Goal: Task Accomplishment & Management: Contribute content

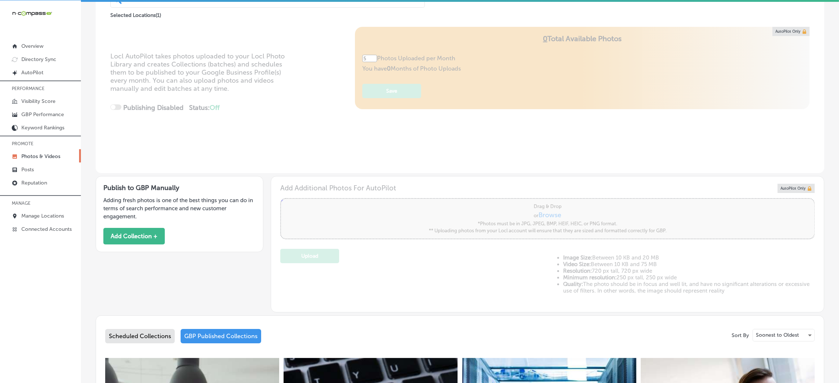
scroll to position [55, 0]
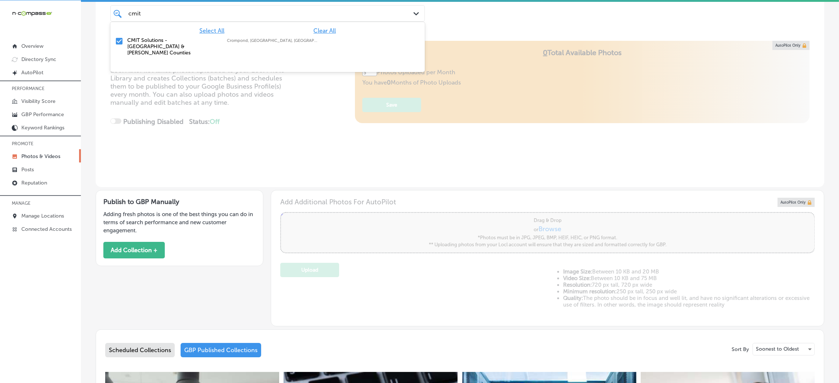
click at [176, 11] on div "cmit cmit" at bounding box center [254, 13] width 252 height 10
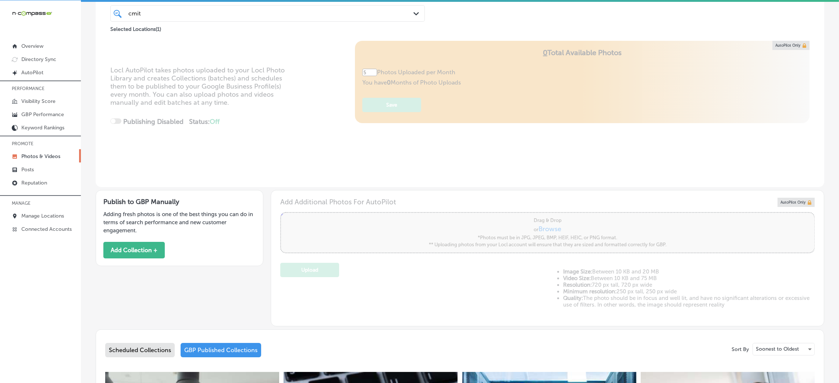
click at [334, 141] on div "Locl AutoPilot takes photos uploaded to your Locl Photo Library and creates Col…" at bounding box center [460, 114] width 729 height 146
click at [144, 253] on button "Add Collection +" at bounding box center [133, 250] width 61 height 17
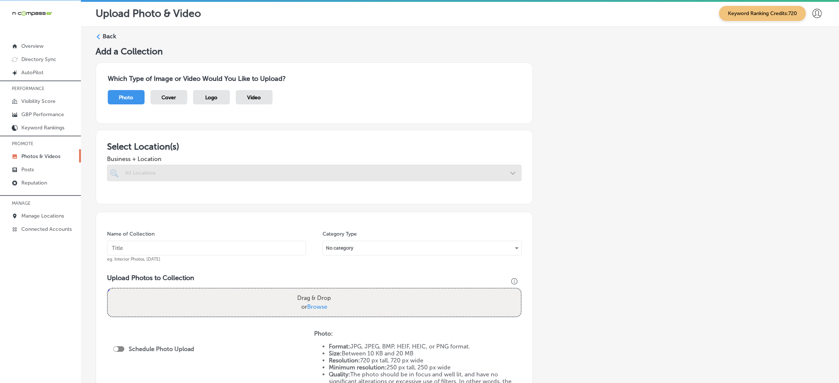
click at [206, 174] on div at bounding box center [314, 173] width 414 height 17
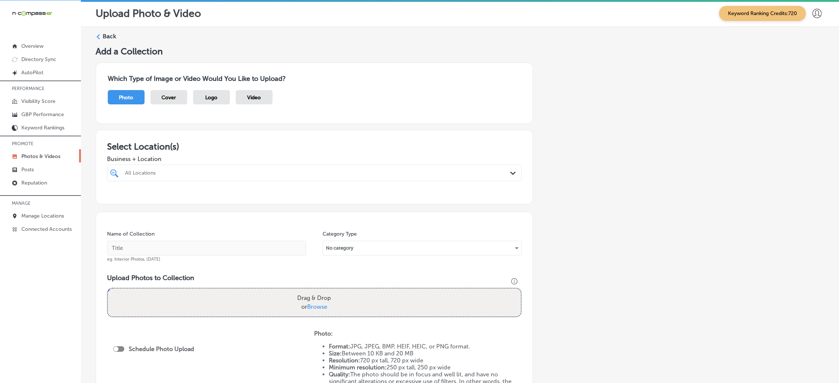
click at [206, 174] on div "All Locations" at bounding box center [318, 173] width 386 height 6
click at [207, 192] on div "Select All Clear All" at bounding box center [314, 190] width 414 height 7
click at [209, 196] on div "CMIT Solutions - [GEOGRAPHIC_DATA] & [PERSON_NAME][GEOGRAPHIC_DATA] [GEOGRAPHIC…" at bounding box center [314, 202] width 409 height 15
click at [181, 200] on label "CMIT Solutions - [GEOGRAPHIC_DATA] & [PERSON_NAME] Counties" at bounding box center [185, 203] width 122 height 13
click at [114, 199] on input "checkbox" at bounding box center [115, 200] width 9 height 9
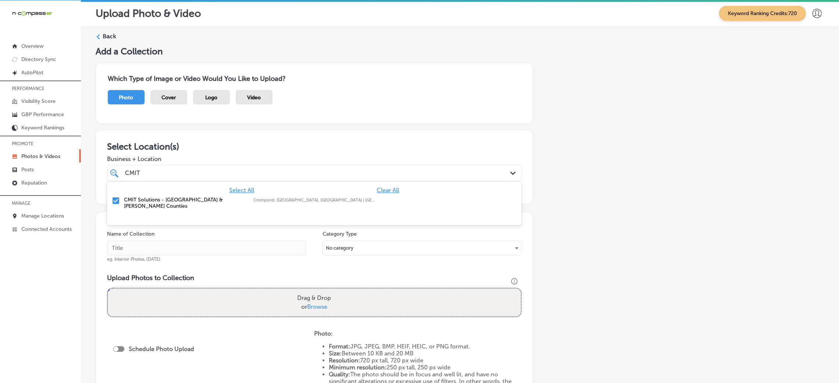
type input "CMIT"
click at [535, 199] on div "Add a Collection Which Type of Image or Video Would You Like to Upload? Photo C…" at bounding box center [460, 257] width 729 height 423
click at [145, 253] on input "text" at bounding box center [206, 248] width 199 height 15
paste input "CMIT Solutions - [GEOGRAPHIC_DATA] & [PERSON_NAME] Counties"
click at [126, 246] on input "CMIT Solutions - [GEOGRAPHIC_DATA] & [PERSON_NAME] Counties" at bounding box center [206, 248] width 199 height 15
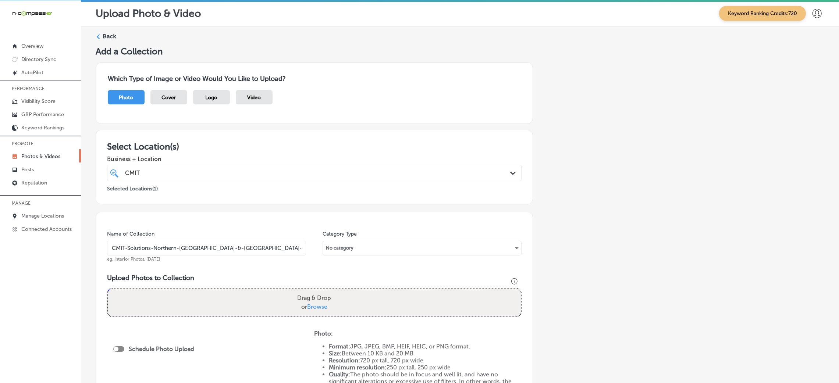
click at [221, 247] on input "CMIT-Solutions-Northern-[GEOGRAPHIC_DATA]-&-[GEOGRAPHIC_DATA]-Counties" at bounding box center [206, 248] width 199 height 15
click at [222, 247] on input "CMIT-Solutions-Northern-[GEOGRAPHIC_DATA]-&-[GEOGRAPHIC_DATA]-Counties" at bounding box center [206, 248] width 199 height 15
type input "CMIT-Solutions-Northern-[GEOGRAPHIC_DATA]-&-[GEOGRAPHIC_DATA]-Counties"
click at [745, 143] on div "Add a Collection Which Type of Image or Video Would You Like to Upload? Photo C…" at bounding box center [460, 257] width 729 height 423
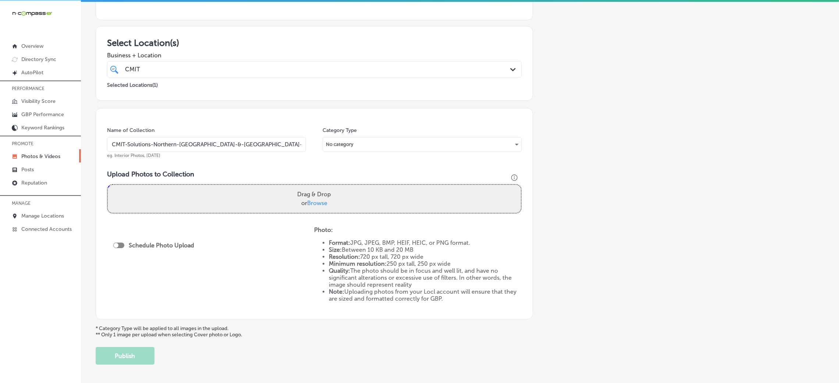
scroll to position [110, 0]
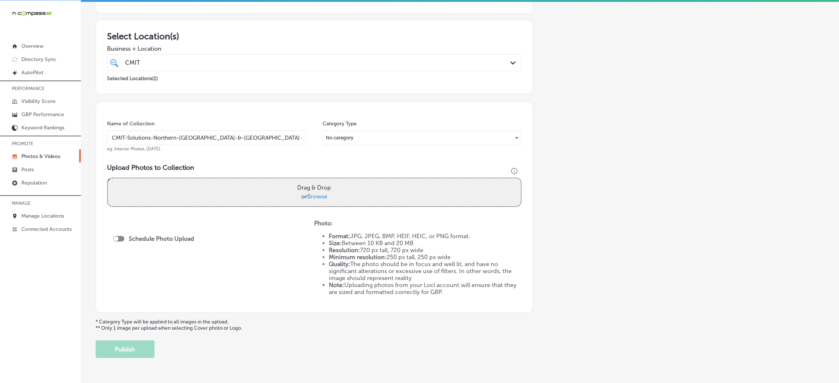
click at [286, 187] on div "Drag & Drop or Browse" at bounding box center [314, 192] width 413 height 28
click at [108, 178] on input "Drag & Drop or Browse" at bounding box center [314, 179] width 413 height 2
type input "C:\fakepath\CMIT Solutions-2 (10).png"
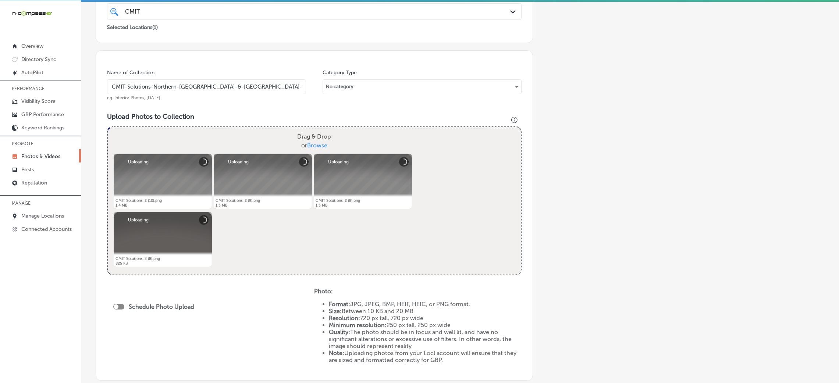
scroll to position [254, 0]
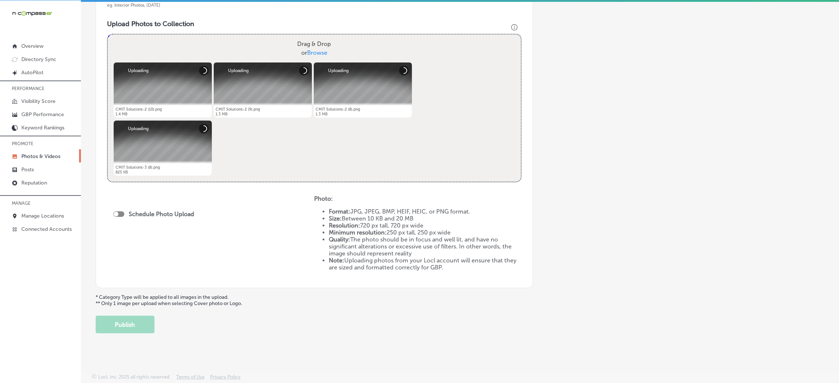
click at [121, 211] on div "Schedule Photo Upload" at bounding box center [155, 214] width 85 height 7
drag, startPoint x: 111, startPoint y: 211, endPoint x: 116, endPoint y: 211, distance: 4.4
click at [113, 211] on div "Schedule Photo Upload" at bounding box center [210, 236] width 207 height 82
click at [120, 213] on div at bounding box center [118, 214] width 11 height 6
checkbox input "true"
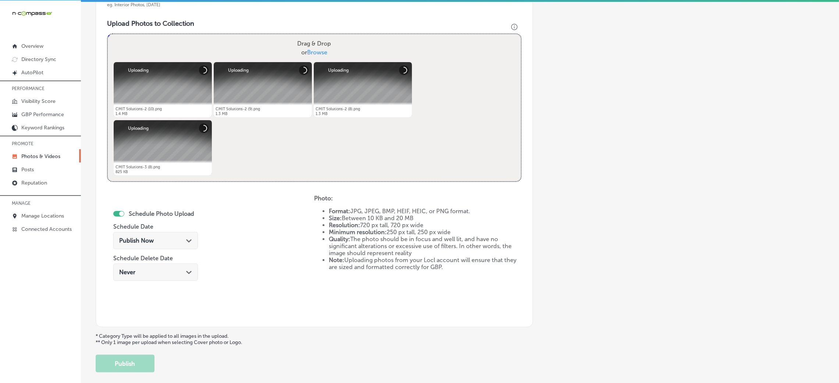
click at [179, 237] on div "Publish Now Path Created with Sketch." at bounding box center [155, 240] width 73 height 7
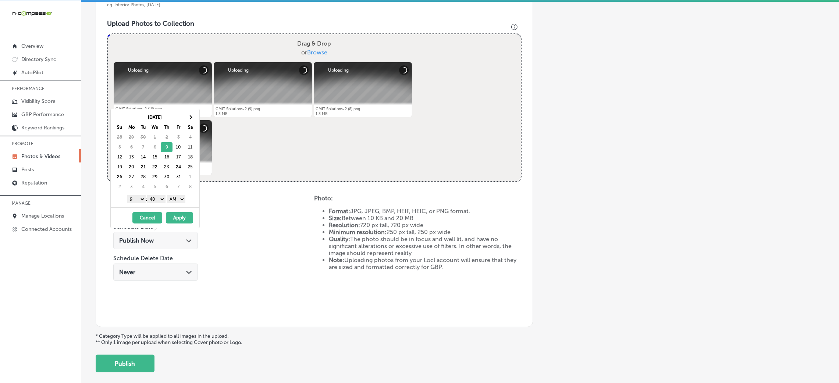
click at [188, 214] on div "[DATE] - [DATE] Cancel Apply" at bounding box center [155, 217] width 89 height 21
click at [186, 215] on button "Apply" at bounding box center [179, 217] width 27 height 11
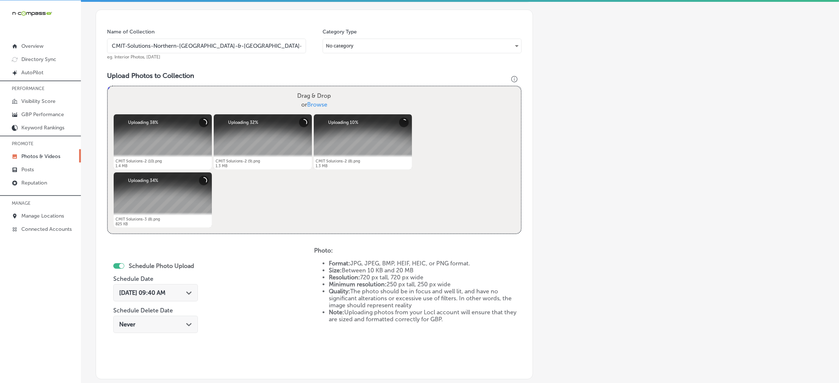
scroll to position [144, 0]
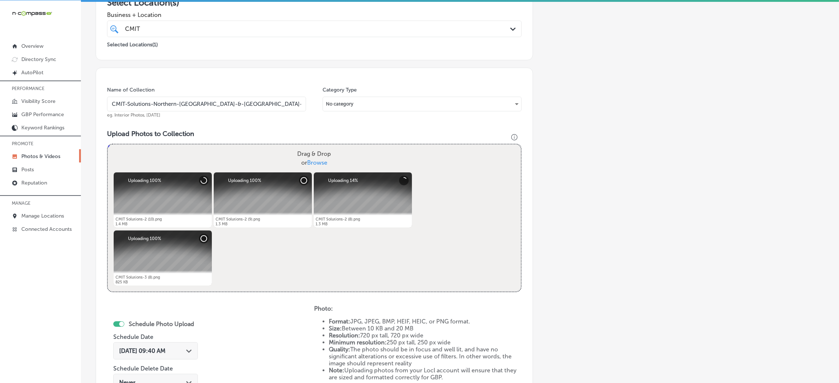
click at [206, 97] on input "CMIT-Solutions-Northern-[GEOGRAPHIC_DATA]-&-[GEOGRAPHIC_DATA]-Counties" at bounding box center [206, 104] width 199 height 15
click at [206, 98] on input "CMIT-Solutions-Northern-[GEOGRAPHIC_DATA]-&-[GEOGRAPHIC_DATA]-Counties" at bounding box center [206, 104] width 199 height 15
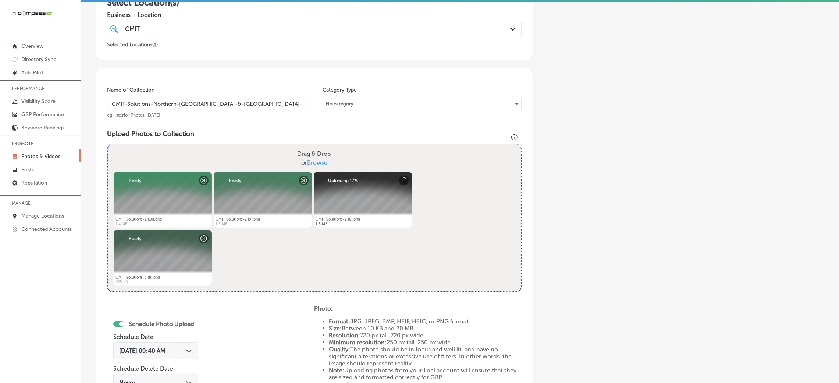
click at [206, 98] on input "CMIT-Solutions-Northern-[GEOGRAPHIC_DATA]-&-[GEOGRAPHIC_DATA]-Counties" at bounding box center [206, 104] width 199 height 15
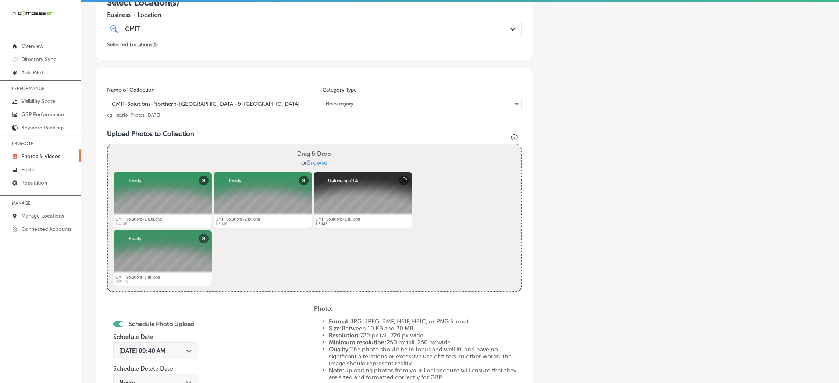
click at [206, 98] on input "CMIT-Solutions-Northern-[GEOGRAPHIC_DATA]-&-[GEOGRAPHIC_DATA]-Counties" at bounding box center [206, 104] width 199 height 15
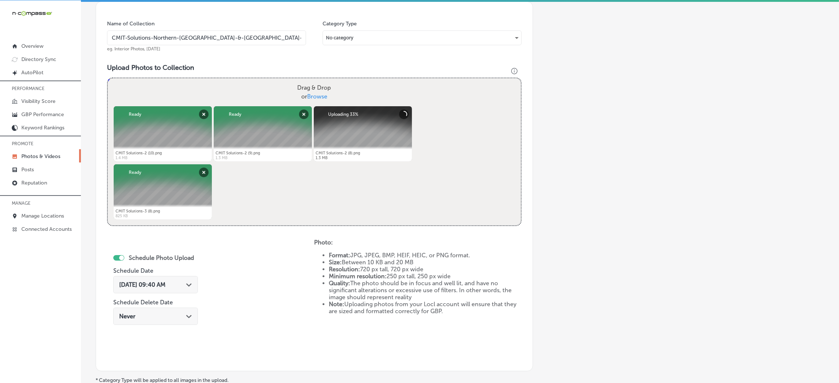
scroll to position [294, 0]
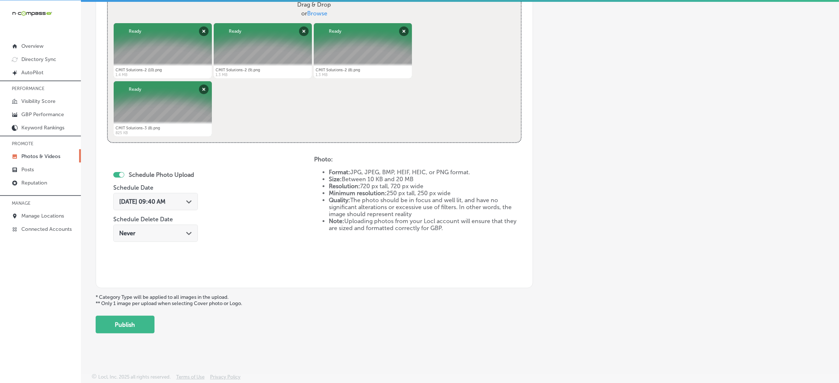
click at [371, 204] on li "Quality: The photo should be in focus and well lit, and have no significant alt…" at bounding box center [425, 207] width 192 height 21
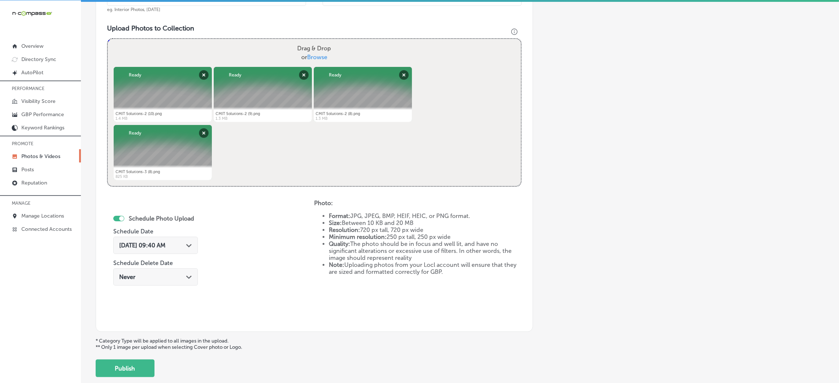
scroll to position [239, 0]
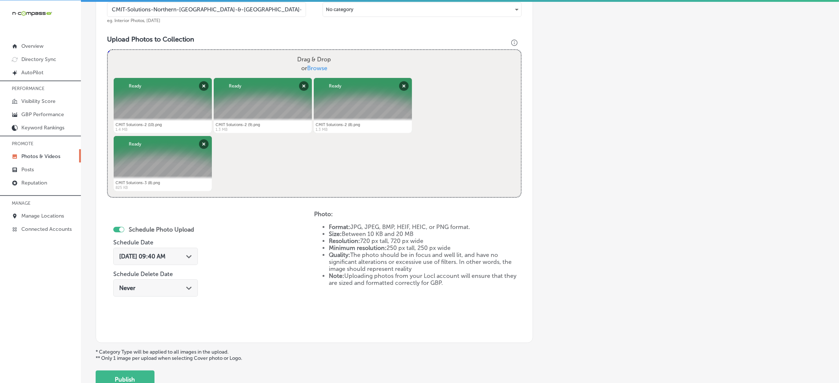
click at [181, 254] on div "[DATE] 09:40 AM Path Created with Sketch." at bounding box center [155, 256] width 73 height 7
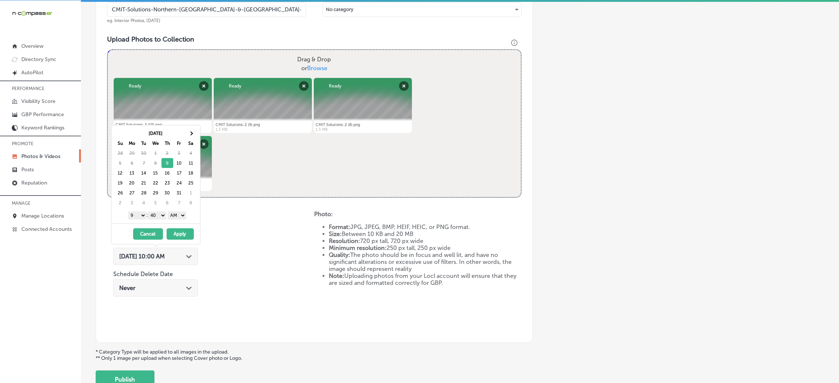
click at [249, 224] on div "Schedule Photo Upload Schedule Date [DATE] 10:00 AM Path Created with Sketch. S…" at bounding box center [210, 271] width 207 height 121
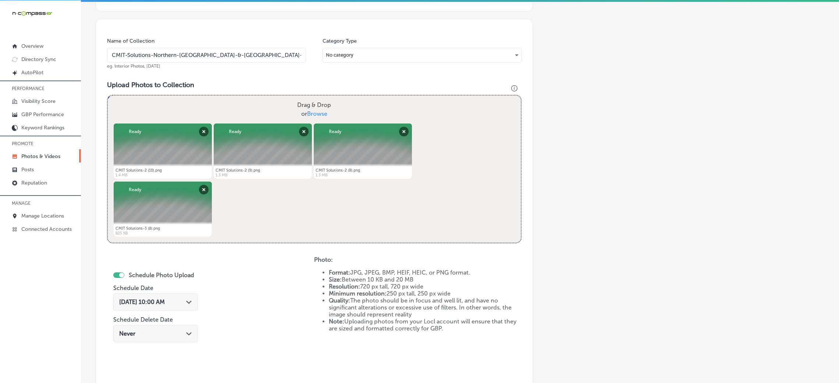
scroll to position [128, 0]
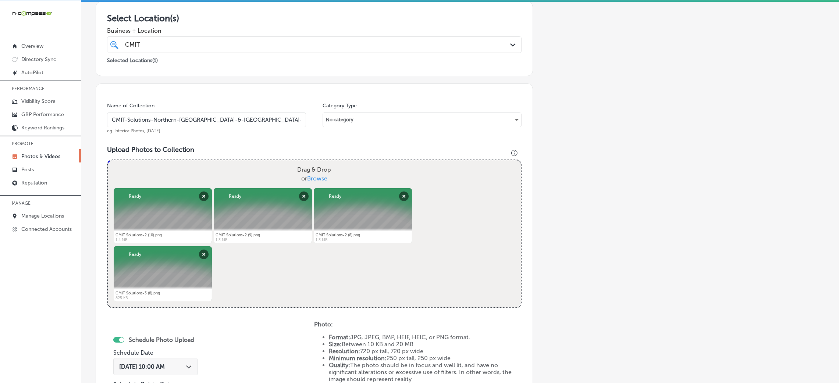
click at [202, 125] on input "CMIT-Solutions-Northern-[GEOGRAPHIC_DATA]-&-[GEOGRAPHIC_DATA]-Counties" at bounding box center [206, 120] width 199 height 15
click at [261, 143] on div "Name of Collection CMIT-Solutions-Northern-[GEOGRAPHIC_DATA]-&-[GEOGRAPHIC_DATA…" at bounding box center [314, 268] width 437 height 370
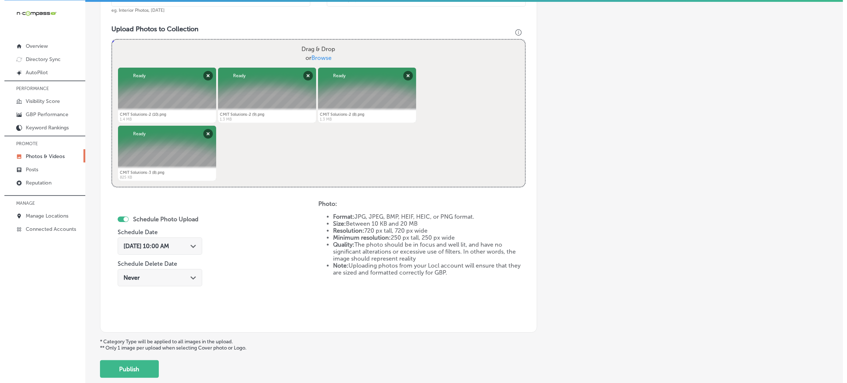
scroll to position [294, 0]
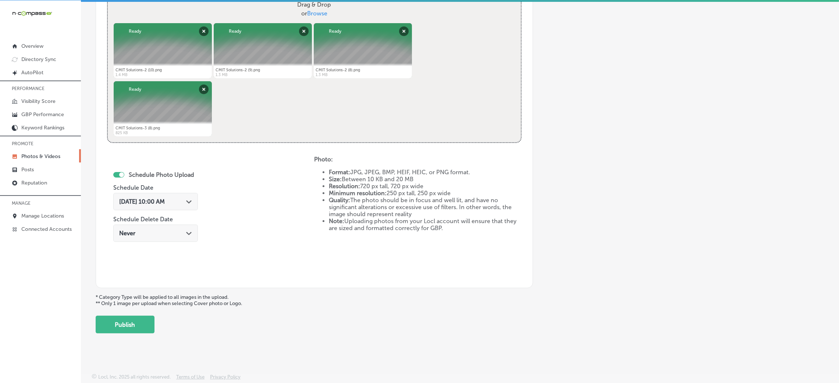
click at [128, 322] on button "Publish" at bounding box center [125, 325] width 59 height 18
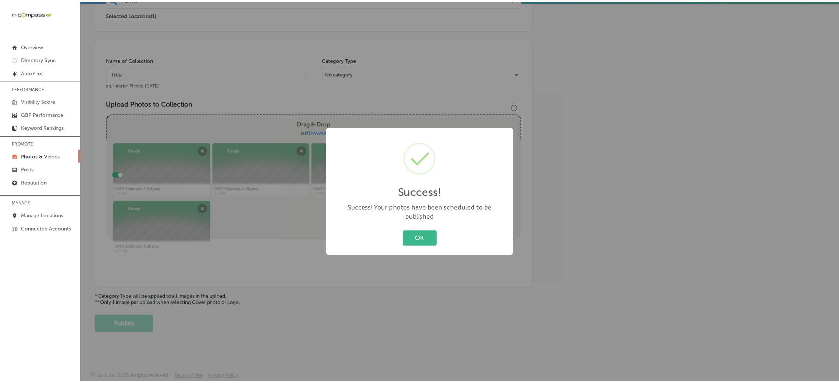
scroll to position [175, 0]
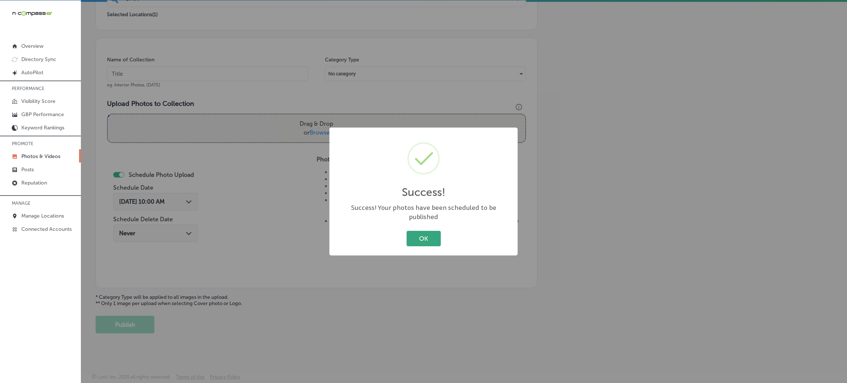
click at [407, 232] on div "OK Cancel" at bounding box center [424, 238] width 174 height 19
click at [409, 231] on button "OK" at bounding box center [424, 238] width 34 height 15
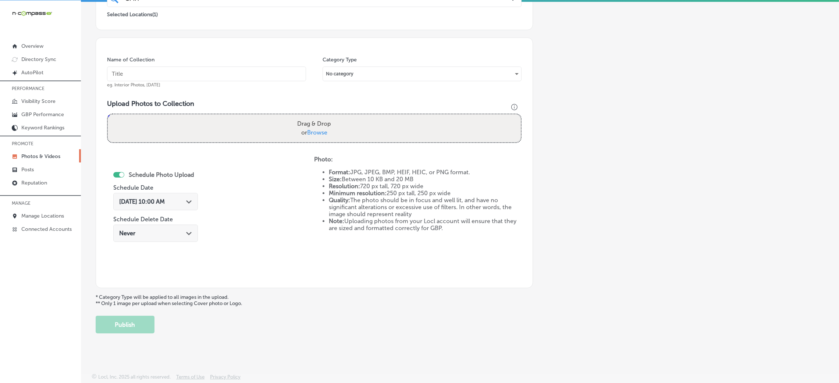
click at [238, 72] on input "text" at bounding box center [206, 74] width 199 height 15
paste input "CMIT-Solutions-Northern-[GEOGRAPHIC_DATA]-&-[GEOGRAPHIC_DATA]-Counties"
type input "CMIT-Solutions-Northern-[GEOGRAPHIC_DATA]-&-[GEOGRAPHIC_DATA]-Counties"
click at [305, 135] on label "Drag & Drop or Browse" at bounding box center [314, 129] width 40 height 24
click at [305, 117] on input "Drag & Drop or Browse" at bounding box center [314, 115] width 413 height 2
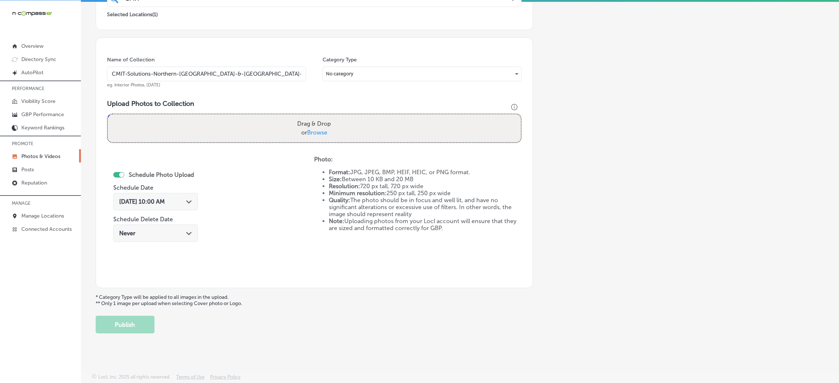
type input "C:\fakepath\CMIT Solutions-3 (7).png"
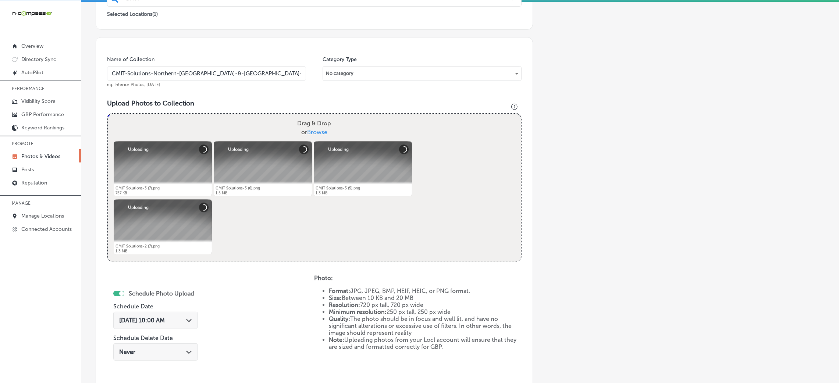
click at [165, 318] on span "[DATE] 10:00 AM" at bounding box center [142, 320] width 46 height 7
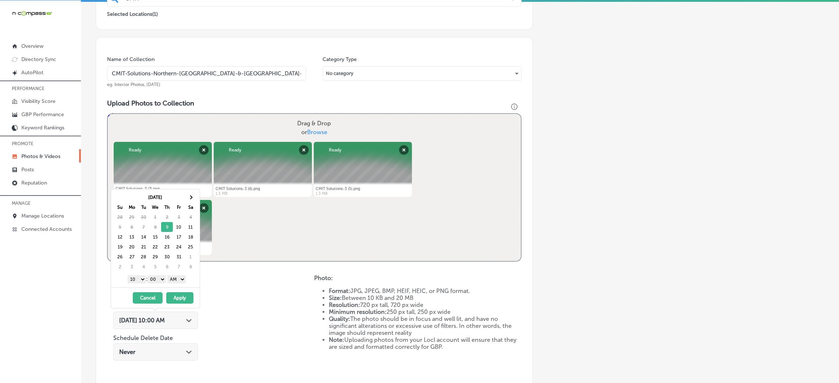
click at [581, 224] on div "Add a Collection Which Type of Image or Video Would You Like to Upload? Photo C…" at bounding box center [460, 161] width 729 height 581
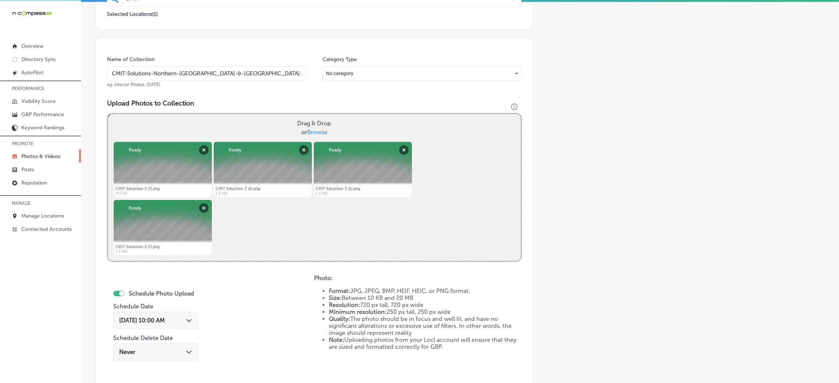
click at [163, 324] on div "[DATE] 10:00 AM Path Created with Sketch." at bounding box center [155, 320] width 85 height 17
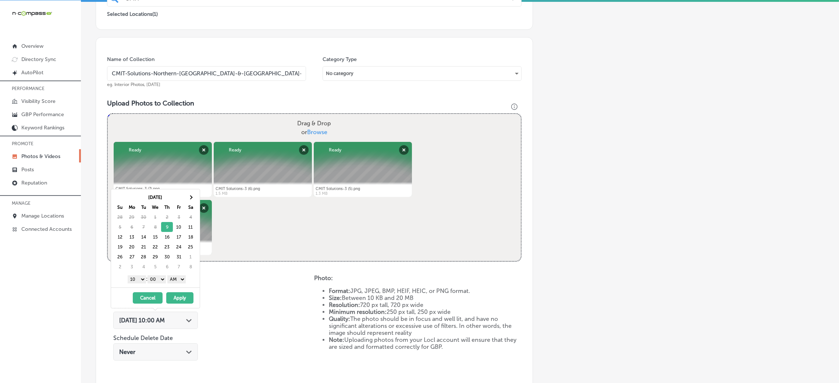
click at [181, 279] on select "AM PM" at bounding box center [176, 279] width 18 height 8
click at [161, 281] on select "00 10 20 30 40 50" at bounding box center [156, 279] width 18 height 8
click at [136, 277] on select "1 2 3 4 5 6 7 8 9 10 11 12" at bounding box center [137, 279] width 18 height 8
click at [181, 300] on button "Apply" at bounding box center [179, 297] width 27 height 11
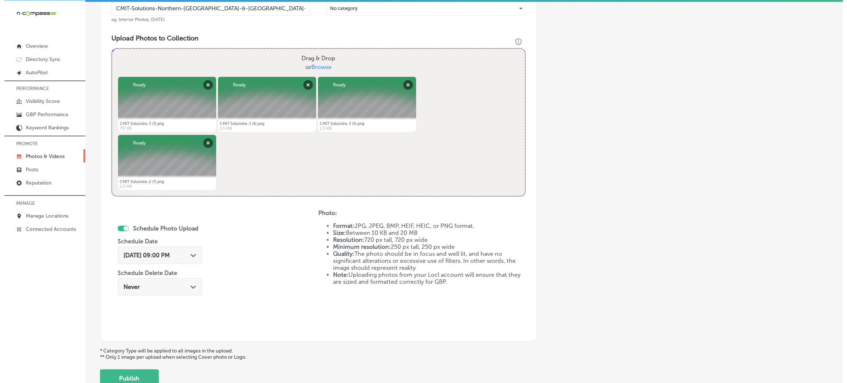
scroll to position [294, 0]
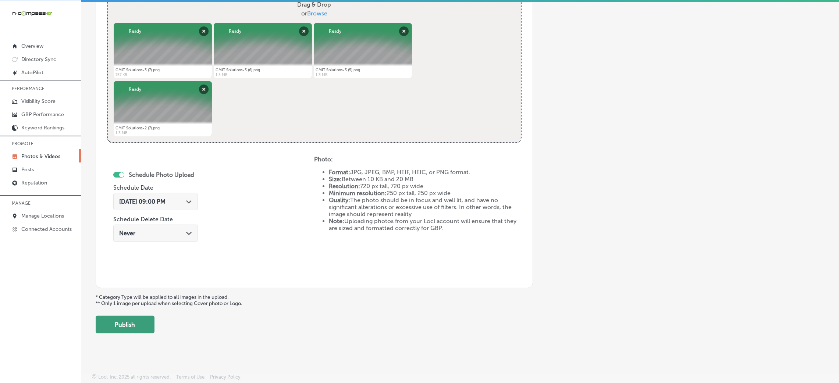
click at [146, 322] on button "Publish" at bounding box center [125, 325] width 59 height 18
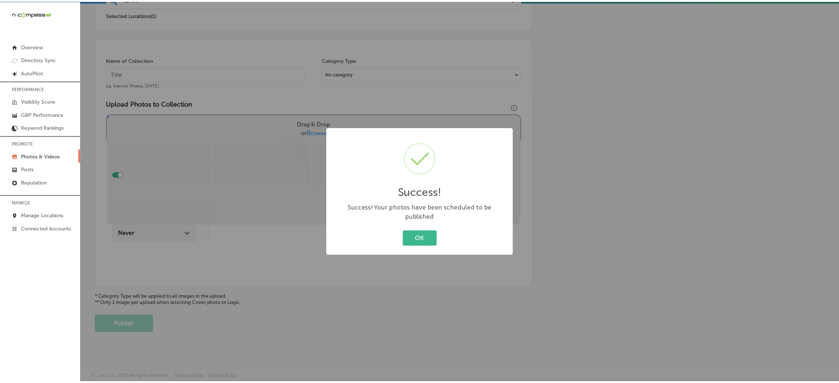
scroll to position [175, 0]
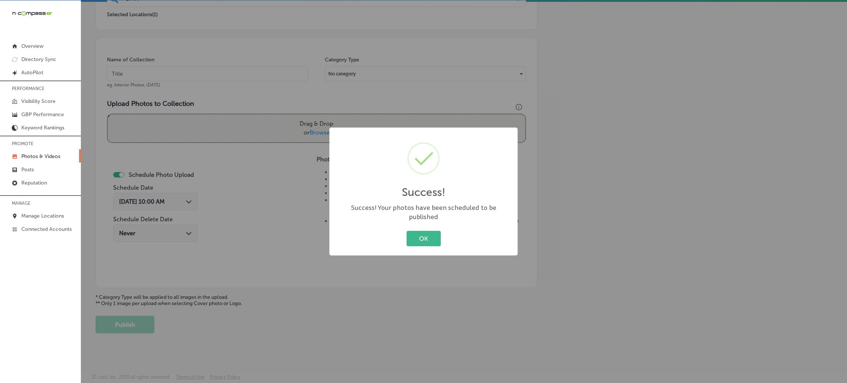
click at [431, 247] on div "Success! × Success! Your photos have been scheduled to be published OK Cancel" at bounding box center [424, 192] width 188 height 128
drag, startPoint x: 416, startPoint y: 238, endPoint x: 396, endPoint y: 216, distance: 30.0
click at [417, 238] on button "OK" at bounding box center [424, 238] width 34 height 15
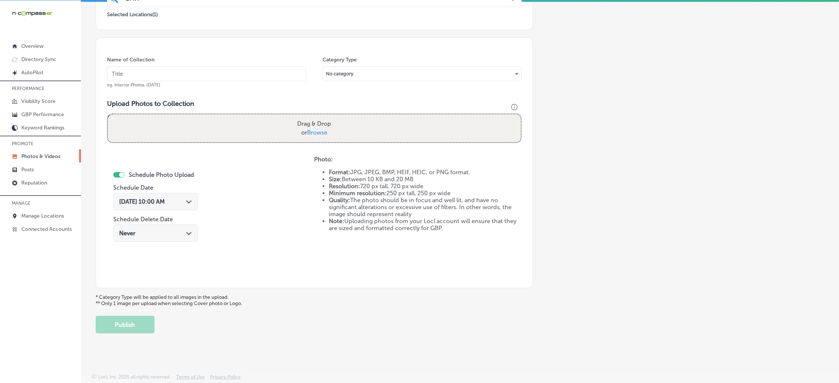
click at [170, 70] on input "text" at bounding box center [206, 74] width 199 height 15
paste input "CMIT-Solutions-Northern-[GEOGRAPHIC_DATA]-&-[GEOGRAPHIC_DATA]-Counties"
type input "CMIT-Solutions-Northern-[GEOGRAPHIC_DATA]-&-[GEOGRAPHIC_DATA]-Counties"
click at [300, 124] on label "Drag & Drop or Browse" at bounding box center [314, 129] width 40 height 24
click at [300, 117] on input "Drag & Drop or Browse" at bounding box center [314, 115] width 413 height 2
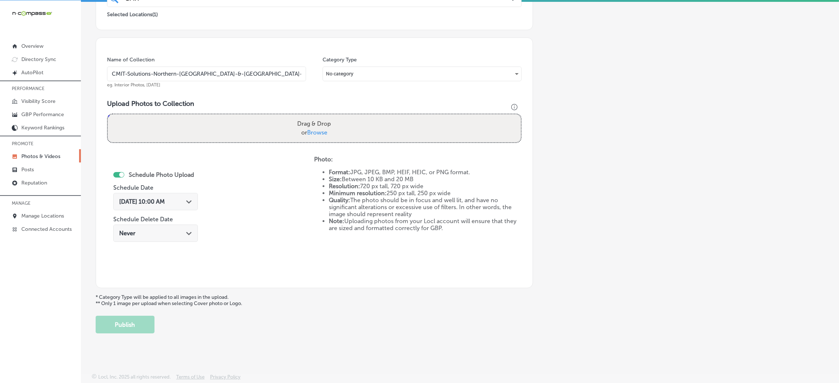
type input "C:\fakepath\CMIT Solutions-2 (6).png"
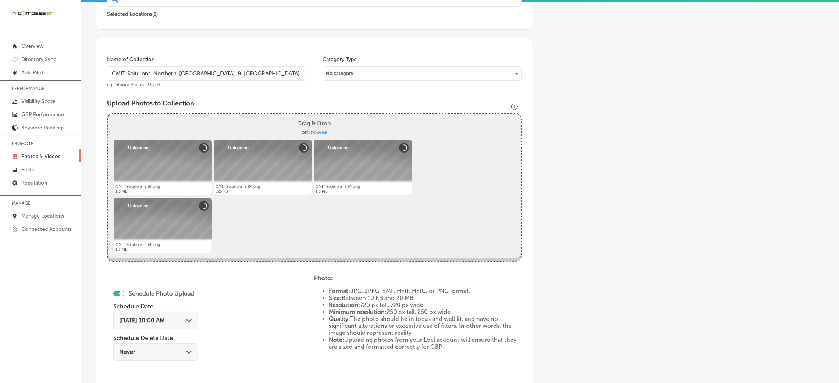
scroll to position [285, 0]
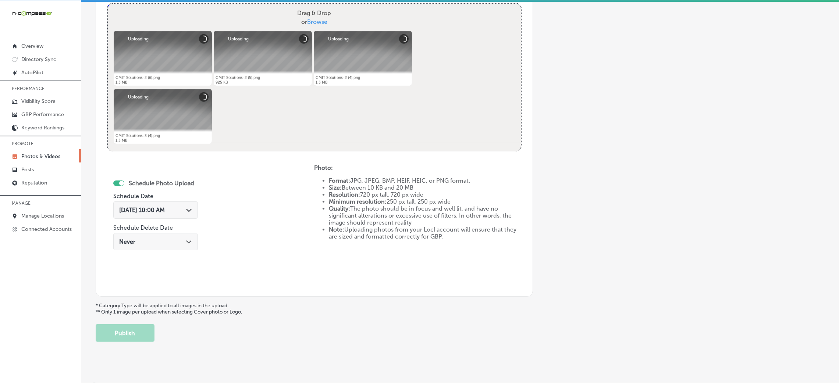
click at [158, 213] on span "[DATE] 10:00 AM" at bounding box center [142, 210] width 46 height 7
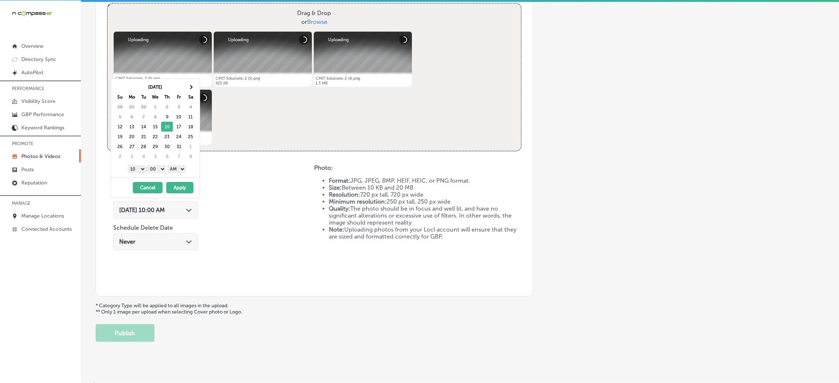
click at [180, 169] on select "AM PM" at bounding box center [176, 169] width 18 height 8
click at [137, 168] on select "1 2 3 4 5 6 7 8 9 10 11 12" at bounding box center [137, 169] width 18 height 8
click at [179, 179] on div "[DATE] - [DATE] Cancel Apply" at bounding box center [155, 187] width 89 height 21
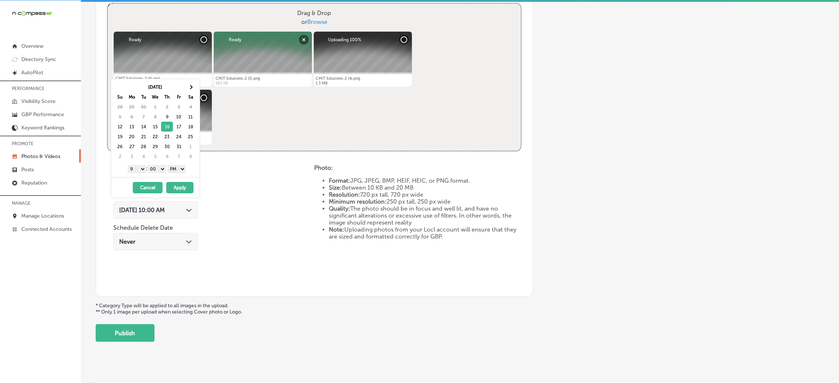
click at [180, 182] on div "[DATE] - [DATE] Cancel Apply" at bounding box center [155, 187] width 89 height 21
click at [182, 188] on button "Apply" at bounding box center [179, 187] width 27 height 11
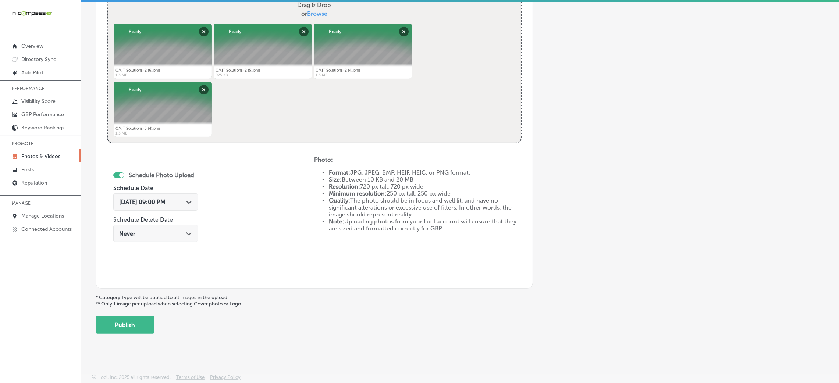
scroll to position [294, 0]
click at [124, 325] on button "Publish" at bounding box center [125, 325] width 59 height 18
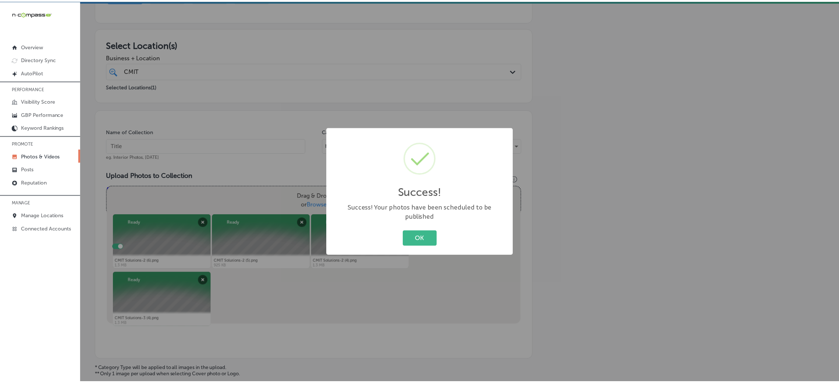
scroll to position [73, 0]
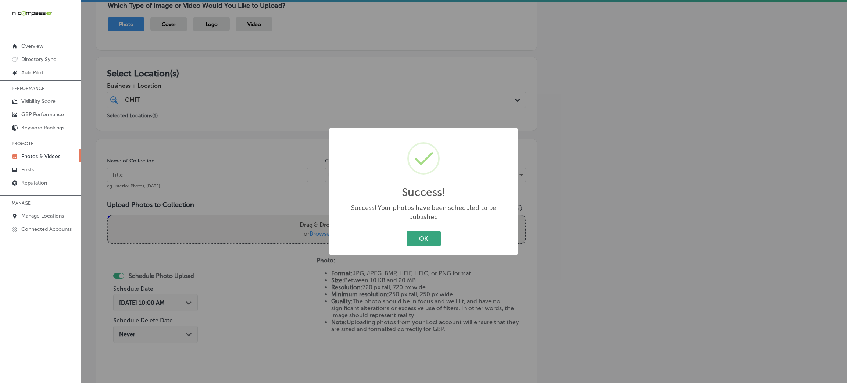
click at [430, 236] on button "OK" at bounding box center [424, 238] width 34 height 15
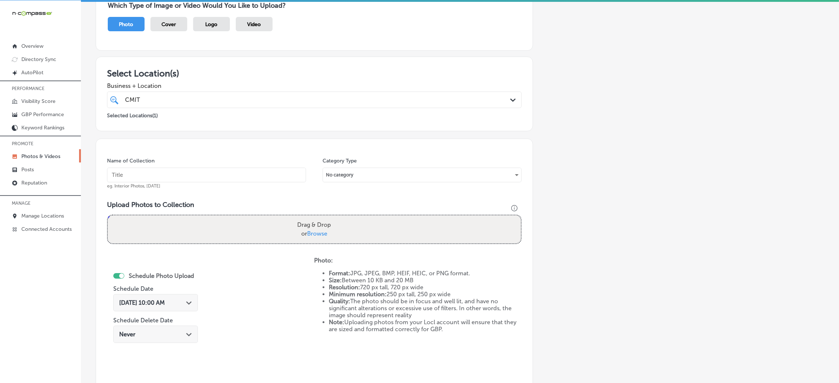
click at [282, 159] on div "Name of Collection eg. Interior Photos, [DATE]" at bounding box center [206, 173] width 199 height 32
click at [272, 178] on input "text" at bounding box center [206, 175] width 199 height 15
paste input "CMIT-Solutions-Northern-[GEOGRAPHIC_DATA]-&-[GEOGRAPHIC_DATA]-Counties"
type input "CMIT-Solutions-Northern-[GEOGRAPHIC_DATA]-&-[GEOGRAPHIC_DATA]-Counties"
click at [305, 236] on label "Drag & Drop or Browse" at bounding box center [314, 230] width 40 height 24
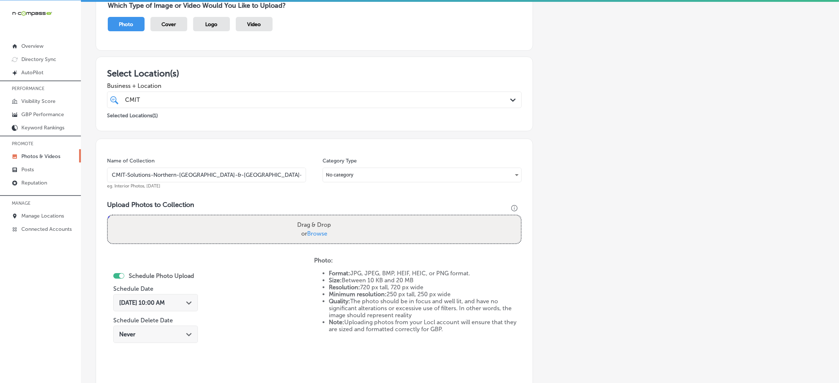
click at [305, 218] on input "Drag & Drop or Browse" at bounding box center [314, 217] width 413 height 2
type input "C:\fakepath\CMIT Solutions-3 (3).png"
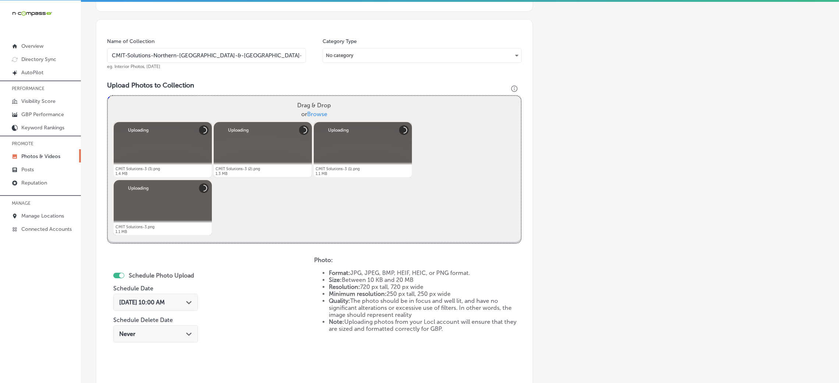
scroll to position [294, 0]
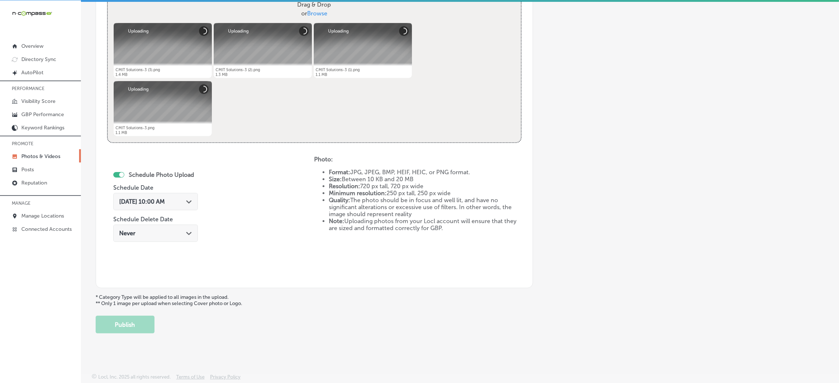
click at [163, 194] on div "[DATE] 10:00 AM Path Created with Sketch." at bounding box center [155, 201] width 85 height 17
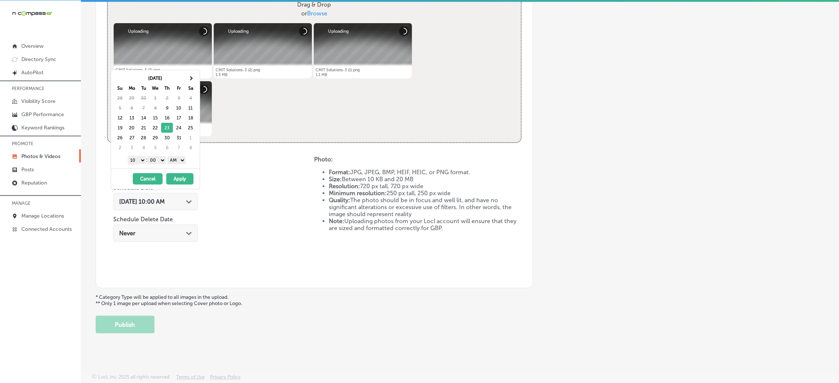
click at [178, 160] on select "AM PM" at bounding box center [176, 160] width 18 height 8
drag, startPoint x: 164, startPoint y: 160, endPoint x: 147, endPoint y: 162, distance: 16.7
click at [164, 160] on select "00 10 20 30 40 50" at bounding box center [156, 160] width 18 height 8
click at [132, 160] on select "1 2 3 4 5 6 7 8 9 10 11 12" at bounding box center [137, 160] width 18 height 8
click at [177, 182] on button "Apply" at bounding box center [179, 178] width 27 height 11
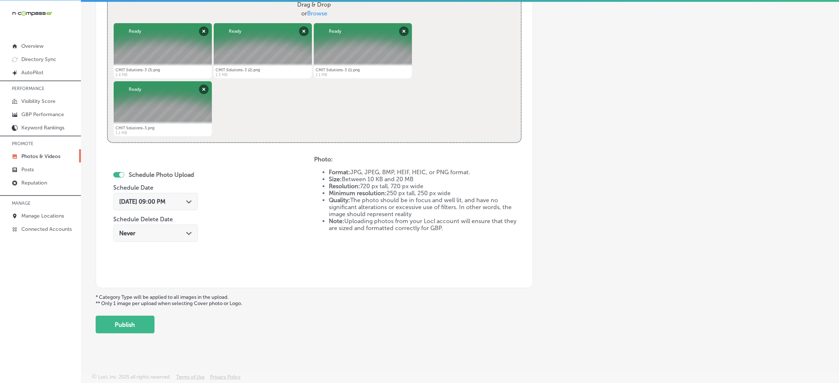
drag, startPoint x: 112, startPoint y: 317, endPoint x: 120, endPoint y: 315, distance: 8.5
click at [113, 317] on button "Publish" at bounding box center [125, 325] width 59 height 18
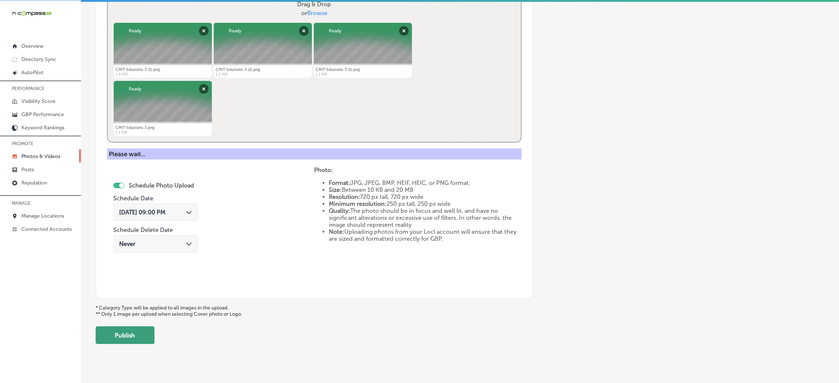
click at [133, 330] on button "Publish" at bounding box center [125, 336] width 59 height 18
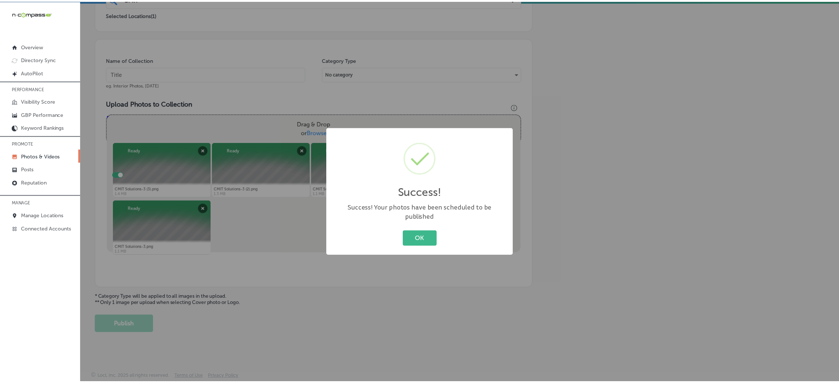
scroll to position [175, 0]
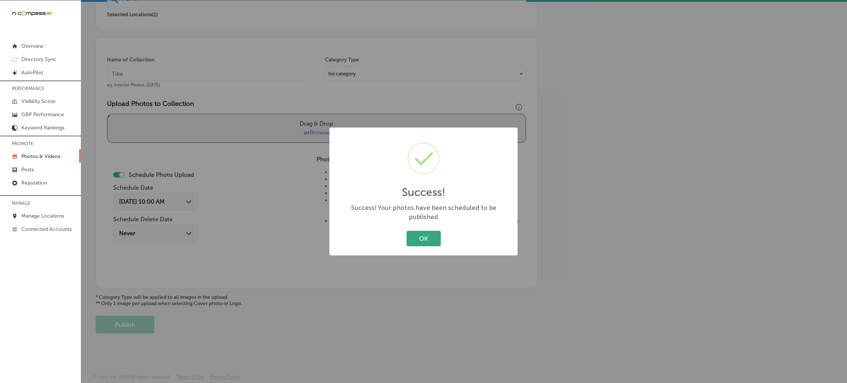
click at [420, 240] on button "OK" at bounding box center [424, 238] width 34 height 15
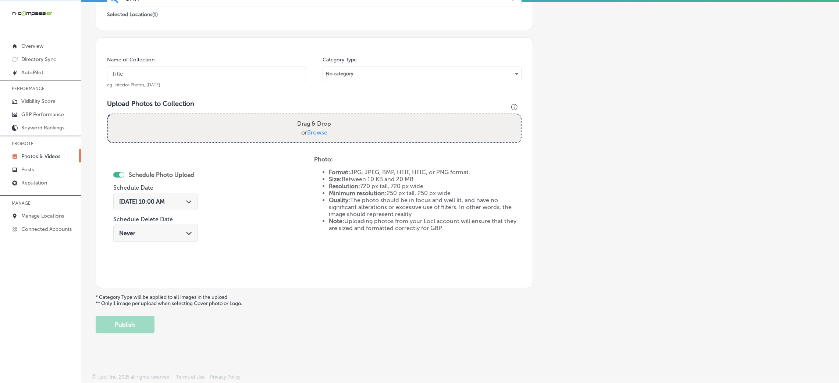
click at [211, 69] on input "text" at bounding box center [206, 74] width 199 height 15
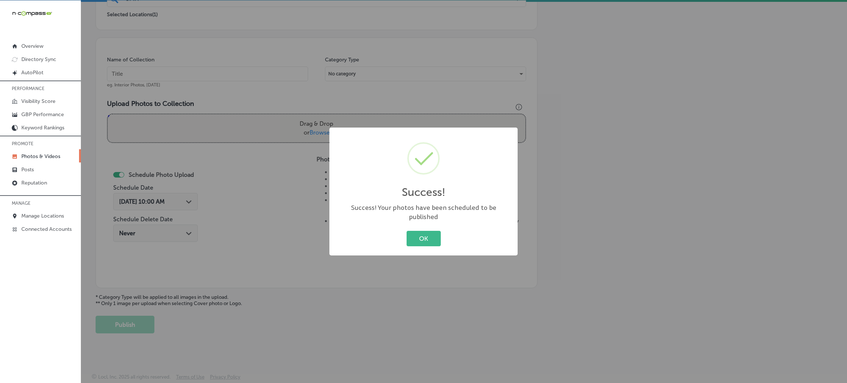
drag, startPoint x: 429, startPoint y: 241, endPoint x: 332, endPoint y: 132, distance: 145.8
click at [429, 240] on button "OK" at bounding box center [424, 238] width 34 height 15
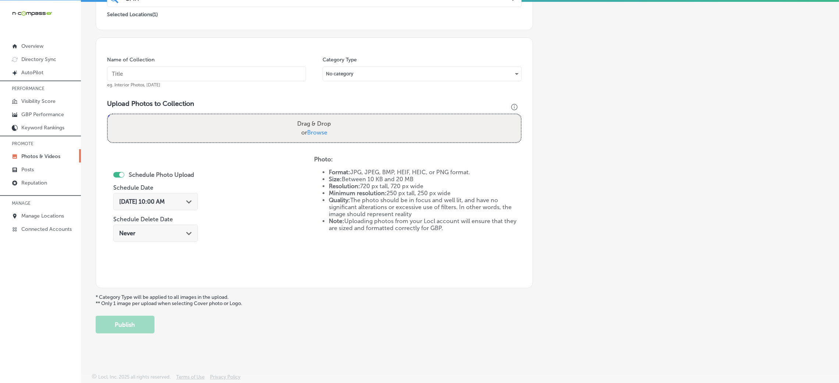
click at [279, 83] on div "Name of Collection eg. Interior Photos, [DATE]" at bounding box center [206, 72] width 199 height 32
click at [277, 76] on input "text" at bounding box center [206, 74] width 199 height 15
paste input "CMIT-Solutions-Northern-[GEOGRAPHIC_DATA]-&-[GEOGRAPHIC_DATA]-Counties"
type input "CMIT-Solutions-Northern-[GEOGRAPHIC_DATA]-&-[GEOGRAPHIC_DATA]-Counties"
click at [310, 118] on label "Drag & Drop or Browse" at bounding box center [314, 129] width 40 height 24
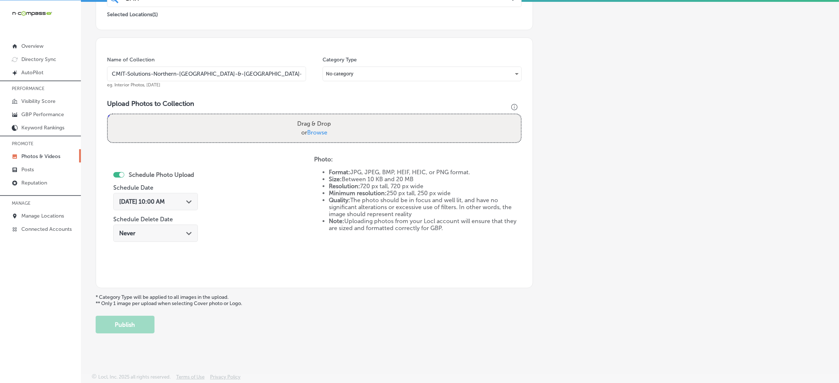
click at [310, 117] on input "Drag & Drop or Browse" at bounding box center [314, 115] width 413 height 2
type input "C:\fakepath\CMIT Solutions-2 (3).png"
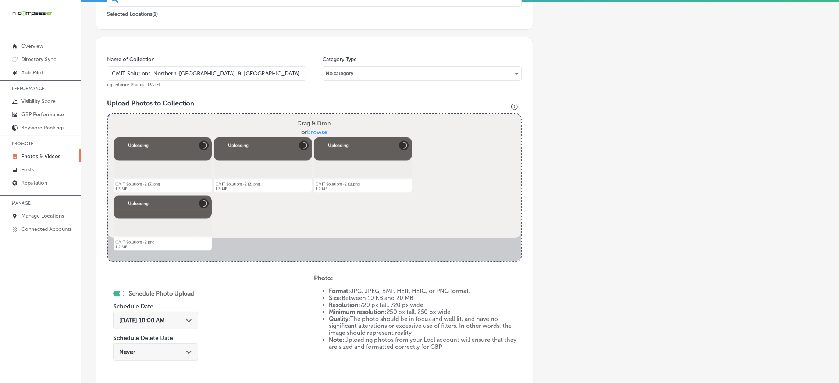
scroll to position [285, 0]
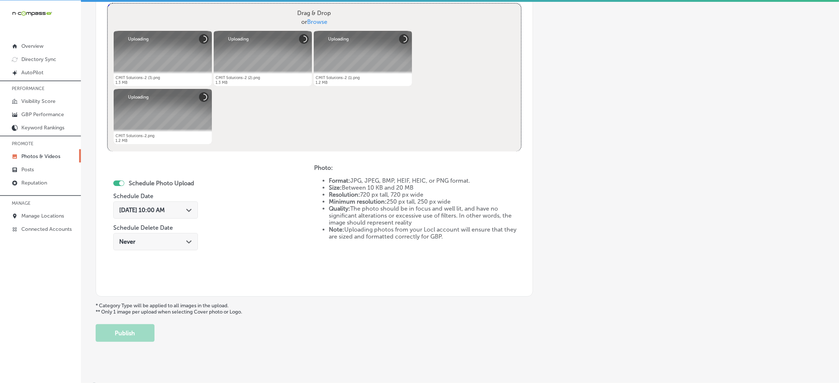
click at [159, 200] on div "[DATE] 10:00 AM Path Created with Sketch." at bounding box center [155, 212] width 85 height 25
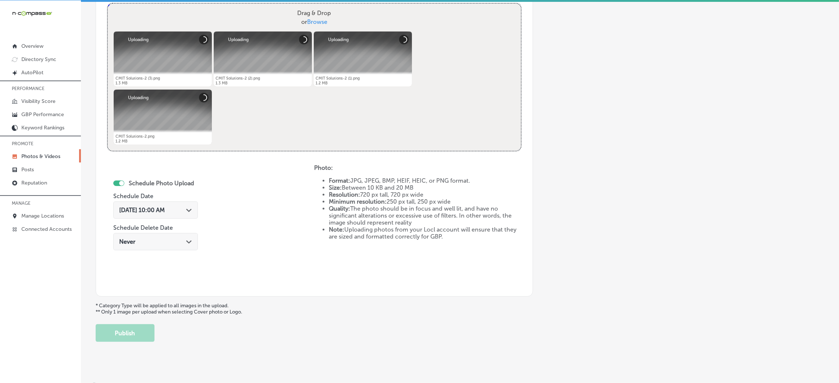
click at [164, 210] on span "[DATE] 10:00 AM" at bounding box center [142, 210] width 46 height 7
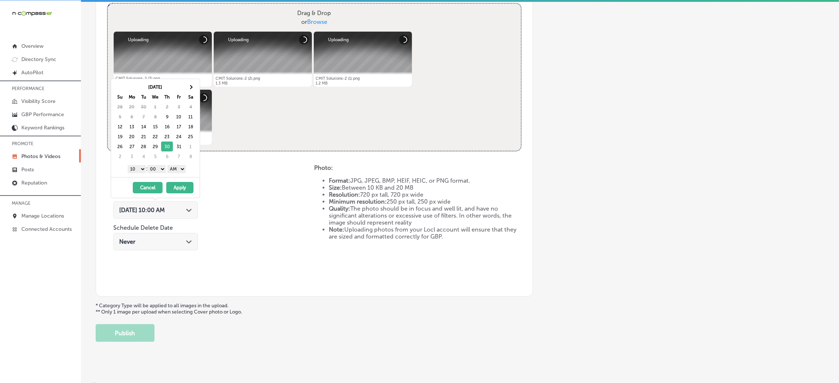
click at [180, 171] on select "AM PM" at bounding box center [176, 169] width 18 height 8
click at [136, 167] on select "1 2 3 4 5 6 7 8 9 10 11 12" at bounding box center [137, 169] width 18 height 8
click at [175, 186] on button "Apply" at bounding box center [179, 187] width 27 height 11
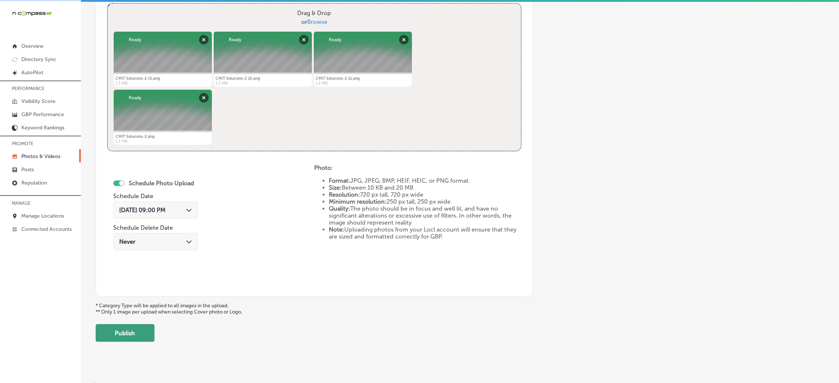
click at [136, 331] on button "Publish" at bounding box center [125, 333] width 59 height 18
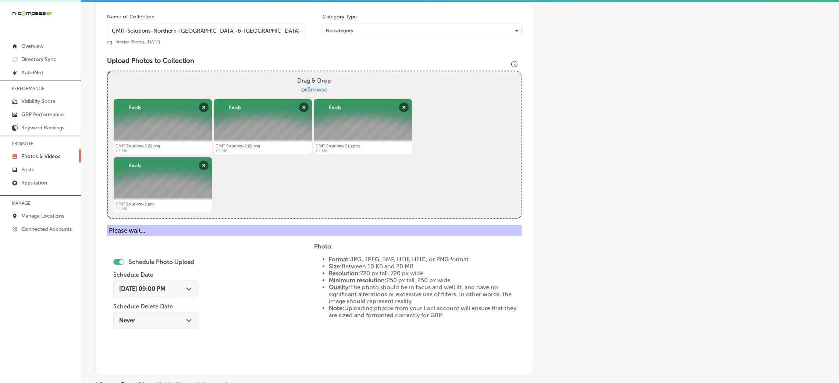
scroll to position [84, 0]
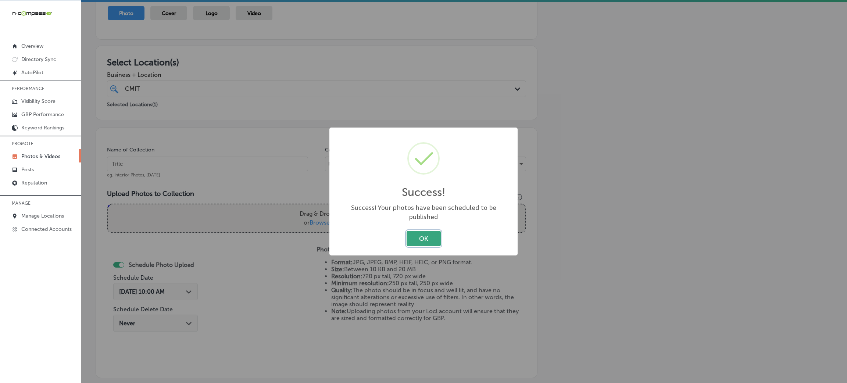
click at [436, 235] on button "OK" at bounding box center [424, 238] width 34 height 15
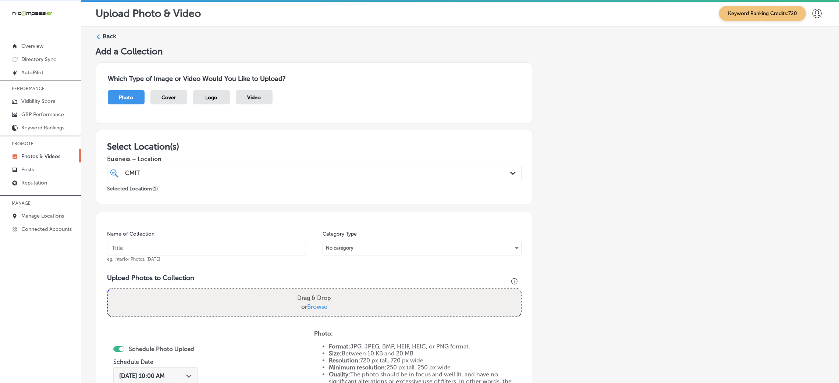
scroll to position [0, 0]
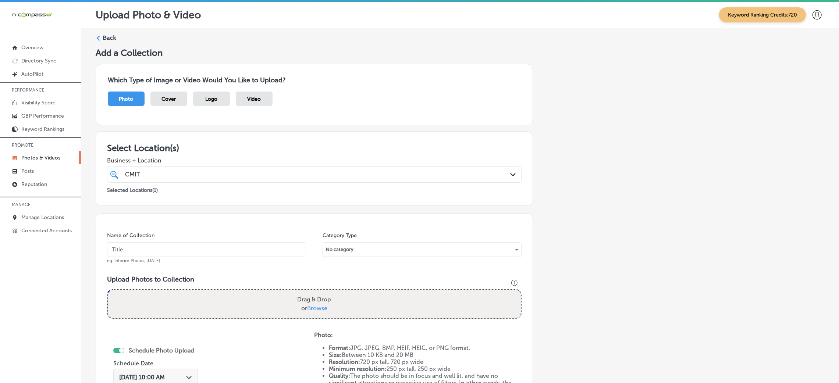
click at [107, 34] on label "Back" at bounding box center [110, 38] width 14 height 8
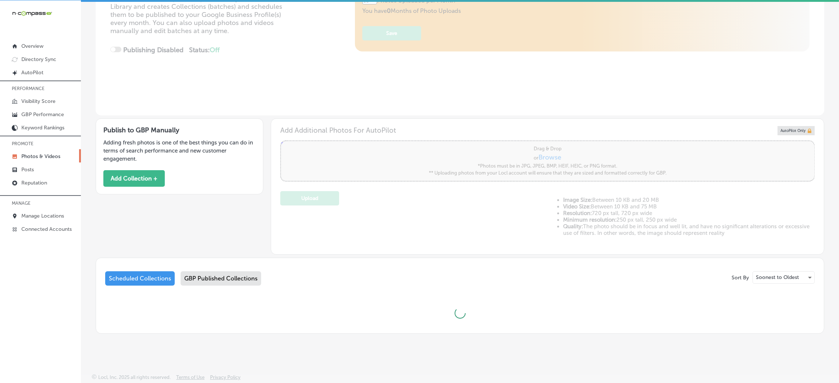
scroll to position [29, 0]
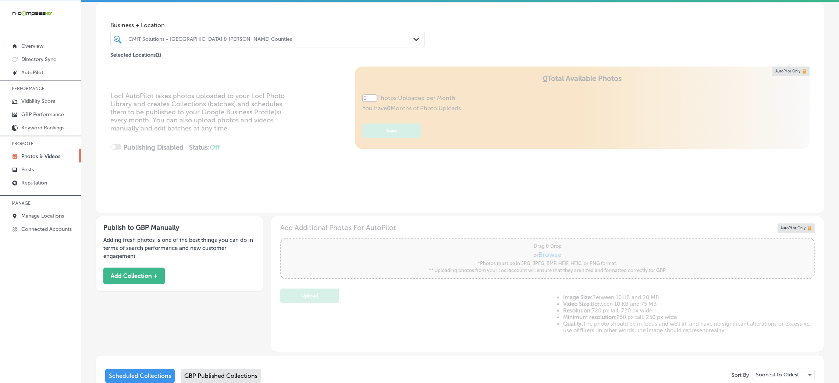
type input "5"
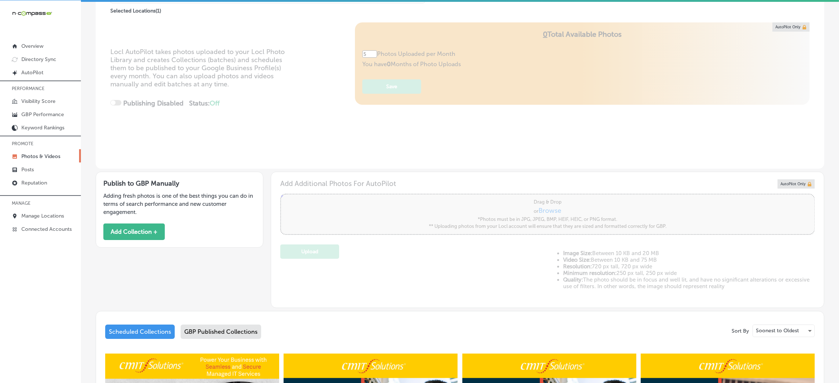
scroll to position [17, 0]
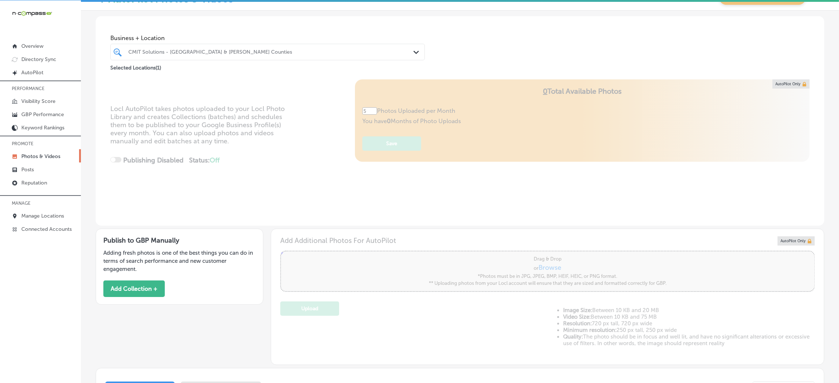
click at [186, 41] on span "Business + Location" at bounding box center [267, 38] width 314 height 7
click at [193, 47] on div at bounding box center [254, 52] width 252 height 10
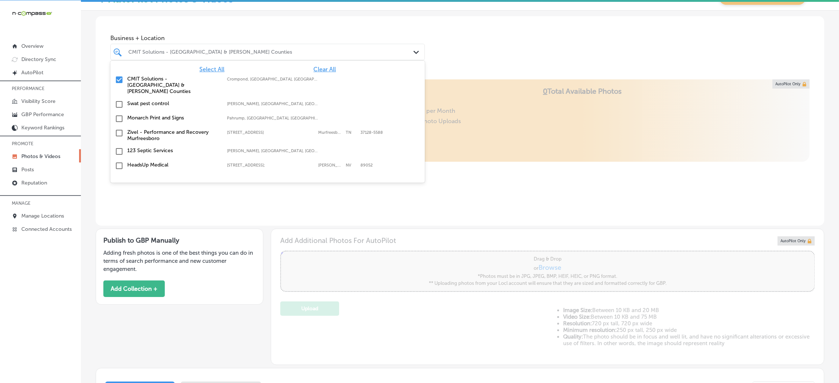
click at [313, 66] on span "Clear All" at bounding box center [324, 69] width 22 height 7
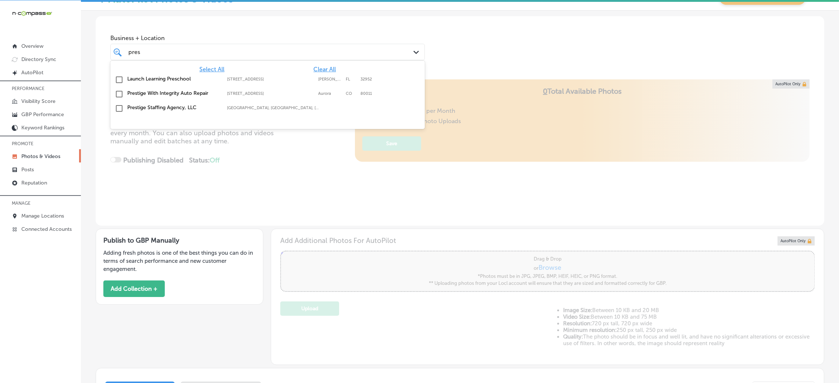
click at [257, 110] on div "Prestige Staffing Agency, LLC [GEOGRAPHIC_DATA], [GEOGRAPHIC_DATA], [GEOGRAPHIC…" at bounding box center [242, 107] width 231 height 6
type input "pres"
click at [456, 61] on div "Business + Location option focused, 2 of 181. 4 results available for search te…" at bounding box center [460, 44] width 729 height 56
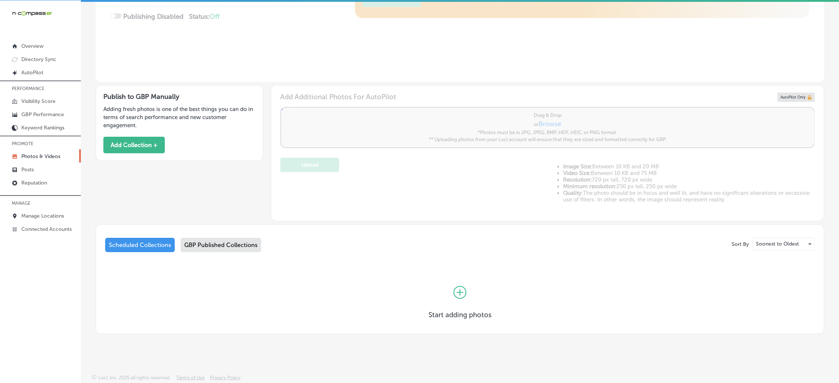
click at [244, 243] on div "GBP Published Collections" at bounding box center [221, 245] width 81 height 14
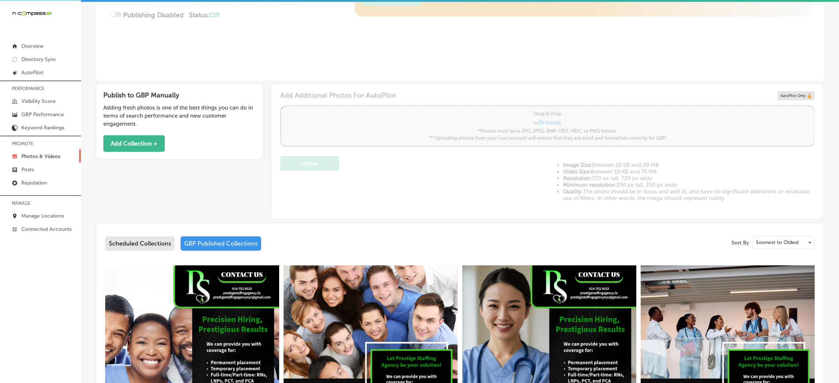
scroll to position [10, 0]
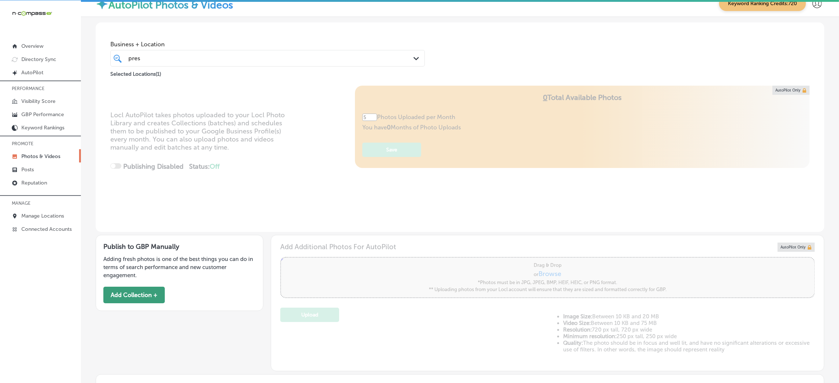
click at [141, 299] on button "Add Collection +" at bounding box center [133, 295] width 61 height 17
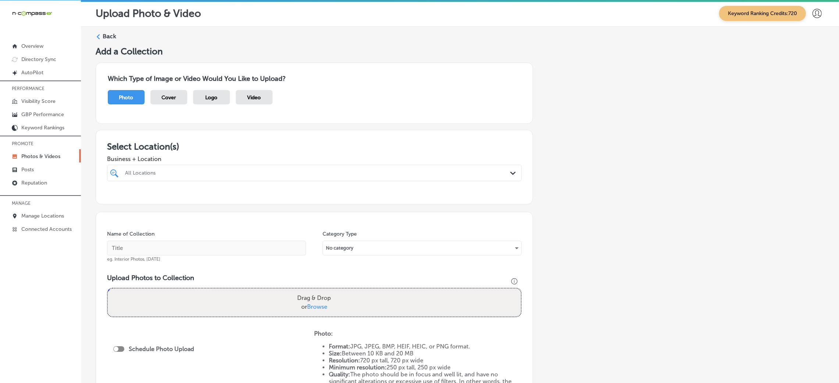
drag, startPoint x: 140, startPoint y: 175, endPoint x: 228, endPoint y: 171, distance: 88.0
click at [140, 175] on div "All Locations" at bounding box center [318, 173] width 386 height 6
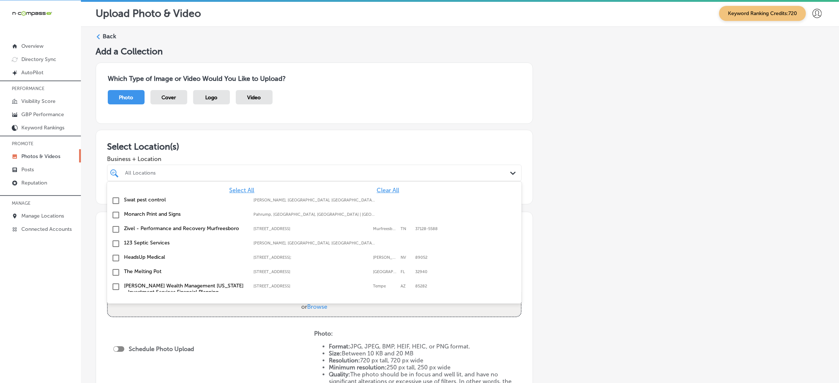
click at [378, 188] on span "Clear All" at bounding box center [388, 190] width 22 height 7
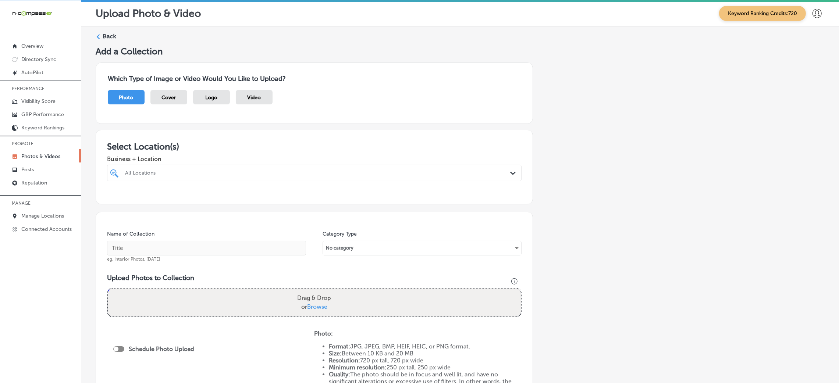
click at [182, 173] on div "All Locations" at bounding box center [318, 173] width 386 height 6
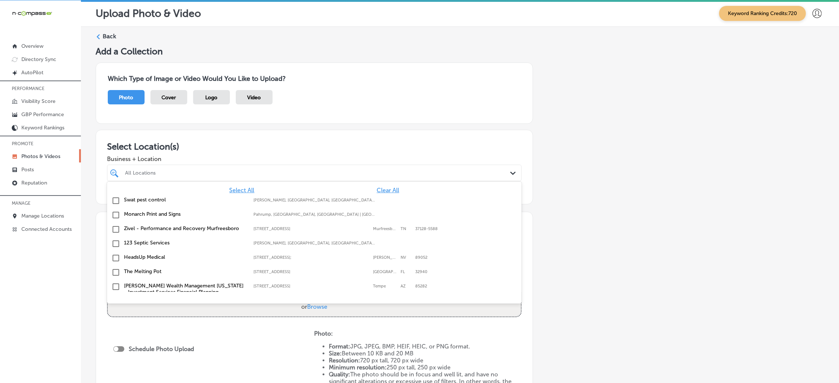
paste input "Prestige Staffing Agency, LLC"
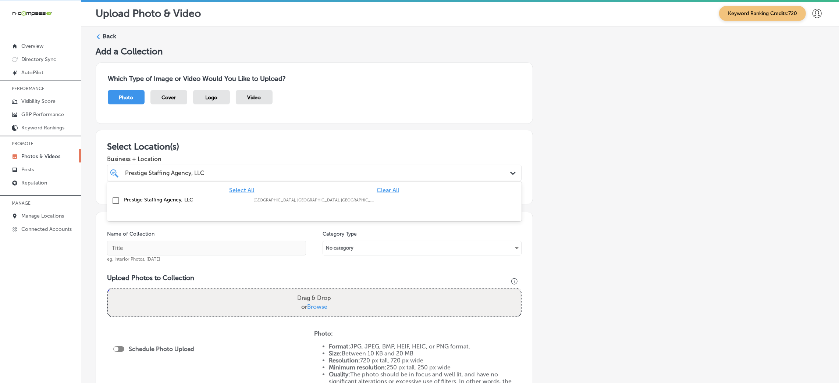
click at [204, 197] on label "Prestige Staffing Agency, LLC" at bounding box center [185, 200] width 122 height 6
type input "Prestige Staffing Agency, LLC"
click at [604, 193] on div "Add a Collection Which Type of Image or Video Would You Like to Upload? Photo C…" at bounding box center [460, 257] width 729 height 423
click at [173, 249] on input "text" at bounding box center [206, 248] width 199 height 15
paste input "Prestige Staffing Agency, LLC"
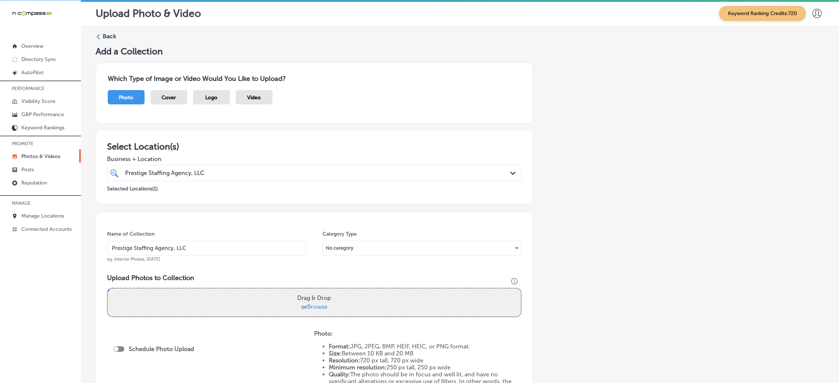
click at [131, 248] on input "Prestige Staffing Agency, LLC" at bounding box center [206, 248] width 199 height 15
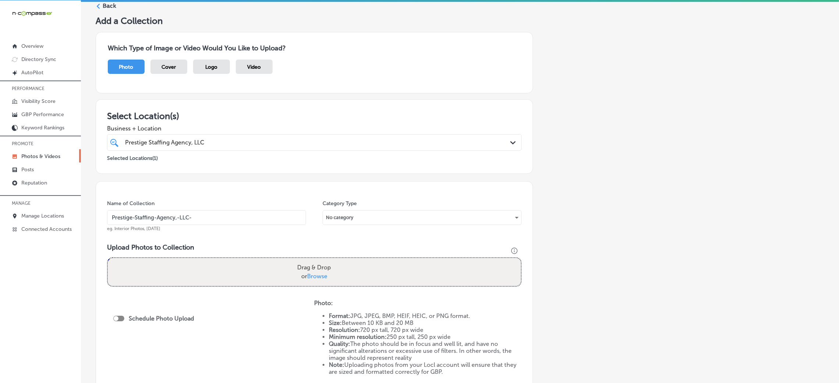
scroll to position [110, 0]
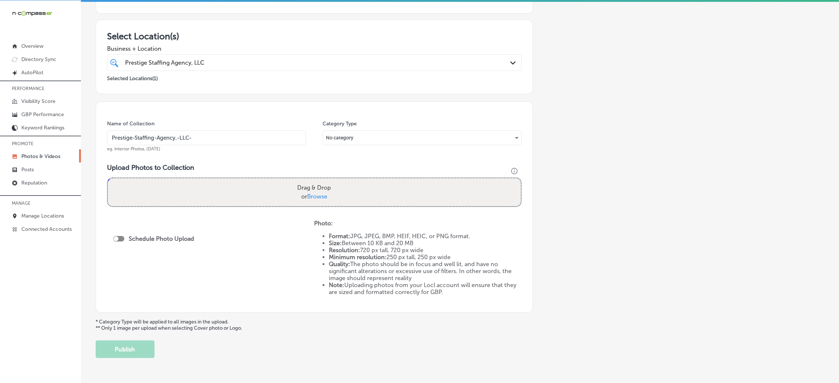
paste input "prestige staffing"
click at [218, 138] on input "Prestige-Staffing-Agency,-LLC-prestige-staffing" at bounding box center [206, 138] width 199 height 15
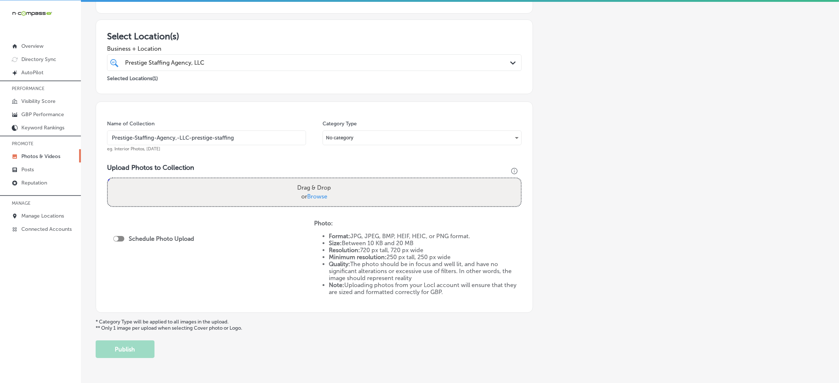
type input "Prestige-Staffing-Agency,-LLC-prestige-staffing"
click at [229, 164] on h3 "Upload Photos to Collection" at bounding box center [314, 168] width 414 height 8
click at [253, 197] on div "Drag & Drop or Browse" at bounding box center [314, 192] width 413 height 28
click at [108, 178] on input "Drag & Drop or Browse" at bounding box center [314, 179] width 413 height 2
type input "C:\fakepath\527. NYVT Media. [PERSON_NAME]-6 (7).png"
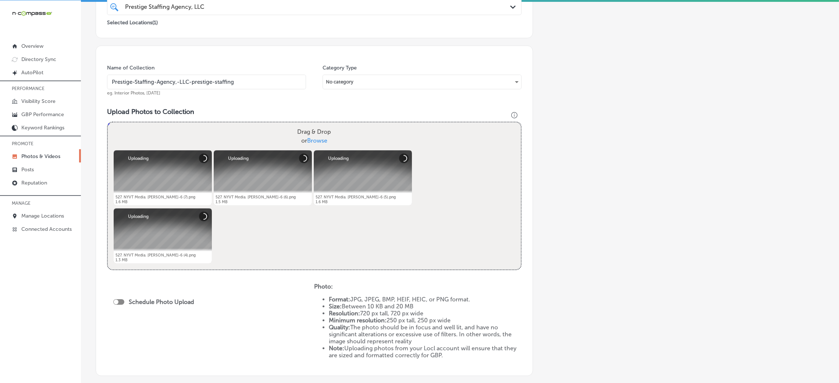
scroll to position [221, 0]
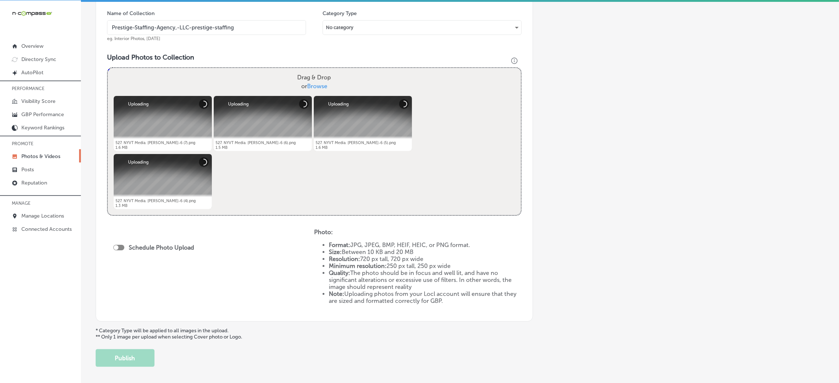
click at [125, 245] on div "Schedule Photo Upload" at bounding box center [155, 247] width 85 height 7
click at [120, 248] on div at bounding box center [118, 248] width 11 height 6
checkbox input "true"
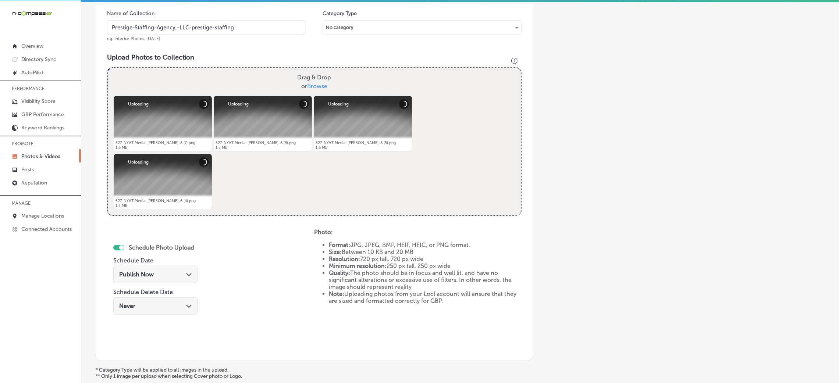
click at [165, 272] on div "Publish Now Path Created with Sketch." at bounding box center [155, 274] width 73 height 7
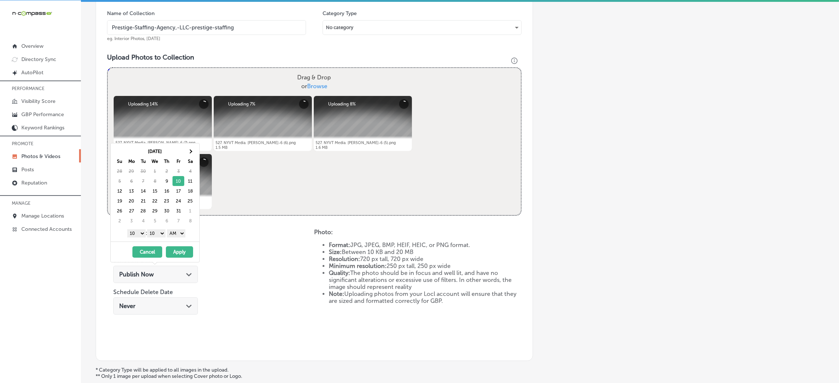
click at [173, 234] on select "AM PM" at bounding box center [176, 233] width 18 height 8
click at [156, 235] on select "00 10 20 30 40 50" at bounding box center [156, 233] width 18 height 8
drag, startPoint x: 135, startPoint y: 234, endPoint x: 139, endPoint y: 237, distance: 5.5
click at [135, 234] on select "1 2 3 4 5 6 7 8 9 10 11 12" at bounding box center [136, 233] width 18 height 8
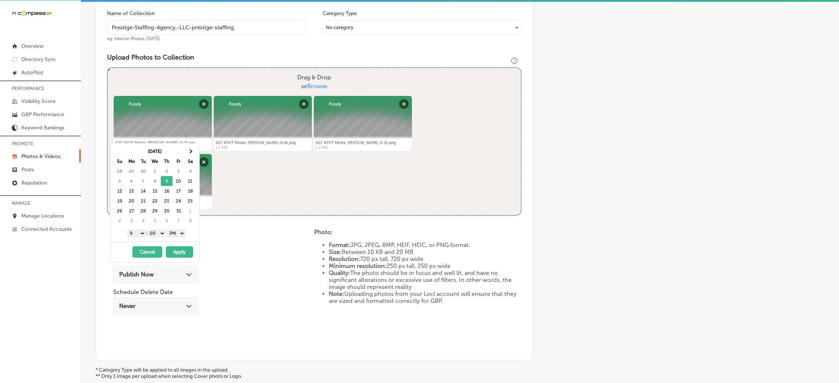
click at [180, 254] on button "Apply" at bounding box center [179, 251] width 27 height 11
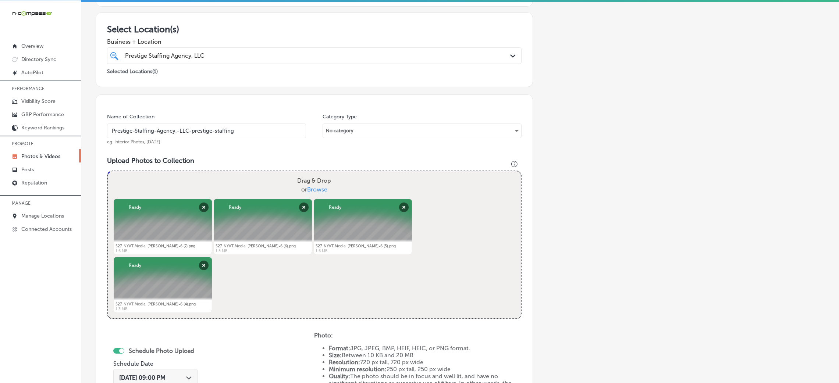
scroll to position [110, 0]
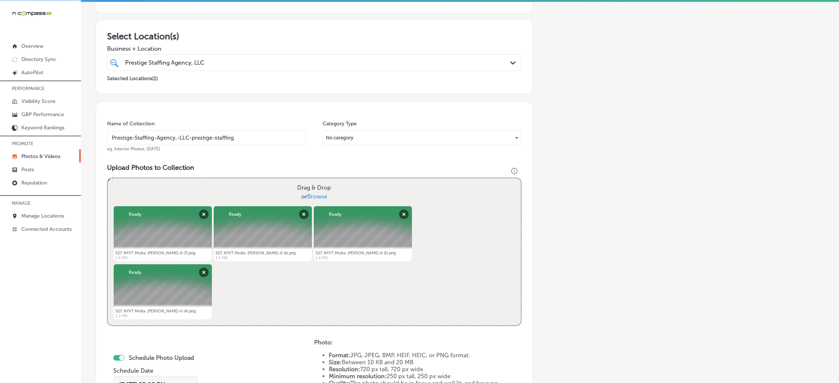
click at [212, 145] on div "Name of Collection Prestige-Staffing-Agency,-LLC-prestige-staffing eg. Interior…" at bounding box center [206, 136] width 199 height 32
click at [213, 138] on input "Prestige-Staffing-Agency,-LLC-prestige-staffing" at bounding box center [206, 138] width 199 height 15
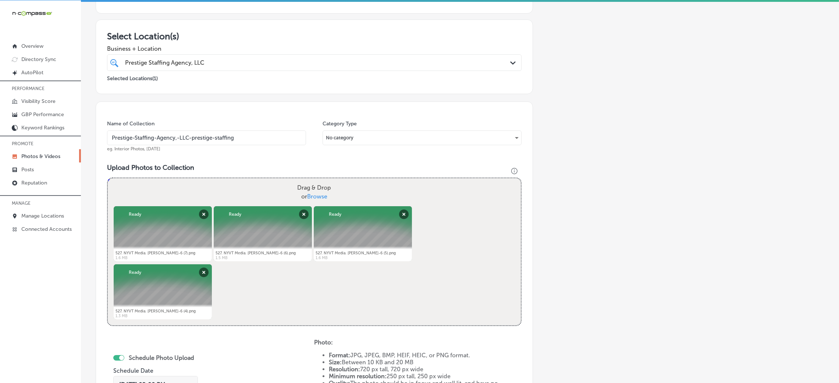
click at [213, 138] on input "Prestige-Staffing-Agency,-LLC-prestige-staffing" at bounding box center [206, 138] width 199 height 15
click at [243, 154] on div "Name of Collection Prestige-Staffing-Agency,-LLC-prestige-staffing eg. Interior…" at bounding box center [314, 287] width 437 height 370
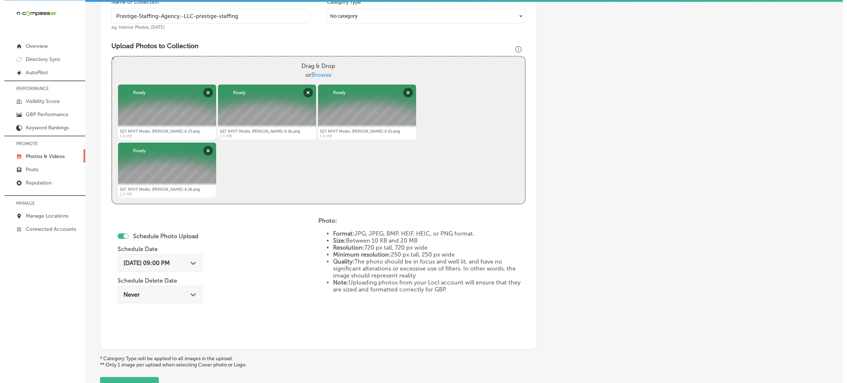
scroll to position [294, 0]
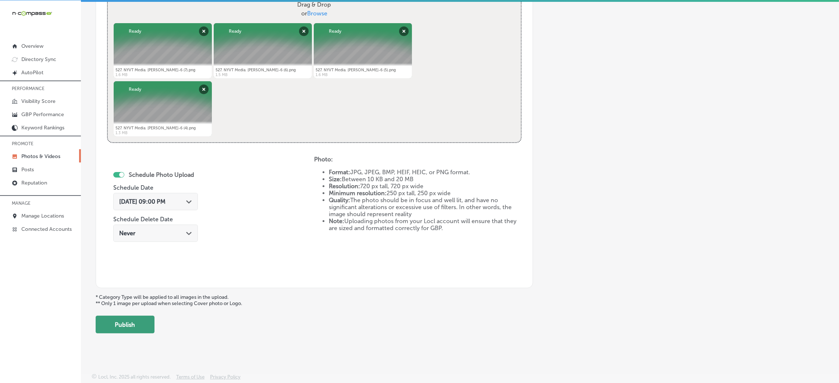
click at [149, 320] on button "Publish" at bounding box center [125, 325] width 59 height 18
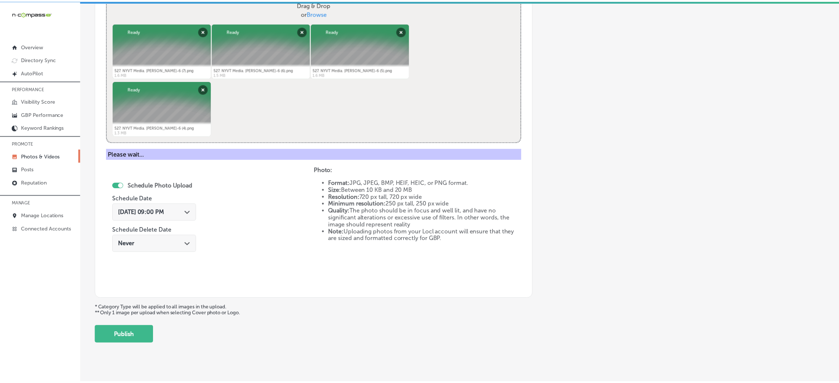
scroll to position [175, 0]
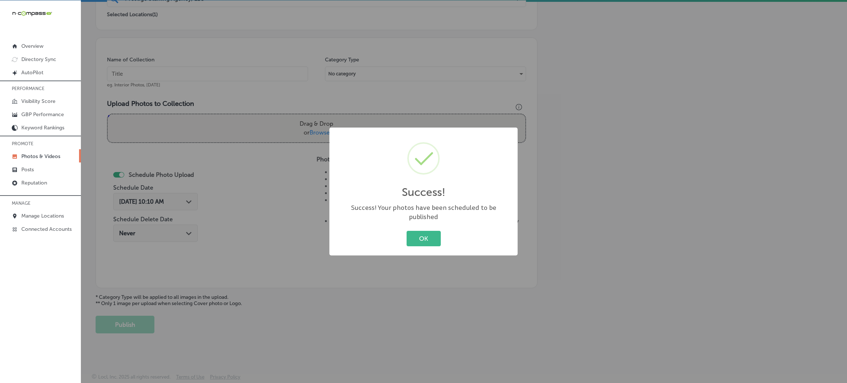
click at [413, 229] on div "OK Cancel" at bounding box center [424, 238] width 174 height 19
click at [414, 236] on button "OK" at bounding box center [424, 238] width 34 height 15
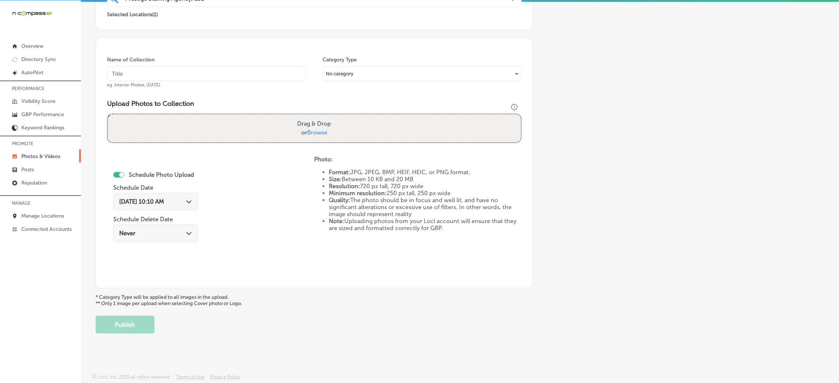
click at [253, 79] on input "text" at bounding box center [206, 74] width 199 height 15
paste input "Prestige-Staffing-Agency,-LLC-prestige-staffing"
type input "Prestige-Staffing-Agency,-LLC-prestige-staffing"
click at [303, 120] on label "Drag & Drop or Browse" at bounding box center [314, 129] width 40 height 24
click at [303, 117] on input "Drag & Drop or Browse" at bounding box center [314, 115] width 413 height 2
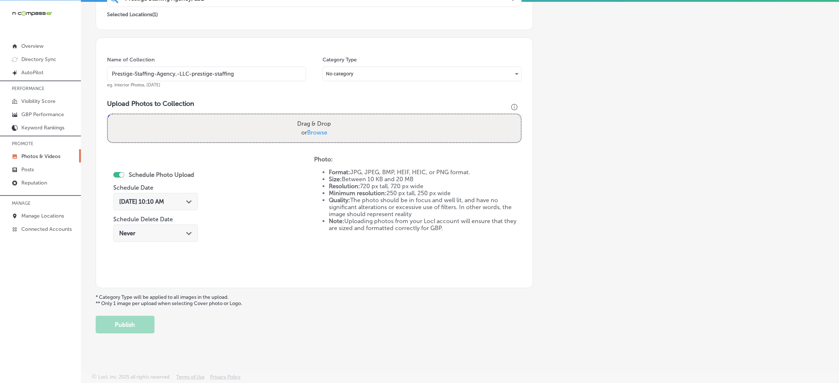
type input "C:\fakepath\527. NYVT Media. [PERSON_NAME]-7 (3).png"
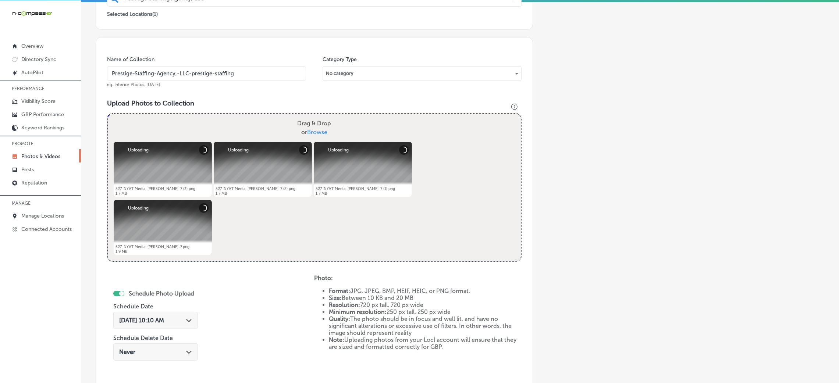
click at [162, 310] on div "[DATE] 10:10 AM Path Created with Sketch." at bounding box center [155, 322] width 85 height 25
click at [160, 310] on div "[DATE] 10:10 AM Path Created with Sketch." at bounding box center [155, 322] width 85 height 25
click at [161, 317] on span "[DATE] 10:10 AM" at bounding box center [141, 320] width 45 height 7
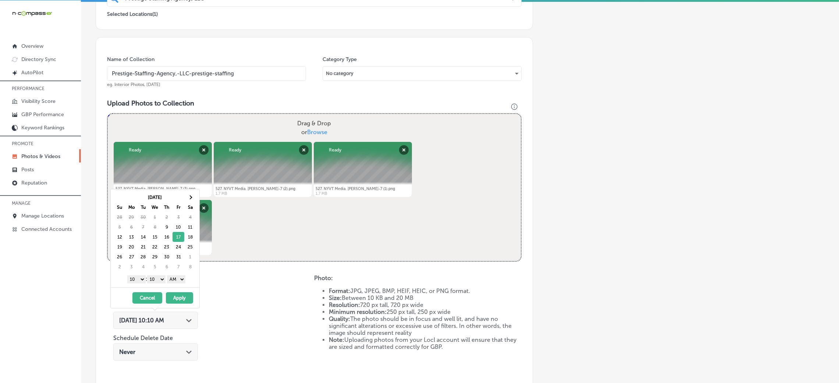
click at [174, 275] on div "1 2 3 4 5 6 7 8 9 10 11 12 : 00 10 20 30 40 50 AM PM" at bounding box center [157, 279] width 86 height 11
click at [179, 280] on select "AM PM" at bounding box center [176, 279] width 18 height 8
click at [155, 284] on select "00 10 20 30 40 50" at bounding box center [156, 279] width 18 height 8
click at [133, 276] on select "1 2 3 4 5 6 7 8 9 10 11 12" at bounding box center [136, 279] width 18 height 8
click at [175, 295] on button "Apply" at bounding box center [179, 297] width 27 height 11
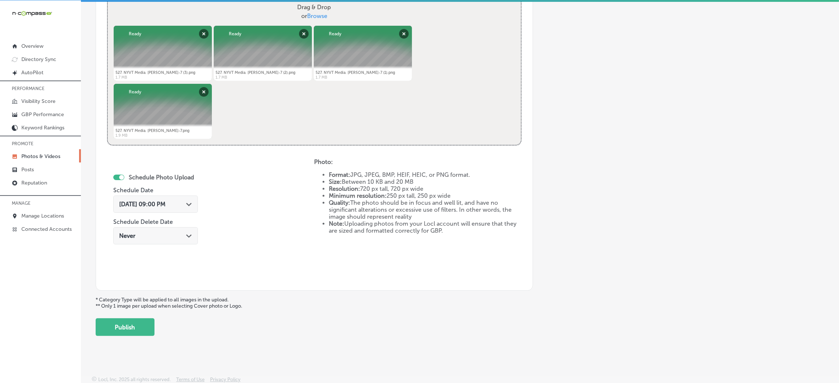
scroll to position [294, 0]
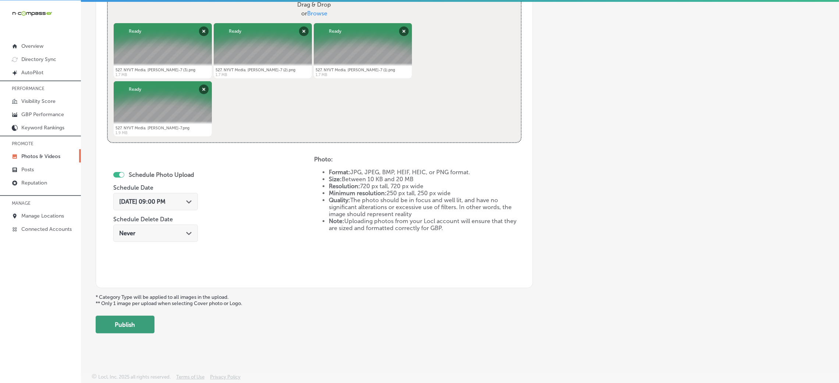
click at [126, 318] on button "Publish" at bounding box center [125, 325] width 59 height 18
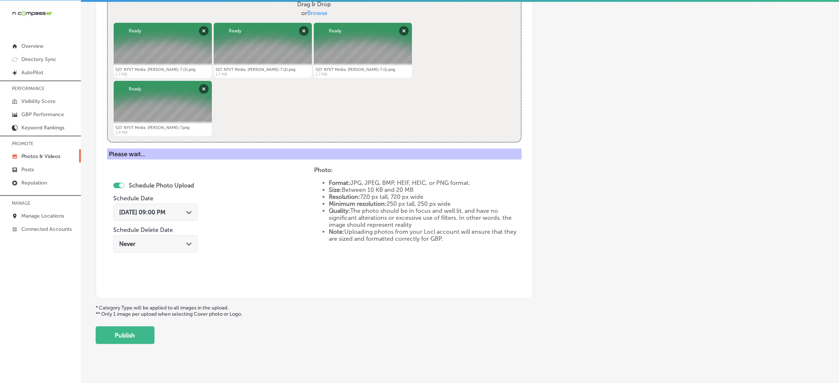
scroll to position [175, 0]
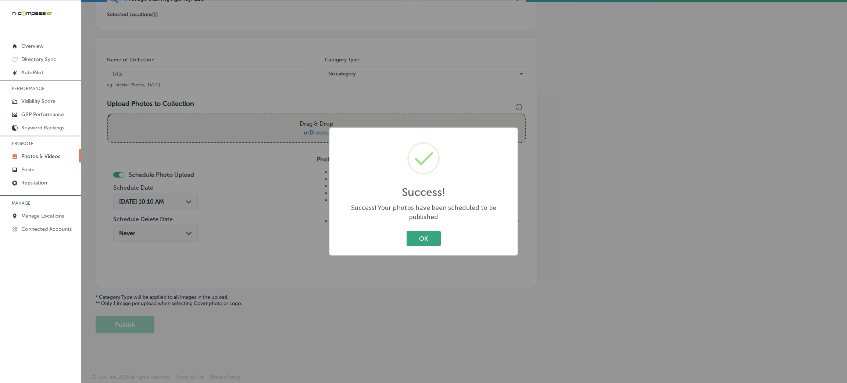
click at [433, 238] on button "OK" at bounding box center [424, 238] width 34 height 15
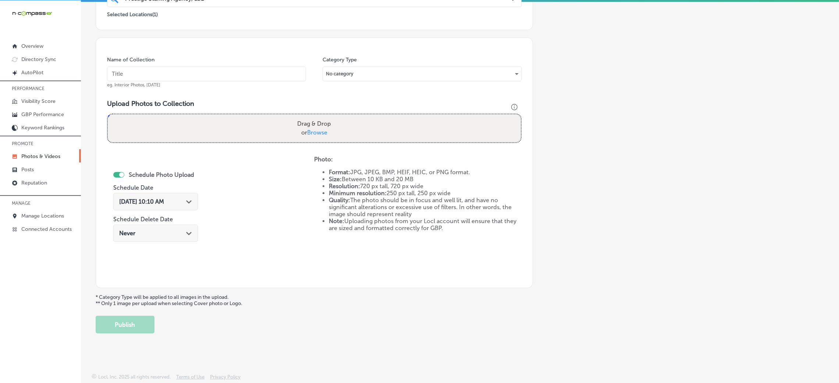
click at [231, 74] on input "text" at bounding box center [206, 74] width 199 height 15
paste input "Prestige-Staffing-Agency,-LLC-prestige-staffing"
type input "Prestige-Staffing-Agency,-LLC-prestige-staffing"
click at [300, 128] on label "Drag & Drop or Browse" at bounding box center [314, 129] width 40 height 24
click at [300, 117] on input "Drag & Drop or Browse" at bounding box center [314, 115] width 413 height 2
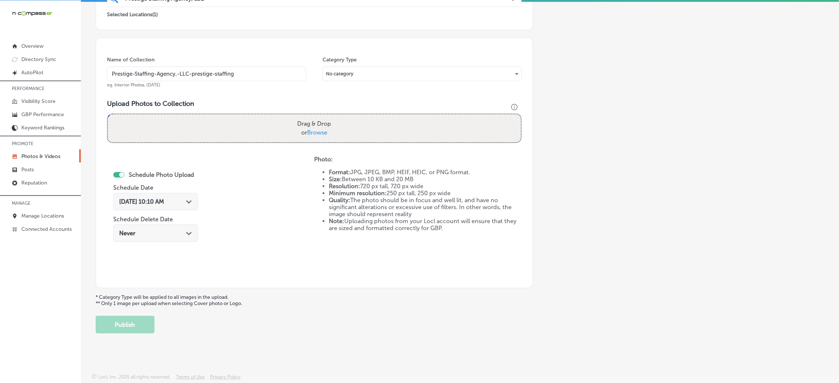
type input "C:\fakepath\527. NYVT Media. [PERSON_NAME]-6 (3).png"
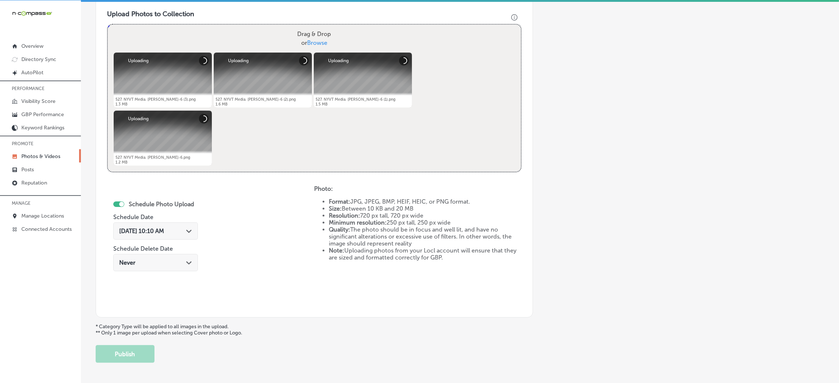
scroll to position [285, 0]
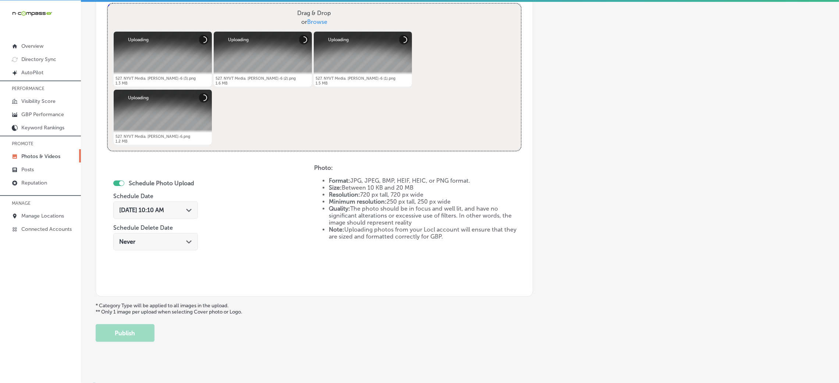
click at [186, 207] on div "Path Created with Sketch." at bounding box center [189, 210] width 6 height 6
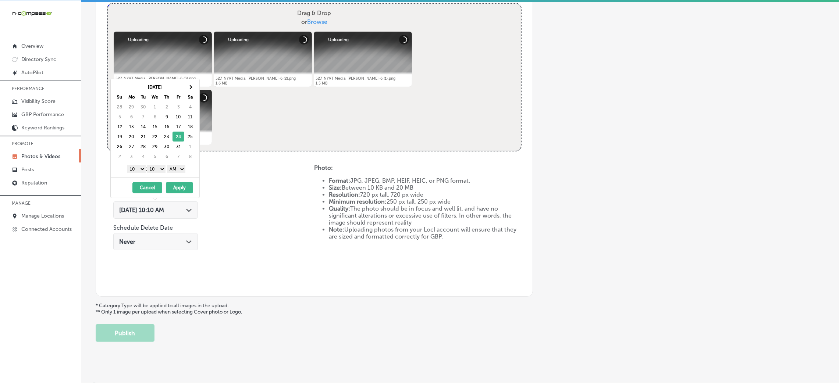
click at [182, 173] on select "AM PM" at bounding box center [176, 169] width 18 height 8
click at [161, 169] on select "00 10 20 30 40 50" at bounding box center [156, 169] width 18 height 8
click at [131, 170] on select "1 2 3 4 5 6 7 8 9 10 11 12" at bounding box center [136, 169] width 18 height 8
click at [188, 186] on button "Apply" at bounding box center [179, 187] width 27 height 11
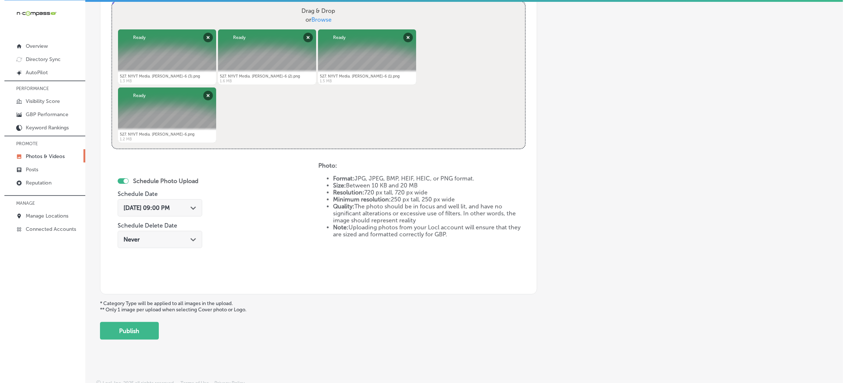
scroll to position [294, 0]
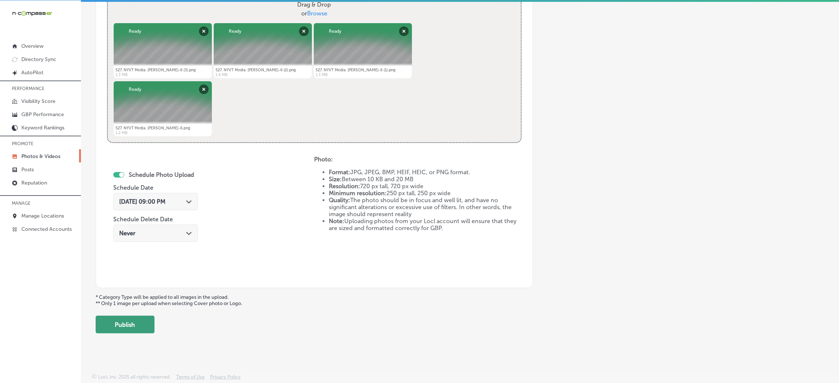
click at [125, 322] on button "Publish" at bounding box center [125, 325] width 59 height 18
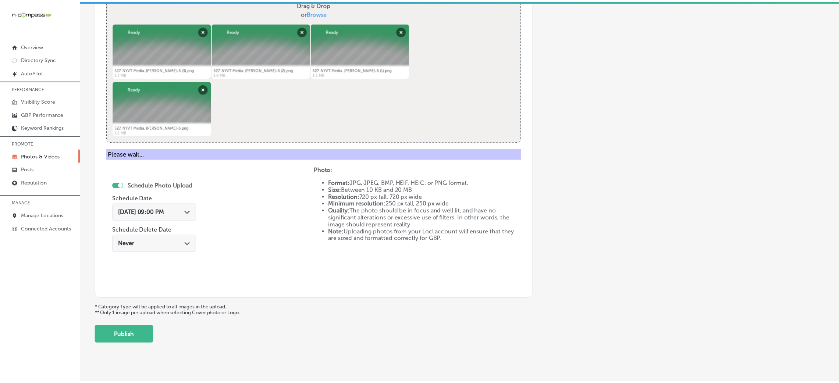
scroll to position [175, 0]
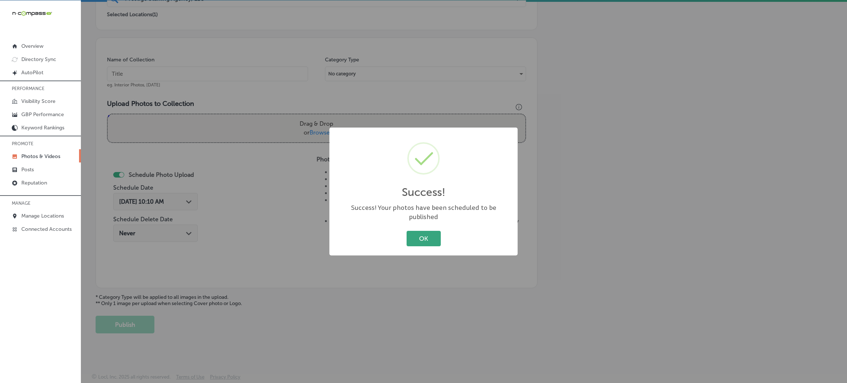
click at [423, 231] on button "OK" at bounding box center [424, 238] width 34 height 15
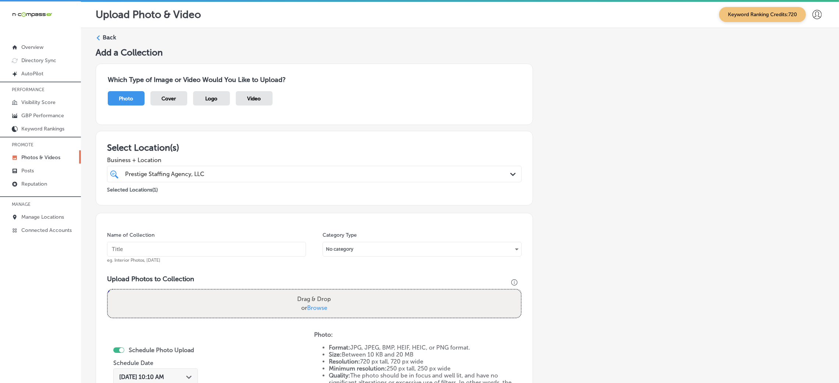
scroll to position [0, 0]
click at [104, 45] on div "Back" at bounding box center [460, 41] width 729 height 14
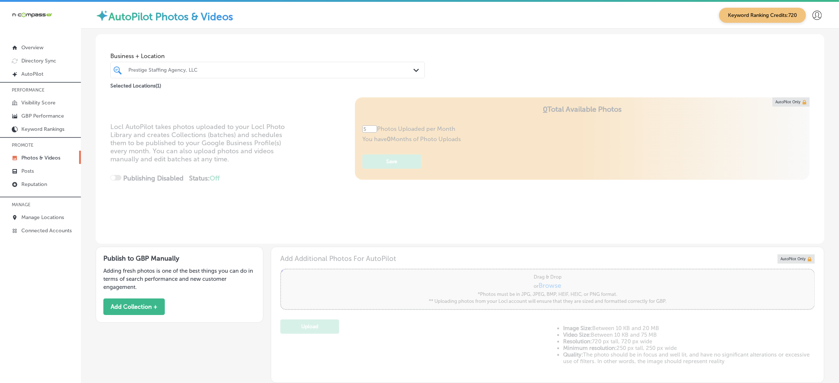
click at [190, 58] on span "Business + Location" at bounding box center [267, 56] width 314 height 7
click at [191, 70] on div "Prestige Staffing Agency, LLC" at bounding box center [271, 70] width 286 height 6
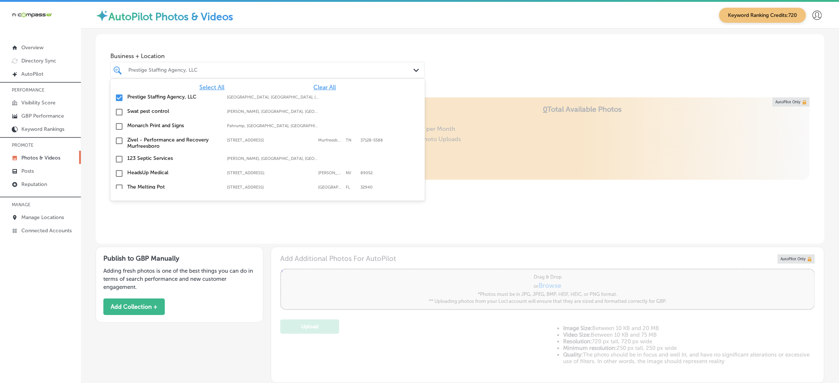
click at [315, 89] on span "Clear All" at bounding box center [324, 87] width 22 height 7
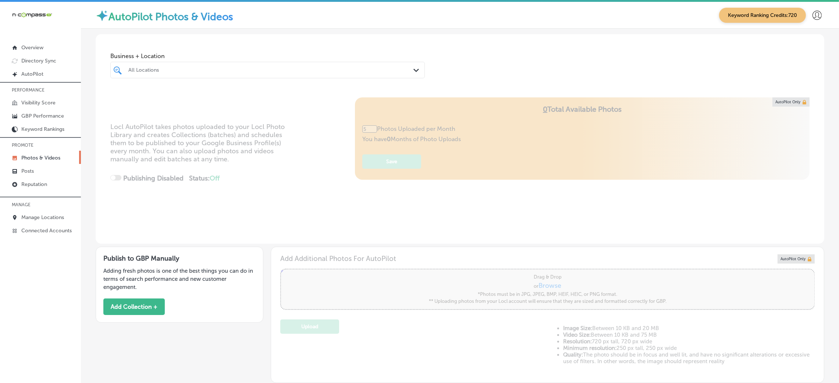
click at [500, 61] on div "Business + Location All Locations Path Created with Sketch." at bounding box center [460, 62] width 729 height 56
click at [282, 77] on div "All Locations Path Created with Sketch." at bounding box center [267, 70] width 314 height 17
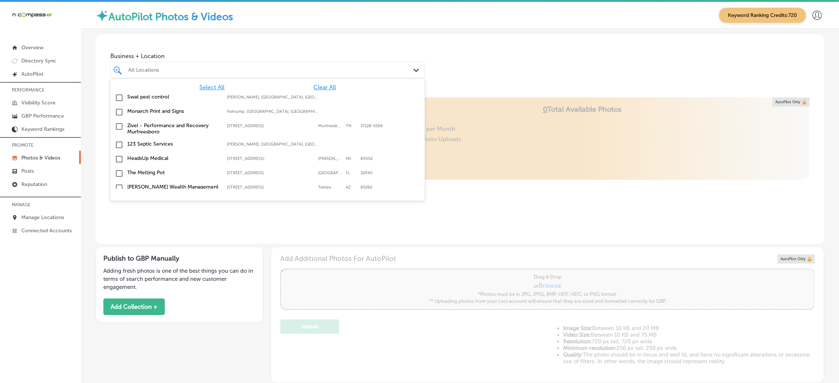
click at [286, 72] on div "All Locations" at bounding box center [271, 70] width 286 height 6
type input "0"
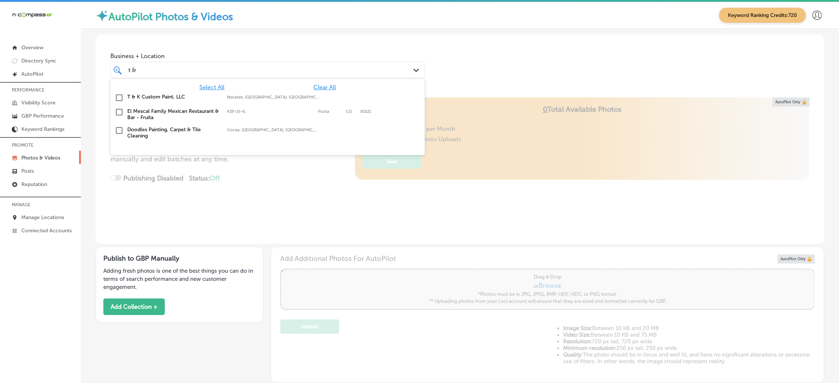
click at [235, 104] on div "T & K Custom Paint, LLC [GEOGRAPHIC_DATA], [GEOGRAPHIC_DATA], [GEOGRAPHIC_DATA]…" at bounding box center [267, 98] width 314 height 14
type input "t &"
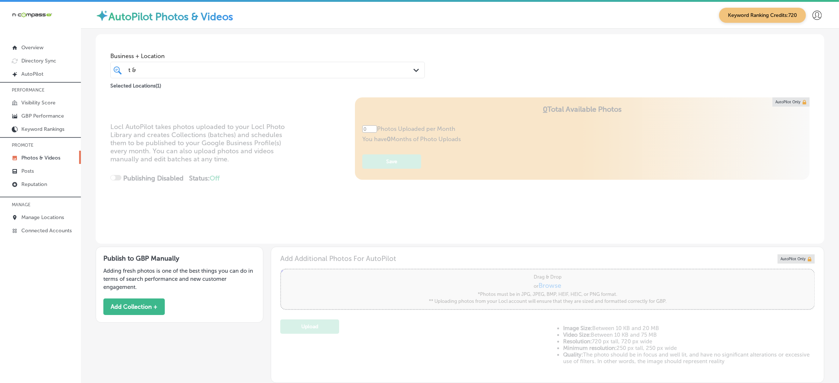
click at [459, 67] on div "Business + Location t & t & Path Created with Sketch. Selected Locations ( 1 )" at bounding box center [460, 62] width 729 height 56
type input "5"
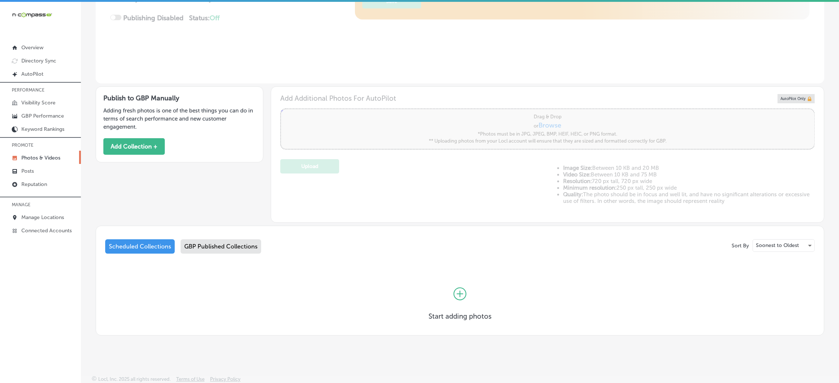
scroll to position [1, 0]
click at [226, 247] on div "GBP Published Collections" at bounding box center [221, 245] width 81 height 14
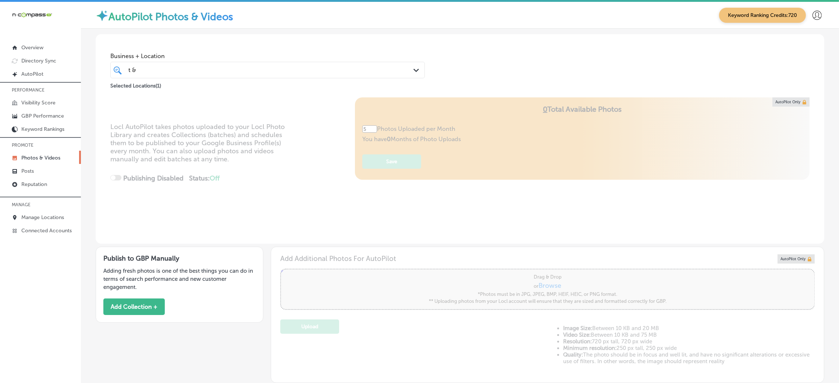
click at [222, 54] on span "Business + Location" at bounding box center [267, 56] width 314 height 7
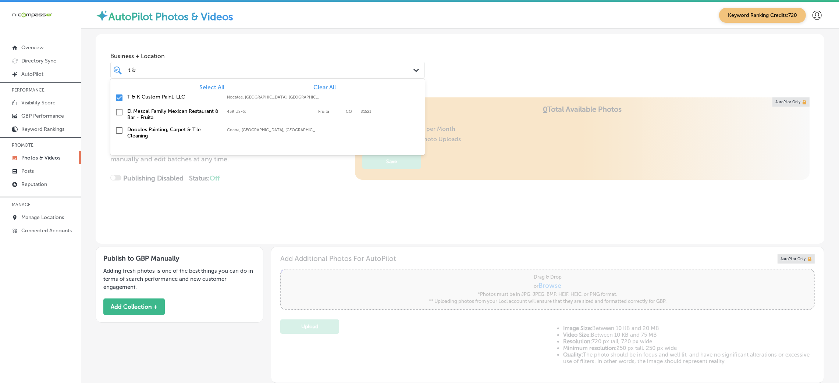
click at [228, 74] on div "t & t &" at bounding box center [254, 70] width 252 height 10
click at [265, 65] on div "t & t &" at bounding box center [254, 70] width 252 height 10
click at [457, 65] on div "Business + Location option focused, 1 of 181. 4 results available for search te…" at bounding box center [460, 62] width 729 height 56
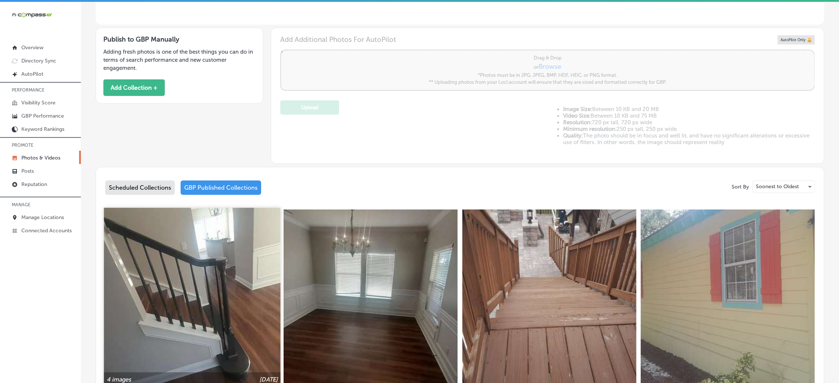
scroll to position [275, 0]
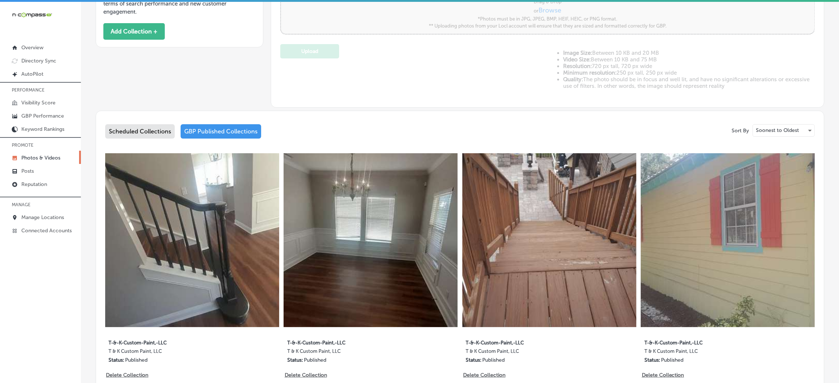
click at [144, 41] on div "Publish to GBP Manually Adding fresh photos is one of the best things you can d…" at bounding box center [180, 9] width 168 height 76
click at [145, 35] on button "Add Collection +" at bounding box center [133, 31] width 61 height 17
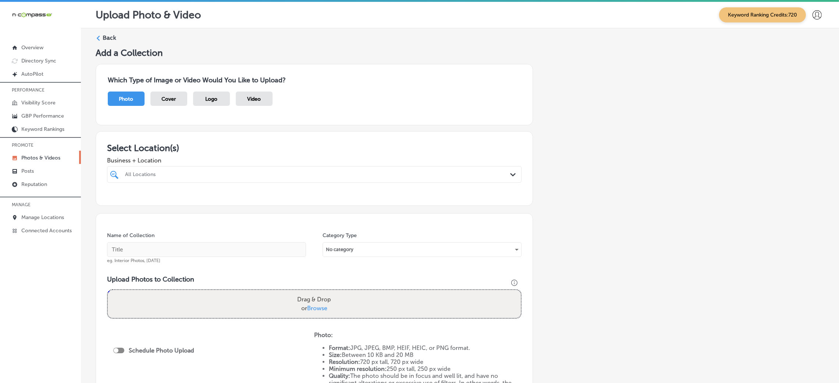
click at [217, 173] on div "All Locations" at bounding box center [318, 174] width 386 height 6
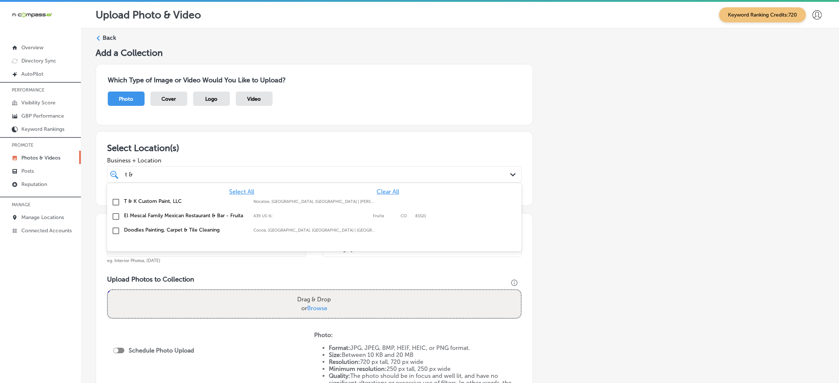
click at [310, 202] on label "Nocatee, [GEOGRAPHIC_DATA], [GEOGRAPHIC_DATA] | [PERSON_NAME][GEOGRAPHIC_DATA],…" at bounding box center [314, 201] width 122 height 5
type input "t &"
click at [686, 191] on div "Add a Collection Which Type of Image or Video Would You Like to Upload? Photo C…" at bounding box center [460, 258] width 729 height 423
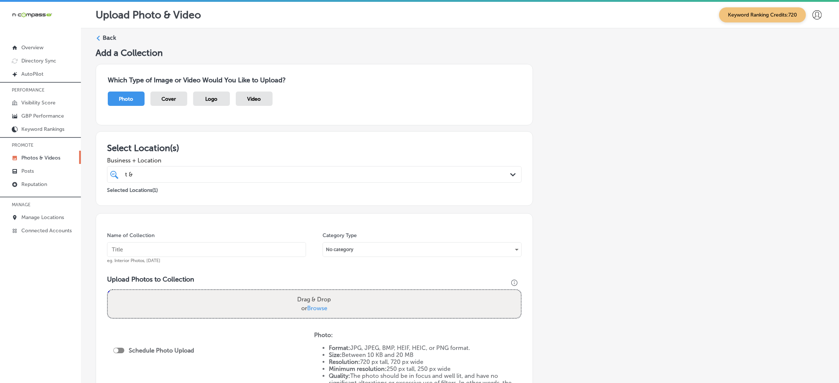
click at [437, 185] on div "Selected Locations ( 1 )" at bounding box center [314, 188] width 414 height 9
click at [441, 176] on div "t & t &" at bounding box center [295, 175] width 342 height 10
drag, startPoint x: 610, startPoint y: 178, endPoint x: 483, endPoint y: 206, distance: 131.0
click at [610, 178] on div "Add a Collection Which Type of Image or Video Would You Like to Upload? Photo C…" at bounding box center [460, 258] width 729 height 423
click at [168, 255] on input "text" at bounding box center [206, 249] width 199 height 15
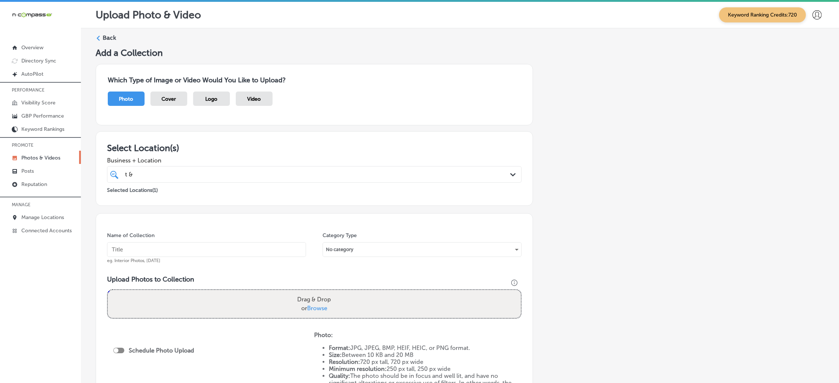
paste input "T & K Custom Paint, LLC"
click at [124, 249] on input "T & K Custom Paint, LLC" at bounding box center [206, 249] width 199 height 15
click at [218, 252] on input "T-&-K-Custom-Paint,-LLC-" at bounding box center [206, 249] width 199 height 15
paste input "cool customs near me"
click at [195, 251] on input "T-&-K-Custom-Paint,-LLC-cool customs near me" at bounding box center [206, 249] width 199 height 15
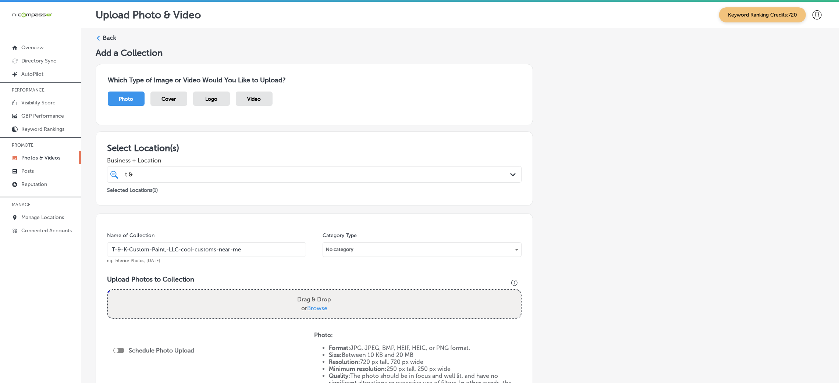
click at [268, 257] on input "T-&-K-Custom-Paint,-LLC-cool-customs-near-me" at bounding box center [206, 249] width 199 height 15
type input "T-&-K-Custom-Paint,-LLC-cool-customs-near-me"
click at [226, 249] on input "T-&-K-Custom-Paint,-LLC-cool-customs-near-me" at bounding box center [206, 249] width 199 height 15
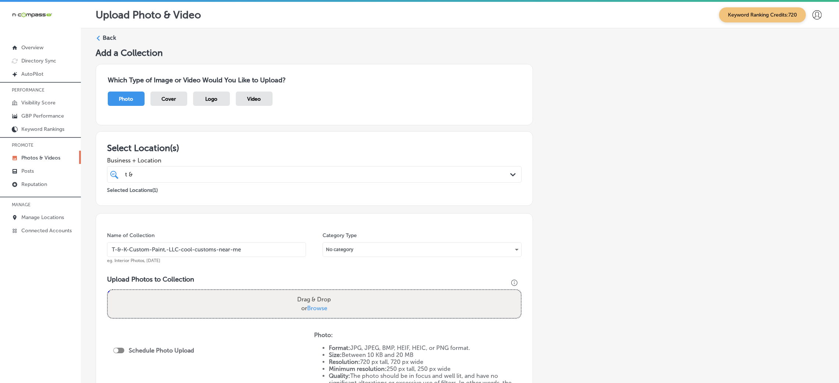
click at [260, 279] on h3 "Upload Photos to Collection" at bounding box center [314, 279] width 414 height 8
click at [264, 301] on div "Drag & Drop or Browse" at bounding box center [314, 304] width 413 height 28
click at [108, 290] on input "Drag & Drop or Browse" at bounding box center [314, 291] width 413 height 2
type input "C:\fakepath\T-&-K-Custom-Paint,-LLC (16).jpg"
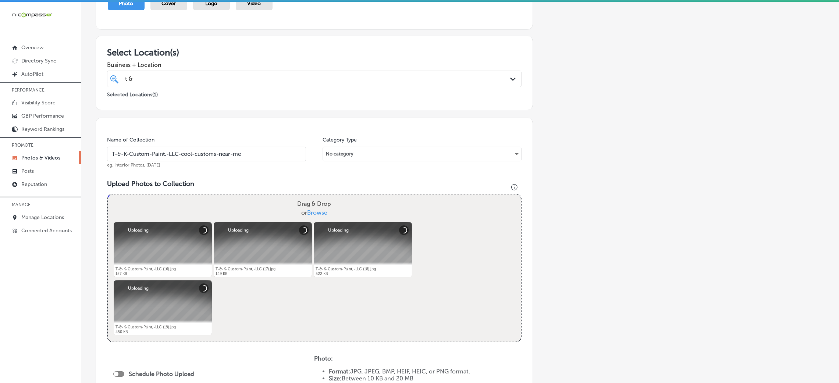
scroll to position [221, 0]
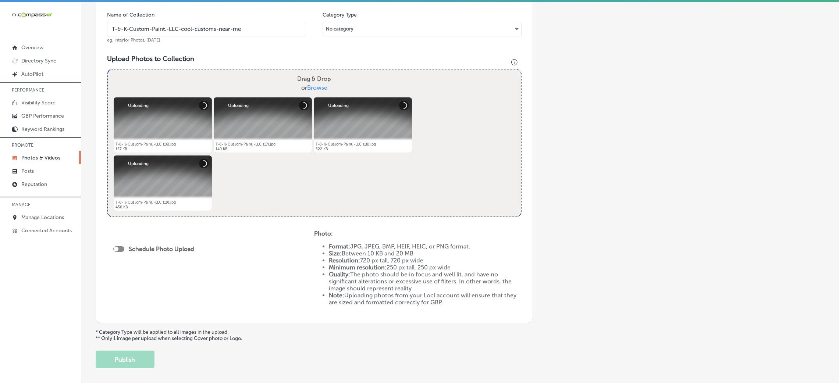
click at [117, 246] on div "Schedule Photo Upload" at bounding box center [155, 249] width 85 height 7
click at [117, 246] on div at bounding box center [118, 249] width 11 height 6
checkbox input "true"
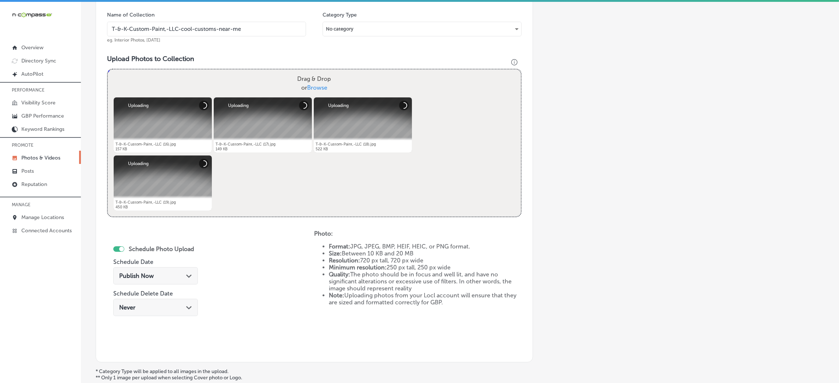
click at [150, 278] on span "Publish Now" at bounding box center [136, 276] width 35 height 7
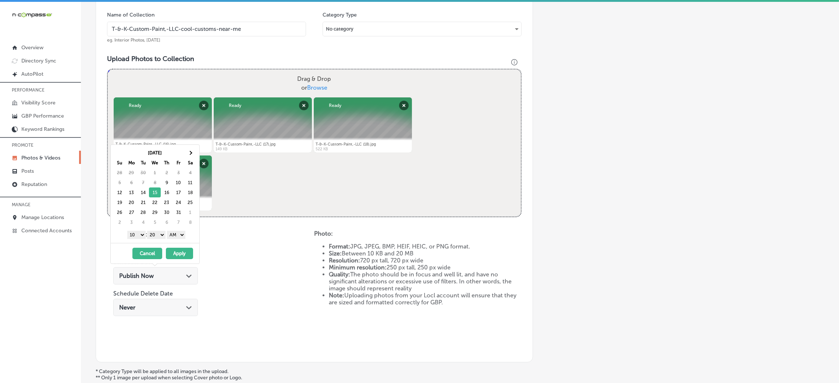
click at [176, 238] on select "AM PM" at bounding box center [176, 235] width 18 height 8
click at [158, 234] on select "00 10 20 30 40 50" at bounding box center [156, 235] width 18 height 8
drag, startPoint x: 146, startPoint y: 237, endPoint x: 136, endPoint y: 233, distance: 10.2
click at [136, 233] on select "1 2 3 4 5 6 7 8 9 10 11 12" at bounding box center [136, 235] width 18 height 8
click at [181, 258] on button "Apply" at bounding box center [179, 253] width 27 height 11
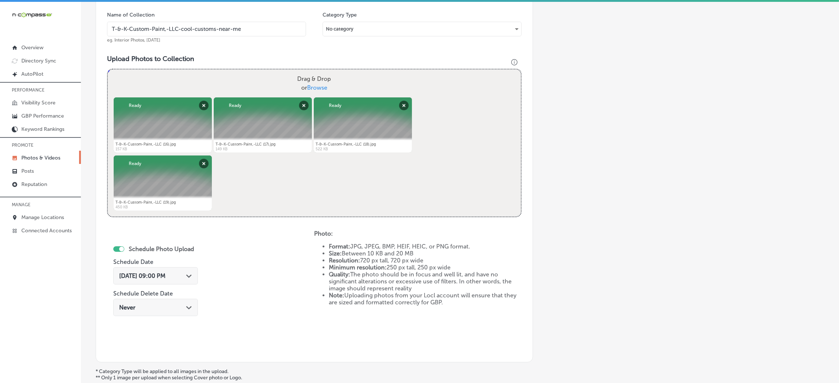
click at [195, 25] on input "T-&-K-Custom-Paint,-LLC-cool-customs-near-me" at bounding box center [206, 29] width 199 height 15
click at [215, 54] on div "Name of Collection T-&-K-Custom-Paint,-LLC-cool-customs-near-me eg. Interior Ph…" at bounding box center [314, 178] width 437 height 370
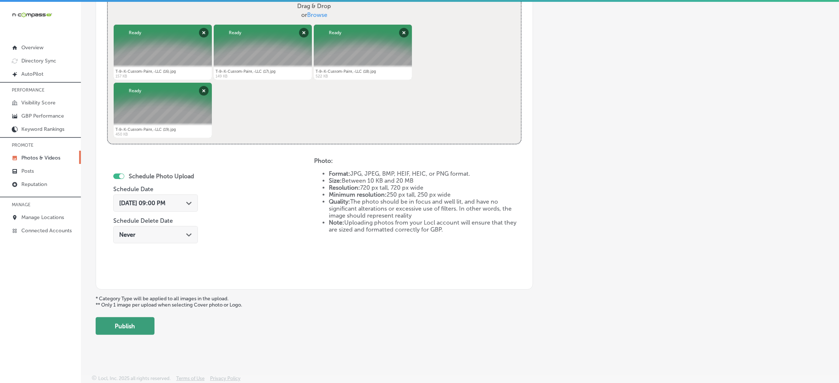
click at [131, 328] on button "Publish" at bounding box center [125, 326] width 59 height 18
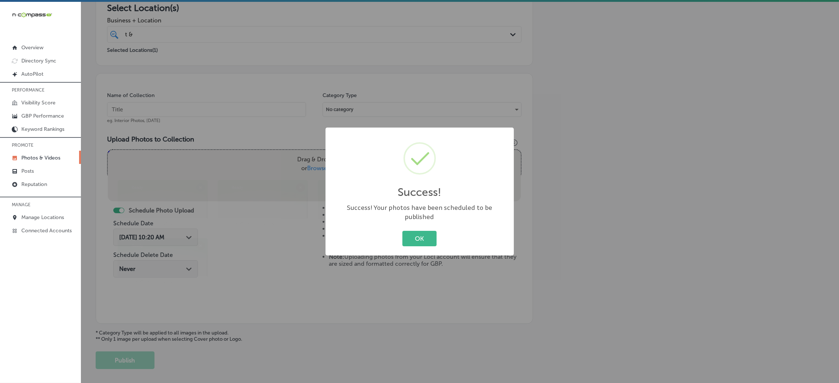
scroll to position [128, 0]
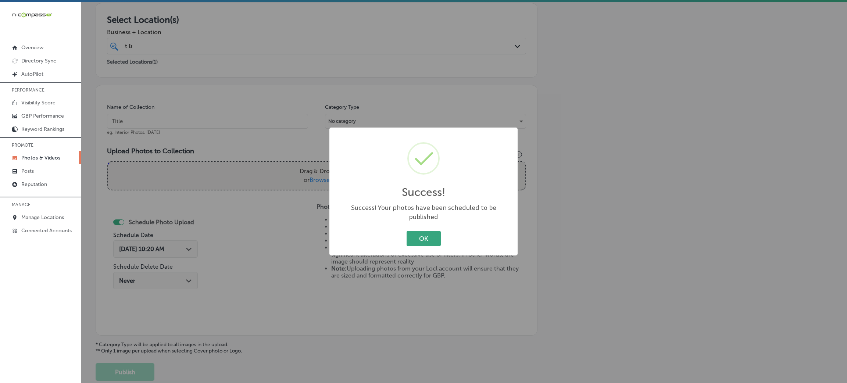
click at [417, 231] on button "OK" at bounding box center [424, 238] width 34 height 15
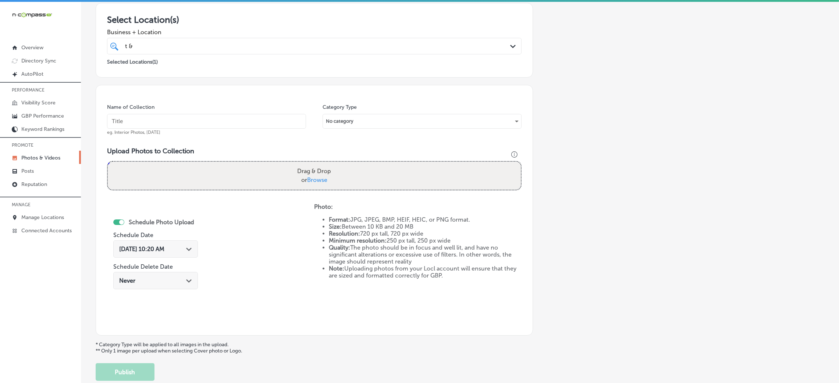
click at [208, 121] on input "text" at bounding box center [206, 121] width 199 height 15
paste input "T-&-K-Custom-Paint,-LLC-cool-customs-near-me"
type input "T-&-K-Custom-Paint,-LLC-cool-customs-near-me"
click at [325, 192] on div "Upload Photos to Collection Powered by PQINA Drag & Drop or Browse T-&-K-Custom…" at bounding box center [314, 171] width 414 height 49
click at [318, 177] on span "Browse" at bounding box center [317, 180] width 20 height 7
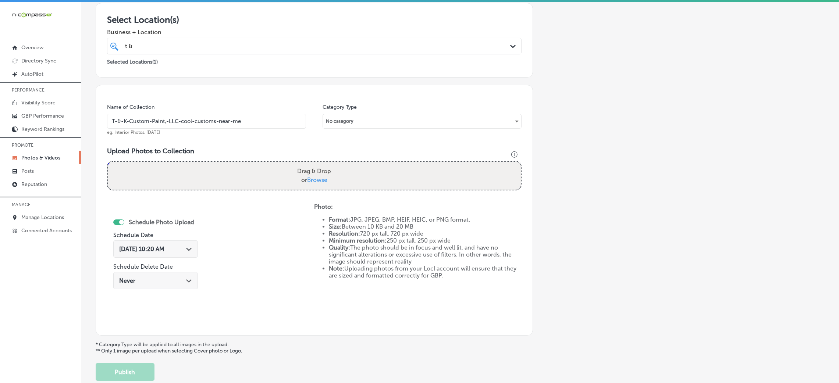
click at [318, 164] on input "Drag & Drop or Browse" at bounding box center [314, 163] width 413 height 2
type input "C:\fakepath\T-&-K-Custom-Paint,-LLC (20).jpg"
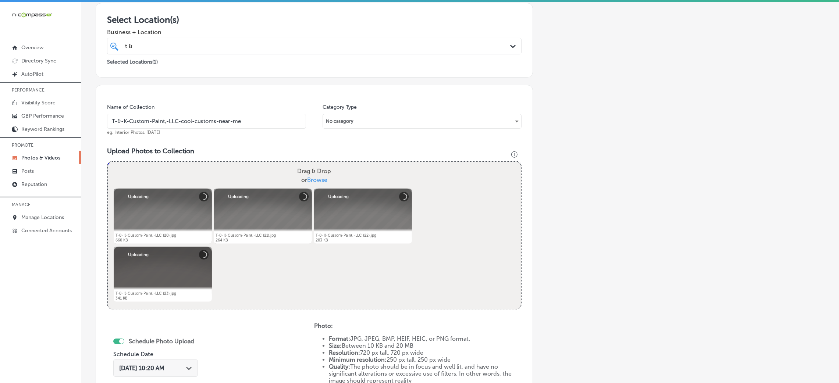
scroll to position [294, 0]
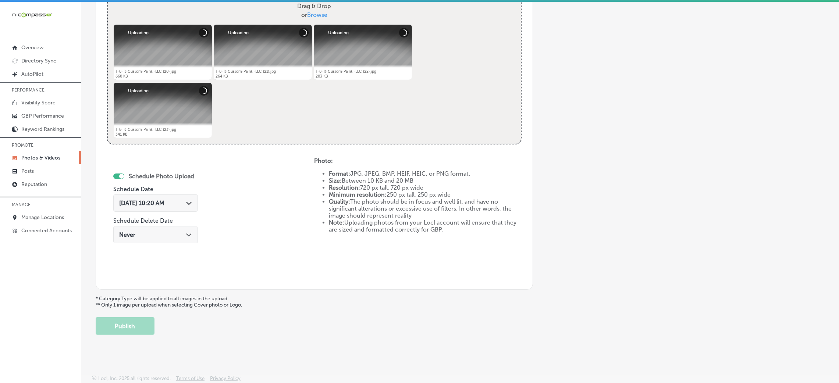
click at [164, 203] on span "[DATE] 10:20 AM" at bounding box center [141, 203] width 45 height 7
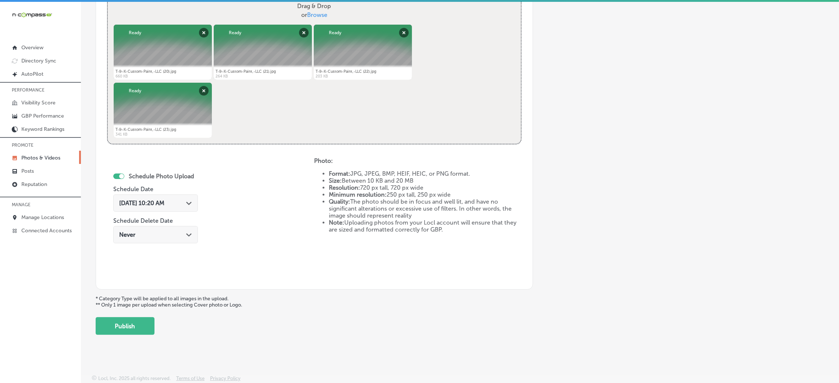
click at [250, 177] on div "Schedule Photo Upload Schedule Date [DATE] 10:20 AM Path Created with Sketch. S…" at bounding box center [210, 217] width 207 height 121
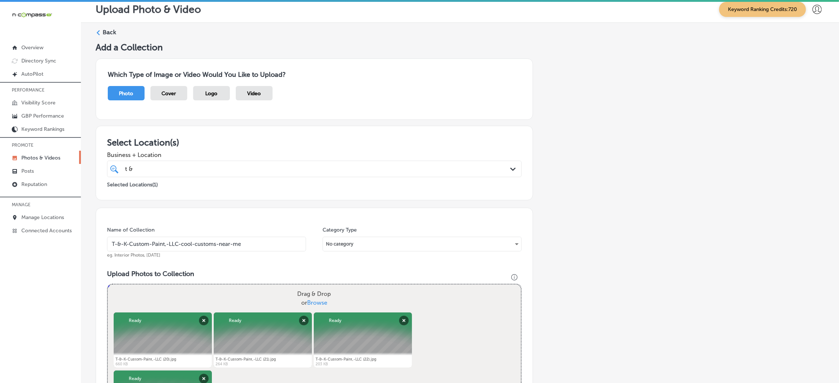
scroll to position [0, 0]
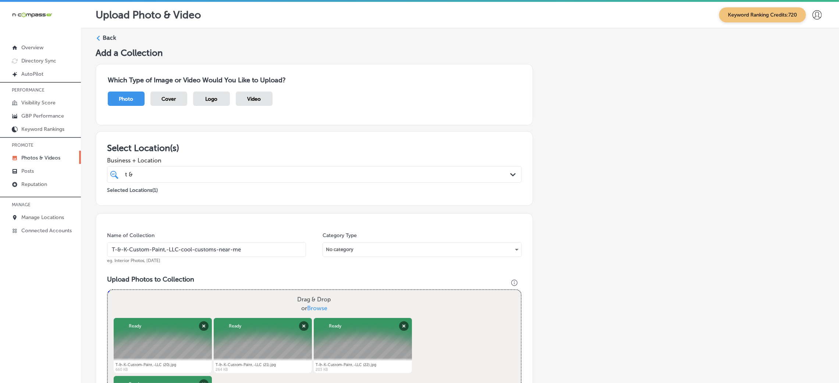
click at [106, 32] on div "Back Add a Collection Which Type of Image or Video Would You Like to Upload? Ph…" at bounding box center [460, 331] width 758 height 606
click at [106, 39] on label "Back" at bounding box center [110, 38] width 14 height 8
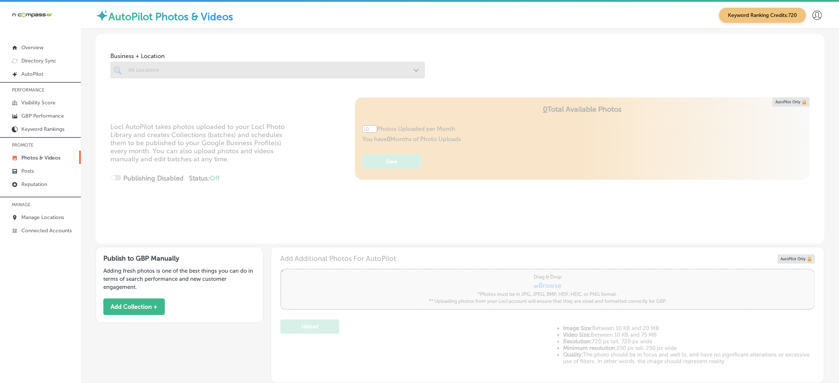
scroll to position [127, 0]
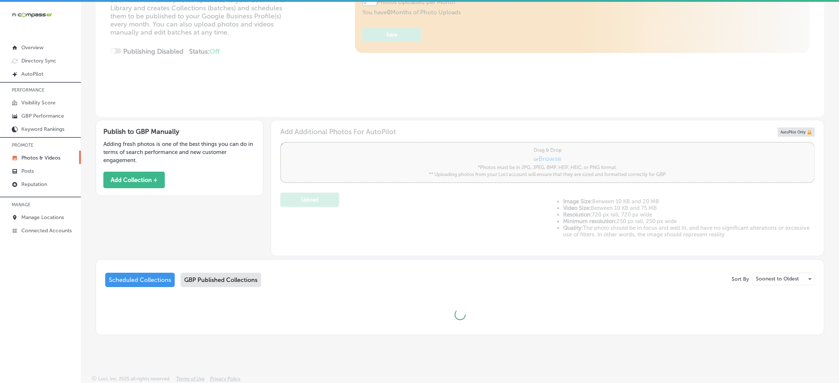
type input "5"
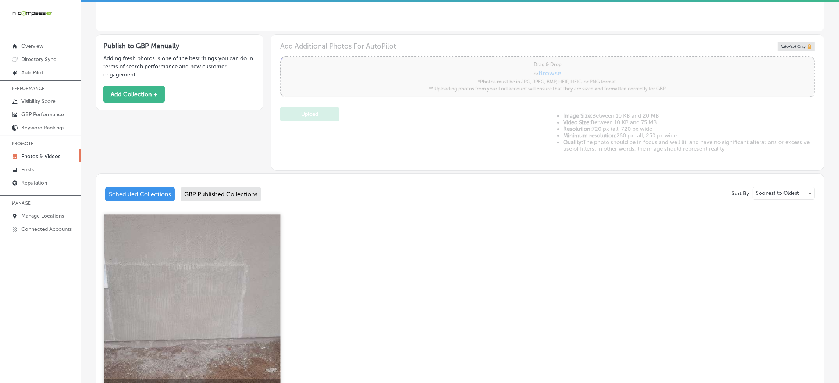
scroll to position [341, 0]
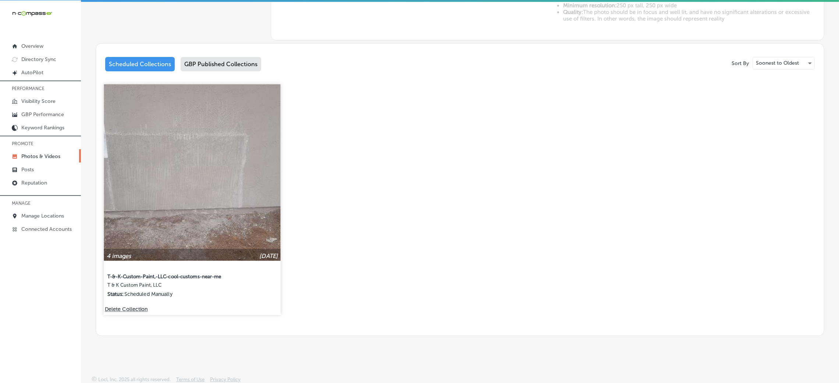
click at [134, 303] on div "4 images [DATE] T-&-K-Custom-Paint,-LLC-cool-customs-near-me T & K Custom Paint…" at bounding box center [192, 195] width 177 height 222
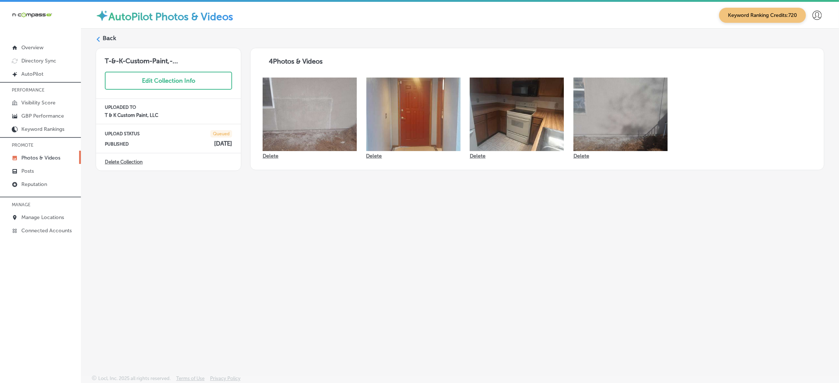
click at [103, 36] on label "Back" at bounding box center [110, 38] width 14 height 8
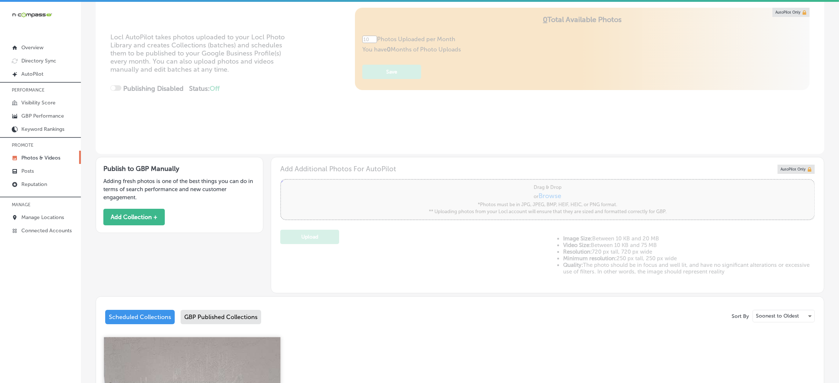
scroll to position [275, 0]
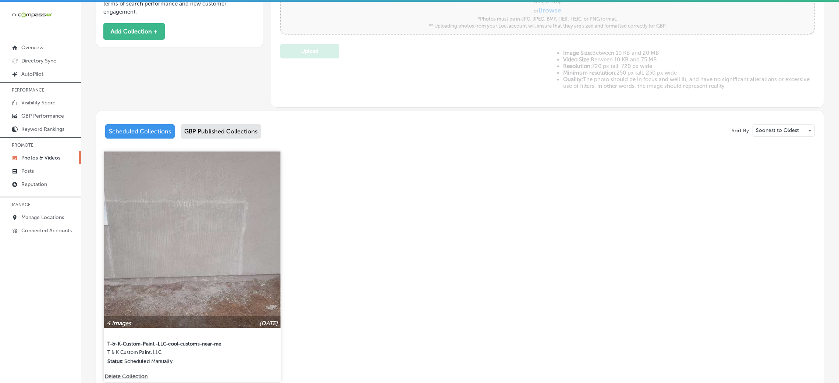
click at [132, 369] on div "4 images [DATE] T-&-K-Custom-Paint,-LLC-cool-customs-near-me T & K Custom Paint…" at bounding box center [192, 263] width 177 height 222
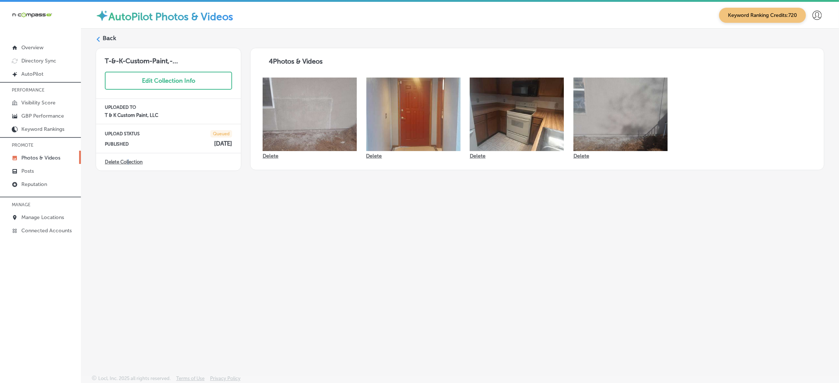
click at [129, 159] on div "Delete Collection" at bounding box center [168, 161] width 145 height 17
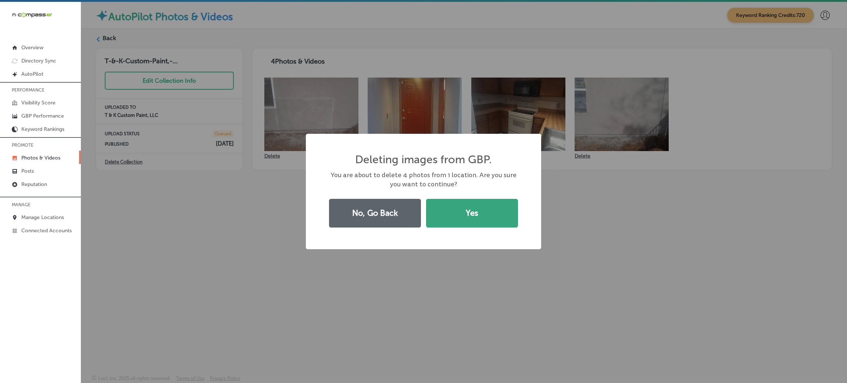
click at [474, 211] on button "Yes" at bounding box center [472, 213] width 92 height 29
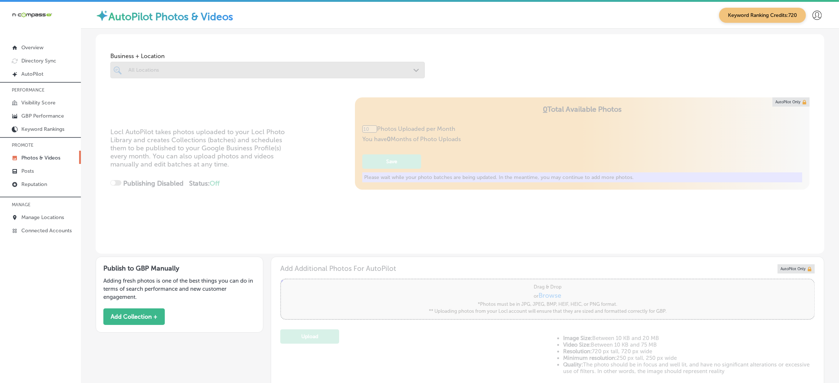
type input "5"
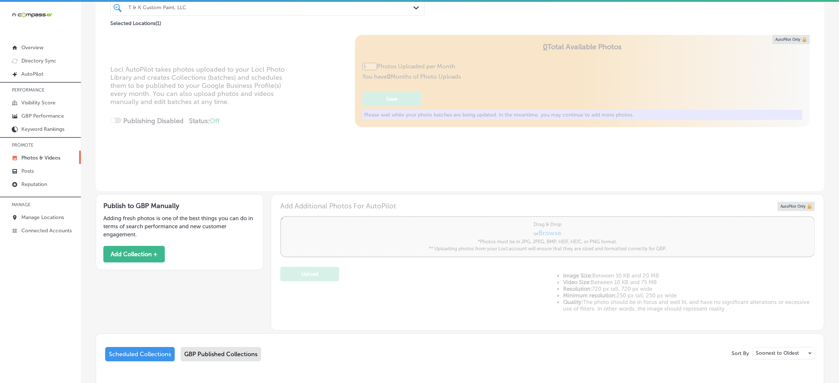
scroll to position [110, 0]
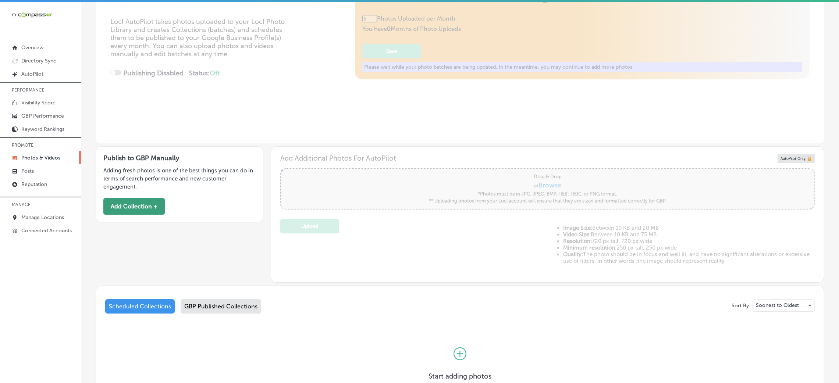
click at [146, 211] on button "Add Collection +" at bounding box center [133, 206] width 61 height 17
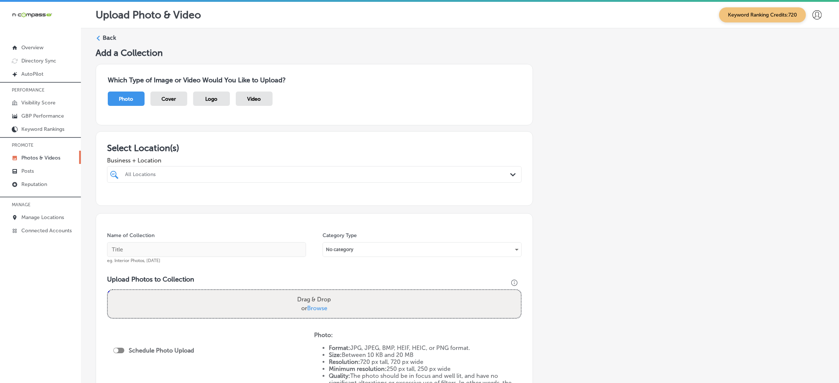
click at [364, 183] on div "All Locations Path Created with Sketch." at bounding box center [314, 174] width 414 height 17
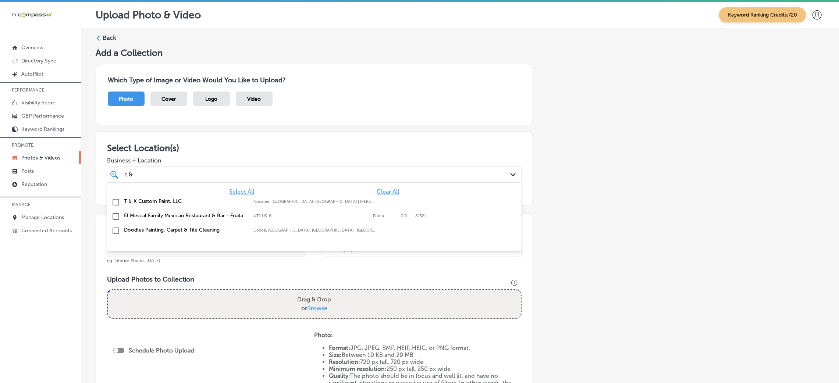
click at [360, 204] on div "Nocatee, [GEOGRAPHIC_DATA], [GEOGRAPHIC_DATA] | [PERSON_NAME][GEOGRAPHIC_DATA],…" at bounding box center [314, 201] width 122 height 5
type input "t &"
click at [638, 202] on div "Add a Collection Which Type of Image or Video Would You Like to Upload? Photo C…" at bounding box center [460, 258] width 729 height 423
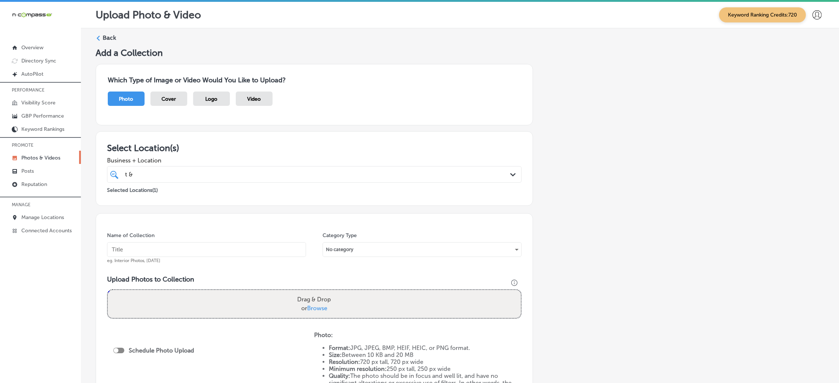
click at [192, 253] on input "text" at bounding box center [206, 249] width 199 height 15
paste input "T-&-K-Custom-Paint,-LLC-cool-customs-near-me"
click at [238, 253] on input "T-&-K-Custom-Paint,-LLC-cool-customs-near-me" at bounding box center [206, 249] width 199 height 15
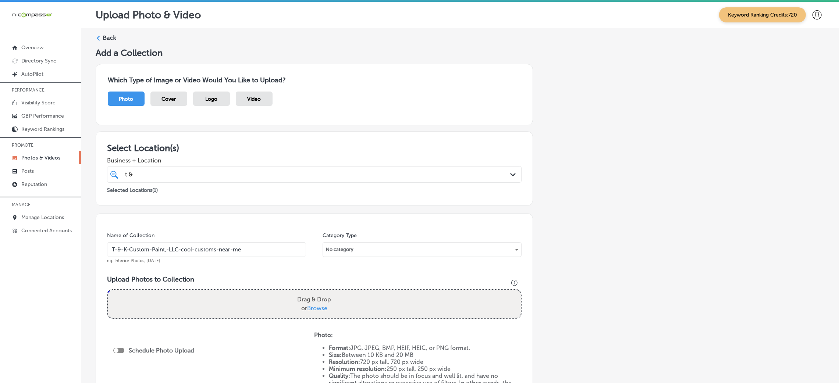
type input "T-&-K-Custom-Paint,-LLC-cool-customs-near-me"
click at [257, 268] on div "Name of Collection T-&-K-Custom-Paint,-LLC-cool-customs-near-me eg. Interior Ph…" at bounding box center [314, 318] width 437 height 211
click at [257, 310] on div "Drag & Drop or Browse" at bounding box center [314, 304] width 413 height 28
click at [108, 290] on input "Drag & Drop or Browse" at bounding box center [314, 291] width 413 height 2
type input "C:\fakepath\T-&-K-Custom-Paint,-LLC (16).jpg"
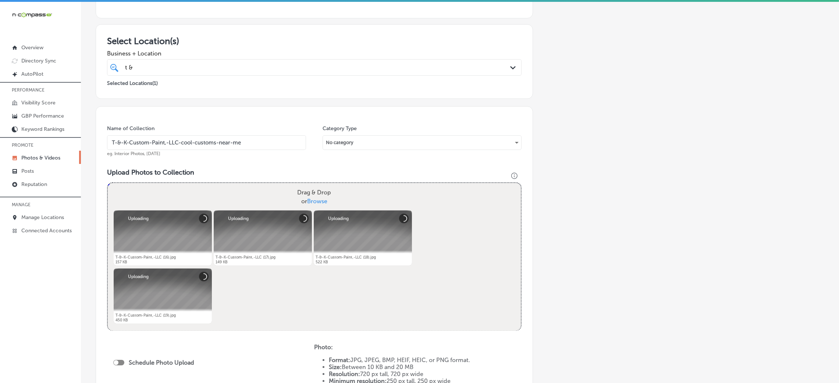
scroll to position [254, 0]
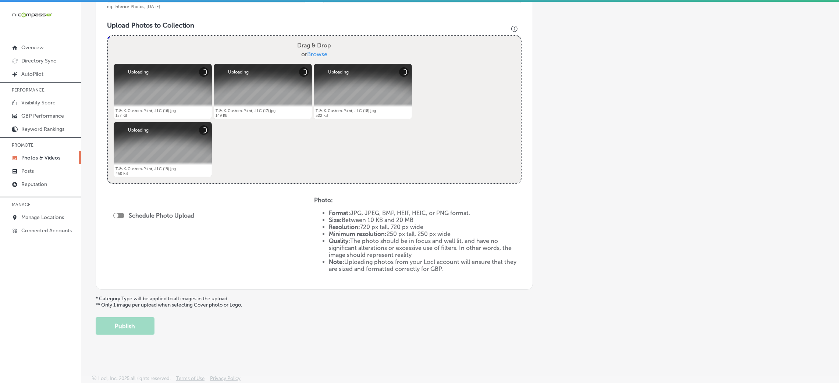
click at [114, 218] on div "Schedule Photo Upload" at bounding box center [155, 215] width 85 height 7
drag, startPoint x: 122, startPoint y: 214, endPoint x: 130, endPoint y: 214, distance: 8.1
click at [122, 215] on div at bounding box center [118, 216] width 11 height 6
checkbox input "true"
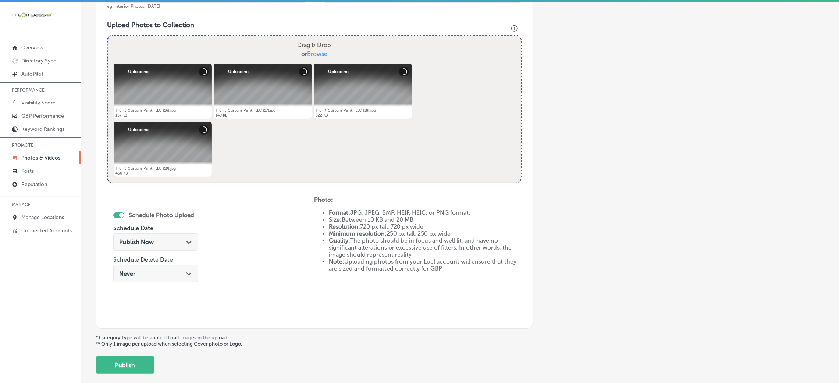
click at [164, 241] on div "Publish Now Path Created with Sketch." at bounding box center [155, 242] width 73 height 7
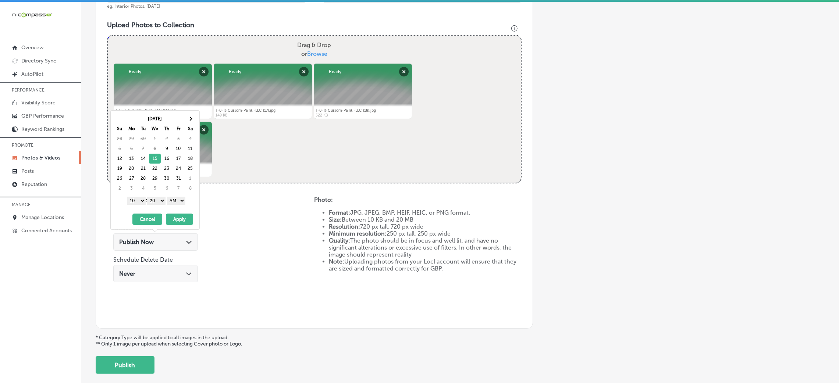
click at [176, 198] on div "1 2 3 4 5 6 7 8 9 10 11 12 : 00 10 20 30 40 50 AM PM" at bounding box center [157, 200] width 86 height 11
click at [177, 203] on select "AM PM" at bounding box center [176, 201] width 18 height 8
click at [162, 201] on select "00 10 20 30 40 50" at bounding box center [156, 201] width 18 height 8
click at [134, 203] on select "1 2 3 4 5 6 7 8 9 10 11 12" at bounding box center [136, 201] width 18 height 8
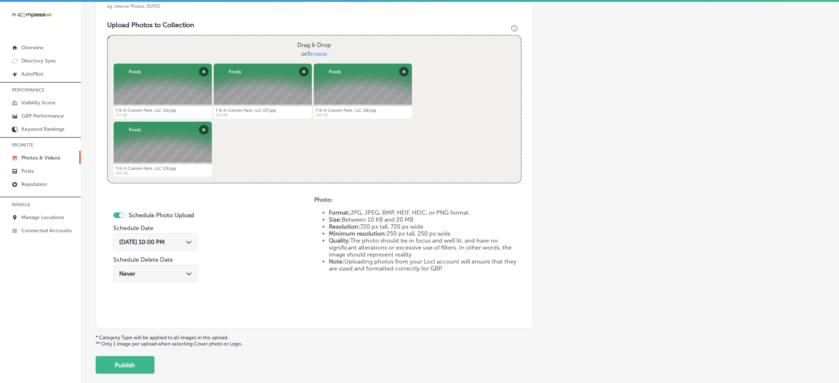
click at [124, 317] on div "Schedule Photo Upload Schedule Date [DATE] 10:00 PM Path Created with Sketch. S…" at bounding box center [210, 256] width 207 height 121
click at [150, 244] on span "[DATE] 10:00 PM" at bounding box center [142, 242] width 46 height 7
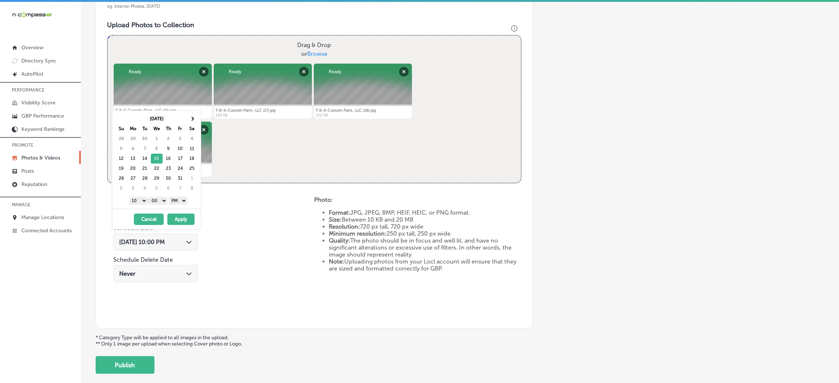
click at [145, 203] on select "1 2 3 4 5 6 7 8 9 10 11 12" at bounding box center [138, 201] width 18 height 8
click at [129, 198] on select "1 2 3 4 5 6 7 8 9 10 11 12" at bounding box center [138, 201] width 18 height 8
click at [138, 204] on select "1 2 3 4 5 6 7 8 9 10 11 12" at bounding box center [138, 201] width 18 height 8
click at [177, 216] on button "Apply" at bounding box center [180, 219] width 27 height 11
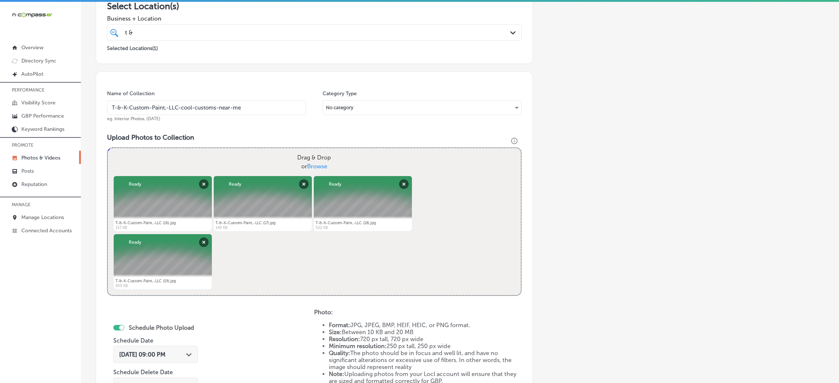
scroll to position [89, 0]
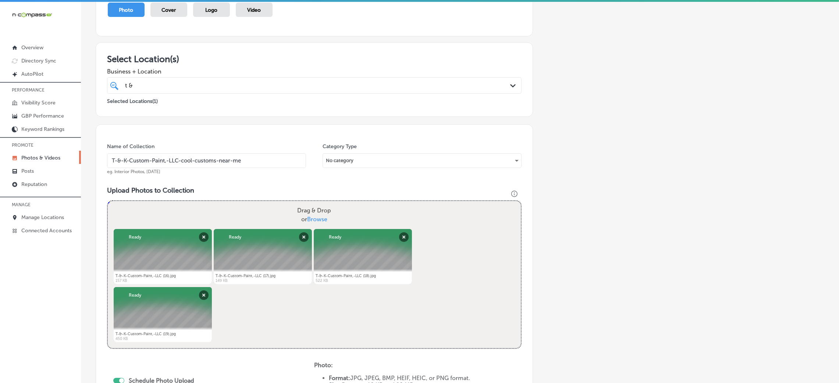
click at [202, 163] on input "T-&-K-Custom-Paint,-LLC-cool-customs-near-me" at bounding box center [206, 160] width 199 height 15
click at [261, 183] on div "Name of Collection T-&-K-Custom-Paint,-LLC-cool-customs-near-me eg. Interior Ph…" at bounding box center [314, 309] width 437 height 370
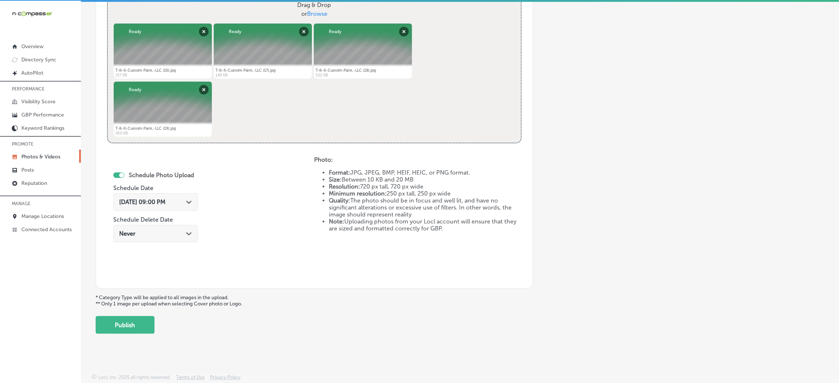
scroll to position [1, 0]
click at [138, 325] on button "Publish" at bounding box center [125, 325] width 59 height 18
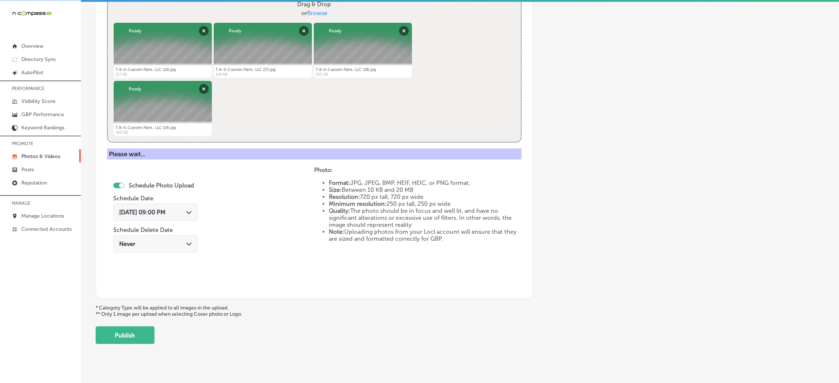
scroll to position [175, 0]
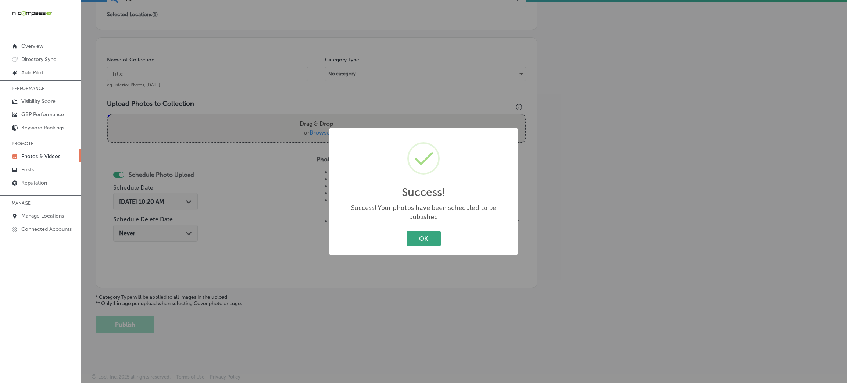
click at [426, 231] on button "OK" at bounding box center [424, 238] width 34 height 15
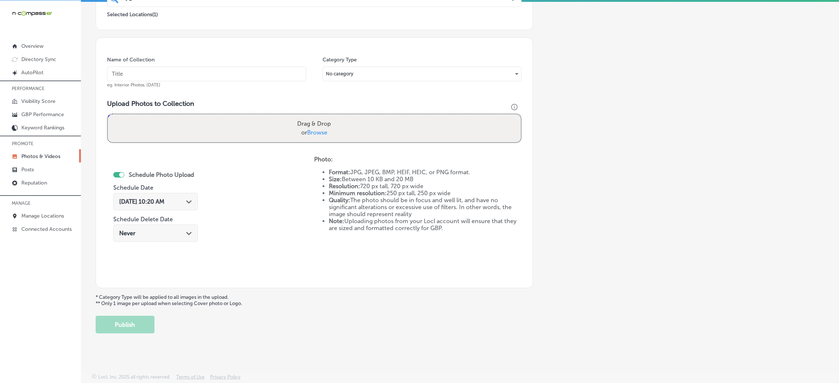
click at [223, 67] on input "text" at bounding box center [206, 74] width 199 height 15
paste input "T-&-K-Custom-Paint,-LLC-cool-customs-near-me"
type input "T-&-K-Custom-Paint,-LLC-cool-customs-near-me"
click at [330, 142] on div "Powered by PQINA Drag & Drop or Browse T-&-K-Custom-Paint,-LLC (18).jpg Ready" at bounding box center [314, 128] width 414 height 29
click at [332, 139] on div "Drag & Drop or Browse" at bounding box center [314, 128] width 413 height 28
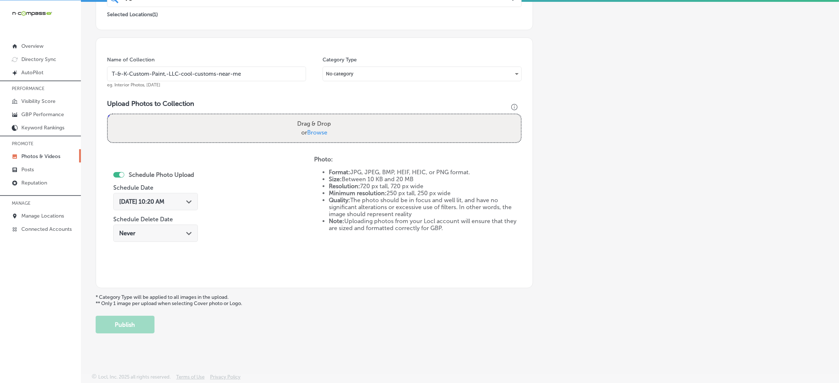
click at [108, 114] on input "Drag & Drop or Browse" at bounding box center [314, 115] width 413 height 2
type input "C:\fakepath\T-&-K-Custom-Paint,-LLC (20).jpg"
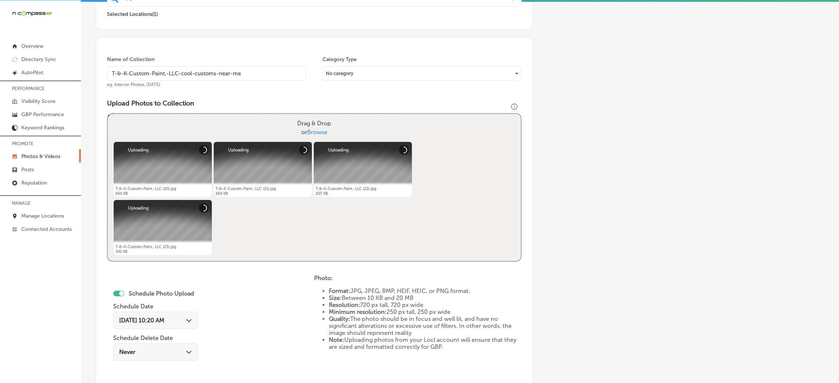
click at [270, 75] on input "T-&-K-Custom-Paint,-LLC-cool-customs-near-me" at bounding box center [206, 73] width 199 height 15
click at [268, 88] on div "Name of Collection T-&-K-Custom-Paint,-LLC-cool-customs-near-me eg. Interior Ph…" at bounding box center [314, 222] width 437 height 370
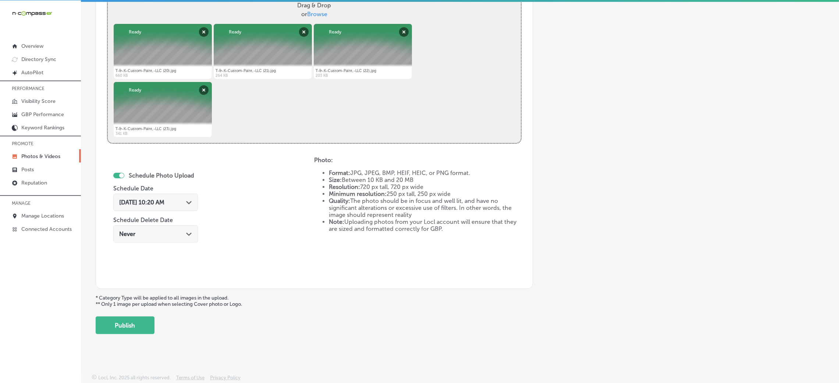
scroll to position [294, 0]
click at [164, 204] on span "[DATE] 10:20 AM" at bounding box center [141, 201] width 45 height 7
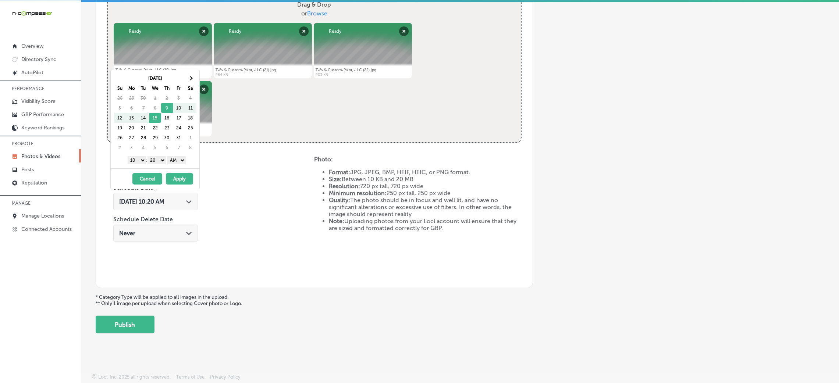
click at [240, 216] on div "Schedule Photo Upload Schedule Date [DATE] 10:20 AM Path Created with Sketch. S…" at bounding box center [210, 216] width 207 height 121
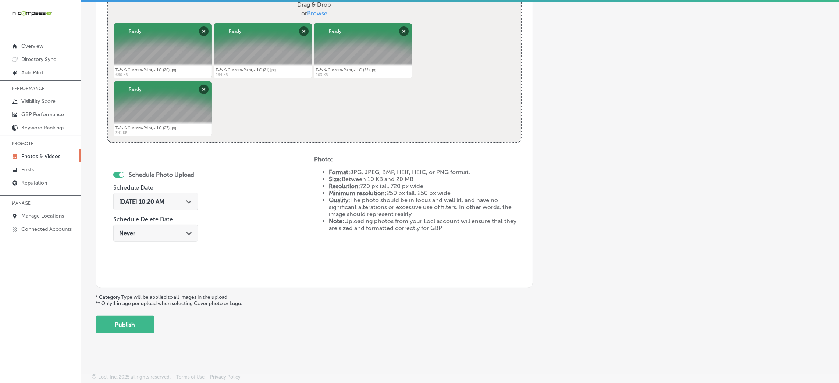
click at [178, 201] on div "[DATE] 10:20 AM Path Created with Sketch." at bounding box center [155, 201] width 73 height 7
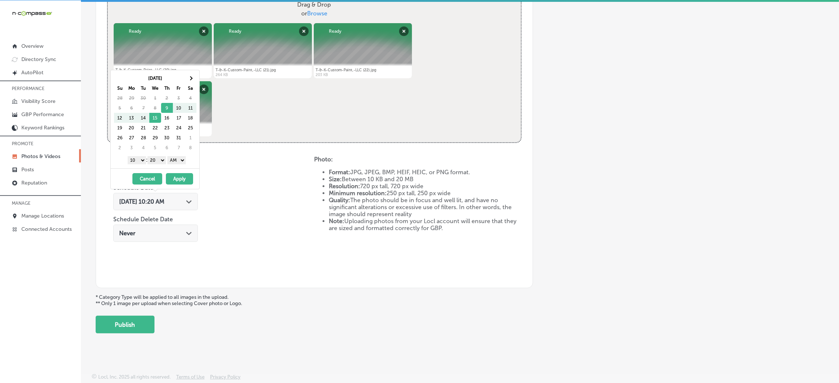
click at [285, 228] on div "Schedule Photo Upload Schedule Date [DATE] 10:20 AM Path Created with Sketch. S…" at bounding box center [210, 216] width 207 height 121
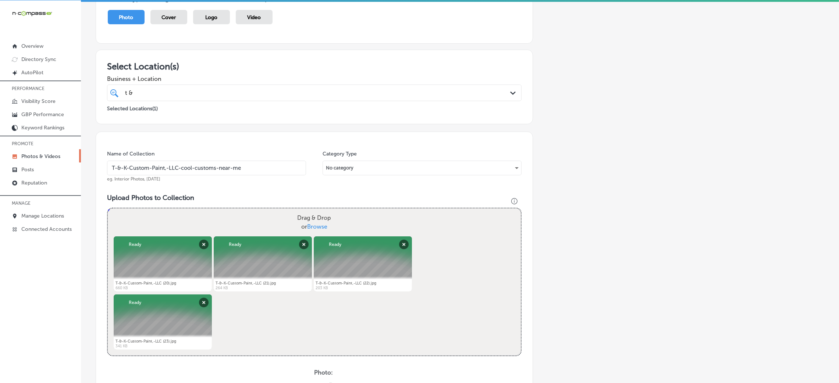
scroll to position [18, 0]
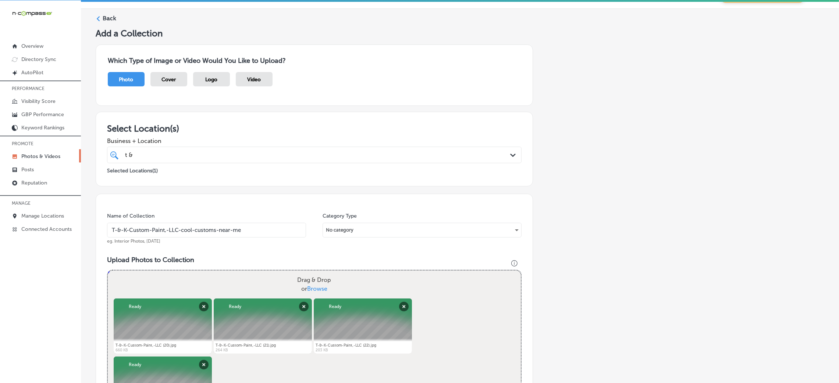
click at [103, 17] on label "Back" at bounding box center [110, 18] width 14 height 8
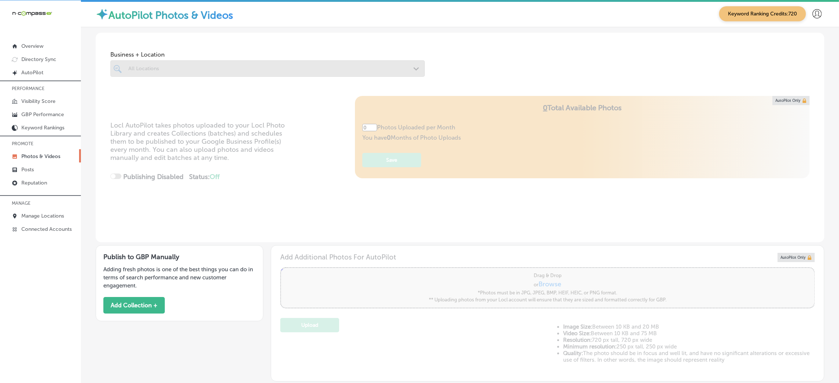
type input "5"
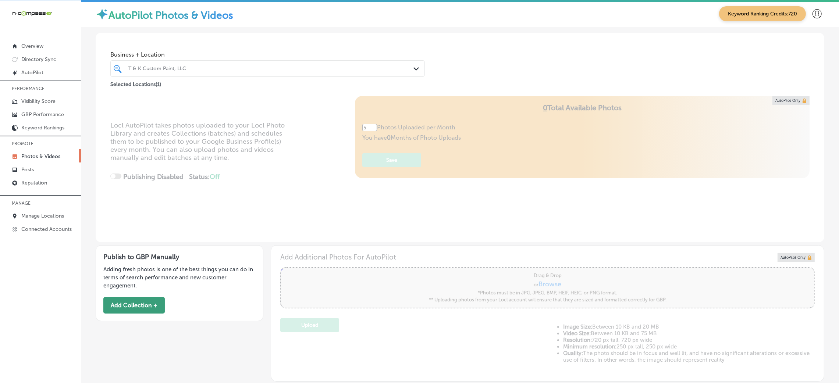
click at [116, 302] on button "Add Collection +" at bounding box center [133, 305] width 61 height 17
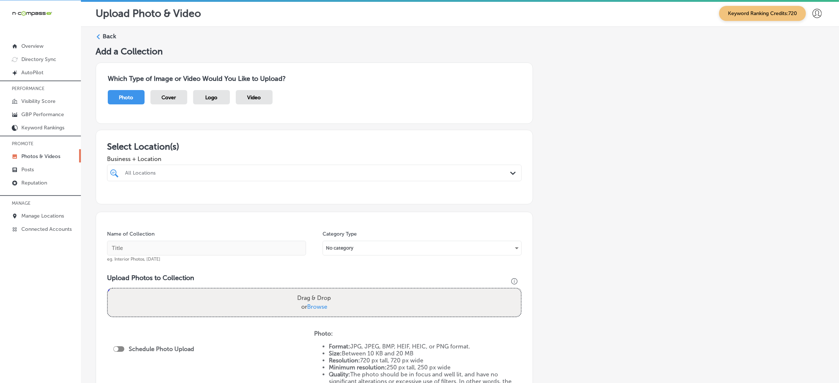
click at [170, 168] on div at bounding box center [295, 173] width 342 height 10
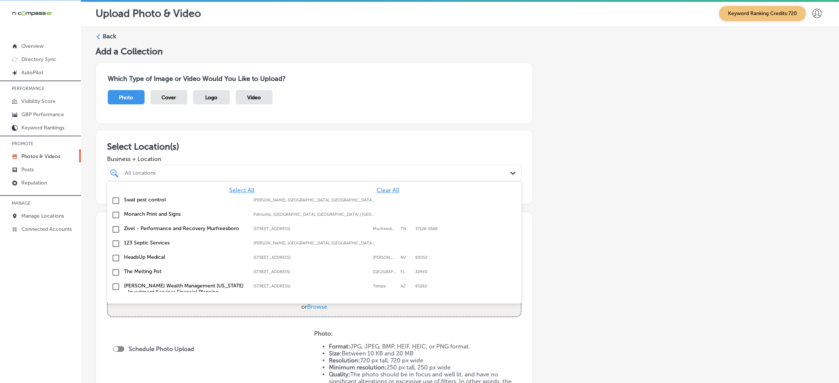
click at [382, 188] on span "Clear All" at bounding box center [388, 190] width 22 height 7
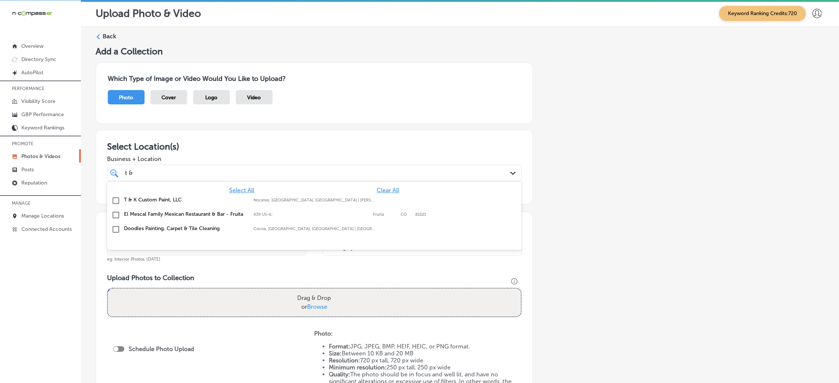
click at [372, 199] on div "Nocatee, [GEOGRAPHIC_DATA], [GEOGRAPHIC_DATA] | [PERSON_NAME][GEOGRAPHIC_DATA],…" at bounding box center [314, 200] width 122 height 5
type input "t &"
click at [595, 197] on div "Add a Collection Which Type of Image or Video Would You Like to Upload? Photo C…" at bounding box center [460, 257] width 729 height 423
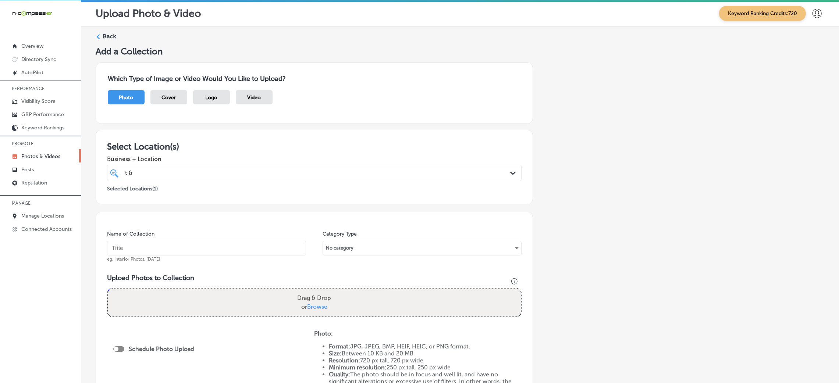
click at [207, 254] on input "text" at bounding box center [206, 248] width 199 height 15
paste input "T-&-K-Custom-Paint,-LLC-cool-customs-near-me"
type input "T-&-K-Custom-Paint,-LLC-cool-customs-near-me"
click at [256, 298] on div "Drag & Drop or Browse" at bounding box center [314, 303] width 413 height 28
click at [108, 289] on input "Drag & Drop or Browse" at bounding box center [314, 290] width 413 height 2
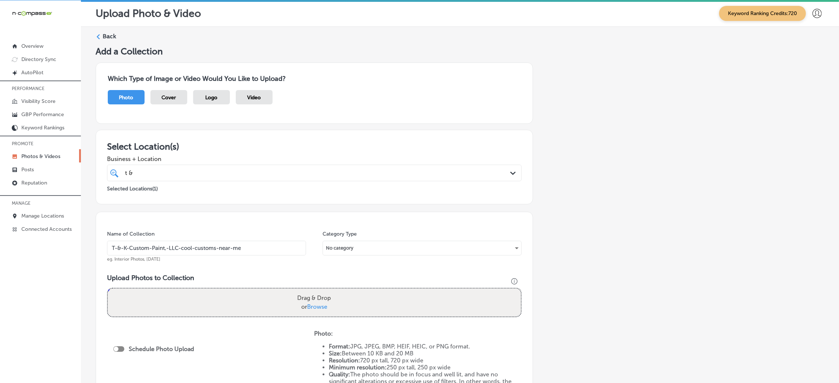
type input "C:\fakepath\T-&-K-Custom-Paint,-LLC (20).jpg"
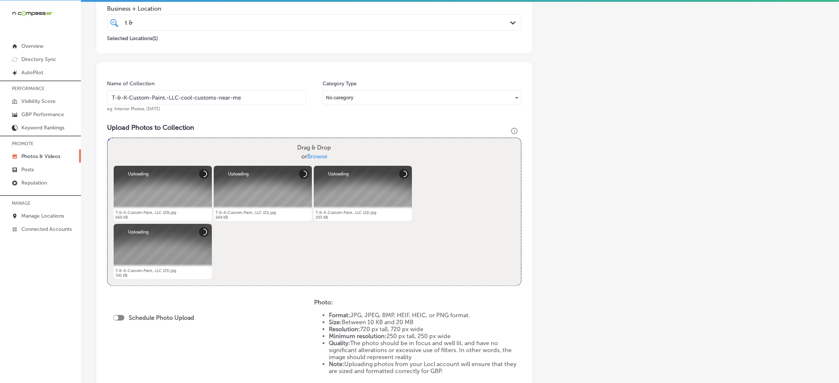
scroll to position [221, 0]
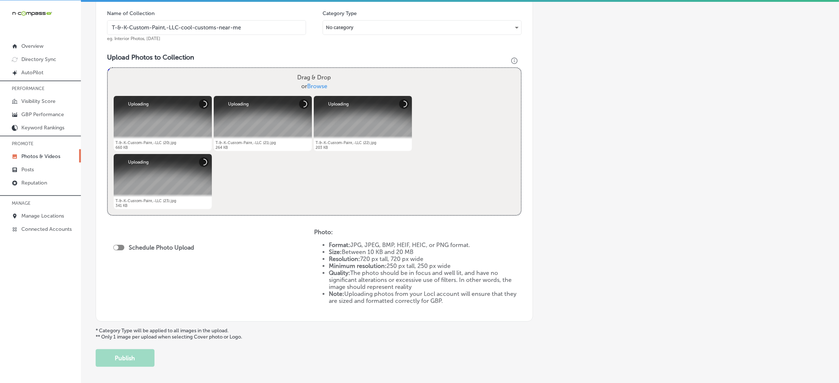
click at [120, 250] on div "Schedule Photo Upload" at bounding box center [155, 247] width 85 height 7
click at [121, 248] on div at bounding box center [118, 248] width 11 height 6
checkbox input "true"
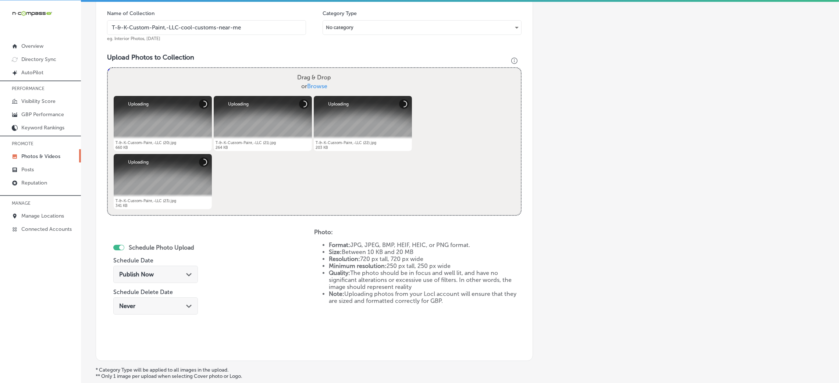
click at [150, 274] on span "Publish Now" at bounding box center [136, 274] width 35 height 7
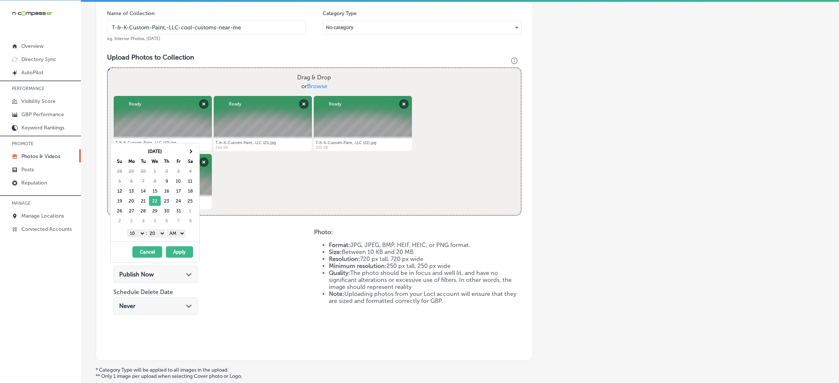
click at [172, 237] on select "AM PM" at bounding box center [176, 233] width 18 height 8
click at [160, 233] on select "00 10 20 30 40 50" at bounding box center [156, 233] width 18 height 8
click at [127, 235] on select "1 2 3 4 5 6 7 8 9 10 11 12" at bounding box center [136, 233] width 18 height 8
click at [127, 230] on select "1 2 3 4 5 6 7 8 9 10 11 12" at bounding box center [136, 233] width 18 height 8
click at [132, 231] on select "1 2 3 4 5 6 7 8 9 10 11 12" at bounding box center [136, 233] width 18 height 8
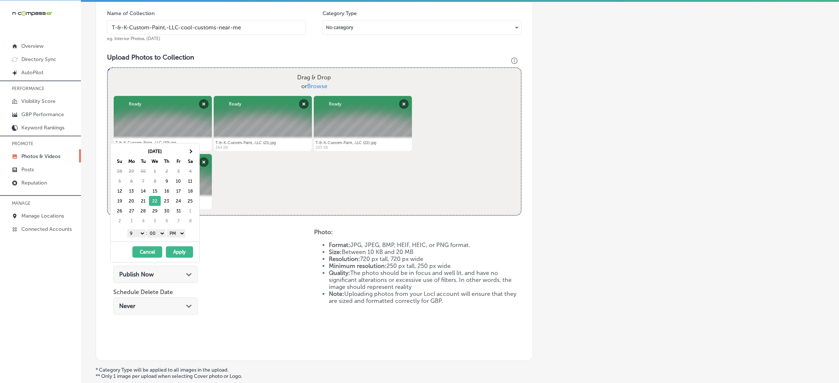
click at [180, 247] on button "Apply" at bounding box center [179, 251] width 27 height 11
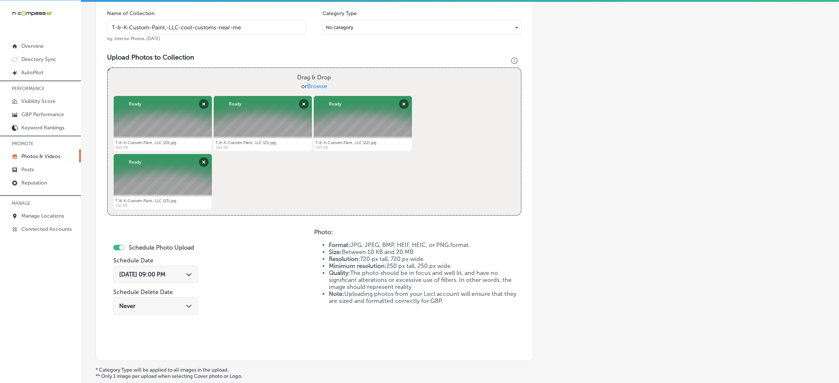
scroll to position [55, 0]
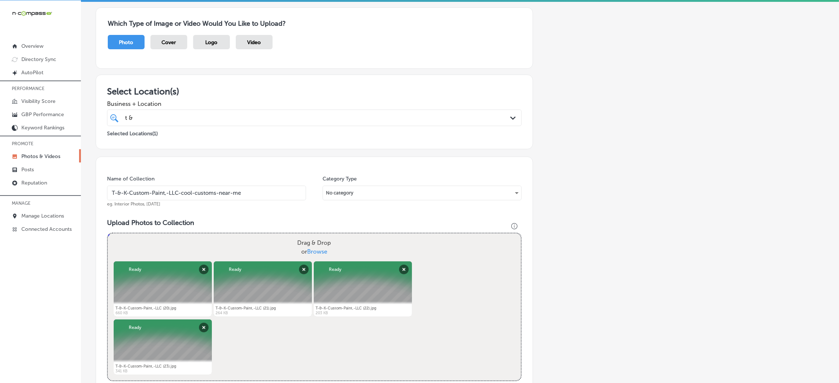
click at [204, 188] on input "T-&-K-Custom-Paint,-LLC-cool-customs-near-me" at bounding box center [206, 193] width 199 height 15
click at [210, 170] on div "Name of Collection T-&-K-Custom-Paint,-LLC-cool-customs-near-me eg. Interior Ph…" at bounding box center [314, 342] width 437 height 370
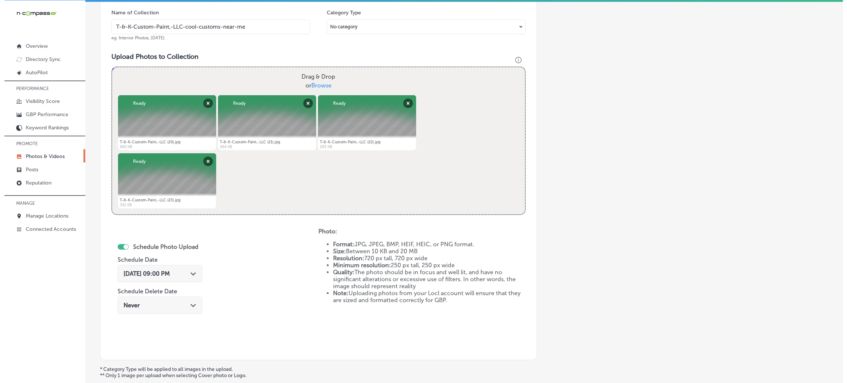
scroll to position [294, 0]
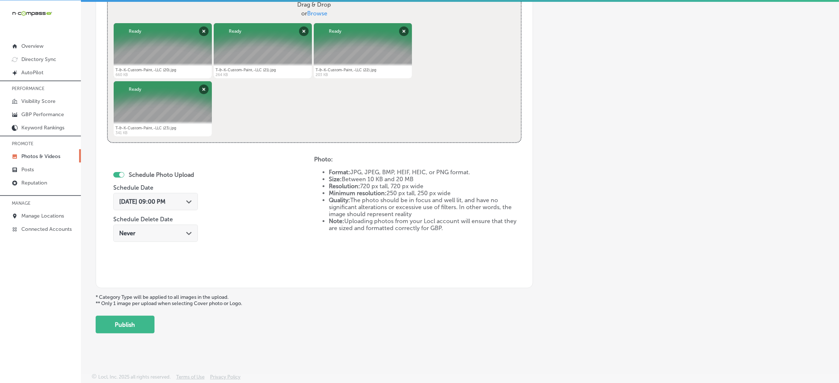
click at [142, 313] on div "Add a Collection Which Type of Image or Video Would You Like to Upload? Photo C…" at bounding box center [460, 42] width 729 height 581
click at [140, 322] on button "Publish" at bounding box center [125, 325] width 59 height 18
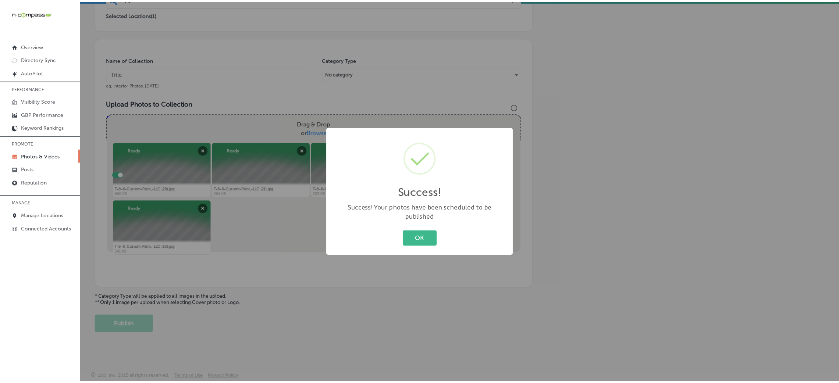
scroll to position [175, 0]
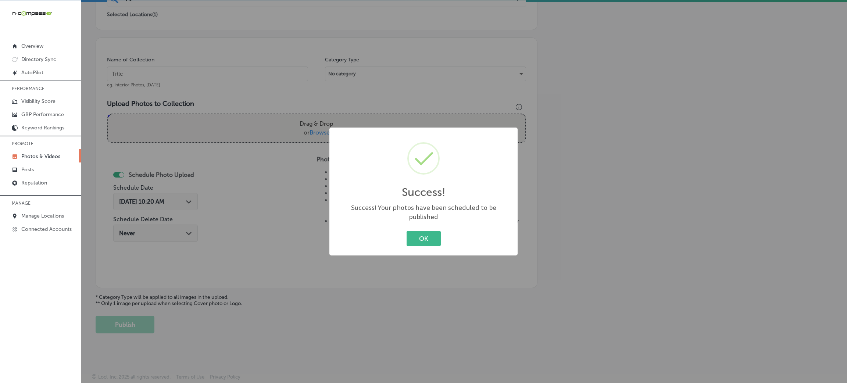
drag, startPoint x: 409, startPoint y: 230, endPoint x: 396, endPoint y: 231, distance: 13.3
click at [410, 231] on button "OK" at bounding box center [424, 238] width 34 height 15
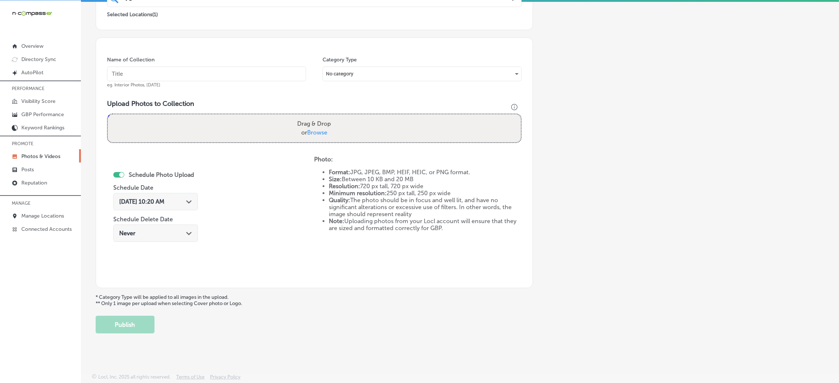
click at [225, 75] on input "text" at bounding box center [206, 74] width 199 height 15
paste input "T-&-K-Custom-Paint,-LLC-cool-customs-near-me"
type input "T-&-K-Custom-Paint,-LLC-cool-customs-near-me"
click at [295, 151] on div "Name of Collection T-&-K-Custom-Paint,-LLC-cool-customs-near-me eg. Interior Ph…" at bounding box center [314, 163] width 437 height 251
click at [294, 136] on label "Drag & Drop or Browse" at bounding box center [314, 129] width 40 height 24
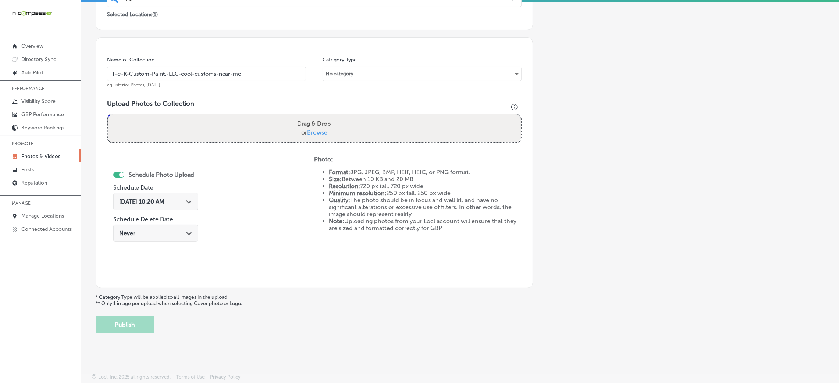
click at [293, 117] on input "Drag & Drop or Browse" at bounding box center [314, 115] width 413 height 2
type input "C:\fakepath\T-&-K-Custom-Paint,-LLC (24).jpg"
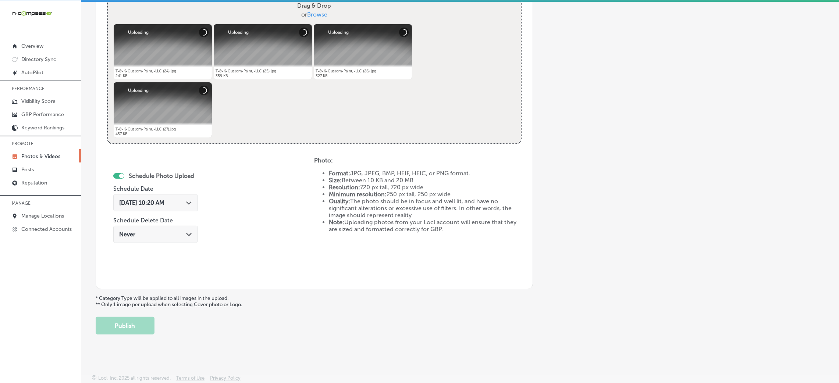
scroll to position [294, 0]
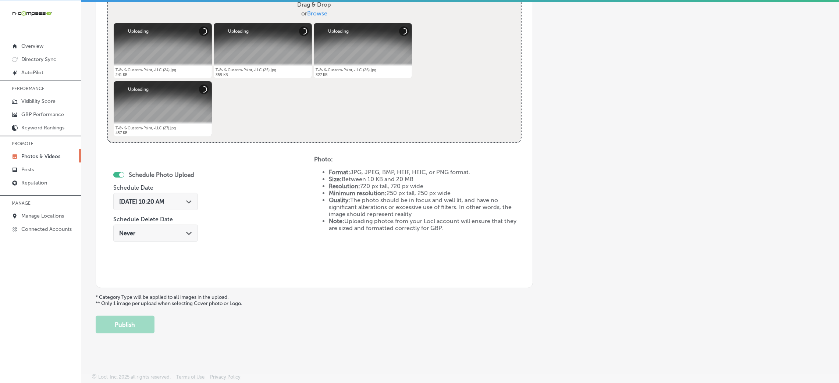
click at [157, 204] on span "[DATE] 10:20 AM" at bounding box center [141, 201] width 45 height 7
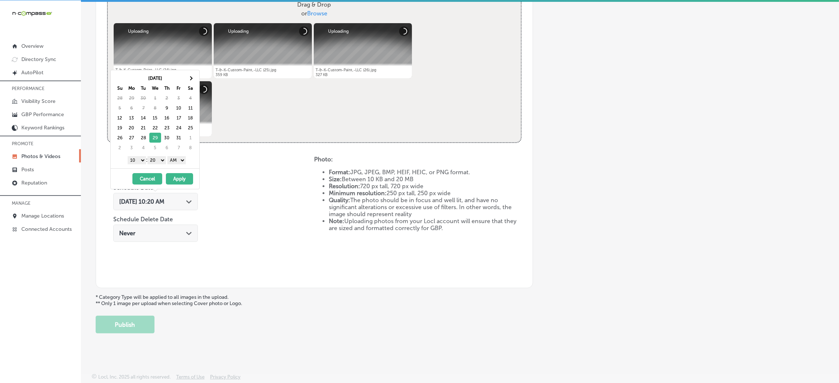
click at [181, 163] on select "AM PM" at bounding box center [176, 160] width 18 height 8
click at [162, 162] on select "00 10 20 30 40 50" at bounding box center [156, 160] width 18 height 8
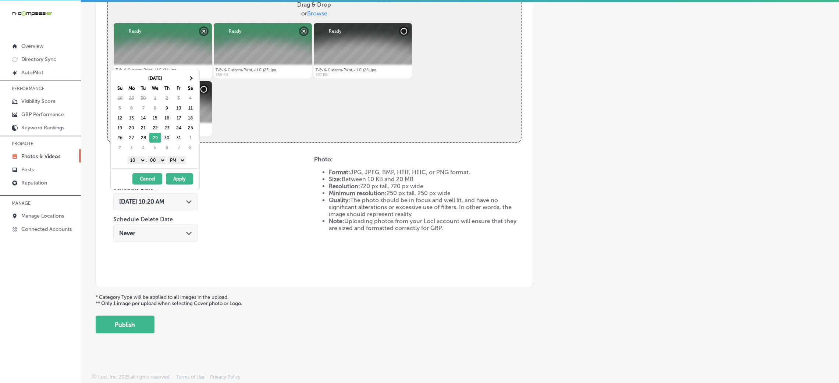
click at [138, 161] on select "1 2 3 4 5 6 7 8 9 10 11 12" at bounding box center [137, 160] width 18 height 8
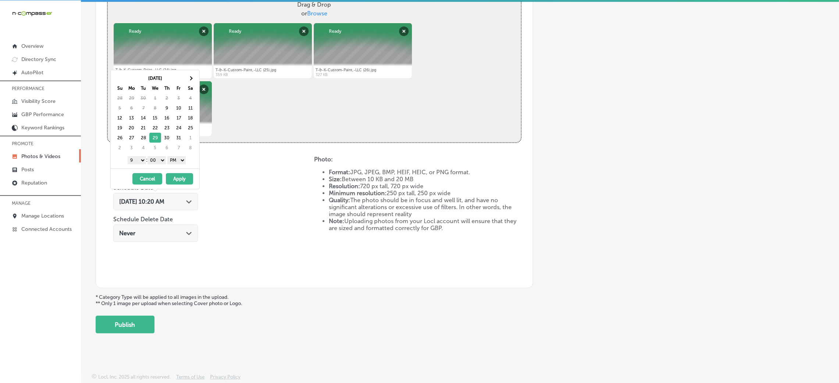
click at [186, 182] on button "Apply" at bounding box center [179, 178] width 27 height 11
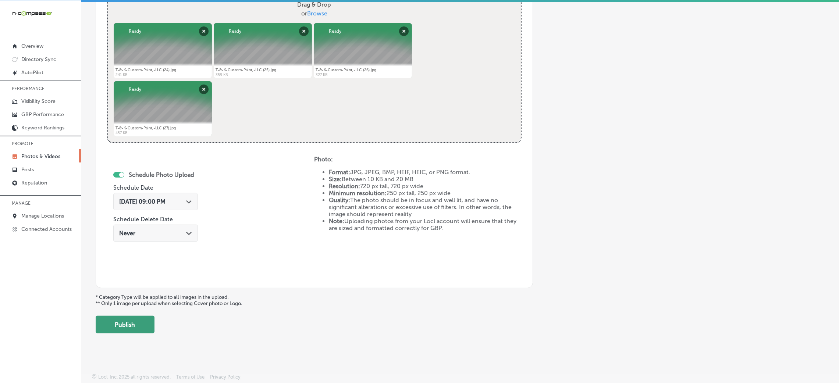
click at [115, 327] on button "Publish" at bounding box center [125, 325] width 59 height 18
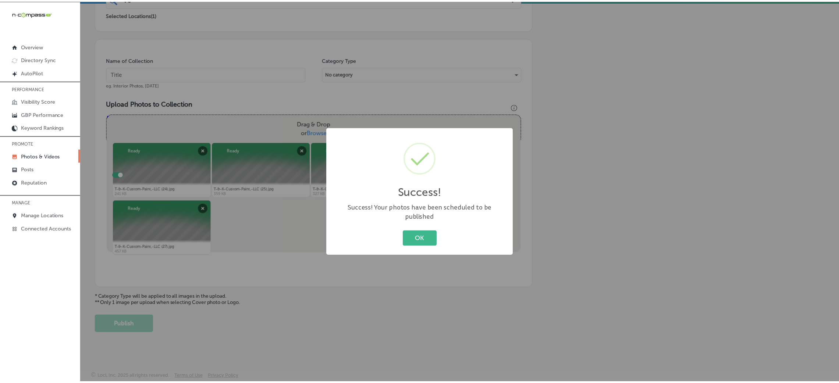
scroll to position [175, 0]
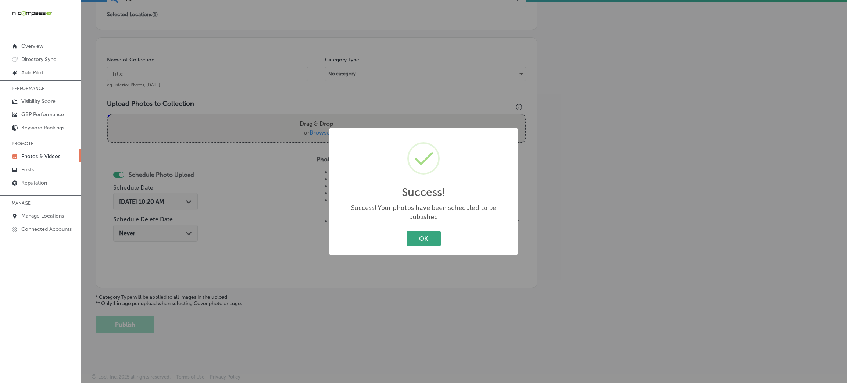
click at [422, 234] on button "OK" at bounding box center [424, 238] width 34 height 15
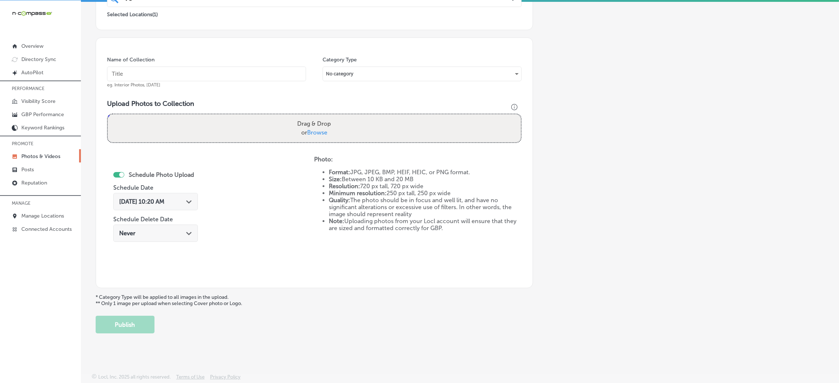
click at [218, 70] on input "text" at bounding box center [206, 74] width 199 height 15
click at [253, 76] on input "v" at bounding box center [206, 74] width 199 height 15
paste input "T-&-K-Custom-Paint,-LLC-cool-customs-near-me"
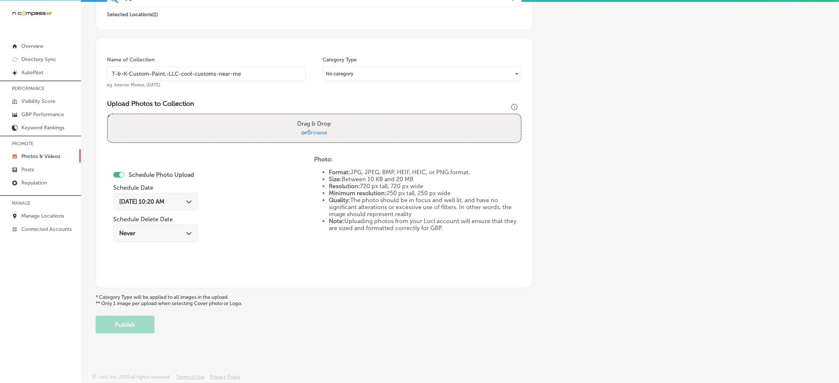
type input "T-&-K-Custom-Paint,-LLC-cool-customs-near-me"
click at [330, 125] on label "Drag & Drop or Browse" at bounding box center [314, 129] width 40 height 24
click at [330, 117] on input "Drag & Drop or Browse" at bounding box center [314, 115] width 413 height 2
type input "C:\fakepath\T-&-K-Custom-Paint,-LLC (28).jpg"
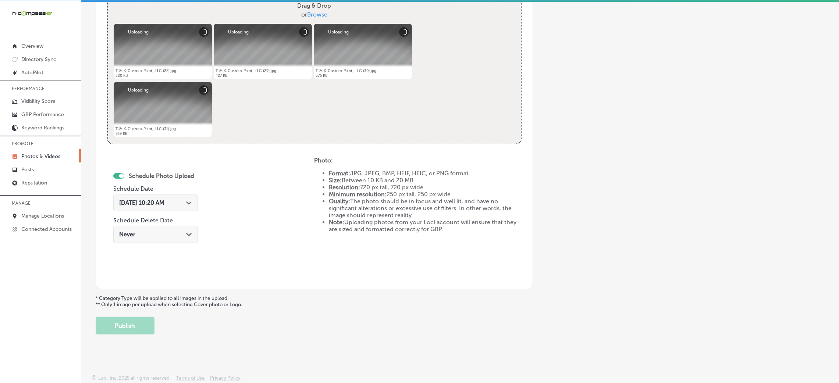
scroll to position [294, 0]
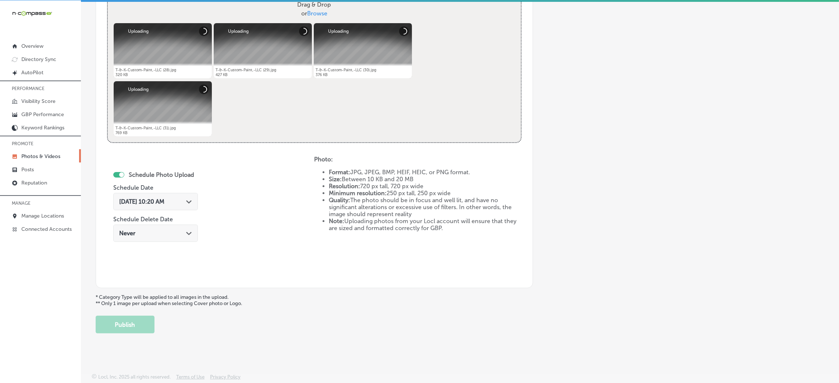
click at [153, 204] on div "[DATE] 10:20 AM Path Created with Sketch." at bounding box center [155, 201] width 85 height 17
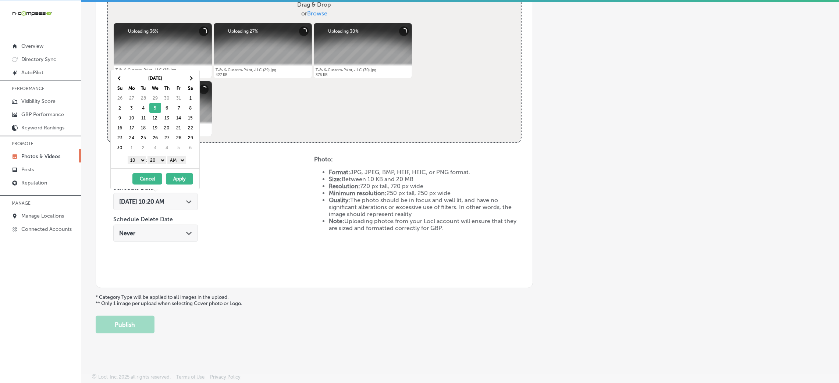
click at [178, 162] on select "AM PM" at bounding box center [176, 160] width 18 height 8
click at [163, 164] on select "00 10 20 30 40 50" at bounding box center [156, 160] width 18 height 8
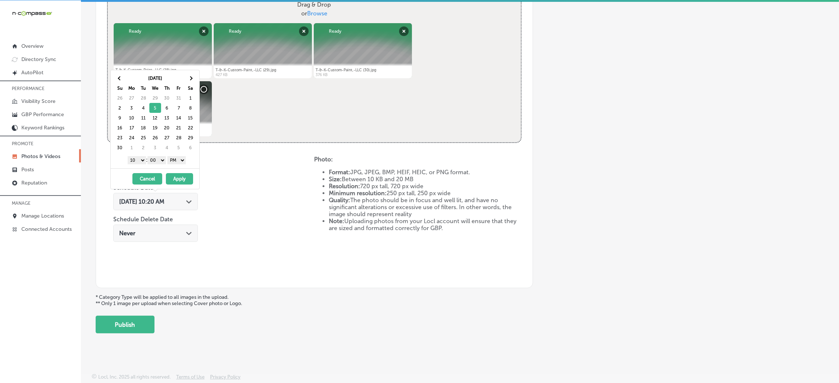
click at [132, 165] on div "1 2 3 4 5 6 7 8 9 10 11 12 : 00 10 20 30 40 50 AM PM" at bounding box center [157, 159] width 86 height 11
click at [134, 165] on div "1 2 3 4 5 6 7 8 9 10 11 12 : 00 10 20 30 40 50 AM PM" at bounding box center [157, 159] width 86 height 11
click at [140, 157] on select "1 2 3 4 5 6 7 8 9 10 11 12" at bounding box center [137, 160] width 18 height 8
click at [172, 179] on button "Apply" at bounding box center [179, 178] width 27 height 11
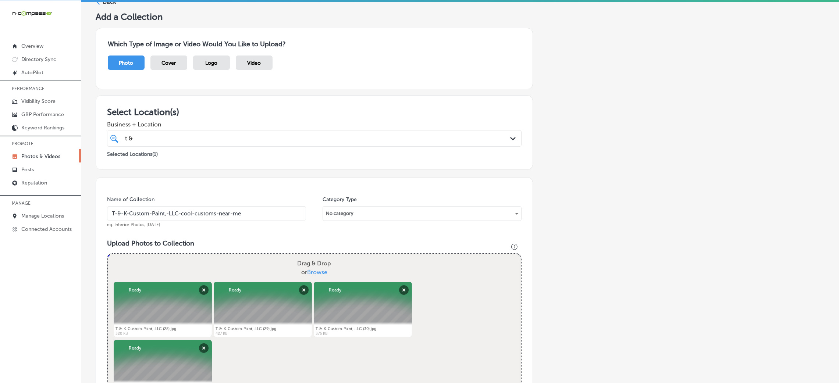
scroll to position [18, 0]
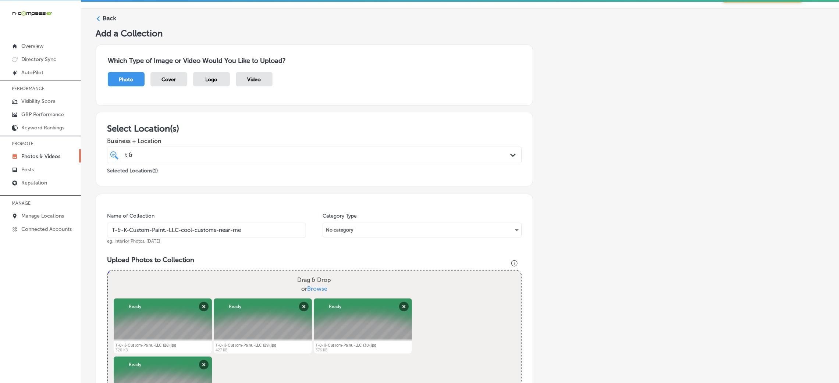
click at [192, 224] on input "T-&-K-Custom-Paint,-LLC-cool-customs-near-me" at bounding box center [206, 230] width 199 height 15
click at [193, 209] on div "Name of Collection T-&-K-Custom-Paint,-LLC-cool-customs-near-me eg. Interior Ph…" at bounding box center [314, 379] width 437 height 370
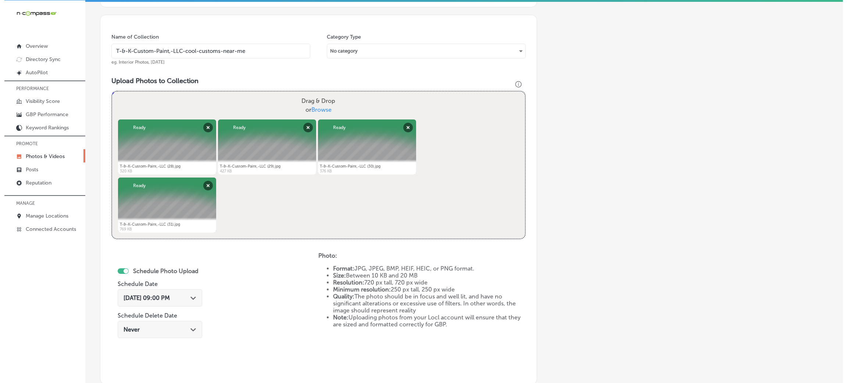
scroll to position [294, 0]
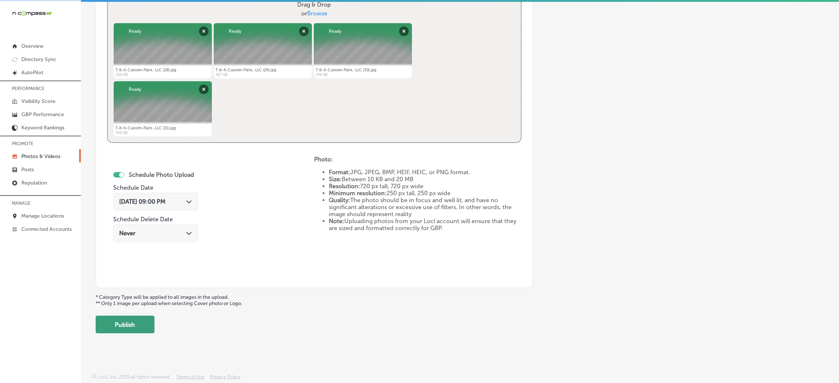
click at [142, 317] on button "Publish" at bounding box center [125, 325] width 59 height 18
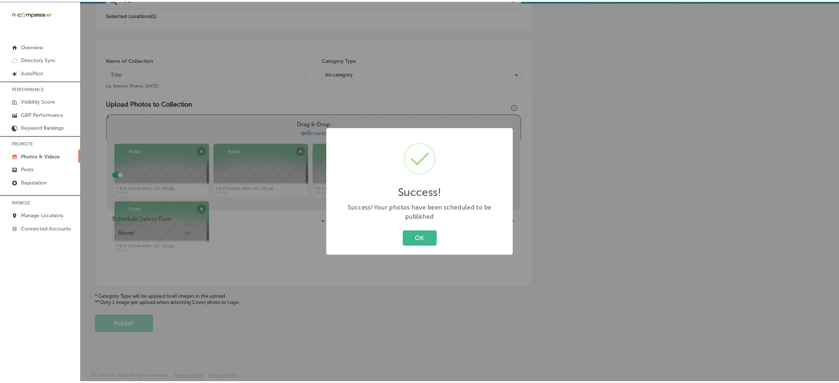
scroll to position [175, 0]
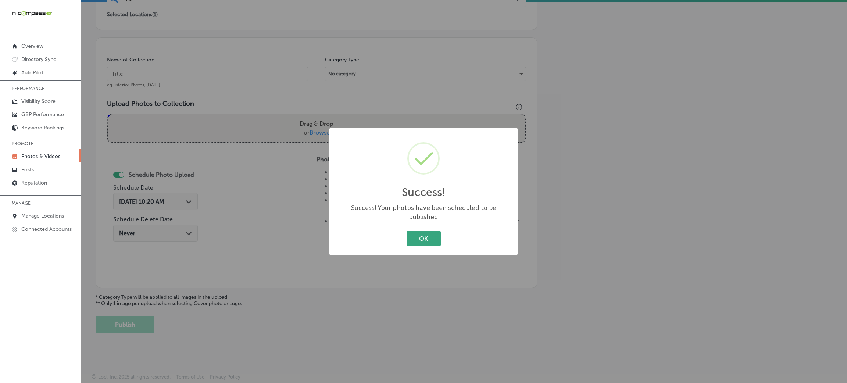
click at [423, 231] on button "OK" at bounding box center [424, 238] width 34 height 15
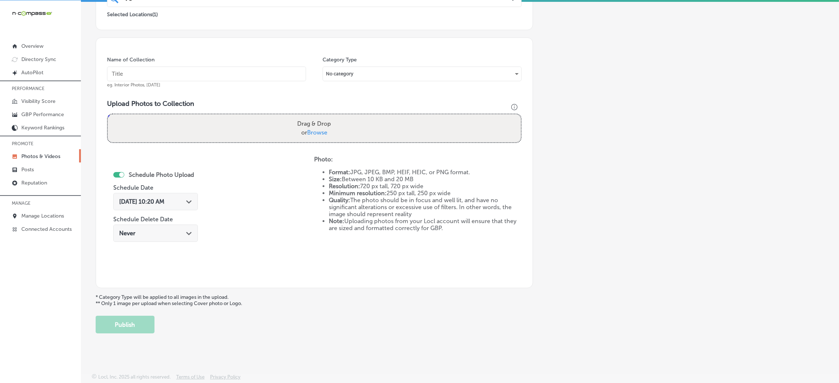
click at [255, 70] on input "text" at bounding box center [206, 74] width 199 height 15
paste input "T-&-K-Custom-Paint,-LLC-cool-customs-near-me"
type input "T-&-K-Custom-Paint,-LLC-cool-customs-near-me"
click at [337, 136] on div "Drag & Drop or Browse" at bounding box center [314, 128] width 413 height 28
click at [108, 114] on input "Drag & Drop or Browse" at bounding box center [314, 115] width 413 height 2
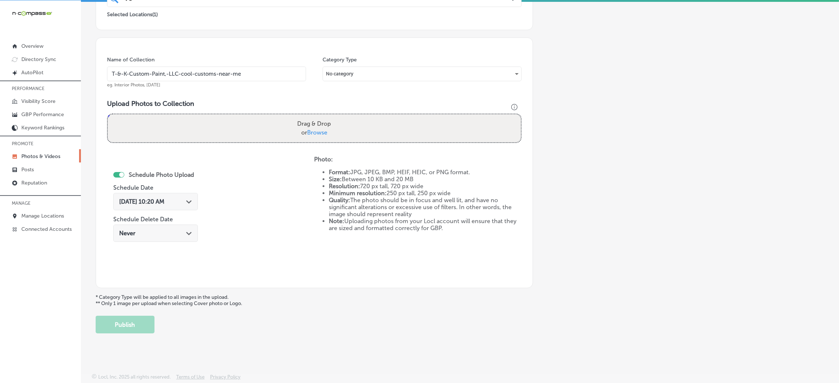
type input "C:\fakepath\T-&-K-Custom-Paint,-LLC (32).jpg"
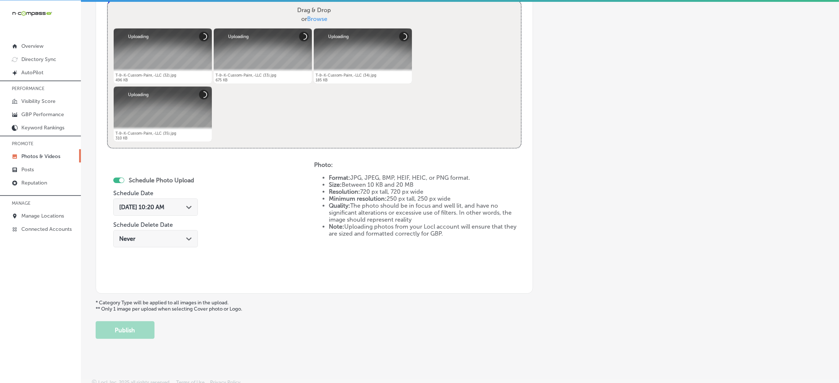
scroll to position [294, 0]
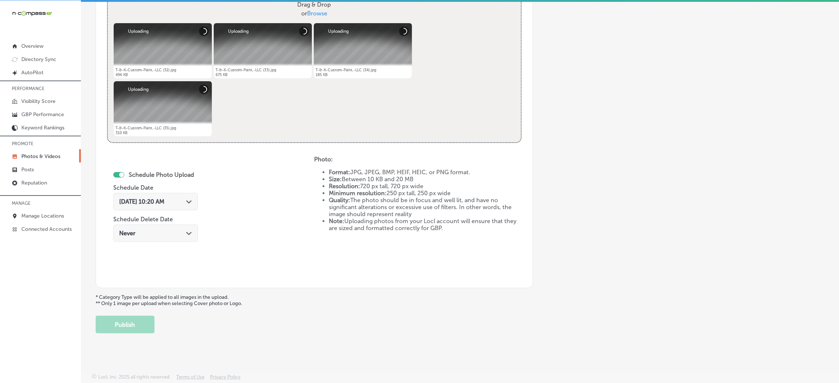
click at [155, 204] on div "[DATE] 10:20 AM Path Created with Sketch." at bounding box center [155, 201] width 85 height 17
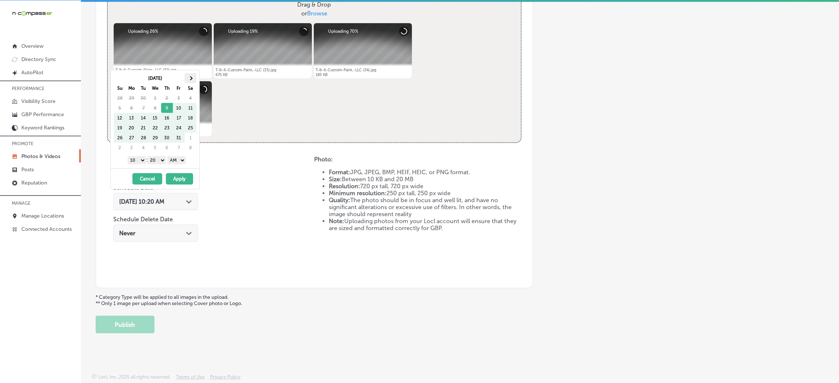
click at [189, 78] on span at bounding box center [190, 78] width 4 height 4
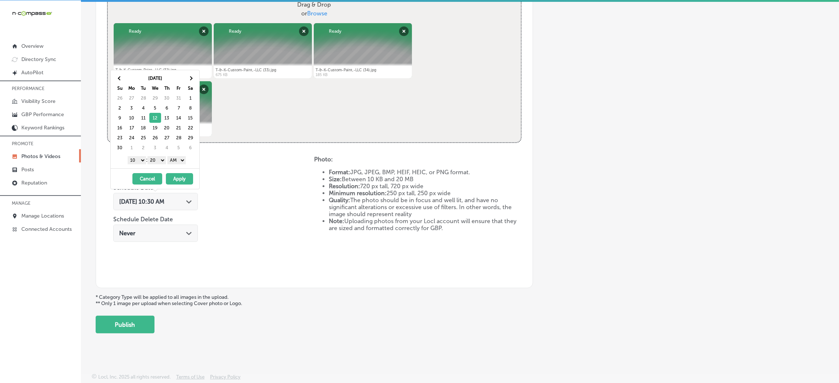
drag, startPoint x: 173, startPoint y: 159, endPoint x: 175, endPoint y: 162, distance: 4.3
click at [174, 159] on select "AM PM" at bounding box center [176, 160] width 18 height 8
click at [167, 162] on div "1 2 3 4 5 6 7 8 9 10 11 12 : 00 10 20 30 40 50 AM PM" at bounding box center [157, 159] width 86 height 11
click at [165, 162] on select "00 10 20 30 40 50" at bounding box center [156, 160] width 18 height 8
click at [135, 158] on select "1 2 3 4 5 6 7 8 9 10 11 12" at bounding box center [137, 160] width 18 height 8
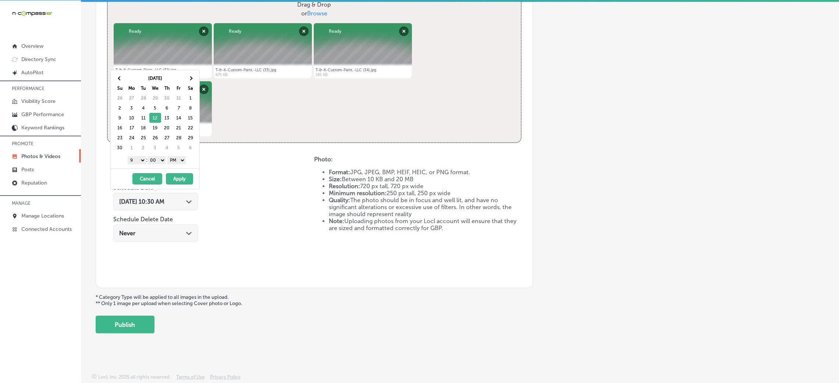
click at [172, 174] on button "Apply" at bounding box center [179, 178] width 27 height 11
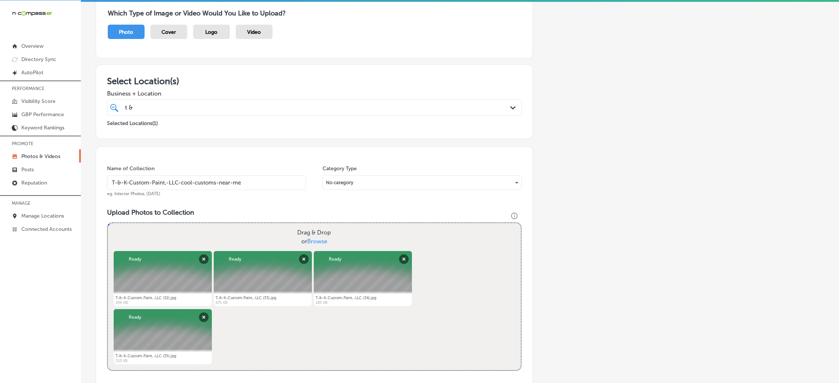
scroll to position [18, 0]
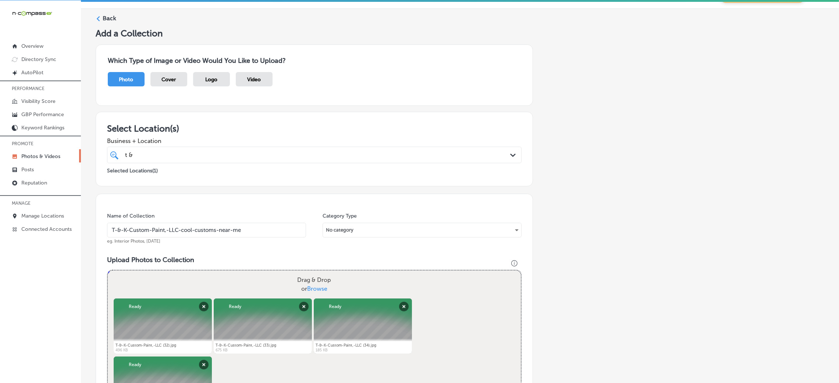
click at [224, 239] on div "Name of Collection T-&-K-Custom-Paint,-LLC-cool-customs-near-me eg. Interior Ph…" at bounding box center [206, 229] width 199 height 32
click at [224, 233] on input "T-&-K-Custom-Paint,-LLC-cool-customs-near-me" at bounding box center [206, 230] width 199 height 15
click at [224, 234] on input "T-&-K-Custom-Paint,-LLC-cool-customs-near-me" at bounding box center [206, 230] width 199 height 15
click at [250, 246] on div "Name of Collection T-&-K-Custom-Paint,-LLC-cool-customs-near-me eg. Interior Ph…" at bounding box center [314, 379] width 437 height 370
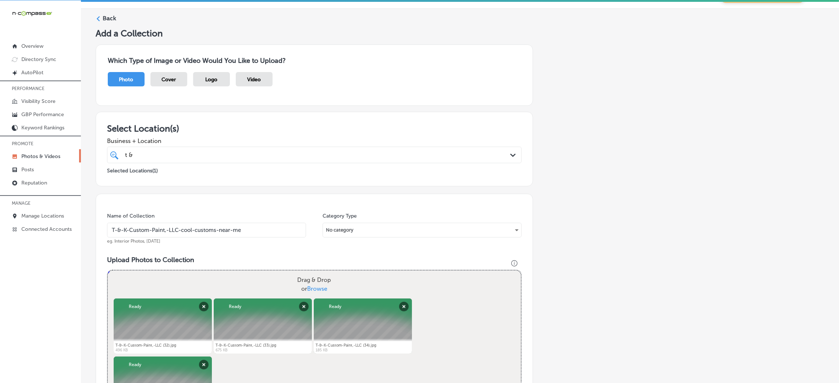
scroll to position [294, 0]
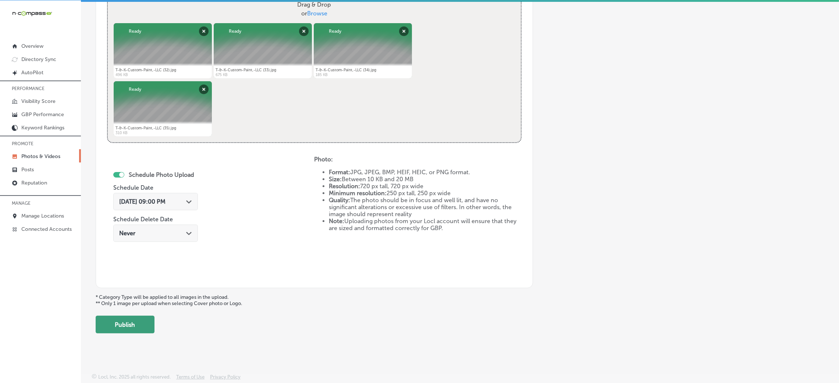
click at [136, 320] on button "Publish" at bounding box center [125, 325] width 59 height 18
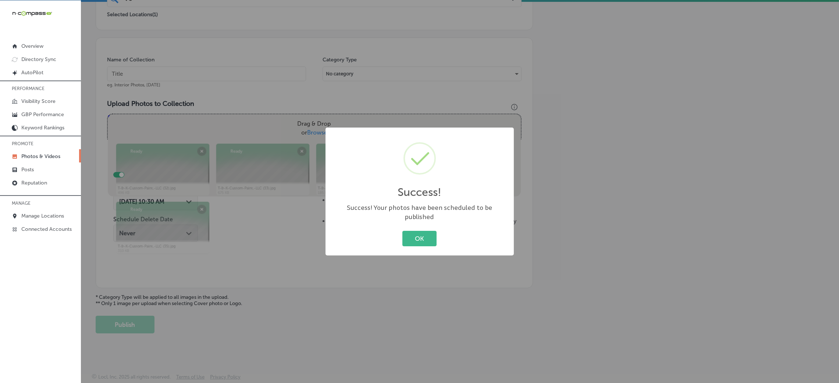
scroll to position [175, 0]
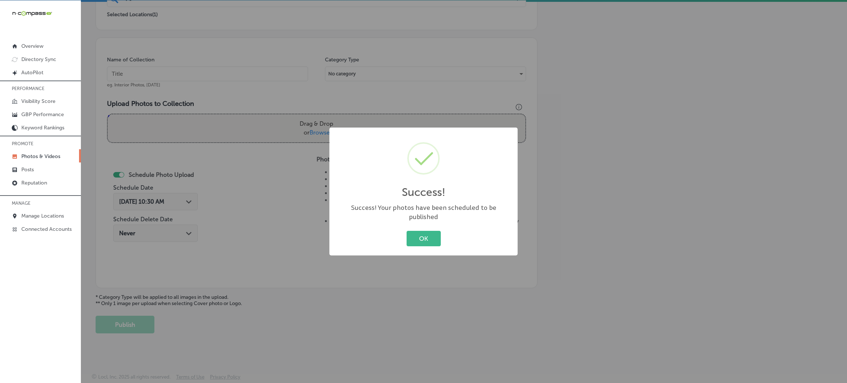
drag, startPoint x: 439, startPoint y: 237, endPoint x: 240, endPoint y: 101, distance: 241.6
click at [438, 237] on button "OK" at bounding box center [424, 238] width 34 height 15
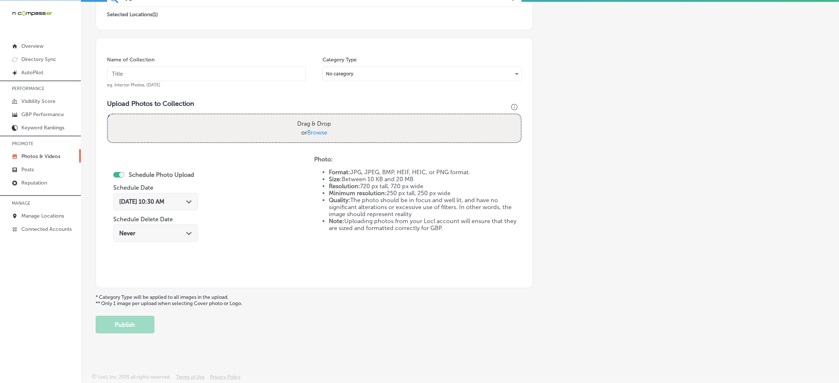
drag, startPoint x: 195, startPoint y: 65, endPoint x: 195, endPoint y: 70, distance: 4.8
click at [195, 66] on div "Name of Collection eg. Interior Photos, [DATE]" at bounding box center [206, 72] width 199 height 32
click at [194, 73] on input "text" at bounding box center [206, 74] width 199 height 15
paste input "T-&-K-Custom-Paint,-LLC-cool-customs-near-me"
type input "T-&-K-Custom-Paint,-LLC-cool-customs-near-me"
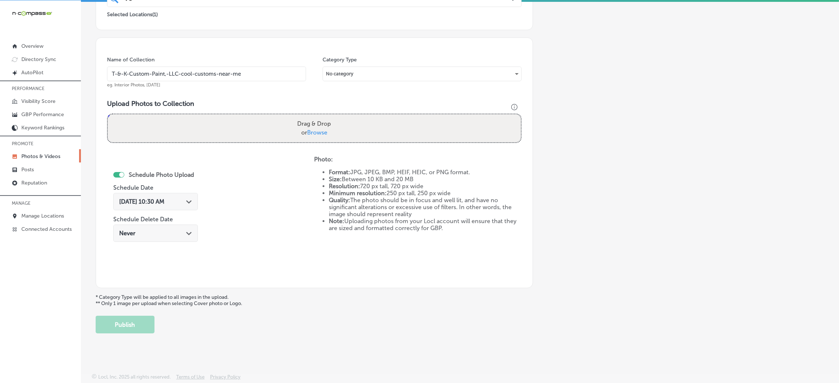
click at [260, 114] on div "Drag & Drop or Browse" at bounding box center [314, 128] width 413 height 28
click at [108, 114] on input "Drag & Drop or Browse" at bounding box center [314, 115] width 413 height 2
type input "C:\fakepath\T-&-K-Custom-Paint,-LLC (36).jpg"
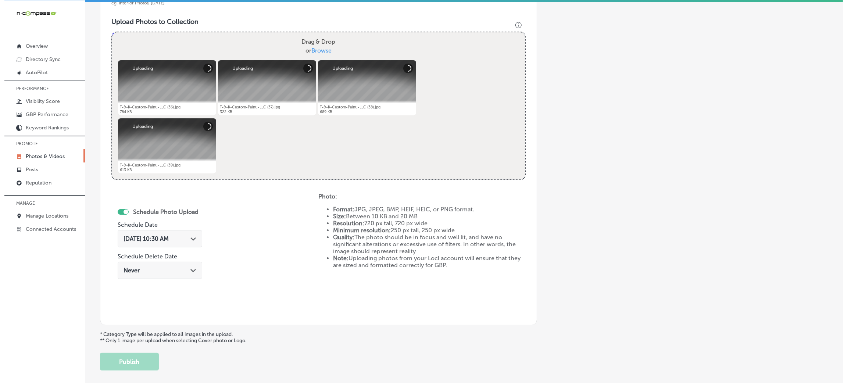
scroll to position [285, 0]
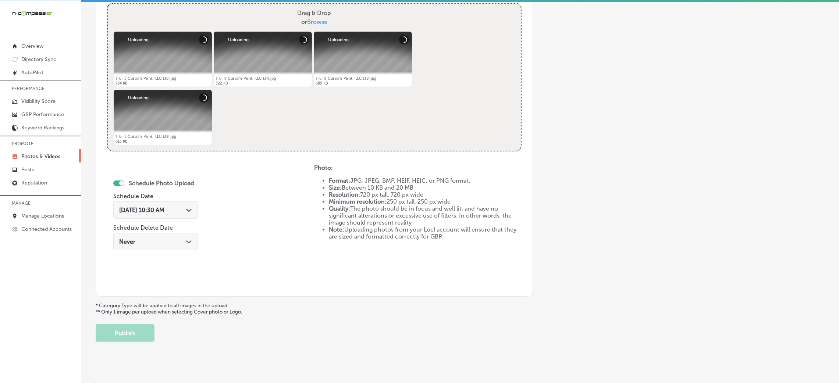
click at [138, 220] on div "[DATE] 10:30 AM Path Created with Sketch." at bounding box center [155, 212] width 85 height 25
click at [145, 215] on div "[DATE] 10:30 AM Path Created with Sketch." at bounding box center [155, 210] width 85 height 17
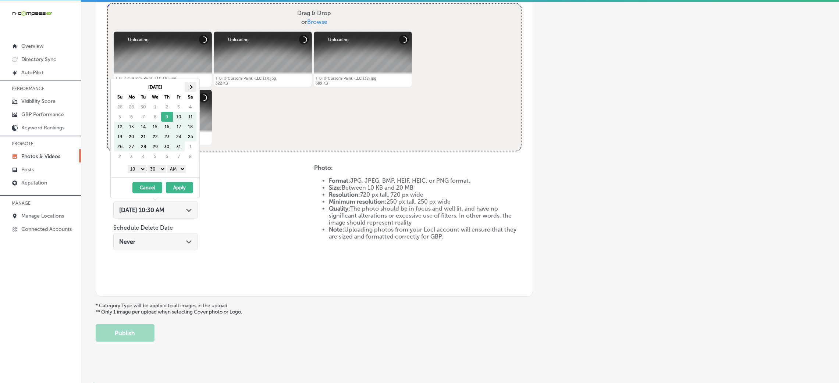
click at [191, 85] on span at bounding box center [190, 87] width 4 height 4
click at [117, 85] on th at bounding box center [120, 87] width 12 height 10
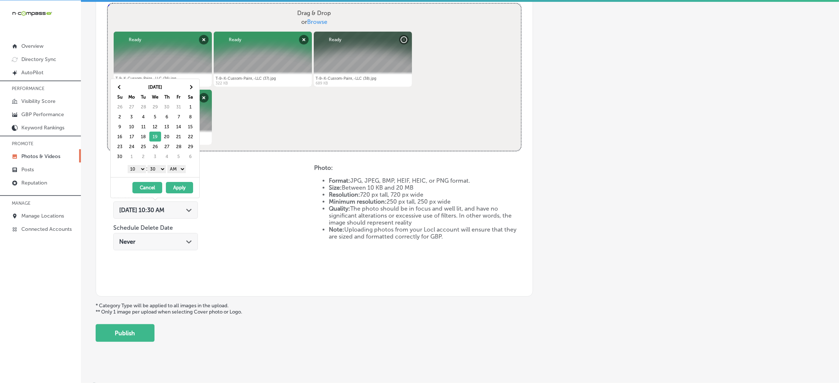
click at [173, 167] on select "AM PM" at bounding box center [176, 169] width 18 height 8
click at [160, 165] on div "1 2 3 4 5 6 7 8 9 10 11 12 : 00 10 20 30 40 50 AM PM" at bounding box center [157, 168] width 86 height 11
click at [160, 166] on select "00 10 20 30 40 50" at bounding box center [156, 169] width 18 height 8
click at [137, 172] on select "1 2 3 4 5 6 7 8 9 10 11 12" at bounding box center [137, 169] width 18 height 8
click at [178, 193] on button "Apply" at bounding box center [179, 187] width 27 height 11
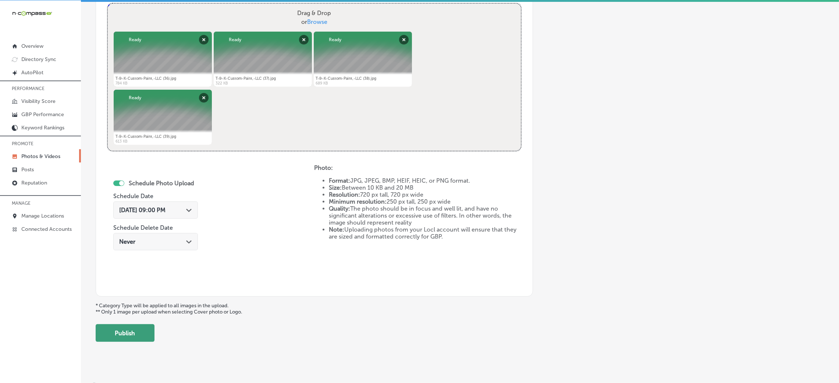
click at [152, 335] on button "Publish" at bounding box center [125, 333] width 59 height 18
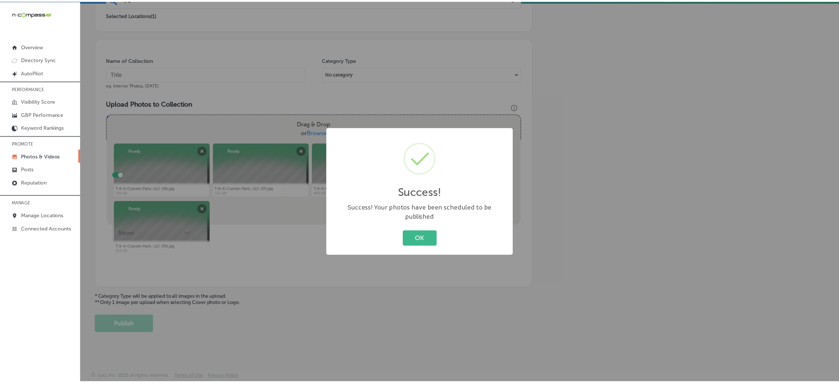
scroll to position [175, 0]
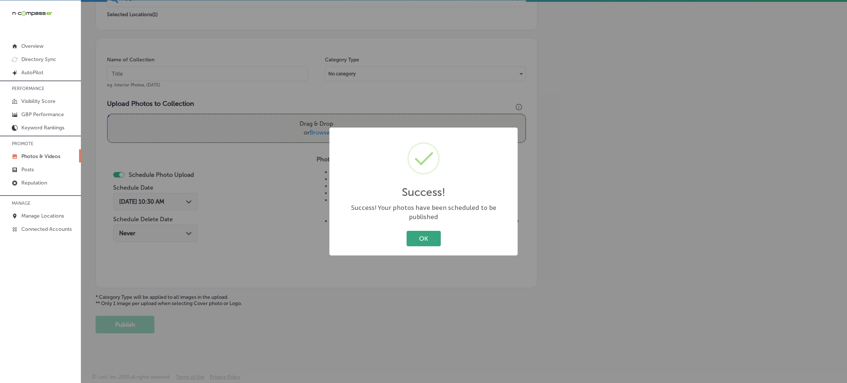
click at [432, 231] on button "OK" at bounding box center [424, 238] width 34 height 15
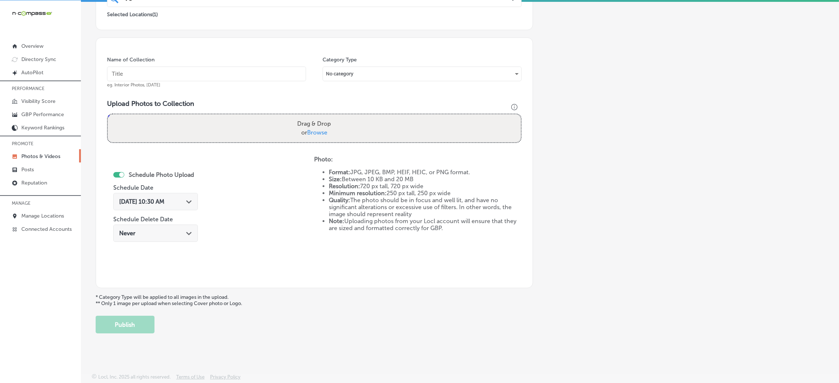
click at [235, 72] on input "text" at bounding box center [206, 74] width 199 height 15
click at [301, 127] on label "Drag & Drop or Browse" at bounding box center [314, 129] width 40 height 24
click at [301, 117] on input "Drag & Drop or Browse" at bounding box center [314, 115] width 413 height 2
click at [160, 63] on div "Name of Collection eg. Interior Photos, [DATE]" at bounding box center [206, 72] width 199 height 32
click at [160, 93] on div "Name of Collection eg. Interior Photos, [DATE] Category Type No category Upload…" at bounding box center [314, 163] width 437 height 251
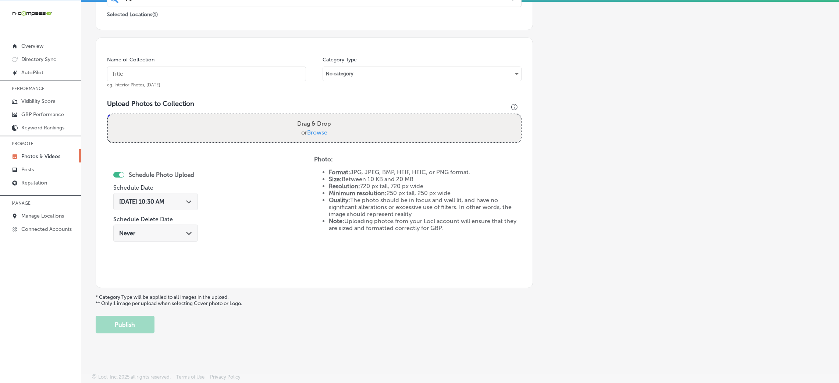
click at [159, 79] on input "text" at bounding box center [206, 74] width 199 height 15
paste input "T-&-K-Custom-Paint,-LLC-cool-customs-near-me"
type input "T-&-K-Custom-Paint,-LLC-cool-customs-near-me"
click at [294, 121] on label "Drag & Drop or Browse" at bounding box center [314, 129] width 40 height 24
click at [293, 117] on input "Drag & Drop or Browse" at bounding box center [314, 115] width 413 height 2
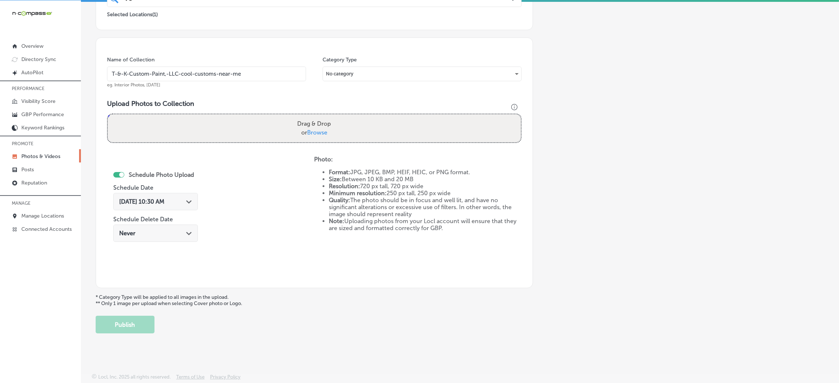
type input "C:\fakepath\T-&-K-Custom-Paint,-LLC (40).jpg"
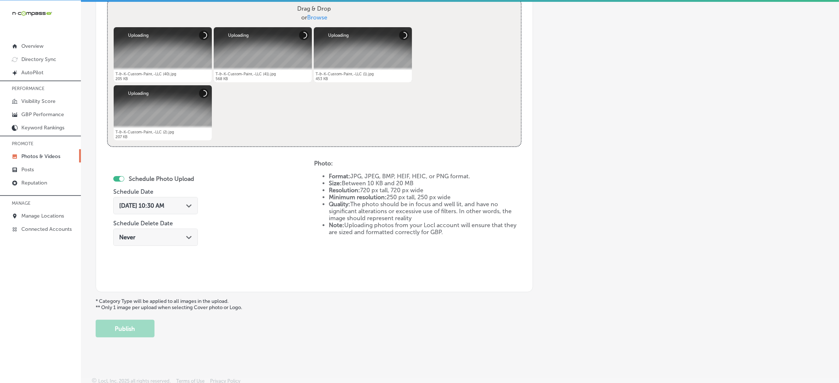
scroll to position [294, 0]
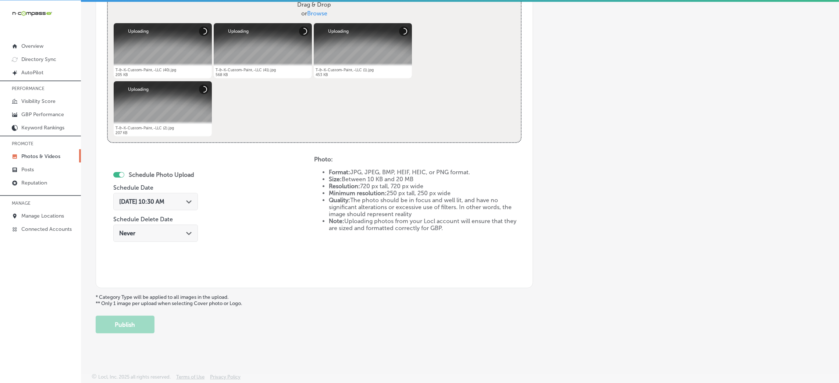
click at [162, 198] on span "[DATE] 10:30 AM" at bounding box center [141, 201] width 45 height 7
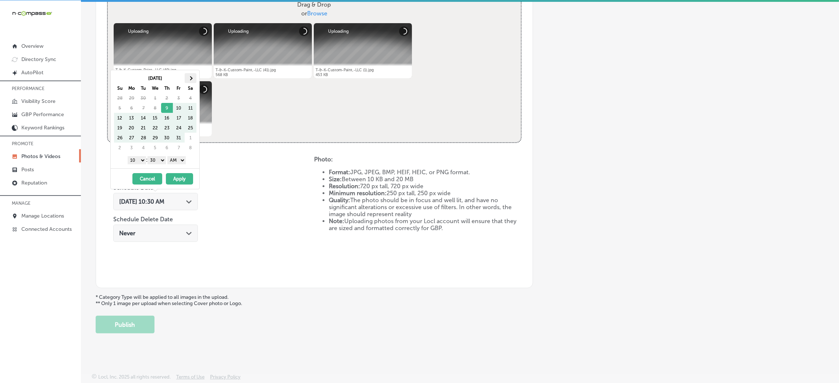
click at [186, 76] on th at bounding box center [191, 78] width 12 height 10
click at [175, 165] on div "[DATE] Su Mo Tu We Th Fr Sa 26 27 28 29 30 31 1 2 3 4 5 6 7 8 9 10 11 12 13 14 …" at bounding box center [155, 119] width 89 height 98
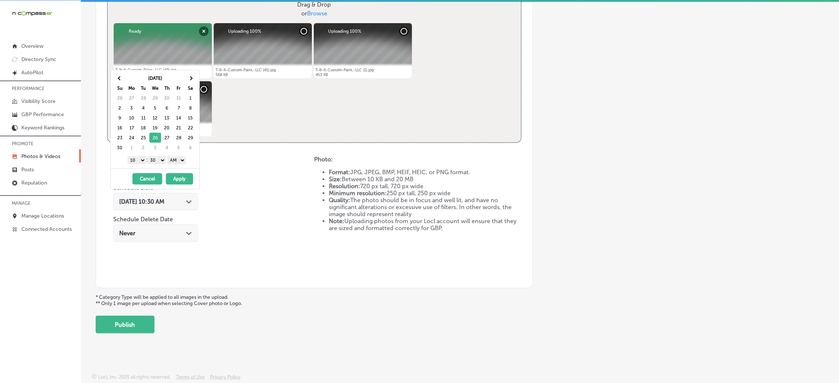
drag, startPoint x: 181, startPoint y: 159, endPoint x: 181, endPoint y: 163, distance: 4.4
click at [181, 159] on select "AM PM" at bounding box center [176, 160] width 18 height 8
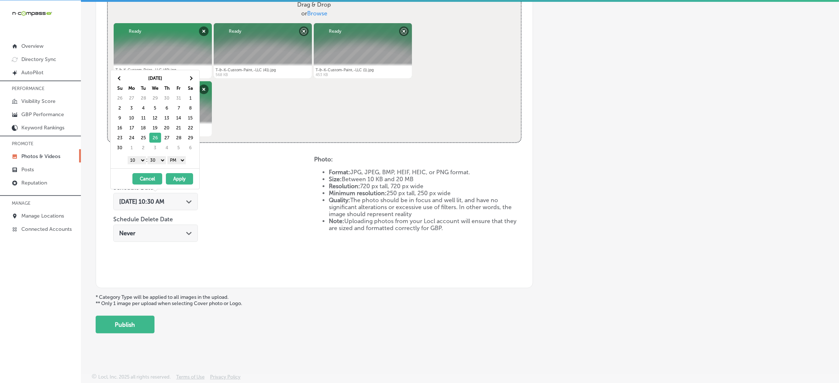
click at [164, 164] on select "00 10 20 30 40 50" at bounding box center [156, 160] width 18 height 8
click at [137, 161] on select "1 2 3 4 5 6 7 8 9 10 11 12" at bounding box center [137, 160] width 18 height 8
click at [186, 180] on button "Apply" at bounding box center [179, 178] width 27 height 11
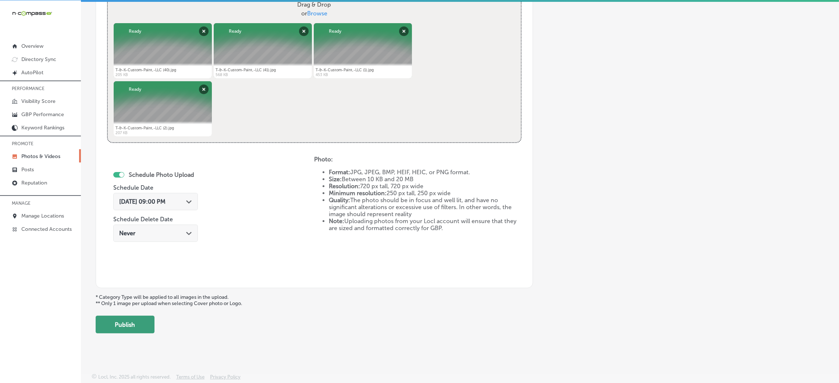
click at [140, 324] on button "Publish" at bounding box center [125, 325] width 59 height 18
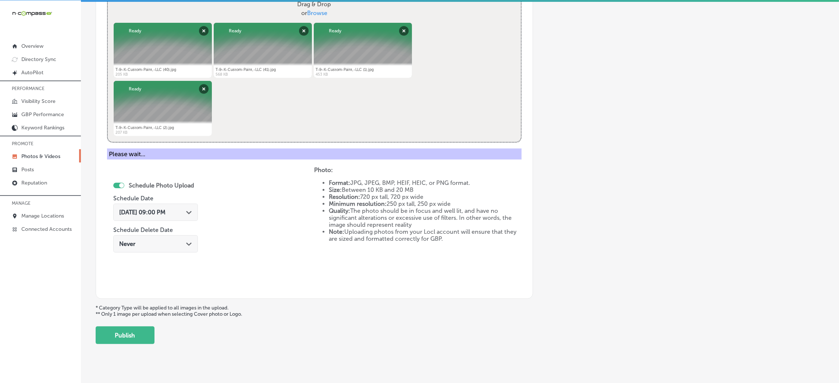
scroll to position [175, 0]
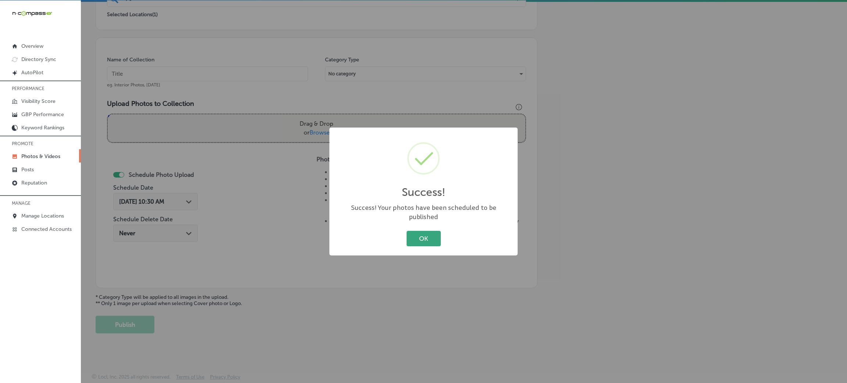
click at [409, 232] on button "OK" at bounding box center [424, 238] width 34 height 15
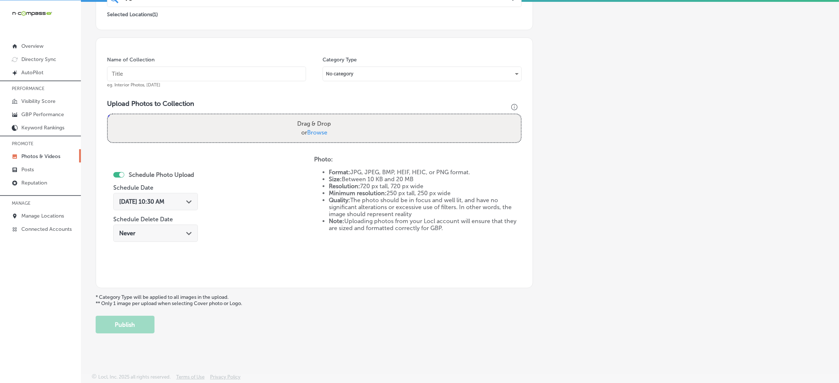
click at [224, 73] on input "text" at bounding box center [206, 74] width 199 height 15
paste input "T-&-K-Custom-Paint,-LLC-cool-customs-near-me"
type input "T-&-K-Custom-Paint,-LLC-cool-customs-near-me"
click at [298, 123] on label "Drag & Drop or Browse" at bounding box center [314, 129] width 40 height 24
click at [298, 117] on input "Drag & Drop or Browse" at bounding box center [314, 115] width 413 height 2
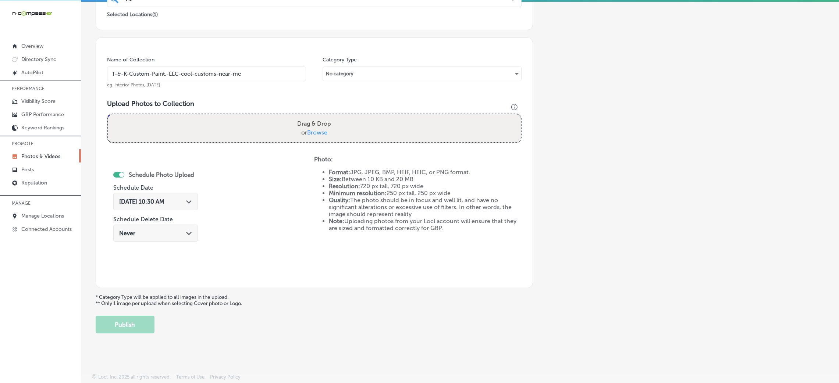
type input "C:\fakepath\T-&-K-Custom-Paint,-LLC (3).jpg"
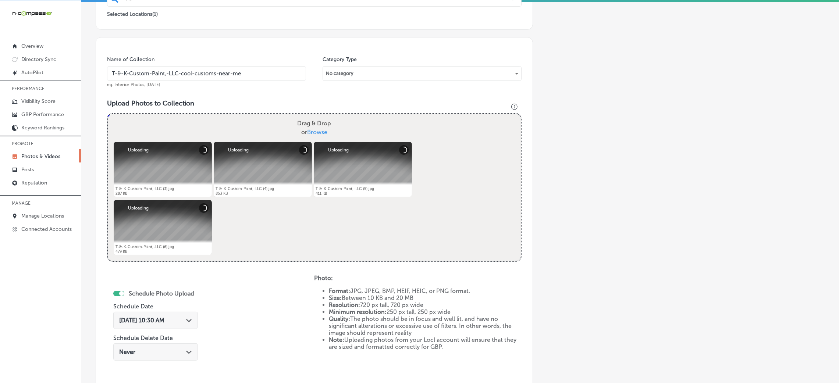
click at [182, 323] on div "[DATE] 10:30 AM Path Created with Sketch." at bounding box center [155, 320] width 73 height 7
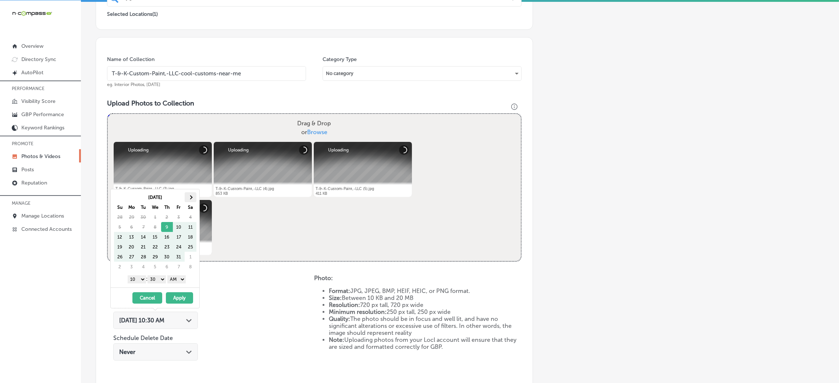
click at [192, 195] on th at bounding box center [191, 197] width 12 height 10
click at [116, 196] on th at bounding box center [120, 197] width 12 height 10
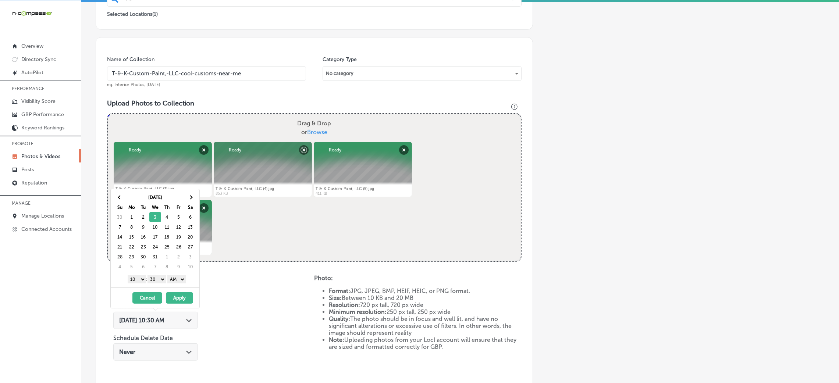
click at [181, 280] on select "AM PM" at bounding box center [176, 279] width 18 height 8
click at [168, 276] on select "AM PM" at bounding box center [176, 279] width 18 height 8
click at [176, 281] on select "AM PM" at bounding box center [176, 279] width 18 height 8
click at [158, 279] on select "00 10 20 30 40 50" at bounding box center [156, 279] width 18 height 8
drag, startPoint x: 131, startPoint y: 279, endPoint x: 136, endPoint y: 282, distance: 6.0
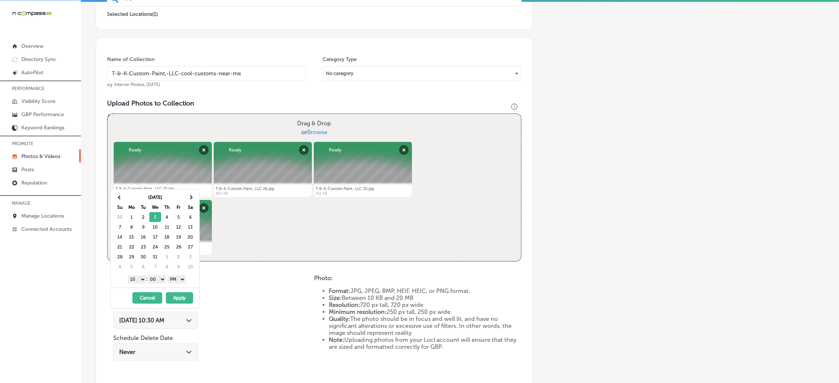
click at [131, 279] on select "1 2 3 4 5 6 7 8 9 10 11 12" at bounding box center [137, 279] width 18 height 8
click at [177, 297] on button "Apply" at bounding box center [179, 297] width 27 height 11
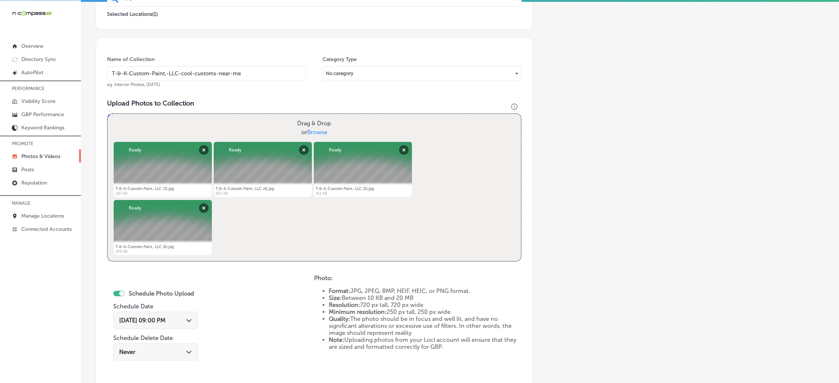
click at [199, 75] on input "T-&-K-Custom-Paint,-LLC-cool-customs-near-me" at bounding box center [206, 73] width 199 height 15
click at [244, 86] on div "Name of Collection T-&-K-Custom-Paint,-LLC-cool-customs-near-me eg. Interior Ph…" at bounding box center [206, 72] width 199 height 32
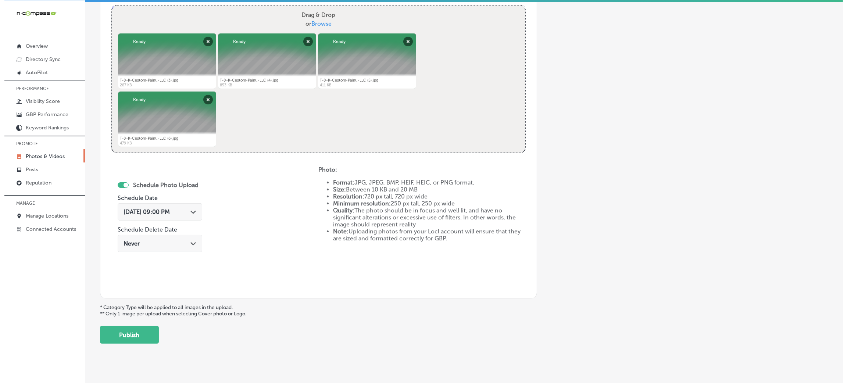
scroll to position [294, 0]
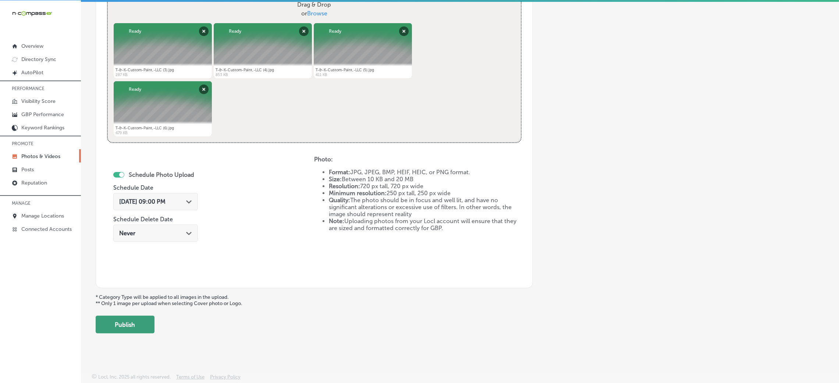
click at [151, 324] on button "Publish" at bounding box center [125, 325] width 59 height 18
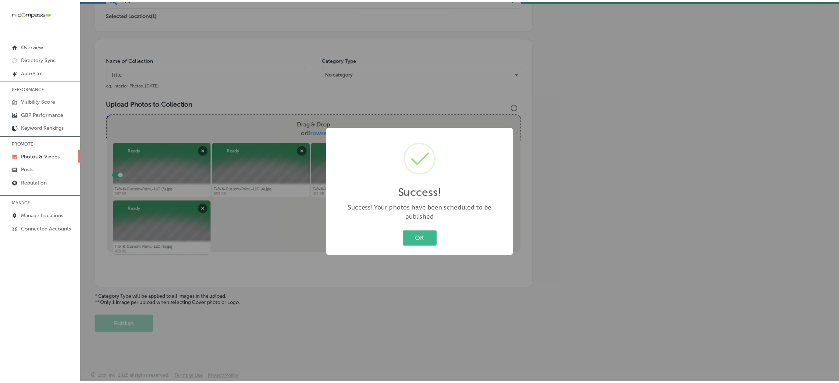
scroll to position [175, 0]
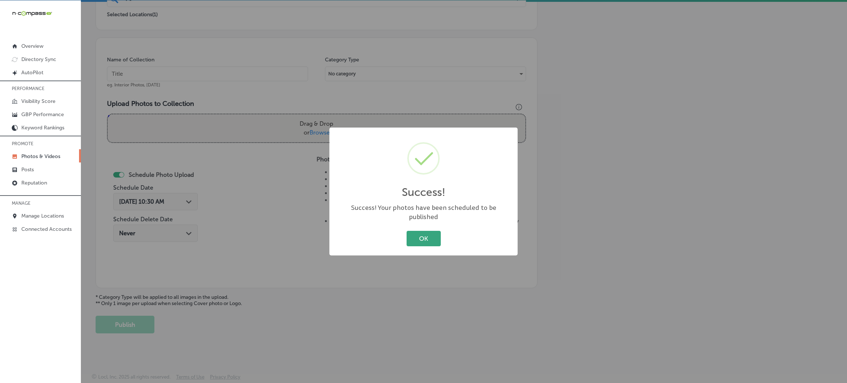
click at [420, 242] on button "OK" at bounding box center [424, 238] width 34 height 15
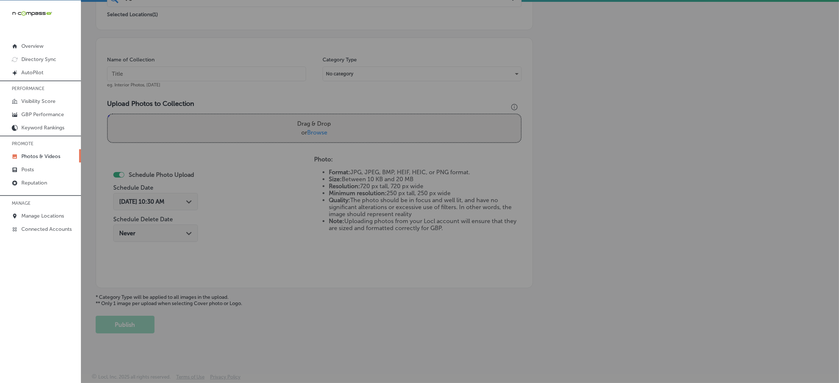
click at [423, 232] on div "Photo: Format: JPG, JPEG, BMP, HEIF, HEIC, or PNG format. Size: Between 10 KB a…" at bounding box center [417, 216] width 207 height 121
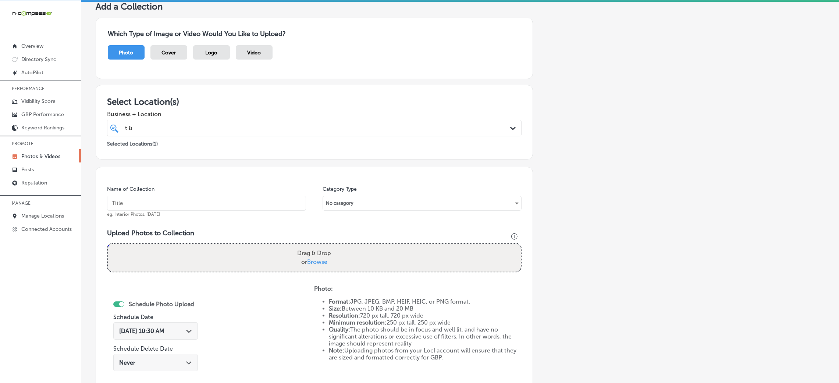
scroll to position [110, 0]
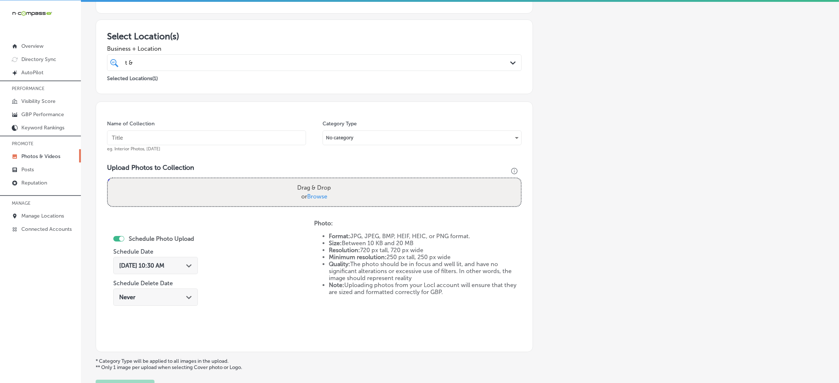
click at [186, 136] on input "text" at bounding box center [206, 138] width 199 height 15
paste input "T-&-K-Custom-Paint,-LLC-cool-customs-near-me"
type input "T-&-K-Custom-Paint,-LLC-cool-customs-near-me"
click at [314, 215] on div "Name of Collection T-&-K-Custom-Paint,-LLC-cool-customs-near-me eg. Interior Ph…" at bounding box center [314, 227] width 437 height 251
click at [315, 199] on span "Browse" at bounding box center [317, 196] width 20 height 7
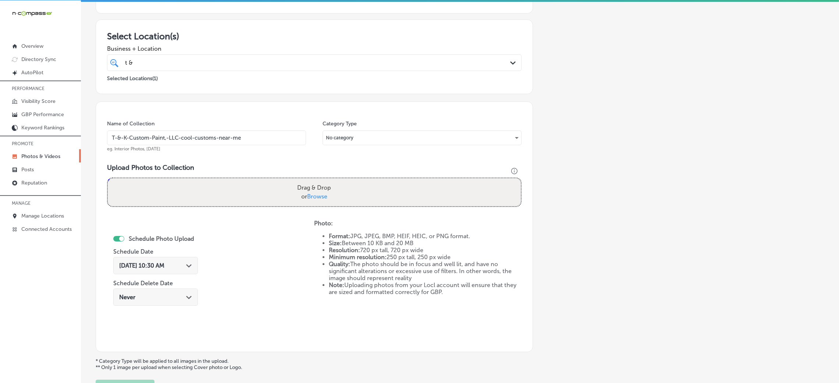
click at [315, 181] on input "Drag & Drop or Browse" at bounding box center [314, 179] width 413 height 2
type input "C:\fakepath\T-&-K-Custom-Paint,-LLC (7).jpg"
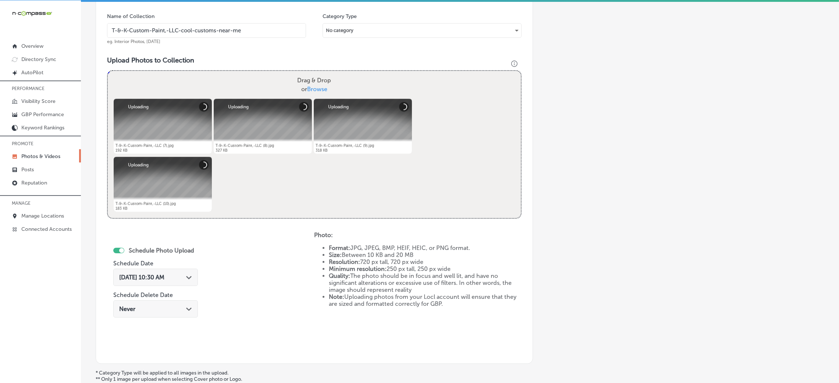
scroll to position [221, 0]
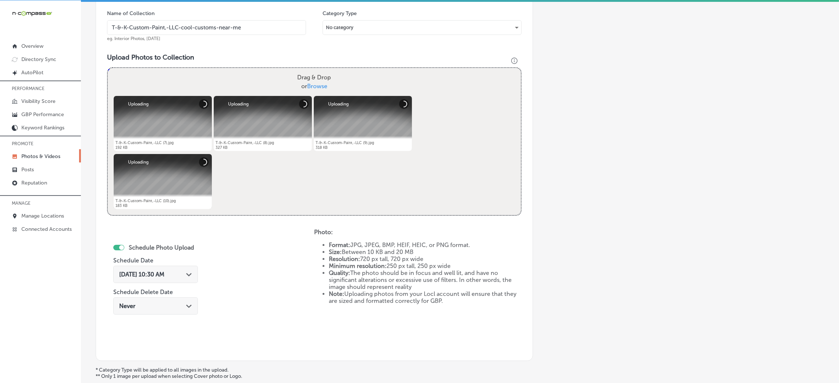
click at [174, 269] on div "[DATE] 10:30 AM Path Created with Sketch." at bounding box center [155, 274] width 85 height 17
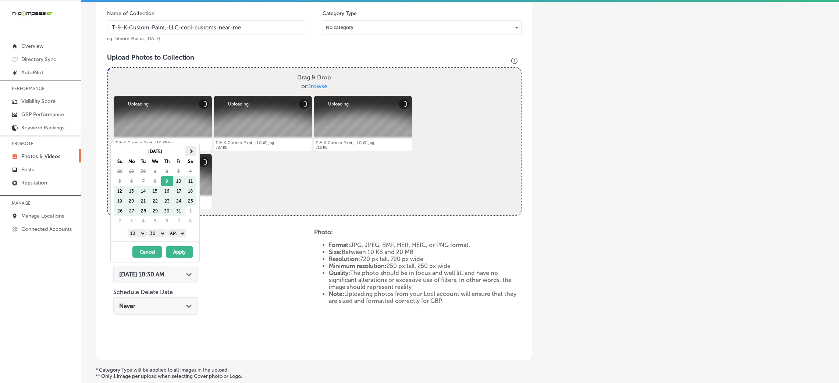
click at [187, 152] on th at bounding box center [191, 151] width 12 height 10
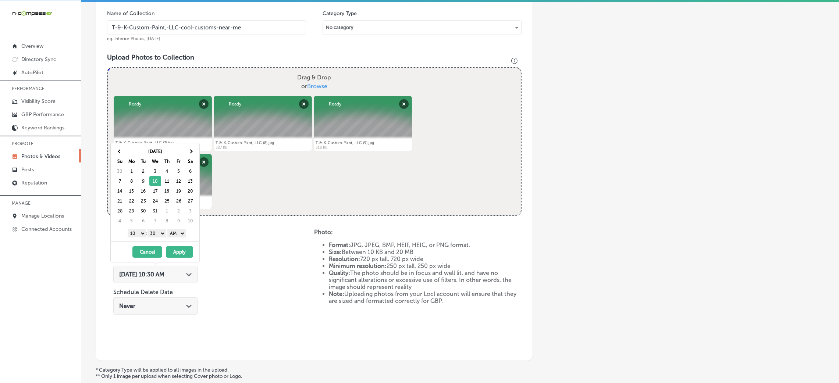
click at [177, 238] on select "AM PM" at bounding box center [176, 233] width 18 height 8
click at [164, 232] on select "00 10 20 30 40 50" at bounding box center [156, 233] width 18 height 8
click at [137, 235] on select "1 2 3 4 5 6 7 8 9 10 11 12" at bounding box center [137, 233] width 18 height 8
click at [173, 253] on button "Apply" at bounding box center [179, 251] width 27 height 11
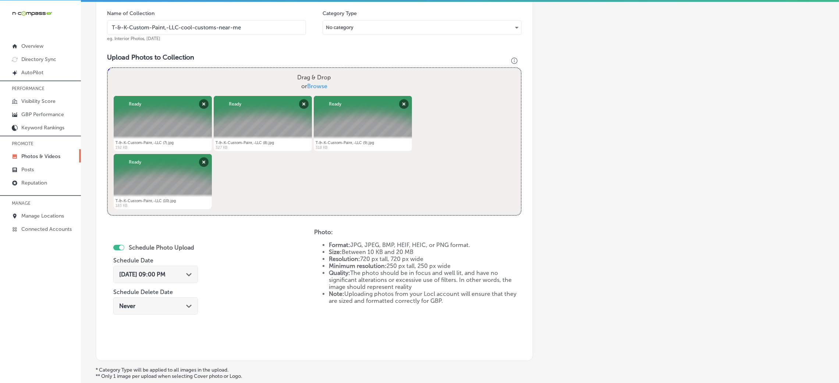
scroll to position [165, 0]
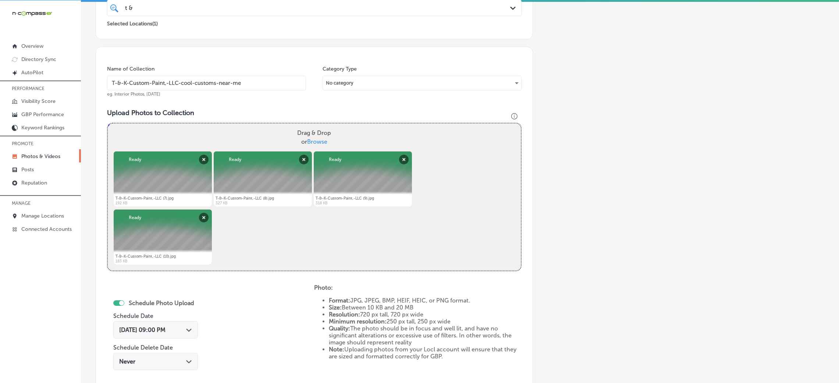
click at [197, 78] on input "T-&-K-Custom-Paint,-LLC-cool-customs-near-me" at bounding box center [206, 83] width 199 height 15
click at [219, 107] on div "Name of Collection T-&-K-Custom-Paint,-LLC-cool-customs-near-me eg. Interior Ph…" at bounding box center [314, 232] width 437 height 370
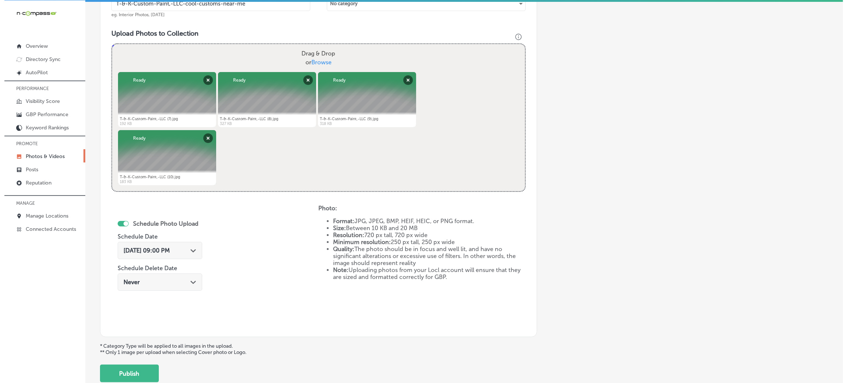
scroll to position [294, 0]
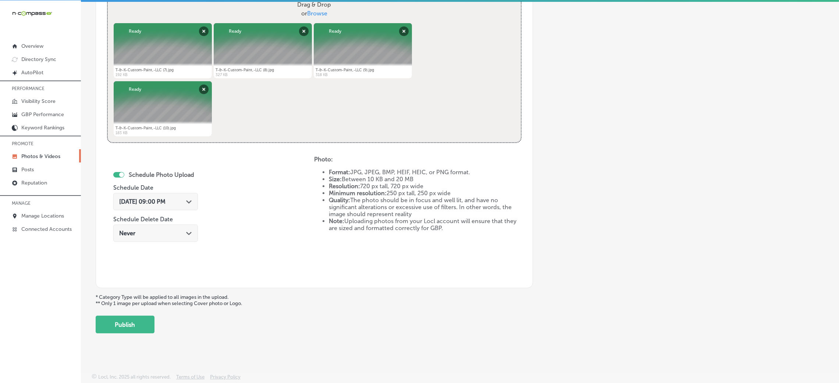
click at [147, 314] on div "Add a Collection Which Type of Image or Video Would You Like to Upload? Photo C…" at bounding box center [460, 42] width 729 height 581
click at [145, 325] on button "Publish" at bounding box center [125, 325] width 59 height 18
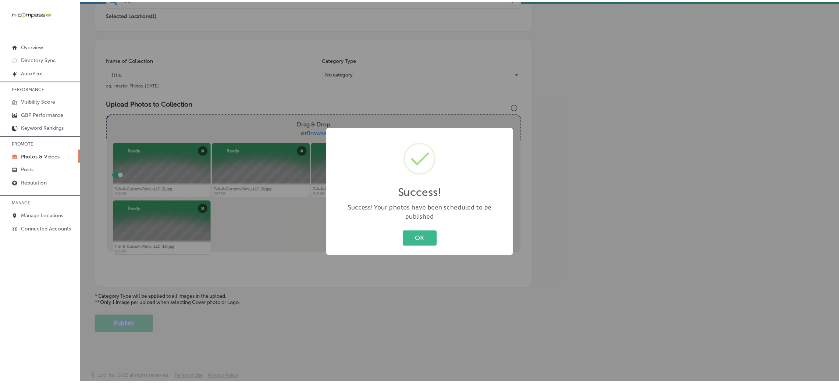
scroll to position [175, 0]
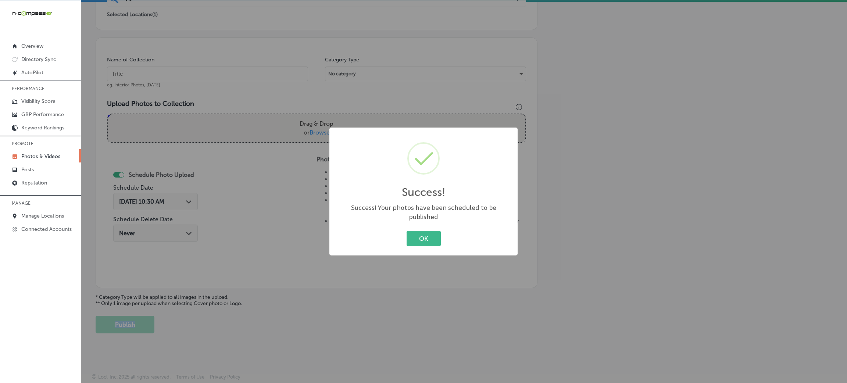
drag, startPoint x: 418, startPoint y: 238, endPoint x: 406, endPoint y: 234, distance: 13.1
click at [417, 238] on button "OK" at bounding box center [424, 238] width 34 height 15
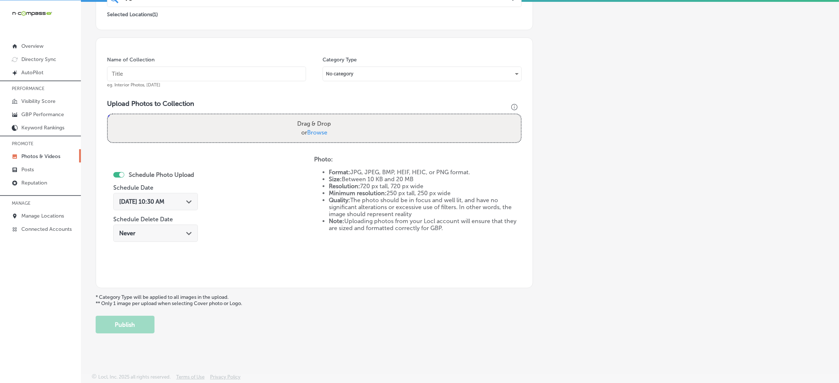
click at [214, 65] on div "Name of Collection eg. Interior Photos, [DATE]" at bounding box center [206, 72] width 199 height 32
click at [217, 67] on input "text" at bounding box center [206, 74] width 199 height 15
paste input "T-&-K-Custom-Paint,-LLC-cool-customs-near-me"
type input "T-&-K-Custom-Paint,-LLC-cool-customs-near-me"
click at [296, 127] on label "Drag & Drop or Browse" at bounding box center [314, 129] width 40 height 24
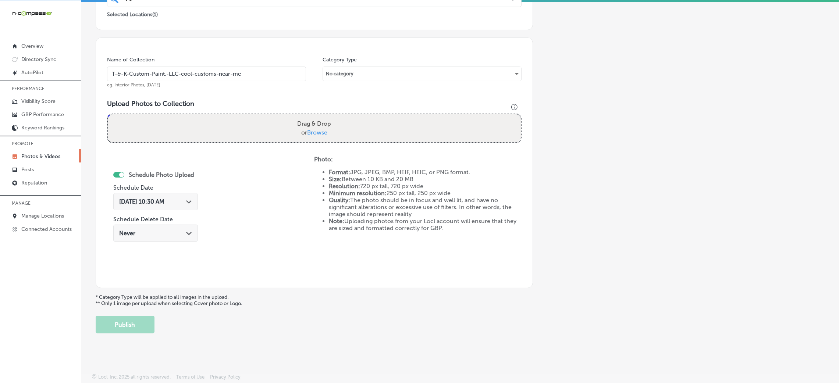
click at [296, 117] on input "Drag & Drop or Browse" at bounding box center [314, 115] width 413 height 2
type input "C:\fakepath\T-&-K-Custom-Paint,-LLC (11).jpg"
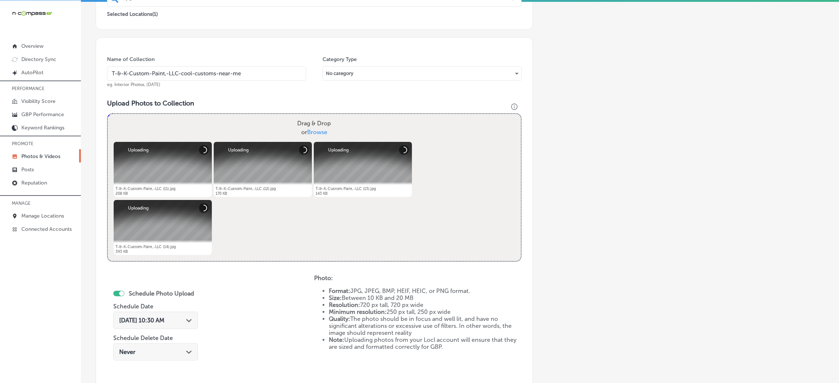
scroll to position [230, 0]
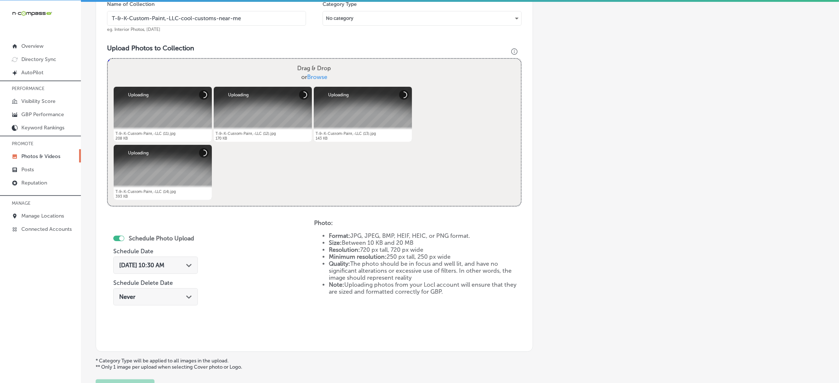
click at [178, 260] on div "[DATE] 10:30 AM Path Created with Sketch." at bounding box center [155, 265] width 85 height 17
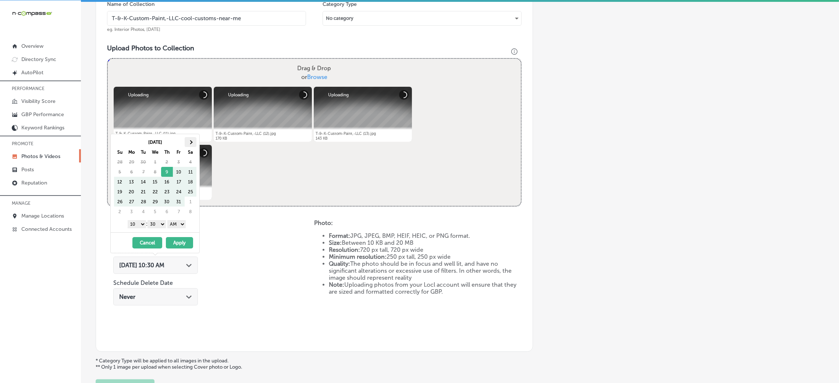
click at [192, 139] on th at bounding box center [191, 142] width 12 height 10
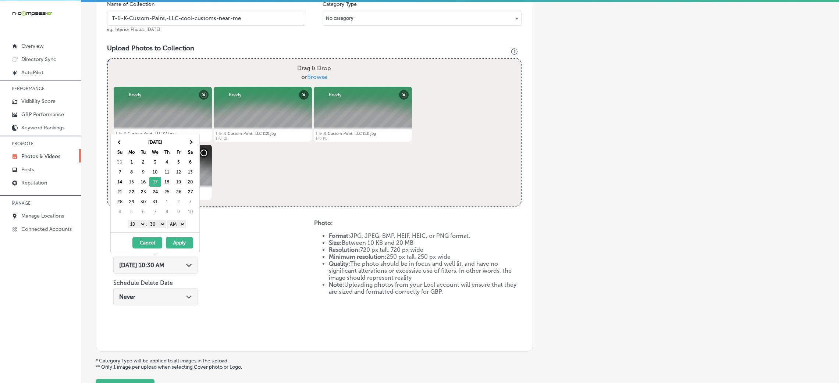
click at [182, 227] on select "AM PM" at bounding box center [176, 224] width 18 height 8
click at [161, 226] on select "00 10 20 30 40 50" at bounding box center [156, 224] width 18 height 8
drag, startPoint x: 140, startPoint y: 229, endPoint x: 135, endPoint y: 226, distance: 6.1
click at [135, 226] on select "1 2 3 4 5 6 7 8 9 10 11 12" at bounding box center [137, 224] width 18 height 8
click at [172, 246] on button "Apply" at bounding box center [179, 242] width 27 height 11
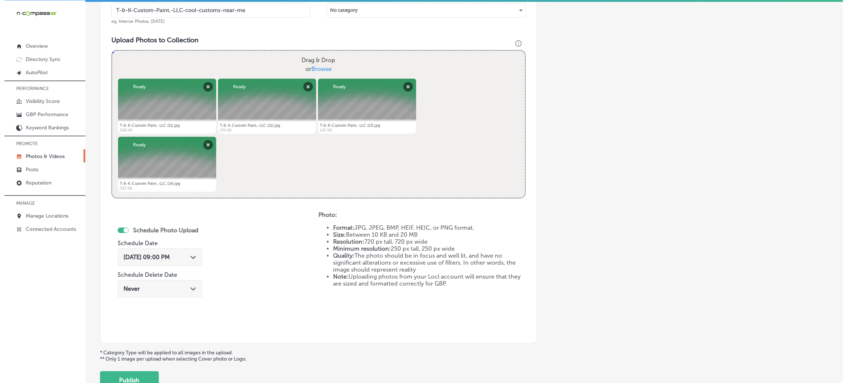
scroll to position [294, 0]
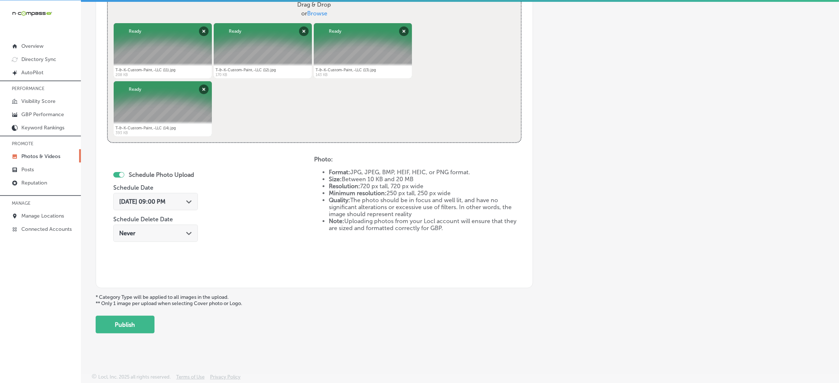
click at [136, 338] on div "Back Add a Collection Which Type of Image or Video Would You Like to Upload? Ph…" at bounding box center [460, 36] width 758 height 606
click at [139, 328] on button "Publish" at bounding box center [125, 325] width 59 height 18
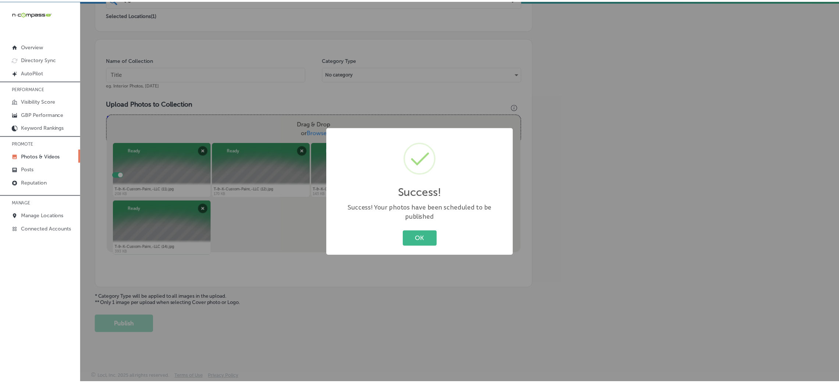
scroll to position [175, 0]
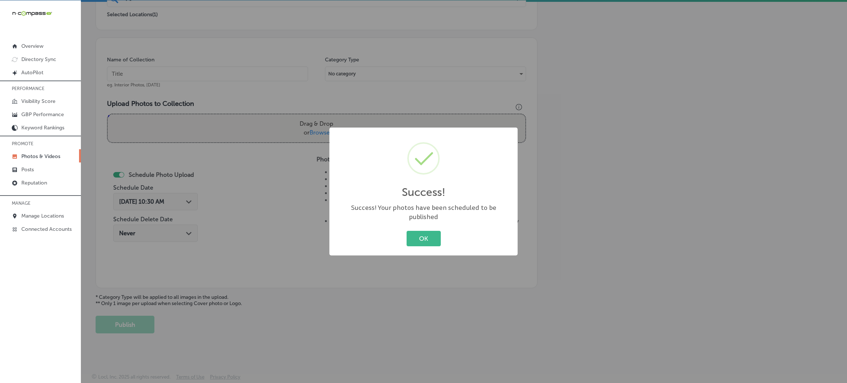
click at [428, 229] on div "OK Cancel" at bounding box center [424, 238] width 174 height 19
click at [422, 235] on button "OK" at bounding box center [424, 238] width 34 height 15
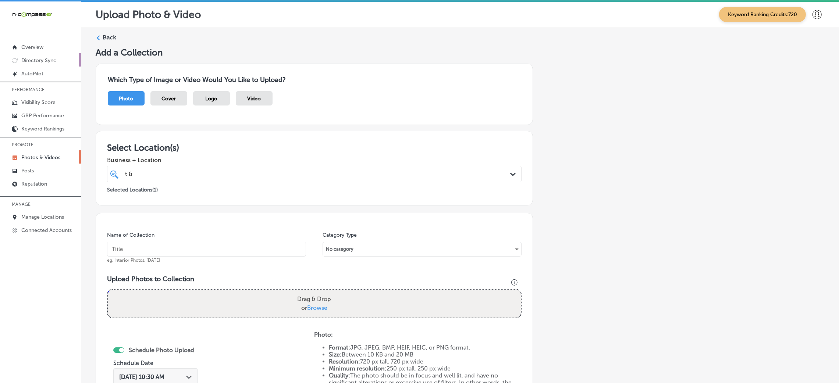
scroll to position [0, 0]
click at [116, 36] on div "Back" at bounding box center [460, 41] width 729 height 14
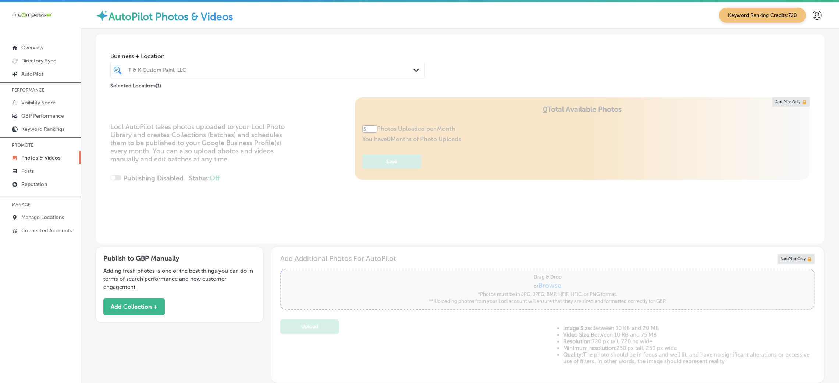
click at [172, 72] on div "T & K Custom Paint, LLC" at bounding box center [271, 70] width 286 height 6
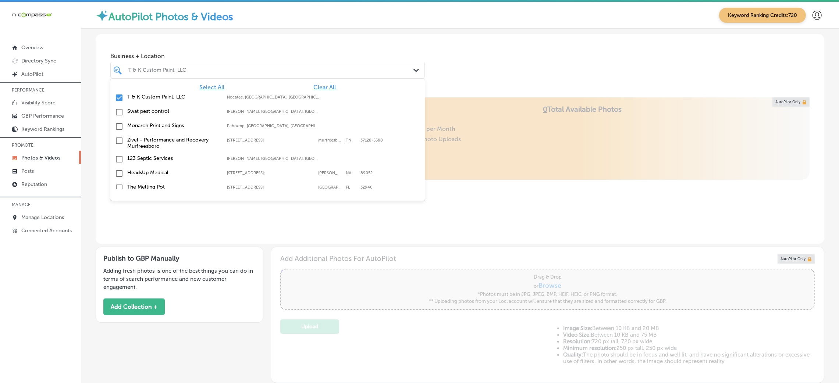
click at [319, 85] on span "Clear All" at bounding box center [324, 87] width 22 height 7
drag, startPoint x: 540, startPoint y: 59, endPoint x: 515, endPoint y: 65, distance: 26.0
click at [541, 59] on div "Business + Location option focused, 17 of 181. 181 results available. Use Up an…" at bounding box center [460, 62] width 729 height 56
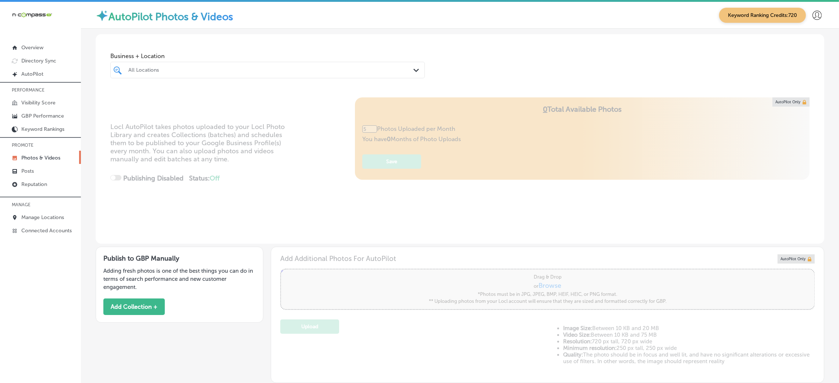
click at [316, 71] on div "All Locations" at bounding box center [271, 70] width 286 height 6
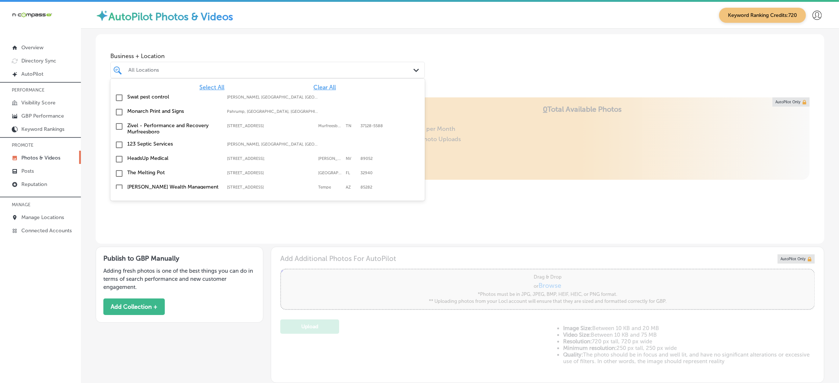
type input "0"
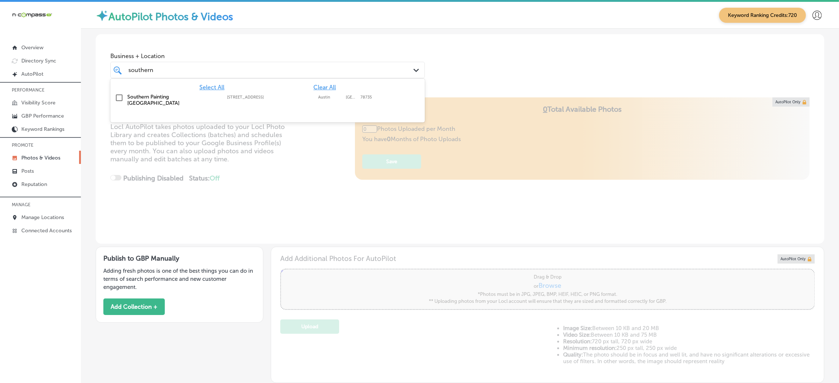
click at [298, 93] on div "[GEOGRAPHIC_DATA][STREET_ADDRESS][STREET_ADDRESS]" at bounding box center [267, 99] width 309 height 15
type input "southern"
click at [555, 57] on div "Business + Location option [STREET_ADDRESS]. option [STREET_ADDRESS]. 2 results…" at bounding box center [460, 62] width 729 height 56
type input "5"
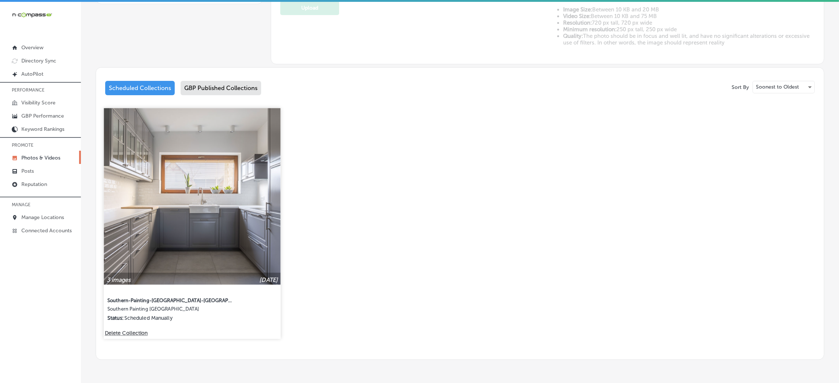
scroll to position [341, 0]
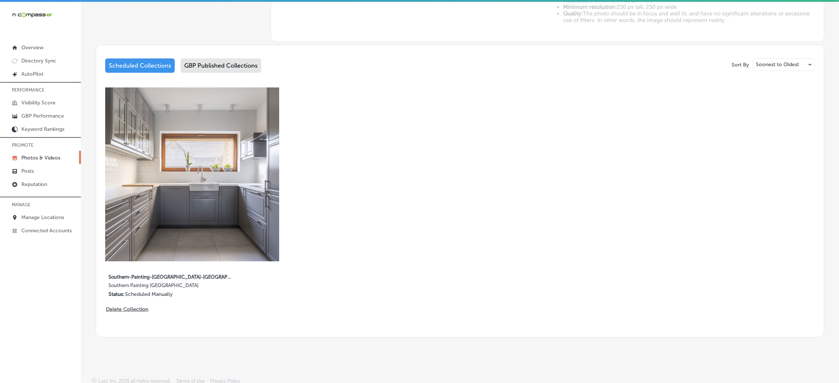
click at [208, 56] on div "Sort By Soonest to Oldest Scheduled Collections GBP Published Collections 3 ima…" at bounding box center [460, 191] width 729 height 293
click at [208, 61] on div "GBP Published Collections" at bounding box center [221, 65] width 81 height 14
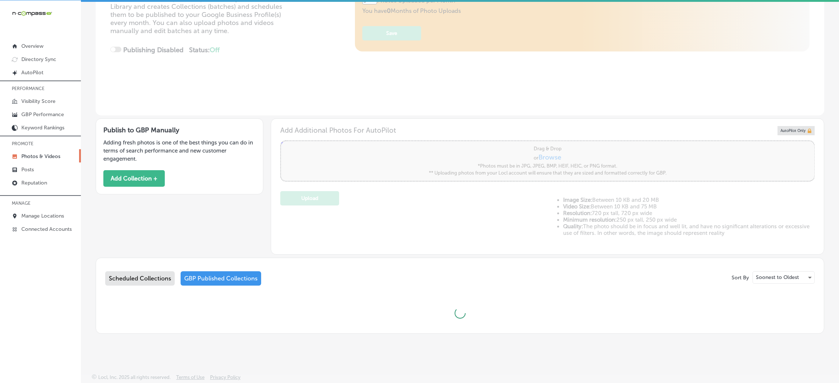
scroll to position [341, 0]
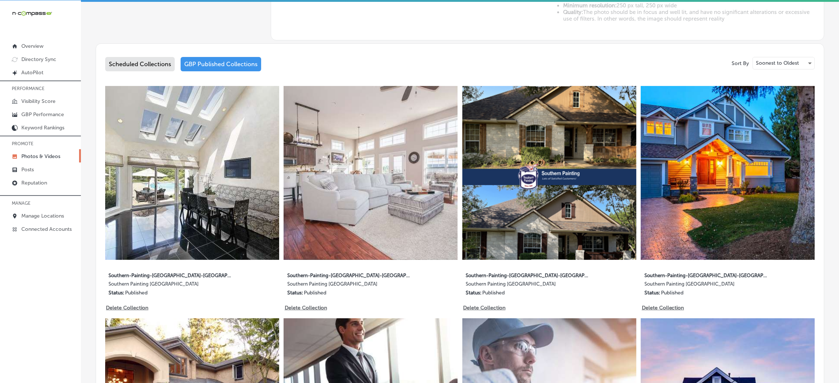
click at [132, 65] on div "Scheduled Collections" at bounding box center [140, 64] width 70 height 14
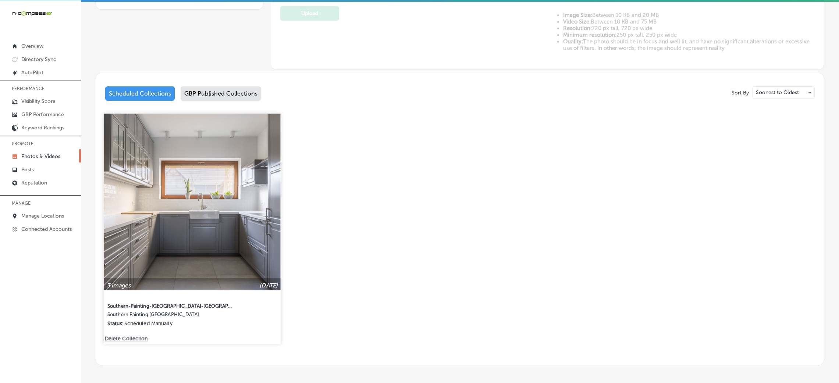
scroll to position [286, 0]
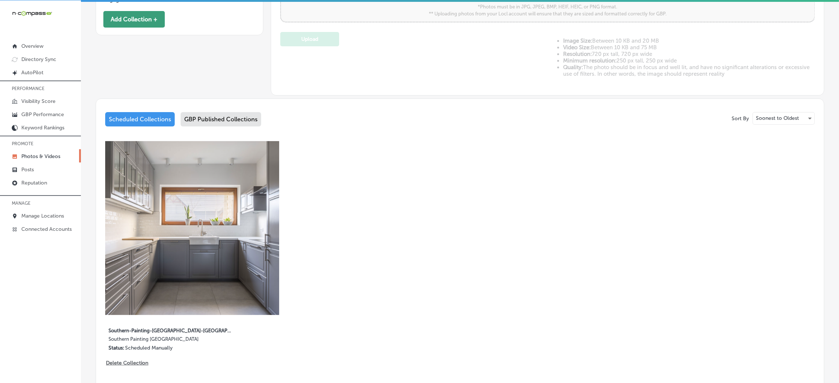
click at [135, 16] on button "Add Collection +" at bounding box center [133, 19] width 61 height 17
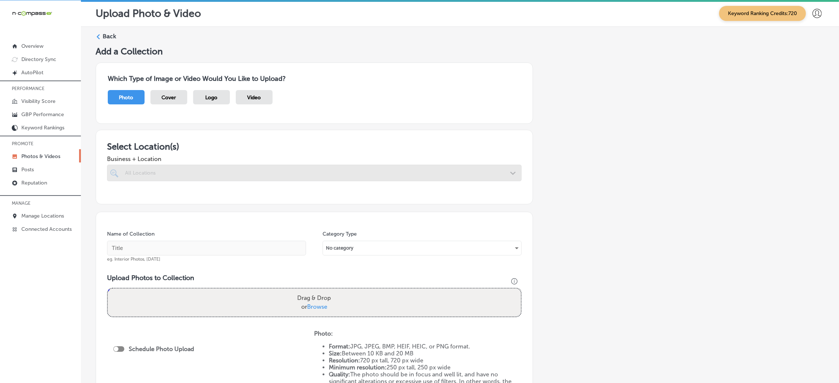
click at [270, 173] on div at bounding box center [314, 173] width 414 height 17
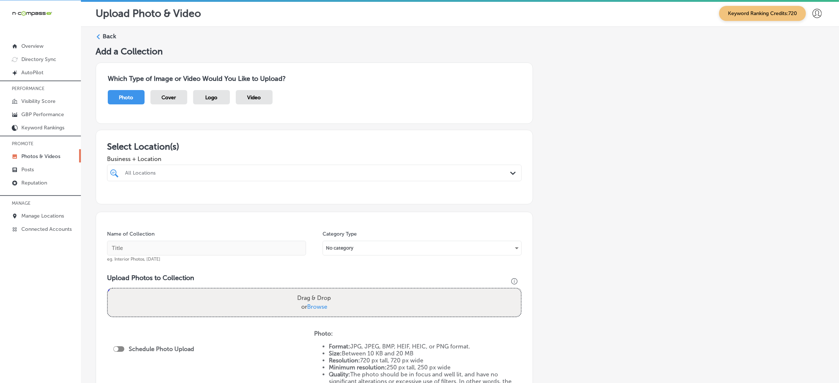
click at [270, 172] on div "All Locations" at bounding box center [318, 173] width 386 height 6
click at [222, 192] on div "Select All Clear All" at bounding box center [314, 190] width 414 height 7
click at [218, 202] on label "Southern Painting [GEOGRAPHIC_DATA]" at bounding box center [185, 200] width 122 height 6
type input "[PERSON_NAME]"
click at [254, 151] on h3 "Select Location(s)" at bounding box center [314, 146] width 414 height 11
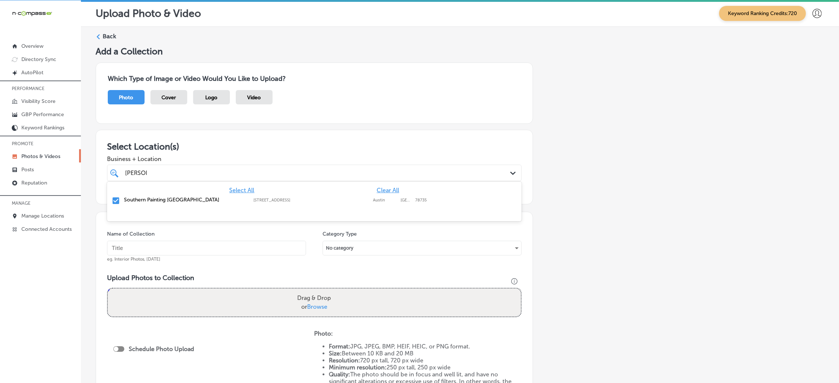
click at [243, 166] on div "[PERSON_NAME] [PERSON_NAME] Path Created with Sketch." at bounding box center [314, 173] width 414 height 17
click at [253, 149] on h3 "Select Location(s)" at bounding box center [314, 146] width 414 height 11
click at [171, 245] on input "text" at bounding box center [206, 248] width 199 height 15
type input "Southern-Painting-[GEOGRAPHIC_DATA]-[GEOGRAPHIC_DATA]-painter"
click at [189, 253] on input "Southern-Painting-[GEOGRAPHIC_DATA]-[GEOGRAPHIC_DATA]-painter" at bounding box center [206, 248] width 199 height 15
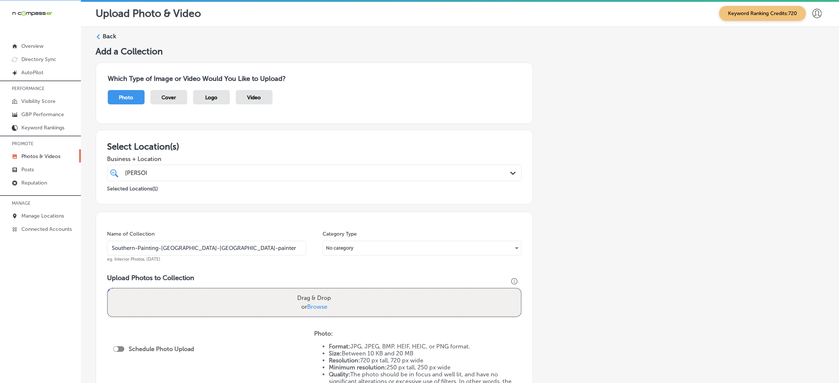
click at [189, 253] on input "Southern-Painting-[GEOGRAPHIC_DATA]-[GEOGRAPHIC_DATA]-painter" at bounding box center [206, 248] width 199 height 15
click at [231, 273] on div "Name of Collection Southern-Painting-[GEOGRAPHIC_DATA]-South-painter [PERSON_NA…" at bounding box center [314, 317] width 437 height 211
click at [257, 320] on div "Upload Photos to Collection Powered by PQINA Drag & Drop or Browse" at bounding box center [314, 298] width 414 height 49
click at [257, 308] on div "Drag & Drop or Browse" at bounding box center [314, 303] width 413 height 28
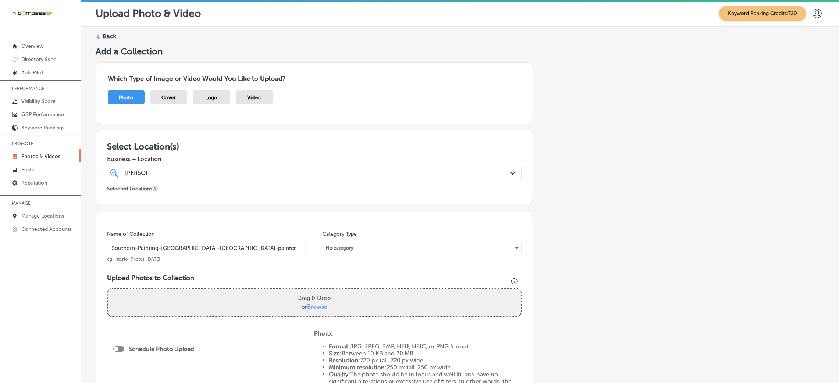
click at [108, 289] on input "Drag & Drop or Browse" at bounding box center [314, 290] width 413 height 2
type input "C:\fakepath\Southern Painting Austin South (1).jpg"
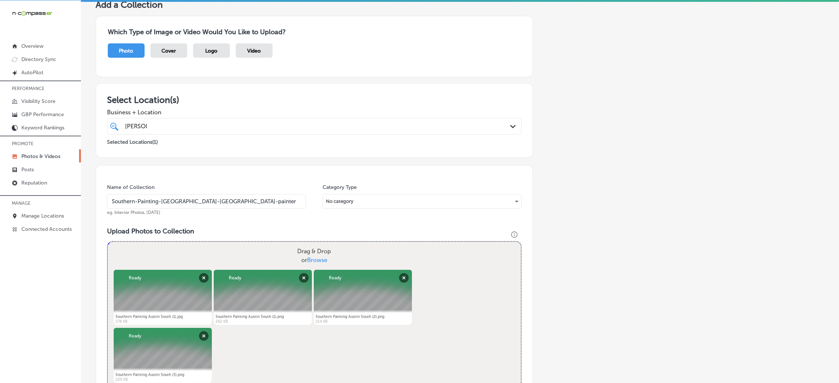
scroll to position [165, 0]
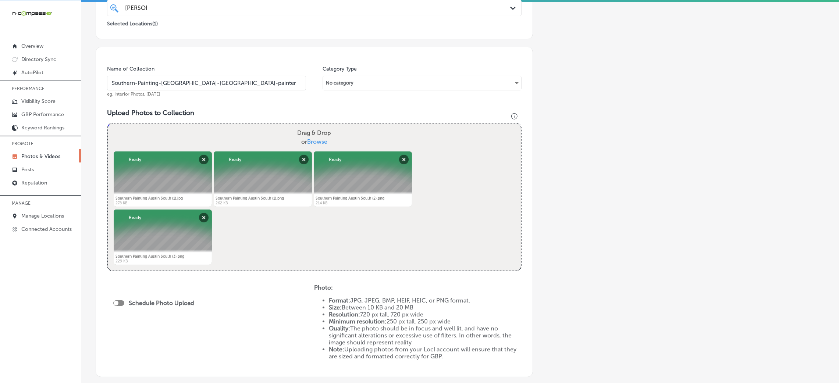
click at [118, 304] on div at bounding box center [118, 303] width 11 height 6
checkbox input "true"
click at [134, 324] on div "Publish Now Path Created with Sketch." at bounding box center [155, 329] width 85 height 17
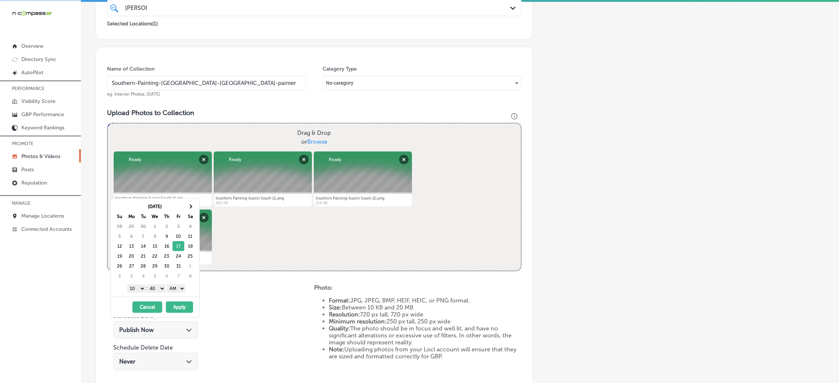
click at [174, 286] on select "AM PM" at bounding box center [176, 289] width 18 height 8
click at [153, 286] on div "1 2 3 4 5 6 7 8 9 10 11 12 : 00 10 20 30 40 50 AM PM" at bounding box center [157, 288] width 86 height 11
click at [153, 286] on select "00 10 20 30 40 50" at bounding box center [156, 289] width 18 height 8
click at [142, 288] on select "1 2 3 4 5 6 7 8 9 10 11 12" at bounding box center [136, 289] width 18 height 8
click at [177, 308] on button "Apply" at bounding box center [179, 307] width 27 height 11
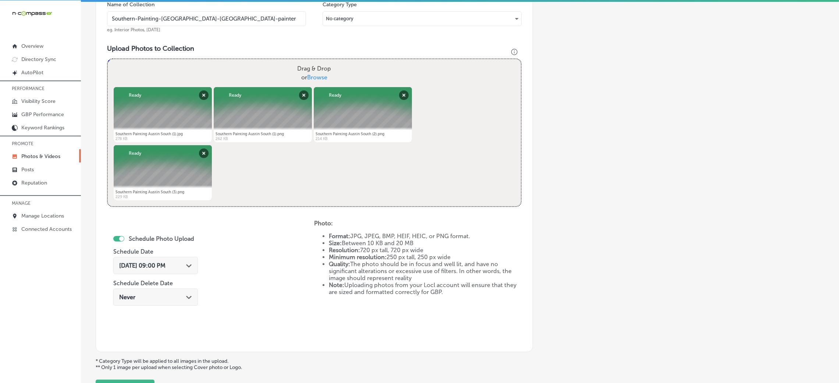
scroll to position [294, 0]
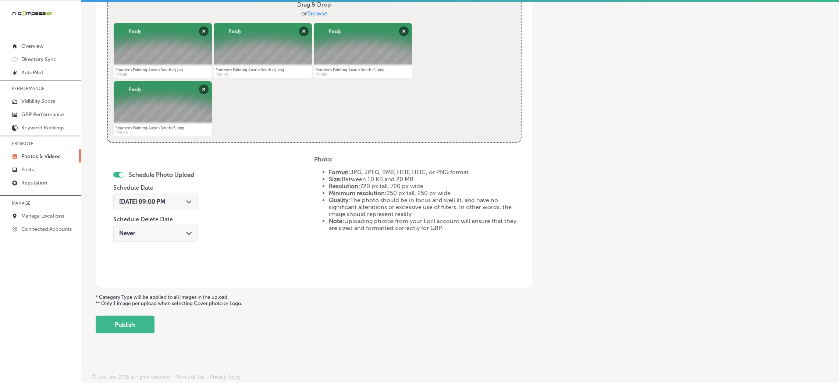
click at [138, 325] on button "Publish" at bounding box center [125, 325] width 59 height 18
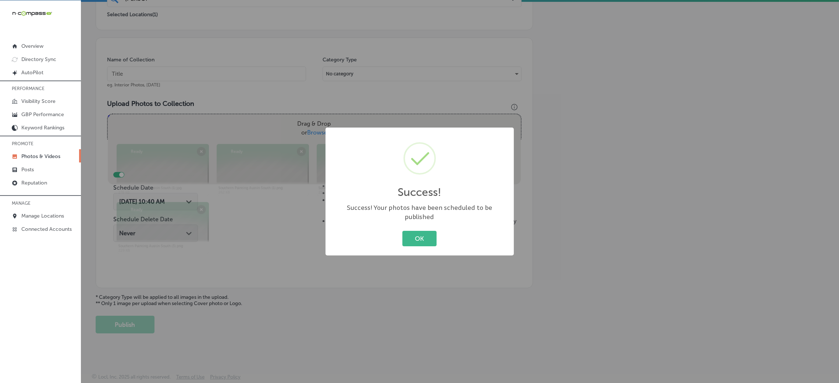
scroll to position [175, 0]
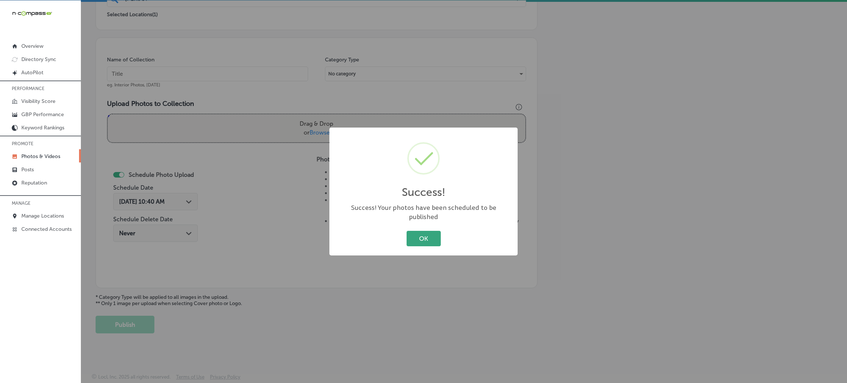
drag, startPoint x: 397, startPoint y: 232, endPoint x: 414, endPoint y: 234, distance: 17.7
click at [398, 233] on div "OK Cancel" at bounding box center [424, 238] width 174 height 19
drag, startPoint x: 414, startPoint y: 234, endPoint x: 410, endPoint y: 232, distance: 4.9
click at [415, 234] on button "OK" at bounding box center [424, 238] width 34 height 15
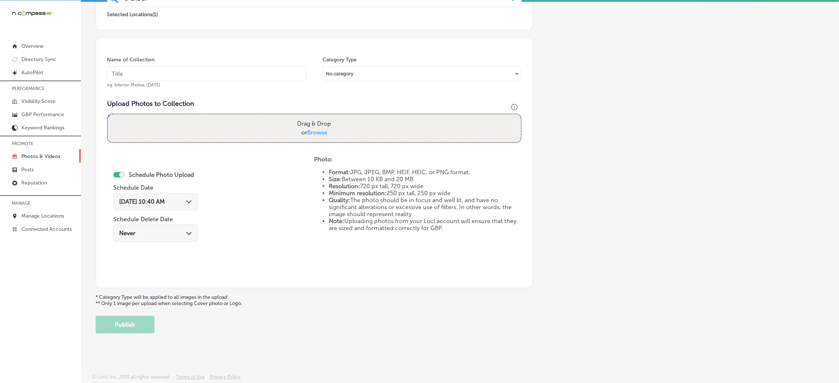
click at [236, 73] on input "text" at bounding box center [206, 74] width 199 height 15
click at [236, 75] on input "text" at bounding box center [206, 74] width 199 height 15
paste input "Southern-Painting-[GEOGRAPHIC_DATA]-[GEOGRAPHIC_DATA]-painter"
type input "Southern-Painting-[GEOGRAPHIC_DATA]-[GEOGRAPHIC_DATA]-painter"
drag, startPoint x: 259, startPoint y: 104, endPoint x: 259, endPoint y: 117, distance: 12.5
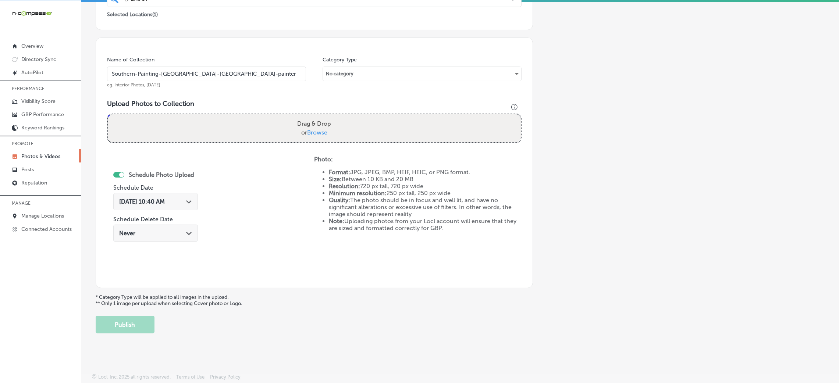
click at [259, 105] on h3 "Upload Photos to Collection" at bounding box center [314, 104] width 414 height 8
click at [261, 131] on div "Drag & Drop or Browse" at bounding box center [314, 128] width 413 height 28
click at [108, 114] on input "Drag & Drop or Browse" at bounding box center [314, 115] width 413 height 2
type input "C:\fakepath\Southern Painting Austin South (4).png"
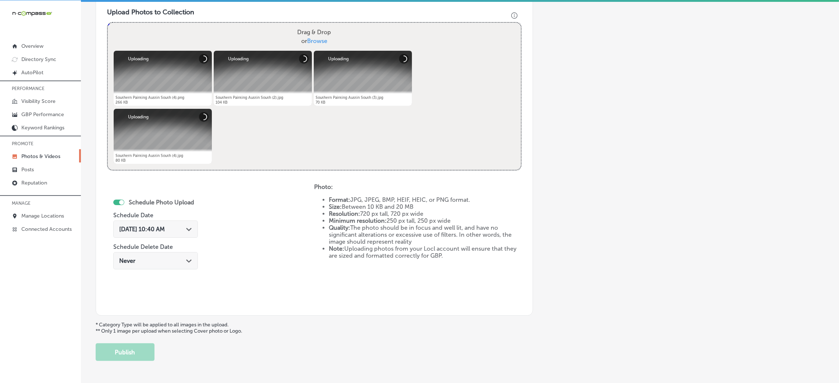
scroll to position [285, 0]
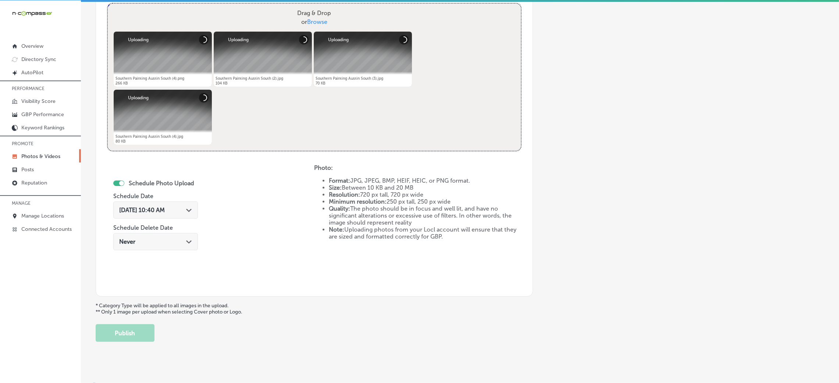
click at [182, 209] on div "[DATE] 10:40 AM Path Created with Sketch." at bounding box center [155, 210] width 73 height 7
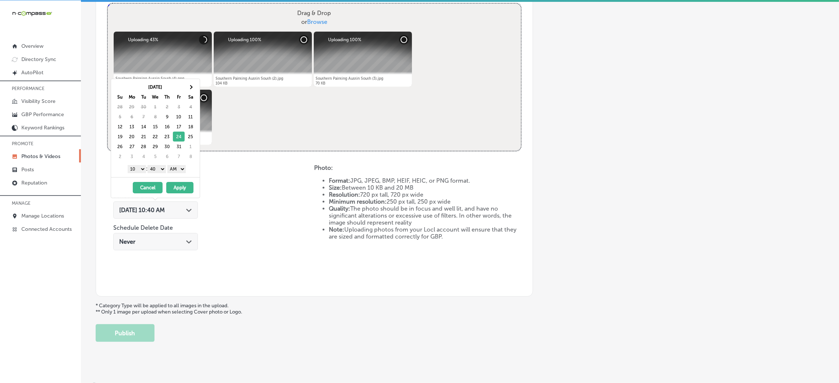
drag, startPoint x: 184, startPoint y: 166, endPoint x: 182, endPoint y: 172, distance: 5.8
click at [184, 166] on select "AM PM" at bounding box center [176, 169] width 18 height 8
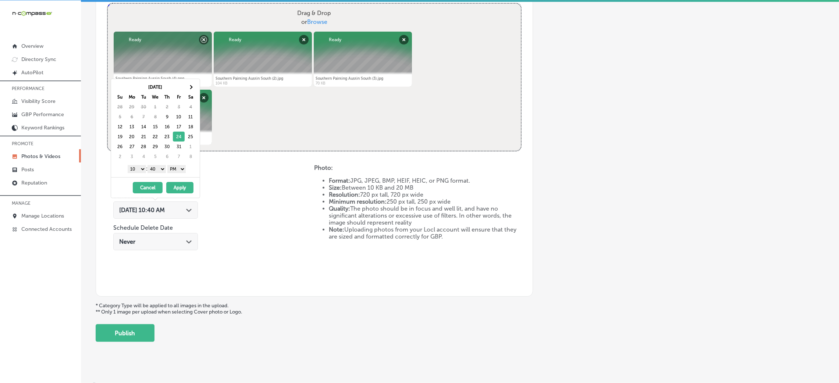
click at [161, 166] on select "00 10 20 30 40 50" at bounding box center [156, 169] width 18 height 8
click at [138, 164] on div "1 2 3 4 5 6 7 8 9 10 11 12 : 00 10 20 30 40 50 AM PM" at bounding box center [157, 168] width 86 height 11
click at [137, 167] on div "1 2 3 4 5 6 7 8 9 10 11 12 : 00 10 20 30 40 50 AM PM" at bounding box center [157, 168] width 86 height 11
click at [135, 167] on select "1 2 3 4 5 6 7 8 9 10 11 12" at bounding box center [137, 169] width 18 height 8
click at [184, 189] on button "Apply" at bounding box center [179, 187] width 27 height 11
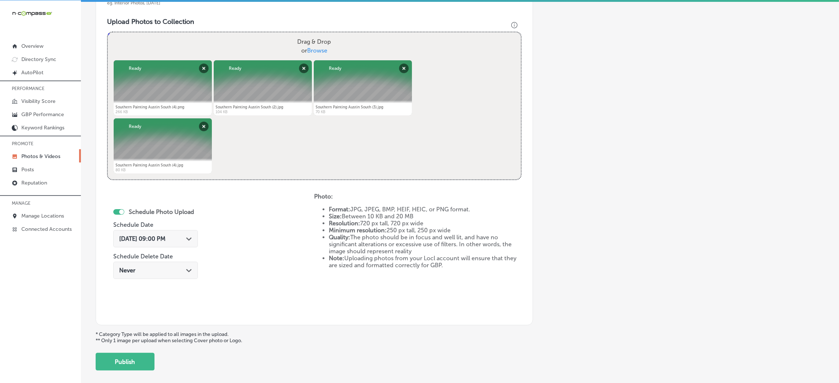
scroll to position [294, 0]
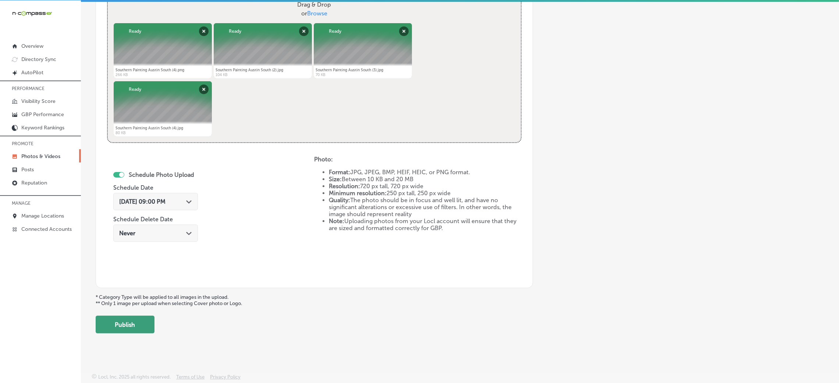
click at [153, 324] on button "Publish" at bounding box center [125, 325] width 59 height 18
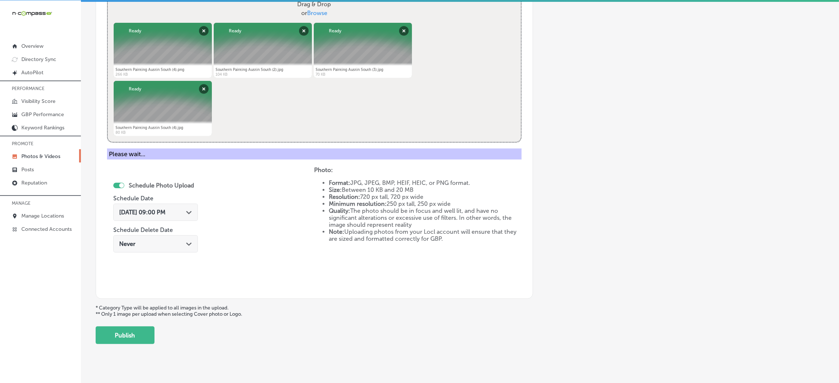
scroll to position [175, 0]
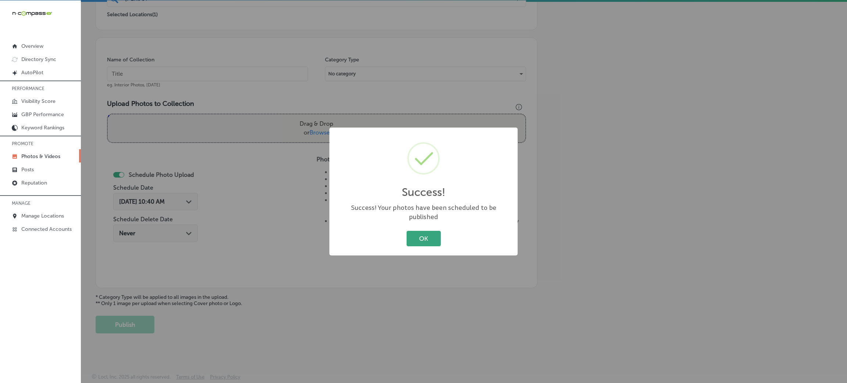
click at [407, 231] on button "OK" at bounding box center [424, 238] width 34 height 15
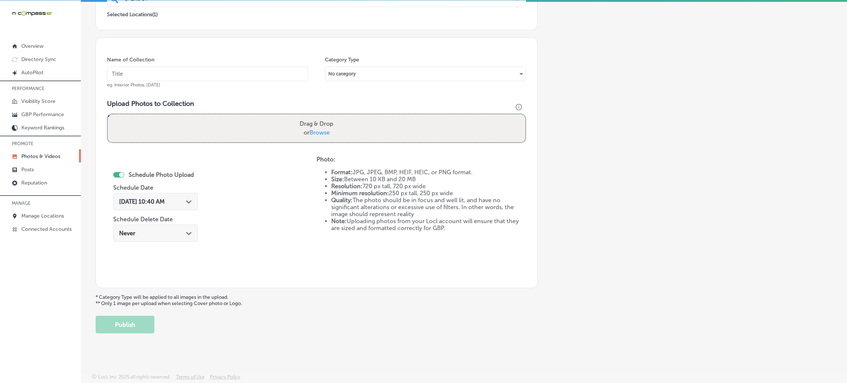
click at [409, 230] on li "Note: Uploading photos from your Locl account will ensure that they are sized a…" at bounding box center [428, 225] width 195 height 14
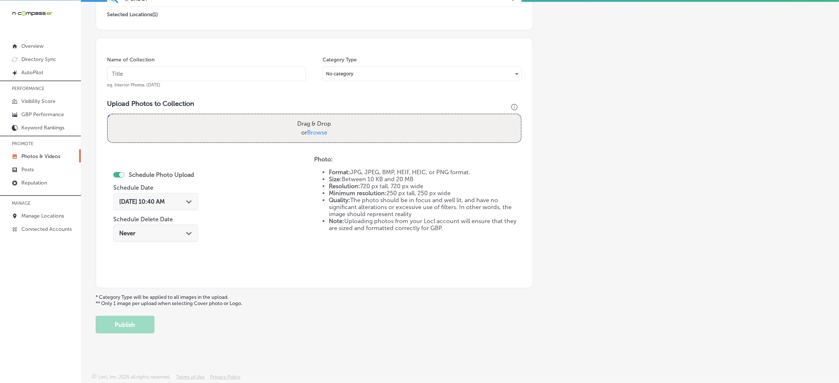
click at [211, 75] on input "text" at bounding box center [206, 74] width 199 height 15
paste input "Southern-Painting-[GEOGRAPHIC_DATA]-[GEOGRAPHIC_DATA]-painter"
type input "Southern-Painting-[GEOGRAPHIC_DATA]-[GEOGRAPHIC_DATA]-painter"
click at [247, 130] on div "Drag & Drop or Browse" at bounding box center [314, 128] width 413 height 28
click at [108, 114] on input "Drag & Drop or Browse" at bounding box center [314, 115] width 413 height 2
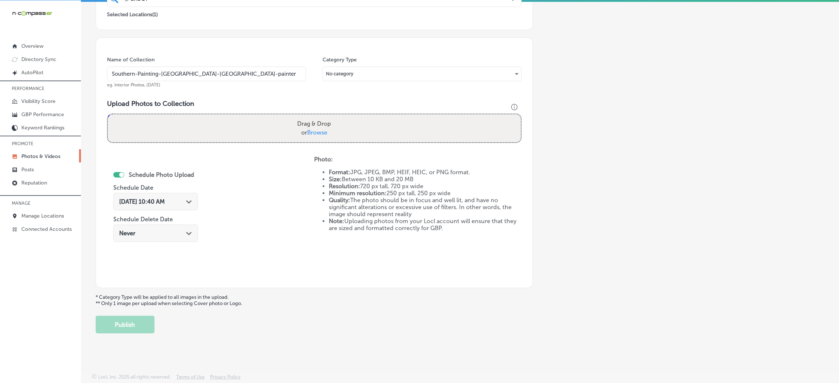
type input "C:\fakepath\Southern Painting Austin South (5).jpg"
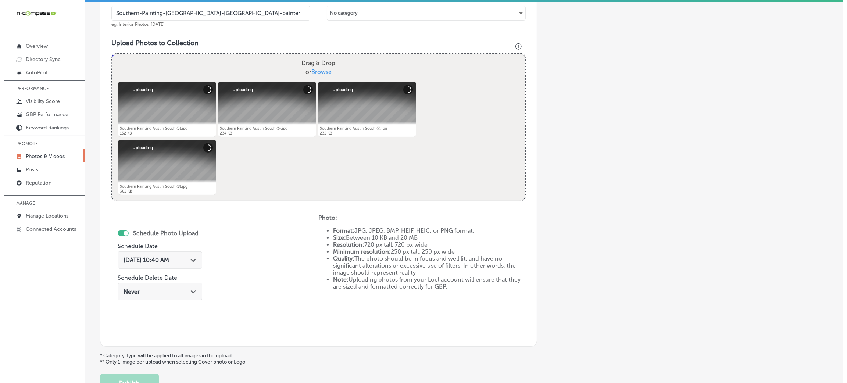
scroll to position [285, 0]
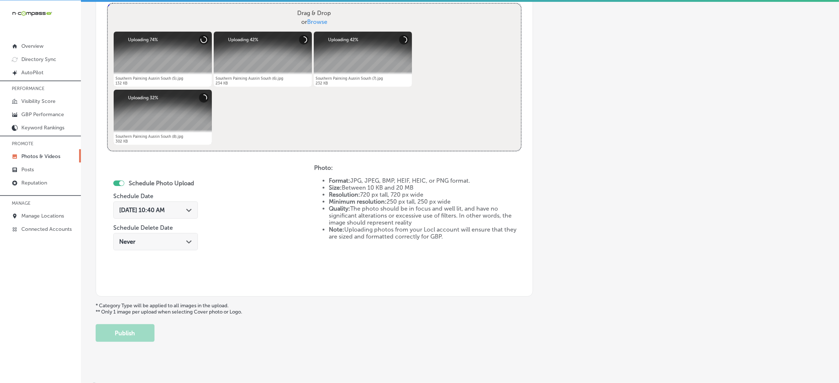
click at [171, 203] on div "[DATE] 10:40 AM Path Created with Sketch." at bounding box center [155, 210] width 85 height 17
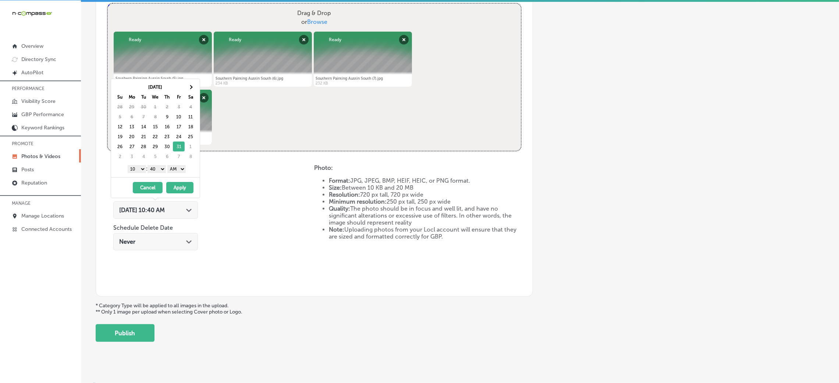
click at [186, 167] on select "AM PM" at bounding box center [176, 169] width 18 height 8
click at [161, 167] on select "00 10 20 30 40 50" at bounding box center [156, 169] width 18 height 8
click at [138, 170] on select "1 2 3 4 5 6 7 8 9 10 11 12" at bounding box center [137, 169] width 18 height 8
click at [177, 189] on button "Apply" at bounding box center [179, 187] width 27 height 11
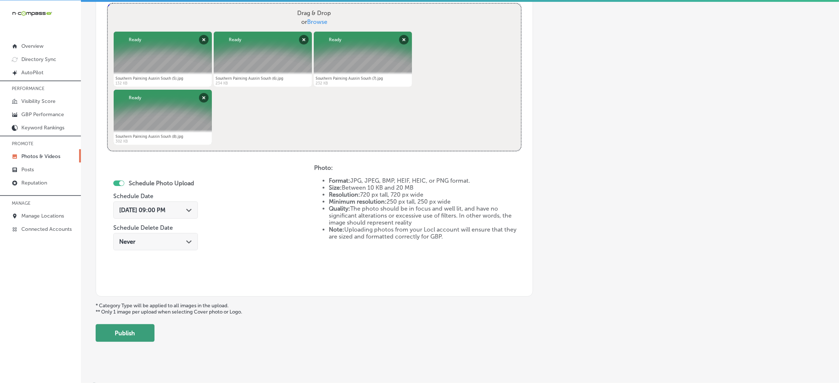
click at [131, 327] on button "Publish" at bounding box center [125, 333] width 59 height 18
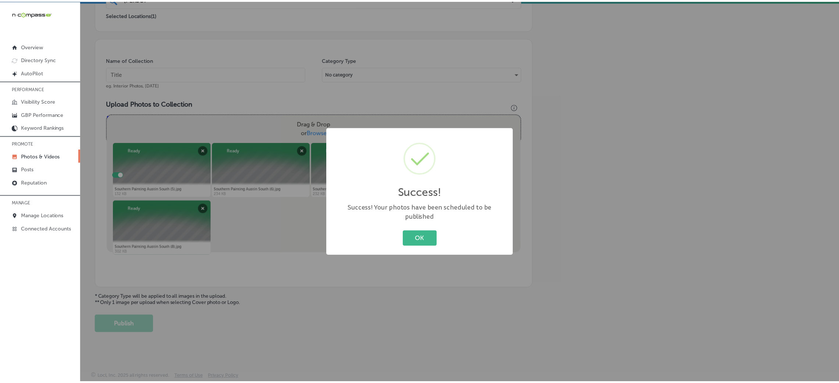
scroll to position [175, 0]
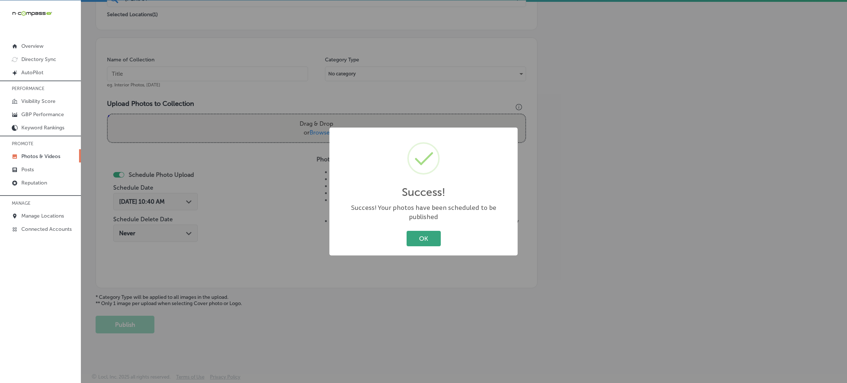
drag, startPoint x: 430, startPoint y: 236, endPoint x: 366, endPoint y: 174, distance: 88.9
click at [429, 235] on button "OK" at bounding box center [424, 238] width 34 height 15
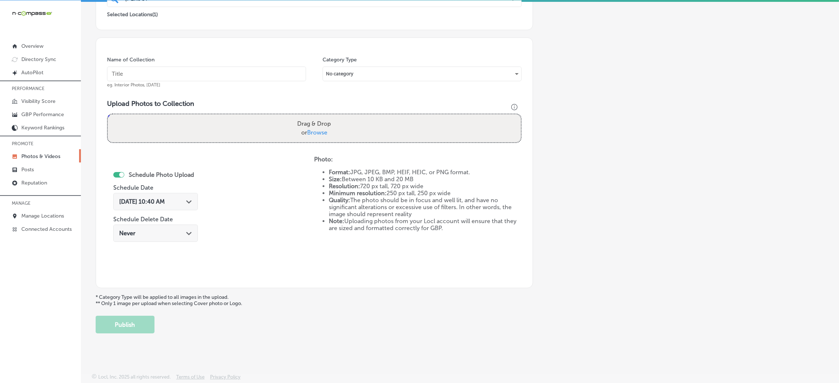
click at [248, 85] on div "Name of Collection eg. Interior Photos, [DATE]" at bounding box center [206, 72] width 199 height 32
click at [245, 75] on input "text" at bounding box center [206, 74] width 199 height 15
paste input "Southern-Painting-[GEOGRAPHIC_DATA]-[GEOGRAPHIC_DATA]-painter"
type input "Southern-Painting-[GEOGRAPHIC_DATA]-[GEOGRAPHIC_DATA]-painter"
click at [299, 134] on label "Drag & Drop or Browse" at bounding box center [314, 129] width 40 height 24
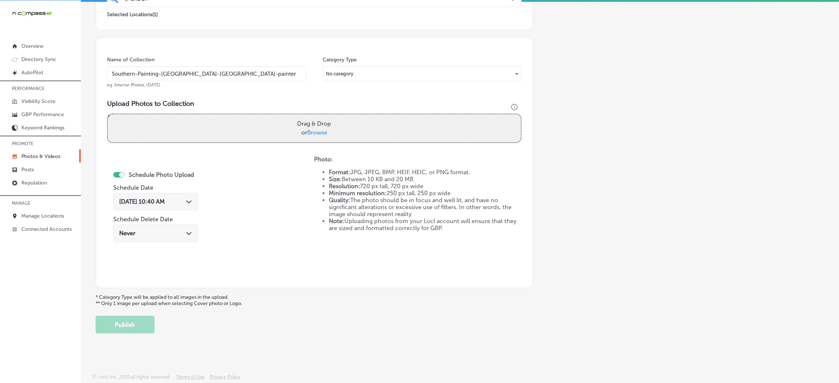
click at [299, 117] on input "Drag & Drop or Browse" at bounding box center [314, 115] width 413 height 2
type input "C:\fakepath\Southern Painting Austin South (9).jpg"
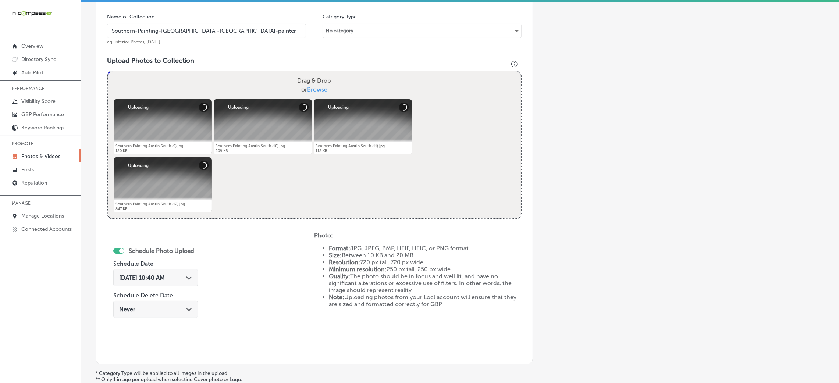
scroll to position [285, 0]
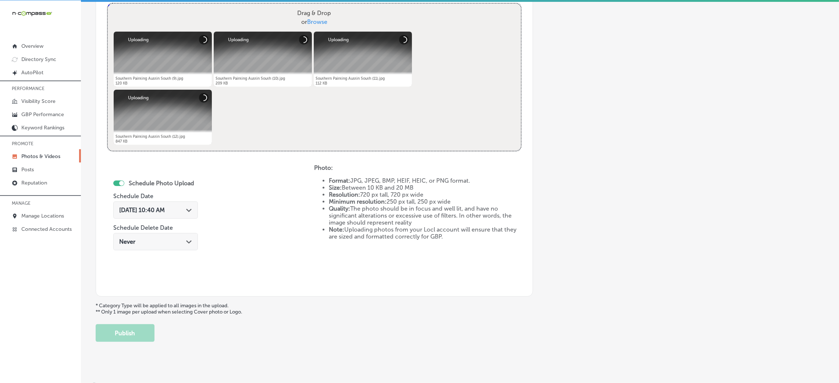
click at [179, 208] on div "[DATE] 10:40 AM Path Created with Sketch." at bounding box center [155, 210] width 73 height 7
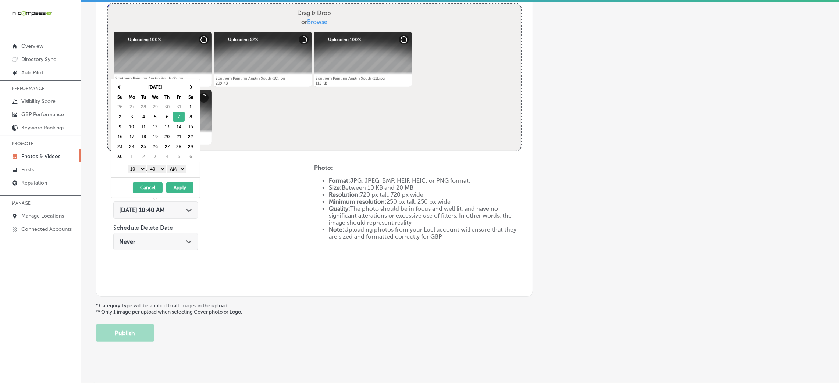
click at [178, 163] on div "[DATE] Su Mo Tu We Th Fr Sa 26 27 28 29 30 31 1 2 3 4 5 6 7 8 9 10 11 12 13 14 …" at bounding box center [155, 128] width 89 height 98
click at [178, 165] on select "AM PM" at bounding box center [176, 169] width 18 height 8
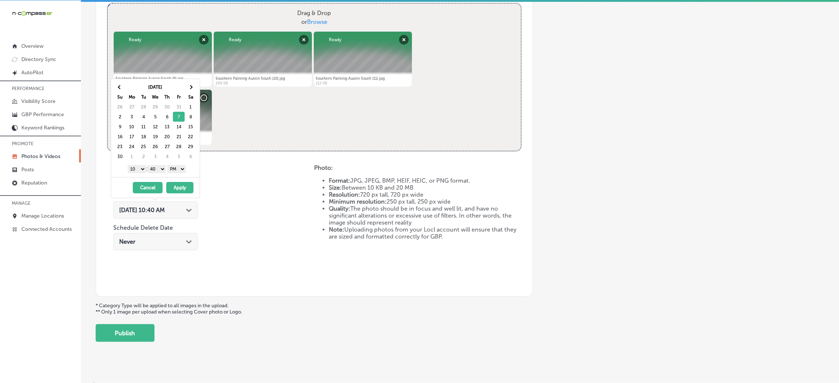
click at [157, 170] on select "00 10 20 30 40 50" at bounding box center [156, 169] width 18 height 8
click at [132, 165] on div "1 2 3 4 5 6 7 8 9 10 11 12 : 00 10 20 30 40 50 AM PM" at bounding box center [157, 168] width 86 height 11
click at [138, 169] on select "1 2 3 4 5 6 7 8 9 10 11 12" at bounding box center [137, 169] width 18 height 8
click at [186, 189] on button "Apply" at bounding box center [179, 187] width 27 height 11
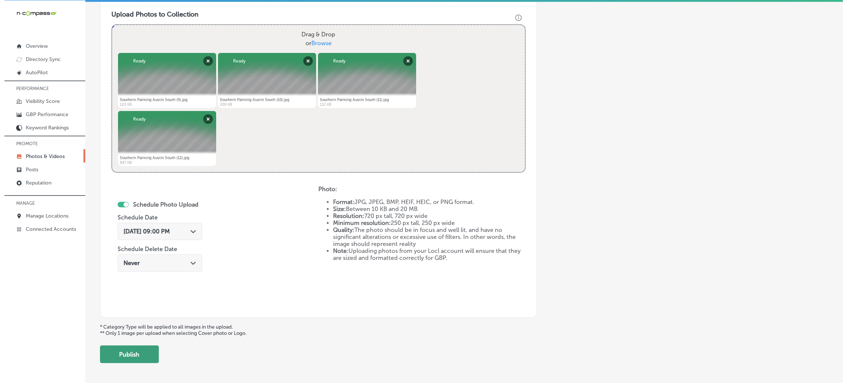
scroll to position [294, 0]
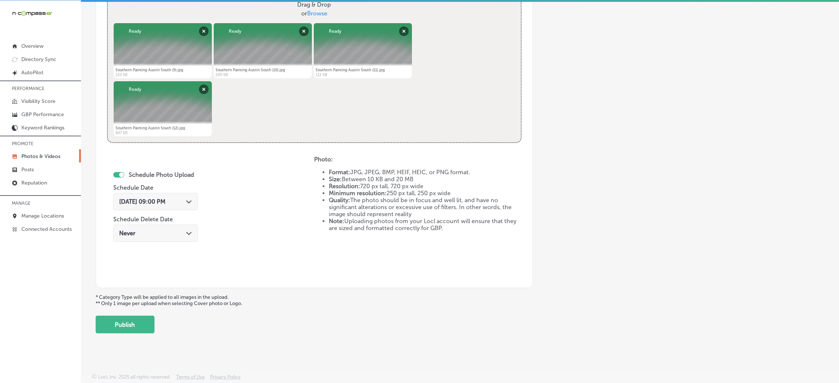
drag, startPoint x: 131, startPoint y: 321, endPoint x: 135, endPoint y: 320, distance: 4.0
click at [131, 322] on button "Publish" at bounding box center [125, 325] width 59 height 18
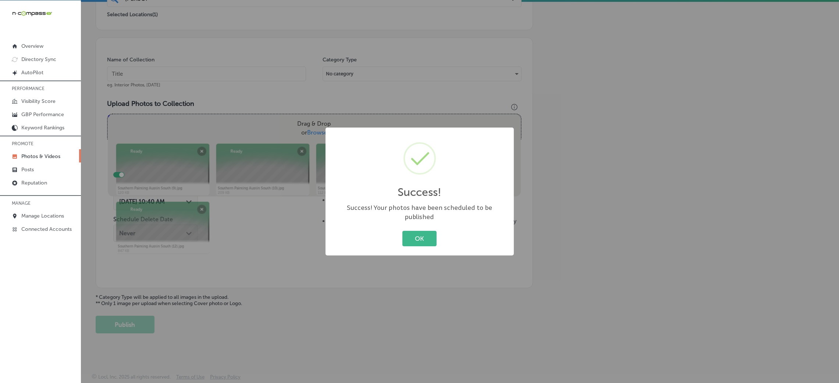
scroll to position [175, 0]
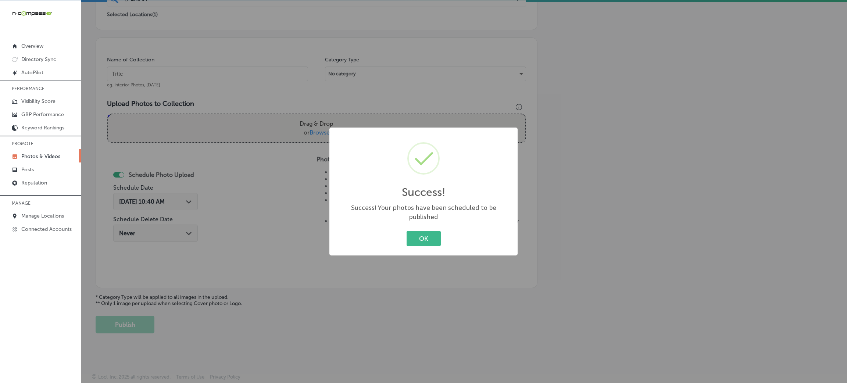
click at [405, 229] on div "OK Cancel" at bounding box center [424, 238] width 174 height 19
click at [417, 234] on button "OK" at bounding box center [424, 238] width 34 height 15
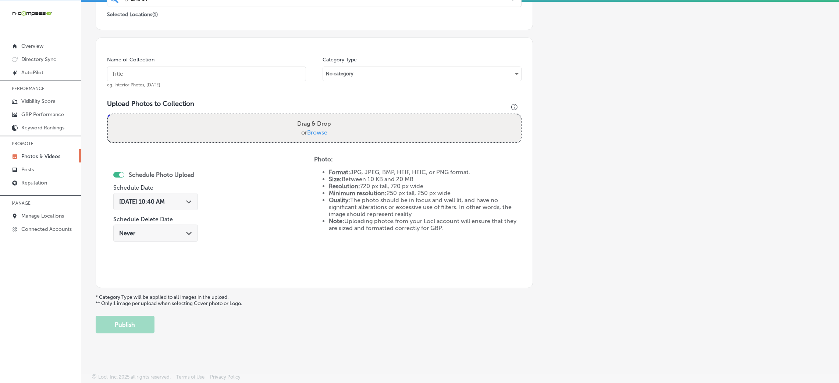
click at [243, 70] on input "text" at bounding box center [206, 74] width 199 height 15
paste input "Southern-Painting-[GEOGRAPHIC_DATA]-[GEOGRAPHIC_DATA]-painter"
type input "Southern-Painting-[GEOGRAPHIC_DATA]-[GEOGRAPHIC_DATA]-painter"
click at [338, 136] on div "Drag & Drop or Browse" at bounding box center [314, 128] width 413 height 28
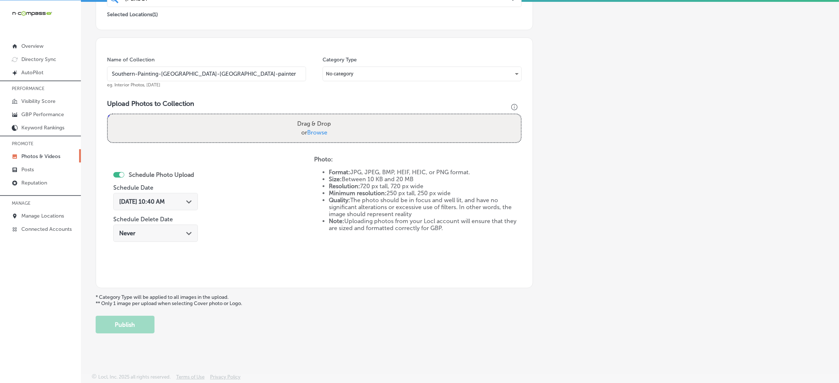
click at [108, 114] on input "Drag & Drop or Browse" at bounding box center [314, 115] width 413 height 2
type input "C:\fakepath\Southern Painting Austin South (13).jpg"
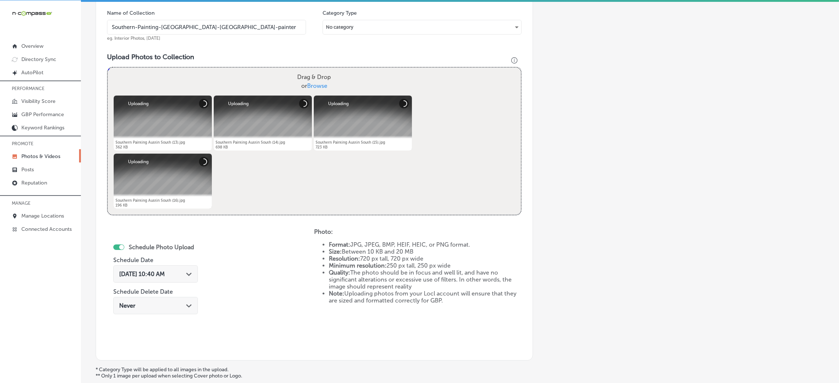
scroll to position [285, 0]
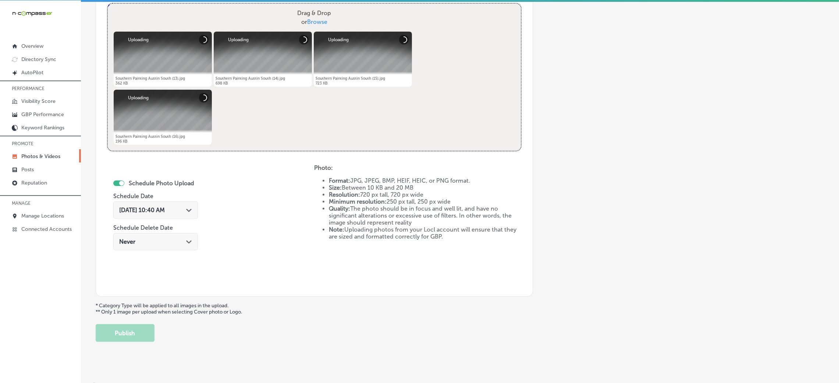
click at [153, 215] on div "[DATE] 10:40 AM Path Created with Sketch." at bounding box center [155, 210] width 85 height 17
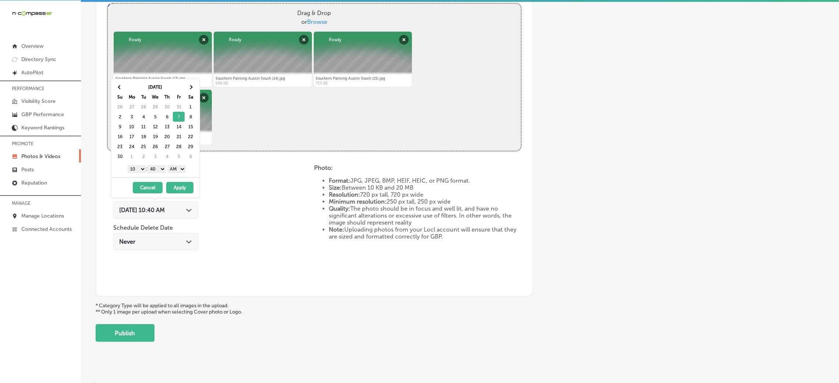
click at [183, 165] on div "1 2 3 4 5 6 7 8 9 10 11 12 : 00 10 20 30 40 50 AM PM" at bounding box center [157, 168] width 86 height 11
drag, startPoint x: 174, startPoint y: 167, endPoint x: 175, endPoint y: 171, distance: 4.9
click at [174, 167] on select "AM PM" at bounding box center [176, 169] width 18 height 8
click at [156, 168] on select "00 10 20 30 40 50" at bounding box center [156, 169] width 18 height 8
click at [139, 167] on select "1 2 3 4 5 6 7 8 9 10 11 12" at bounding box center [137, 169] width 18 height 8
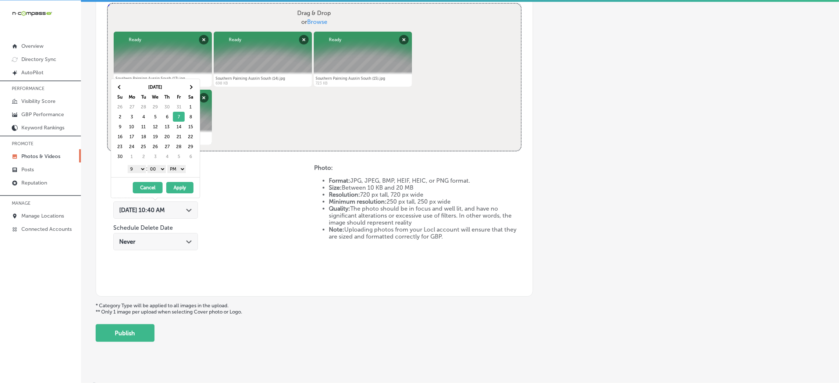
click at [186, 186] on button "Apply" at bounding box center [179, 187] width 27 height 11
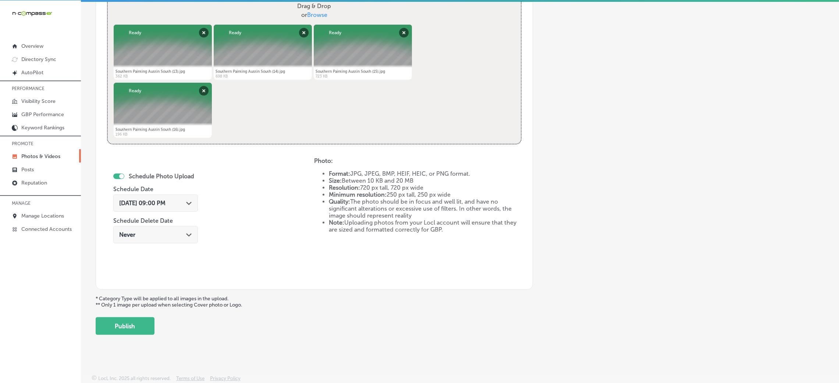
scroll to position [294, 0]
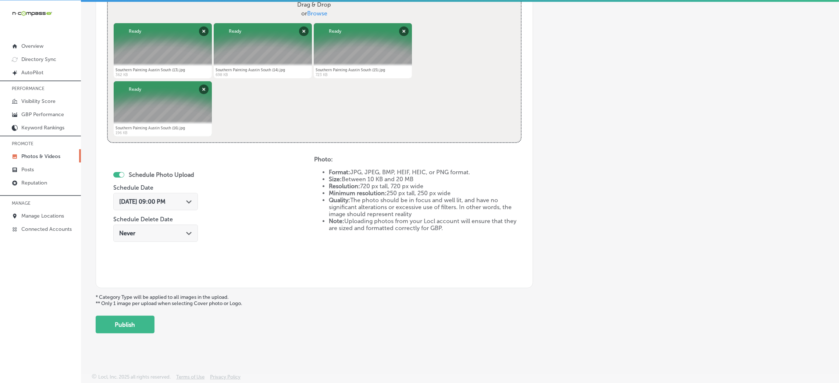
click at [117, 321] on button "Publish" at bounding box center [125, 325] width 59 height 18
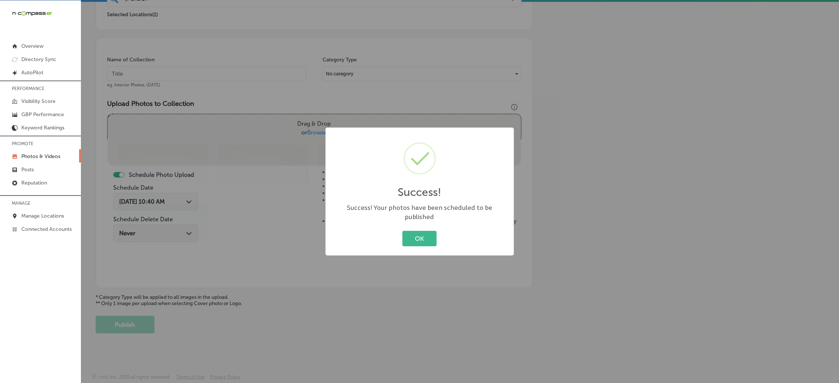
scroll to position [175, 0]
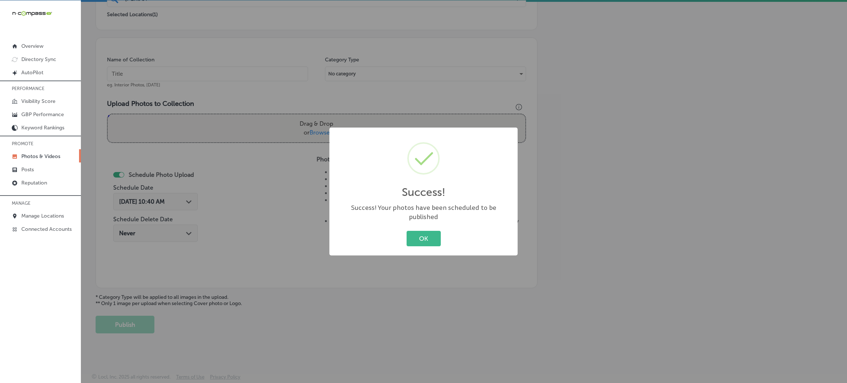
drag, startPoint x: 434, startPoint y: 239, endPoint x: 270, endPoint y: 130, distance: 197.1
click at [433, 238] on button "OK" at bounding box center [424, 238] width 34 height 15
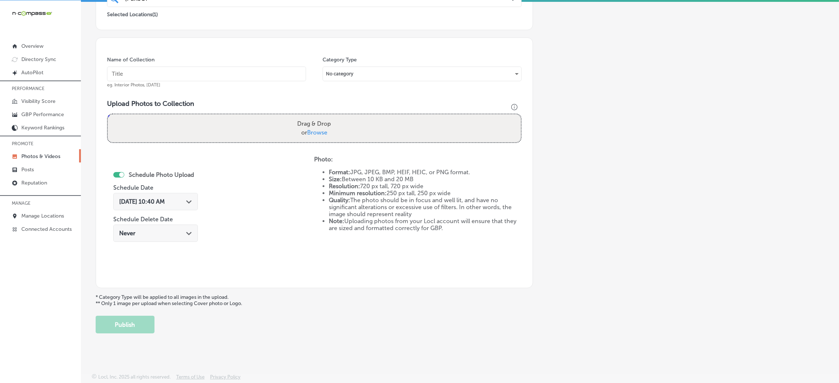
click at [215, 76] on input "text" at bounding box center [206, 74] width 199 height 15
paste input "Southern-Painting-[GEOGRAPHIC_DATA]-[GEOGRAPHIC_DATA]-painter"
type input "Southern-Painting-[GEOGRAPHIC_DATA]-[GEOGRAPHIC_DATA]-painter"
click at [315, 121] on label "Drag & Drop or Browse" at bounding box center [314, 129] width 40 height 24
click at [315, 117] on input "Drag & Drop or Browse" at bounding box center [314, 115] width 413 height 2
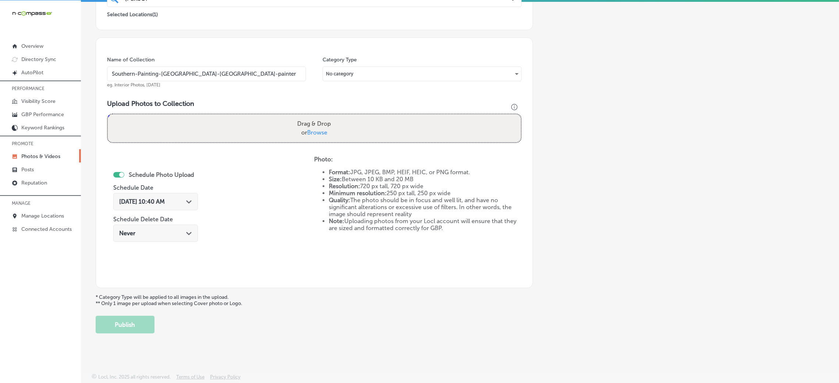
type input "C:\fakepath\Southern Painting Austin South (17).jpg"
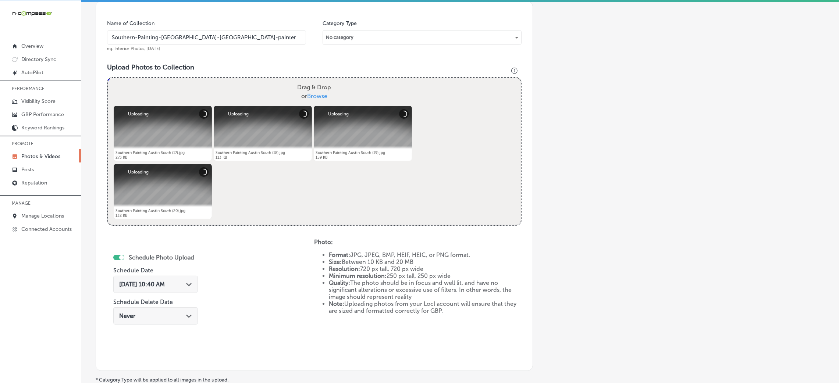
scroll to position [230, 0]
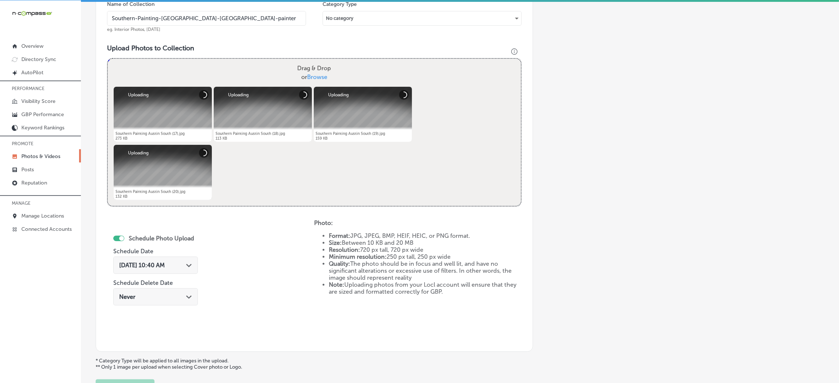
click at [172, 271] on div "[DATE] 10:40 AM Path Created with Sketch." at bounding box center [155, 265] width 85 height 17
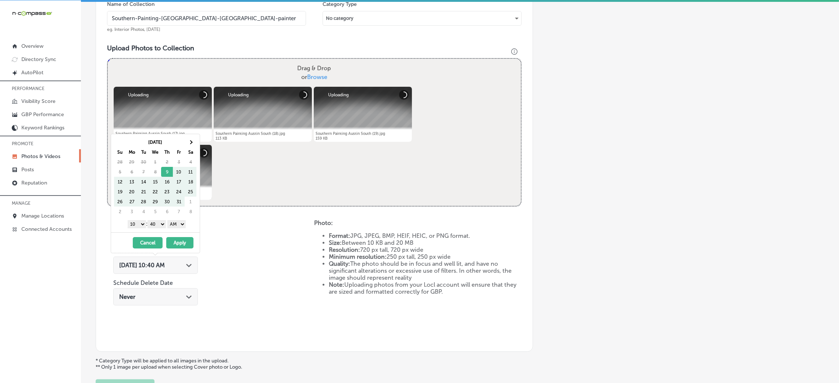
click at [192, 134] on div "[DATE] Su Mo Tu We Th Fr Sa 28 29 30 1 2 3 4 5 6 7 8 9 10 11 12 13 14 15 16 17 …" at bounding box center [155, 183] width 89 height 98
click at [190, 138] on th at bounding box center [191, 142] width 12 height 10
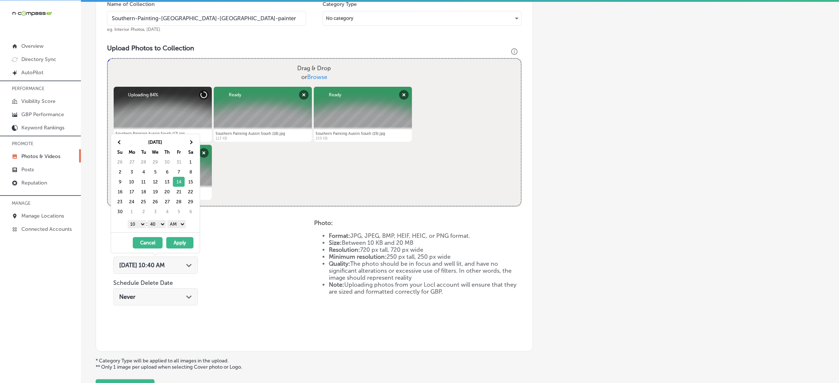
click at [177, 224] on select "AM PM" at bounding box center [176, 224] width 18 height 8
click at [159, 228] on select "00 10 20 30 40 50" at bounding box center [156, 224] width 18 height 8
click at [136, 223] on select "1 2 3 4 5 6 7 8 9 10 11 12" at bounding box center [137, 224] width 18 height 8
click at [183, 246] on button "Apply" at bounding box center [179, 242] width 27 height 11
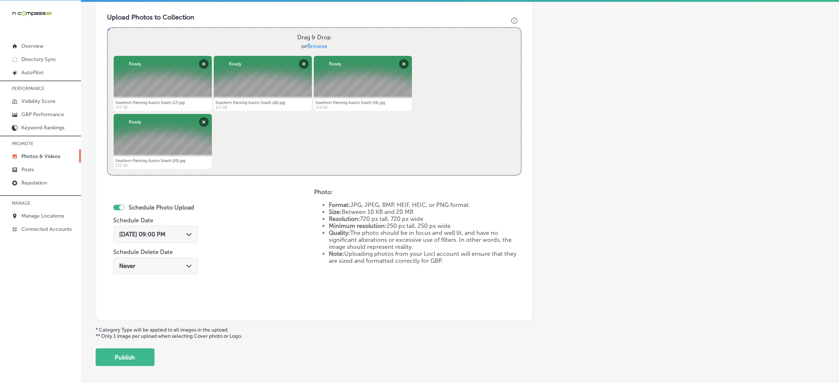
scroll to position [285, 0]
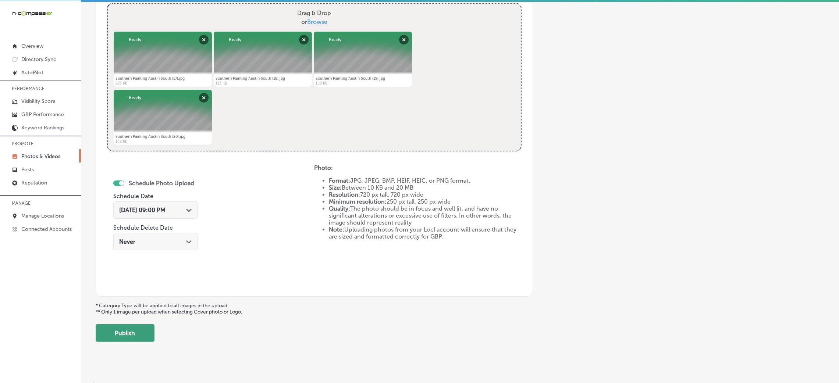
click at [141, 334] on button "Publish" at bounding box center [125, 333] width 59 height 18
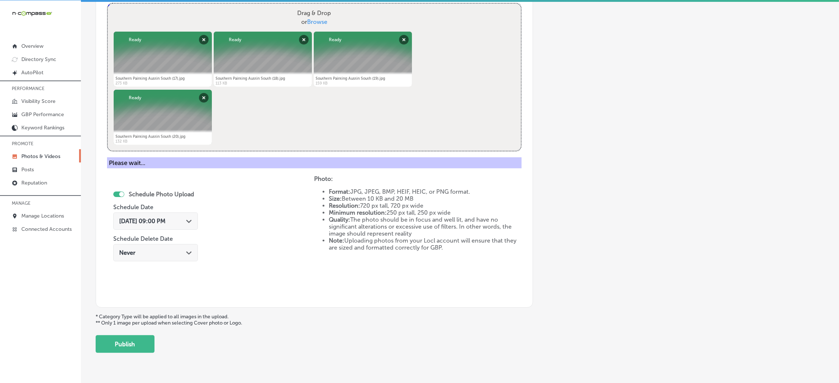
scroll to position [175, 0]
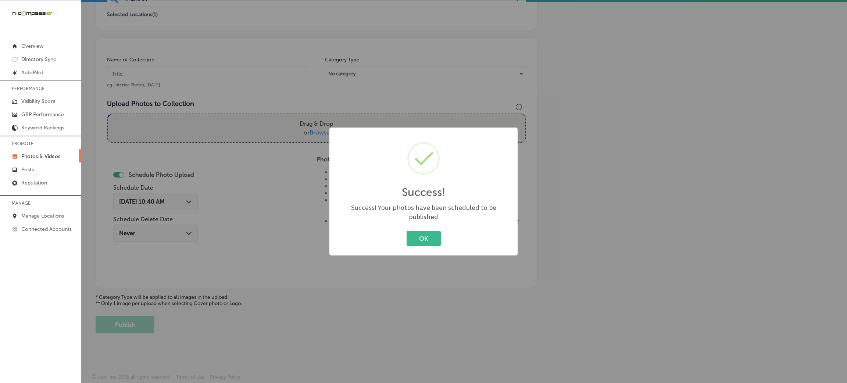
drag, startPoint x: 414, startPoint y: 236, endPoint x: 346, endPoint y: 191, distance: 81.8
click at [414, 237] on button "OK" at bounding box center [424, 238] width 34 height 15
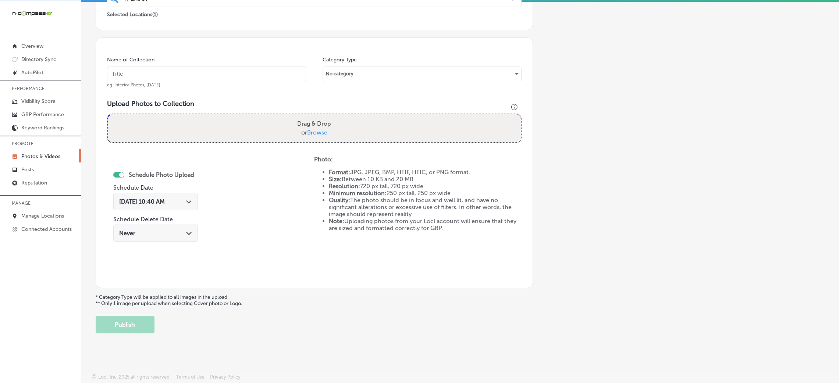
click at [228, 70] on input "text" at bounding box center [206, 74] width 199 height 15
paste input "Southern-Painting-[GEOGRAPHIC_DATA]-[GEOGRAPHIC_DATA]-painter"
type input "Southern-Painting-[GEOGRAPHIC_DATA]-[GEOGRAPHIC_DATA]-painter"
click at [336, 123] on div "Drag & Drop or Browse" at bounding box center [314, 128] width 413 height 28
click at [108, 114] on input "Drag & Drop or Browse" at bounding box center [314, 115] width 413 height 2
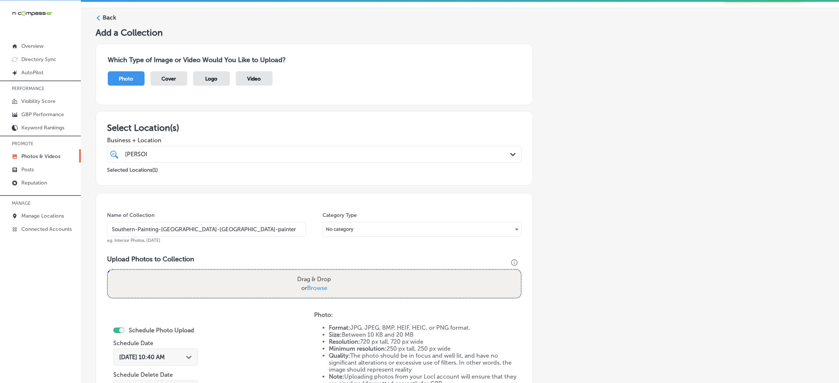
scroll to position [9, 0]
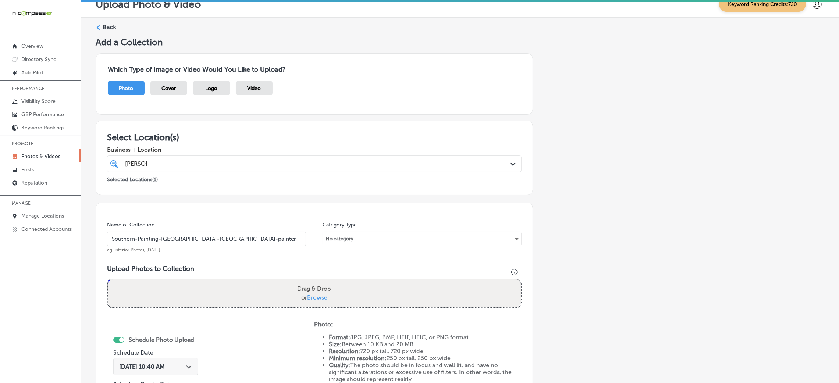
click at [103, 25] on label "Back" at bounding box center [110, 27] width 14 height 8
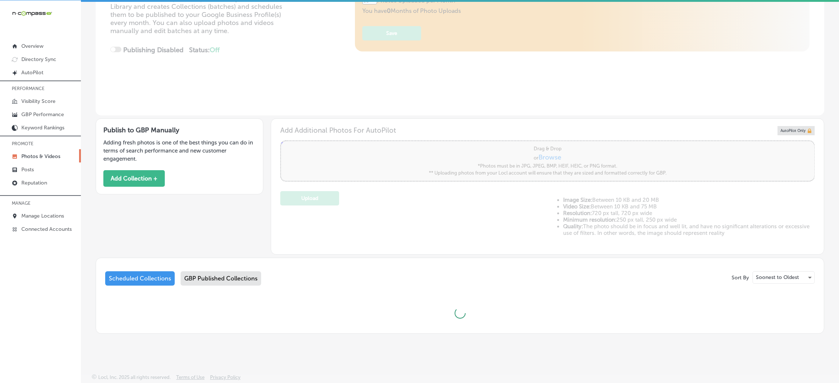
type input "5"
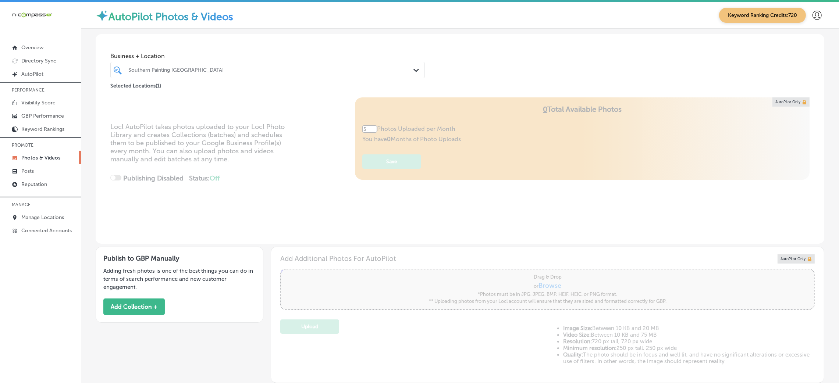
click at [210, 67] on div "Southern Painting [GEOGRAPHIC_DATA]" at bounding box center [271, 70] width 286 height 6
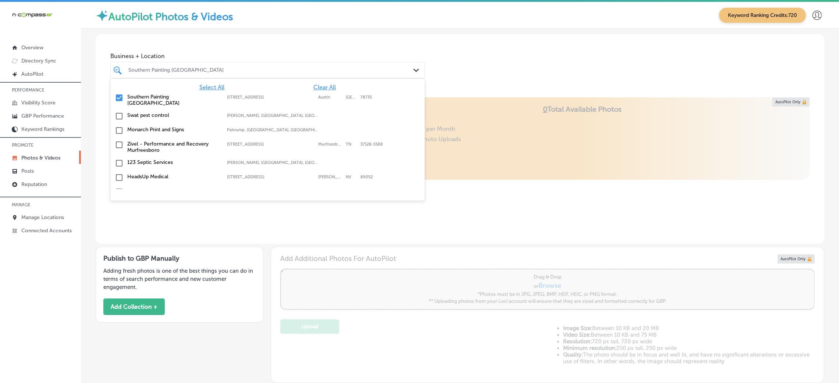
click at [313, 85] on span "Clear All" at bounding box center [324, 87] width 22 height 7
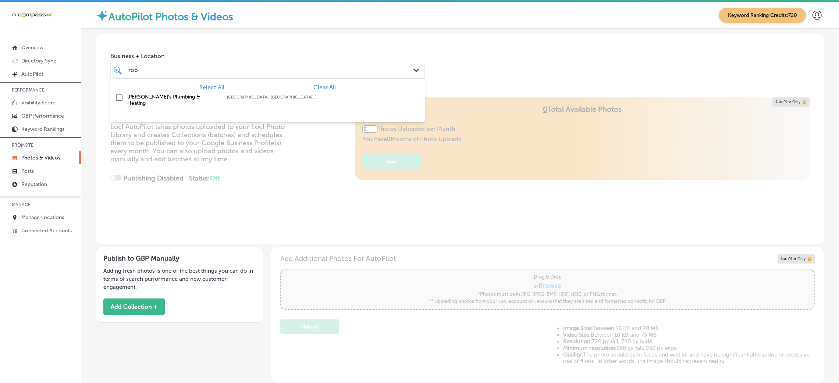
click at [234, 103] on div "[PERSON_NAME]'s Plumbing & Heating [GEOGRAPHIC_DATA], [GEOGRAPHIC_DATA], [GEOGR…" at bounding box center [267, 99] width 309 height 15
type input "rob"
click at [498, 92] on div "Business + Location option focused, 2 of 181. 2 results available for search te…" at bounding box center [460, 65] width 729 height 63
